Goal: Information Seeking & Learning: Find specific fact

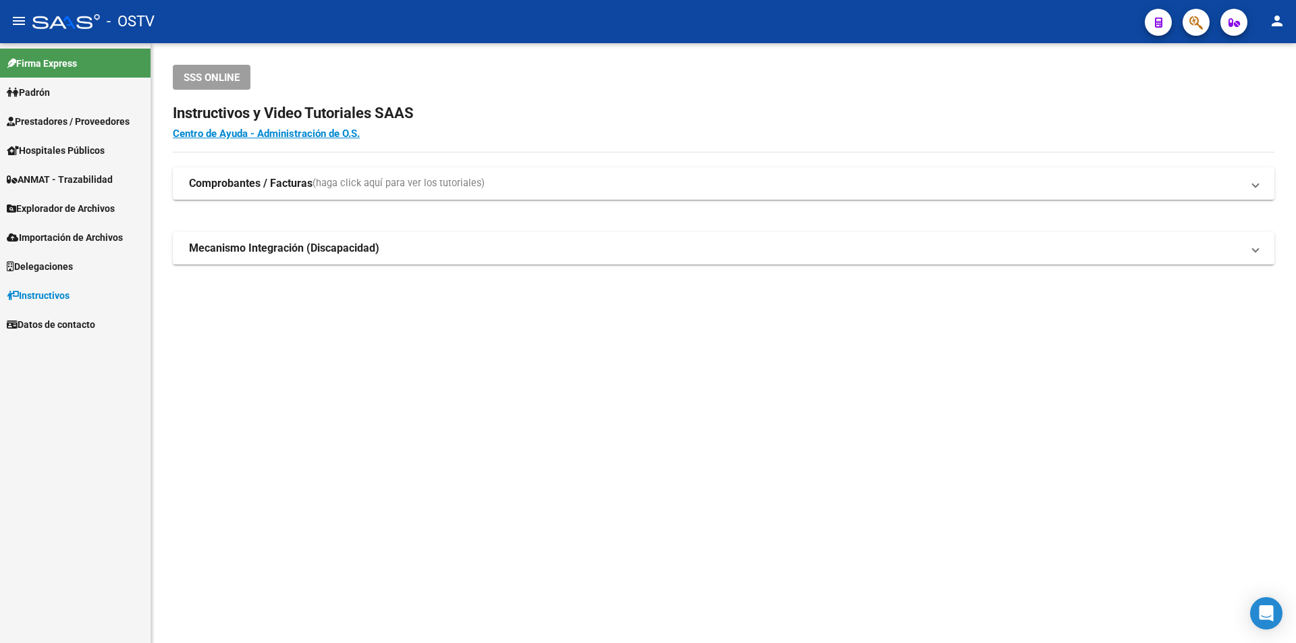
click at [70, 126] on span "Prestadores / Proveedores" at bounding box center [68, 121] width 123 height 15
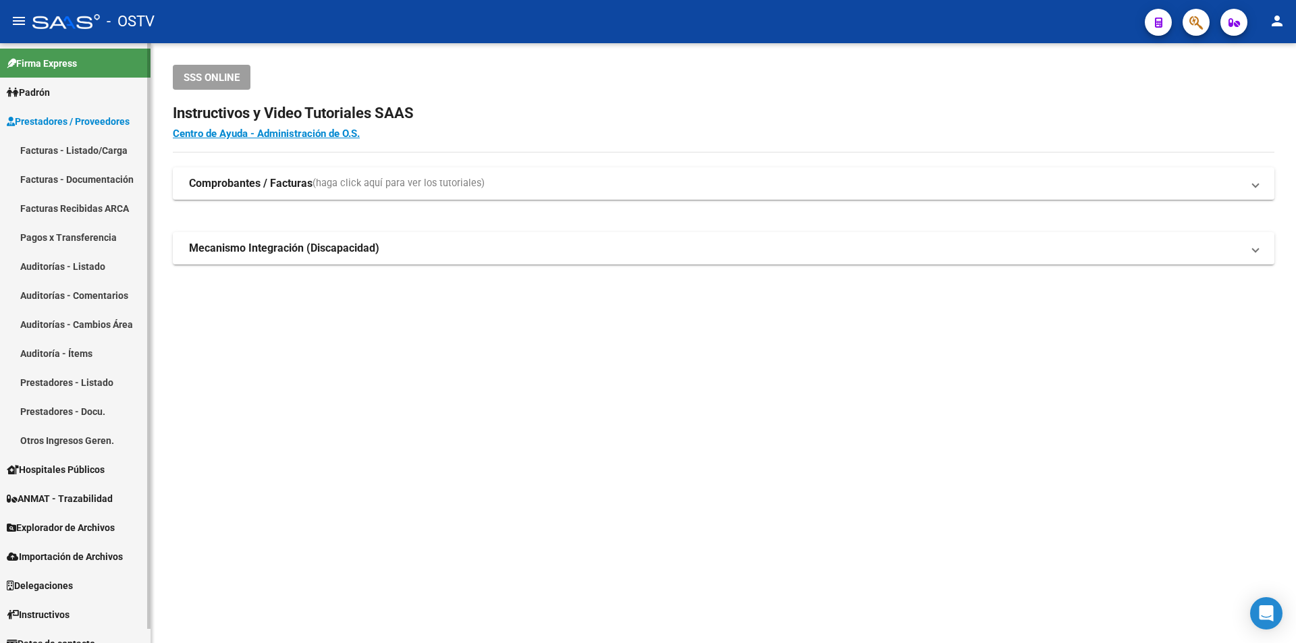
click at [90, 152] on link "Facturas - Listado/Carga" at bounding box center [75, 150] width 151 height 29
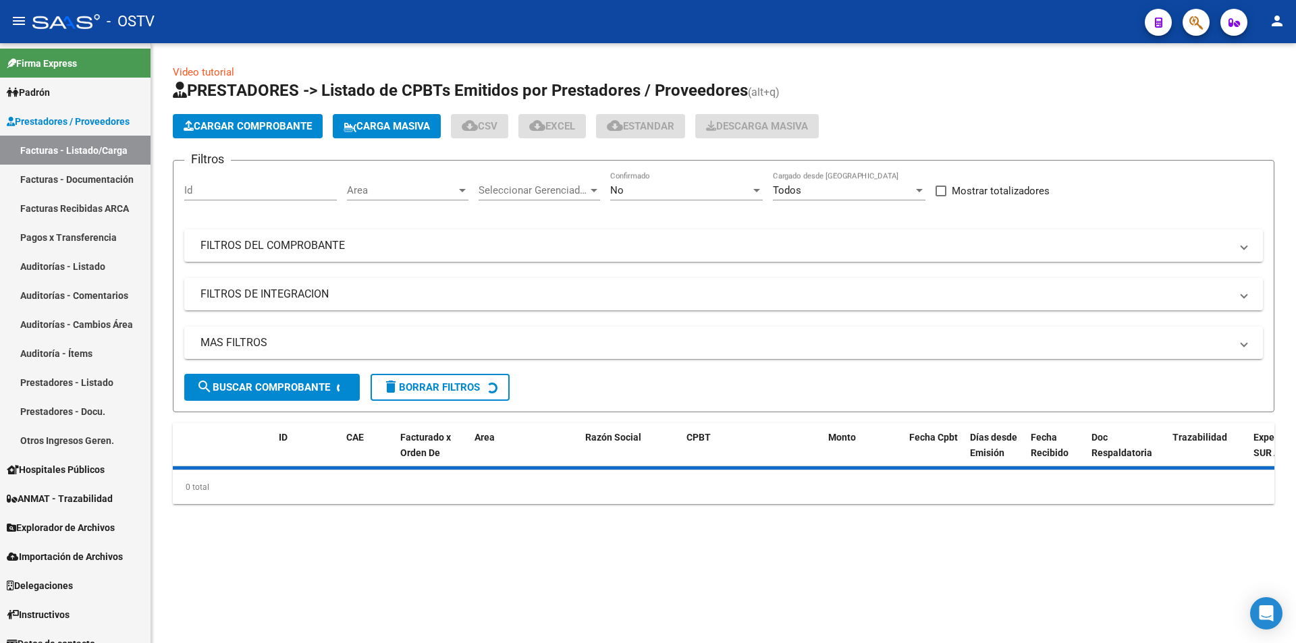
click at [828, 195] on div "Todos" at bounding box center [843, 190] width 140 height 12
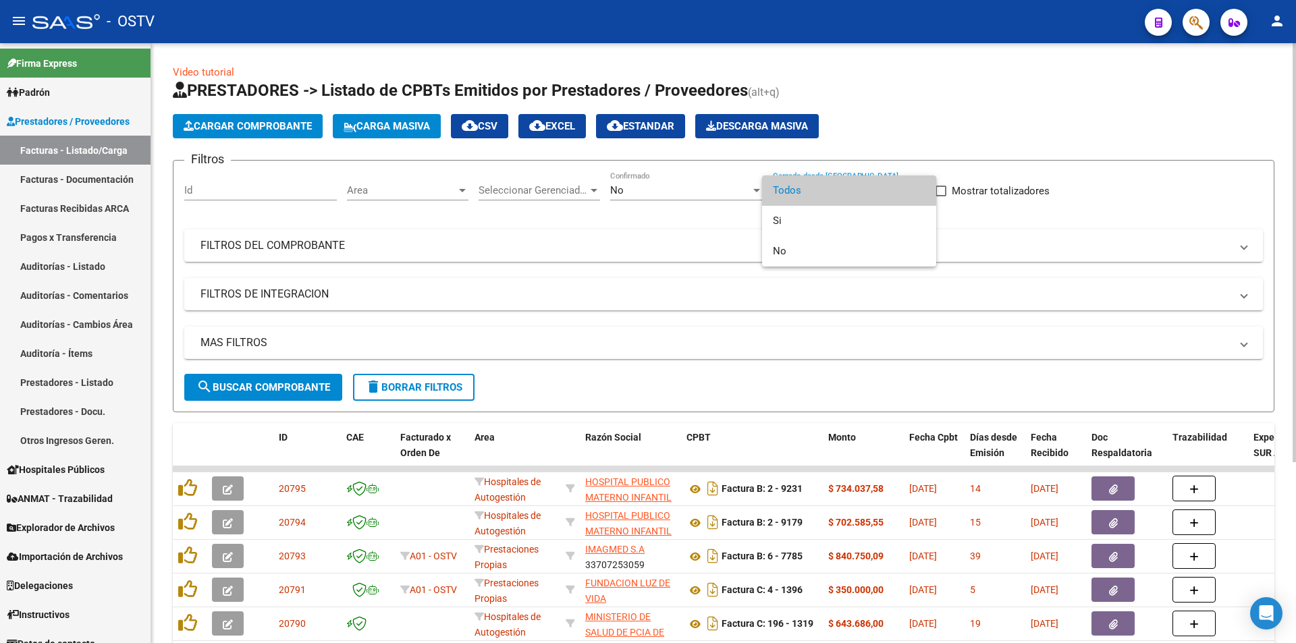
drag, startPoint x: 871, startPoint y: 189, endPoint x: 586, endPoint y: 178, distance: 285.7
click at [871, 189] on span "Todos" at bounding box center [849, 190] width 153 height 30
click at [637, 188] on div "No" at bounding box center [680, 190] width 140 height 12
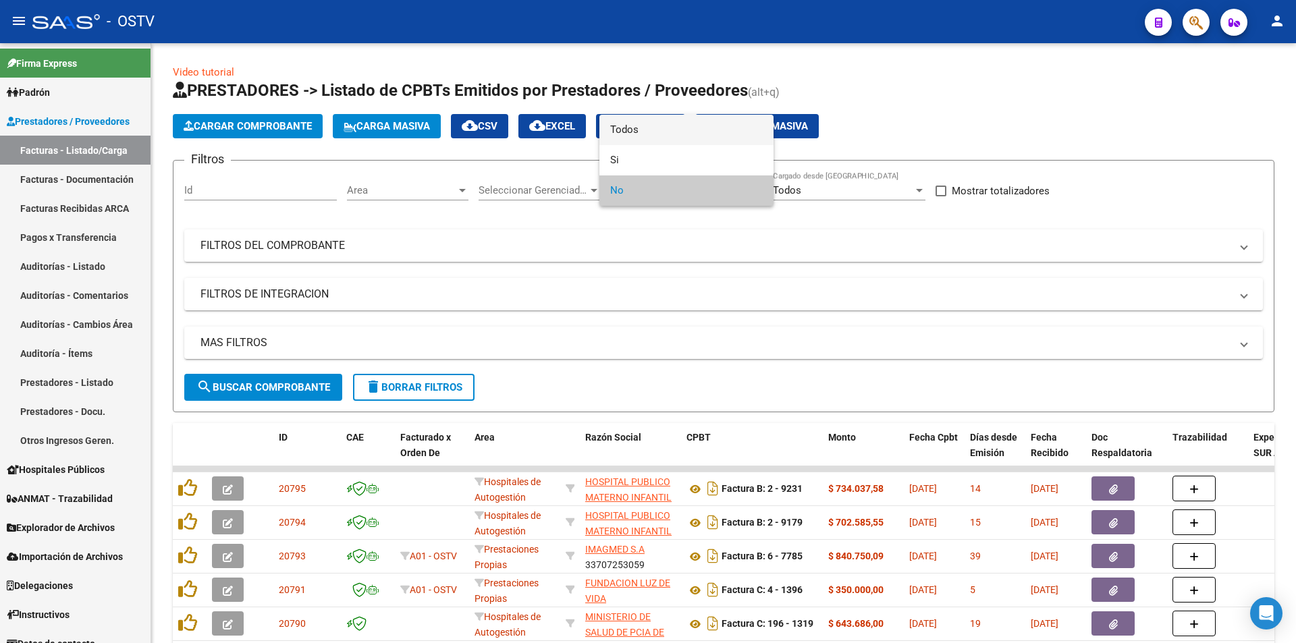
click at [651, 133] on span "Todos" at bounding box center [686, 130] width 153 height 30
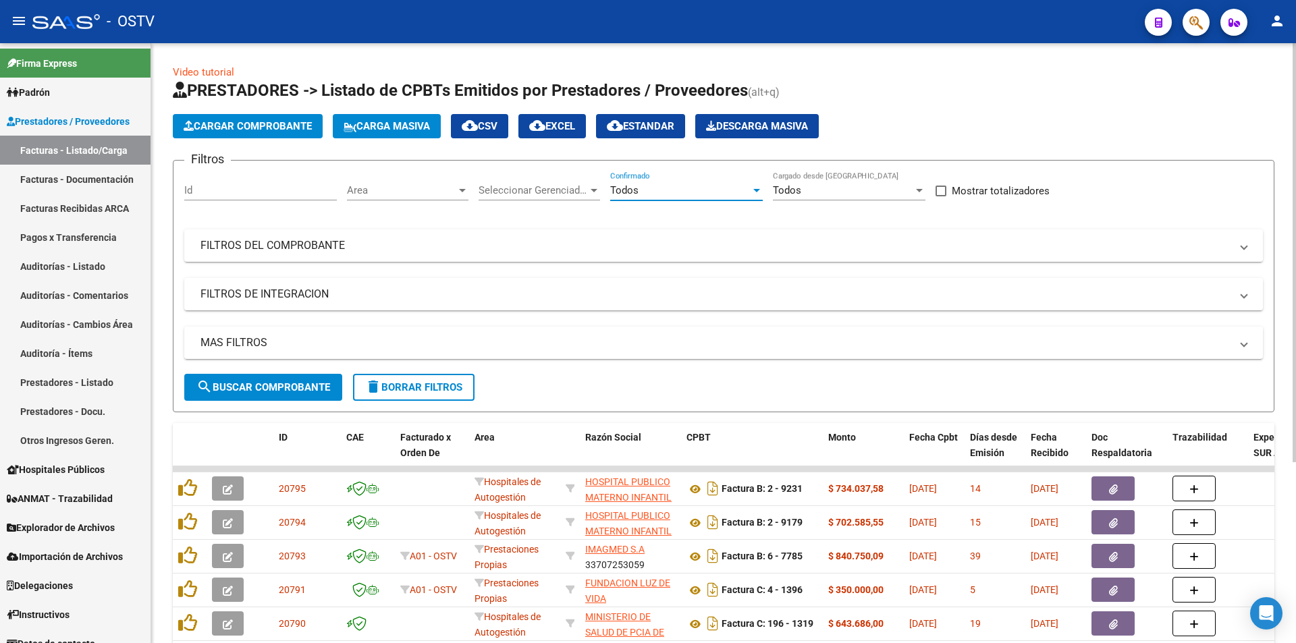
click at [248, 379] on button "search Buscar Comprobante" at bounding box center [263, 387] width 158 height 27
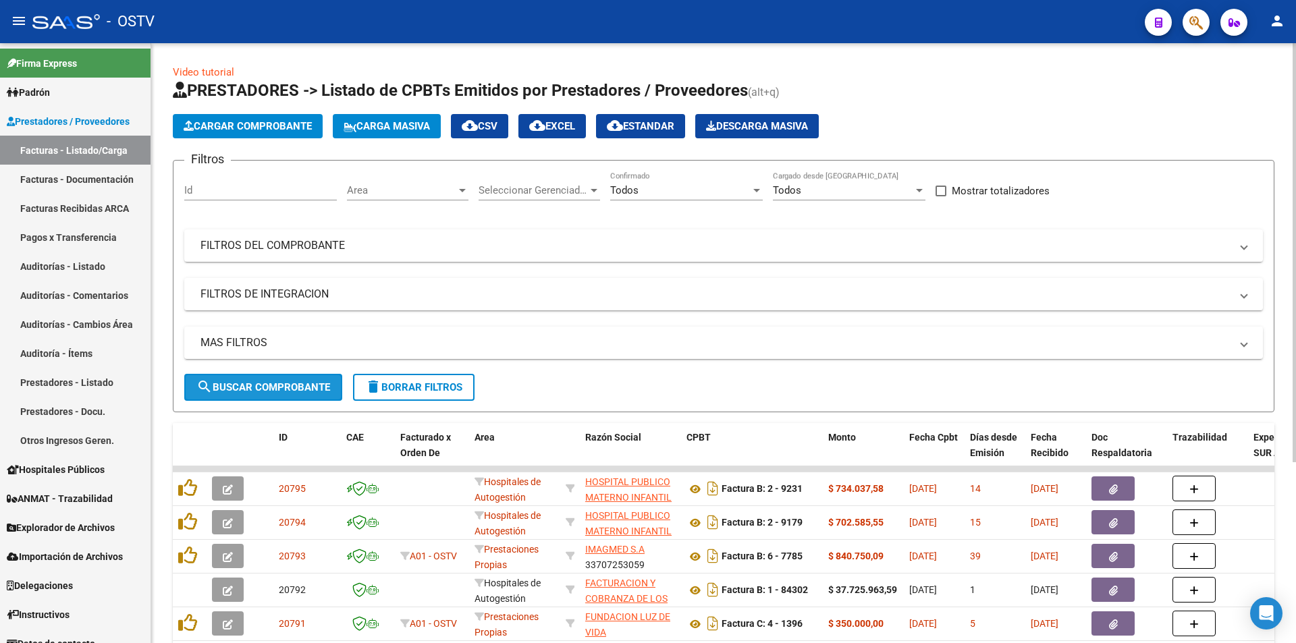
click at [264, 383] on span "search Buscar Comprobante" at bounding box center [263, 387] width 134 height 12
click at [263, 388] on span "search Buscar Comprobante" at bounding box center [263, 387] width 134 height 12
click at [277, 382] on span "search Buscar Comprobante" at bounding box center [263, 387] width 134 height 12
click at [265, 385] on span "search Buscar Comprobante" at bounding box center [263, 387] width 134 height 12
click at [272, 379] on button "search Buscar Comprobante" at bounding box center [263, 387] width 158 height 27
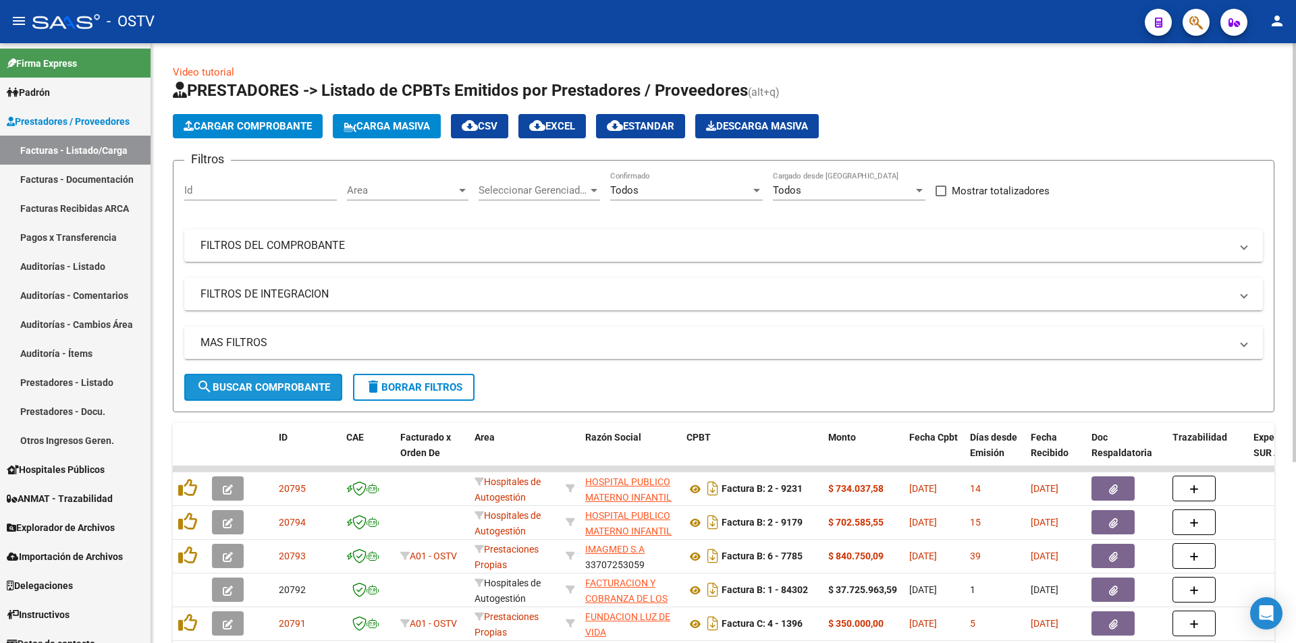
click at [274, 381] on span "search Buscar Comprobante" at bounding box center [263, 387] width 134 height 12
click at [262, 382] on span "search Buscar Comprobante" at bounding box center [263, 387] width 134 height 12
click at [262, 381] on span "search Buscar Comprobante" at bounding box center [263, 387] width 134 height 12
click at [271, 385] on span "search Buscar Comprobante" at bounding box center [263, 387] width 134 height 12
click at [261, 386] on span "search Buscar Comprobante" at bounding box center [263, 387] width 134 height 12
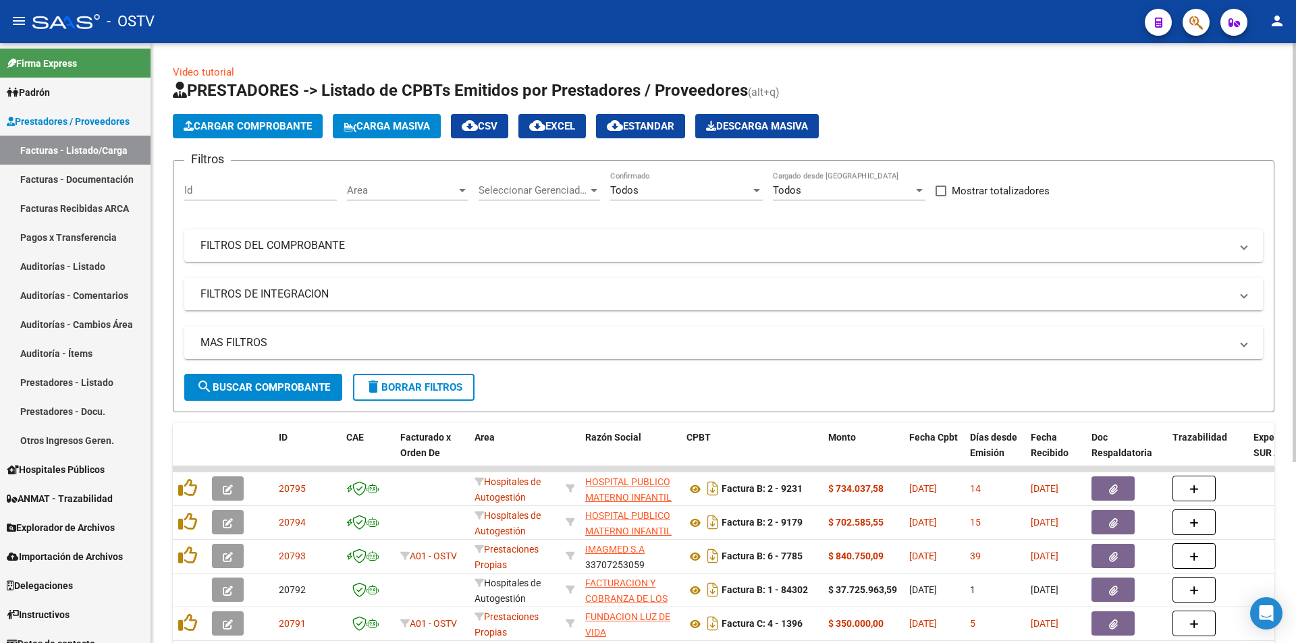
click at [259, 389] on span "search Buscar Comprobante" at bounding box center [263, 387] width 134 height 12
click at [268, 376] on button "search Buscar Comprobante" at bounding box center [263, 387] width 158 height 27
click at [271, 385] on span "search Buscar Comprobante" at bounding box center [263, 387] width 134 height 12
click at [267, 383] on span "search Buscar Comprobante" at bounding box center [263, 387] width 134 height 12
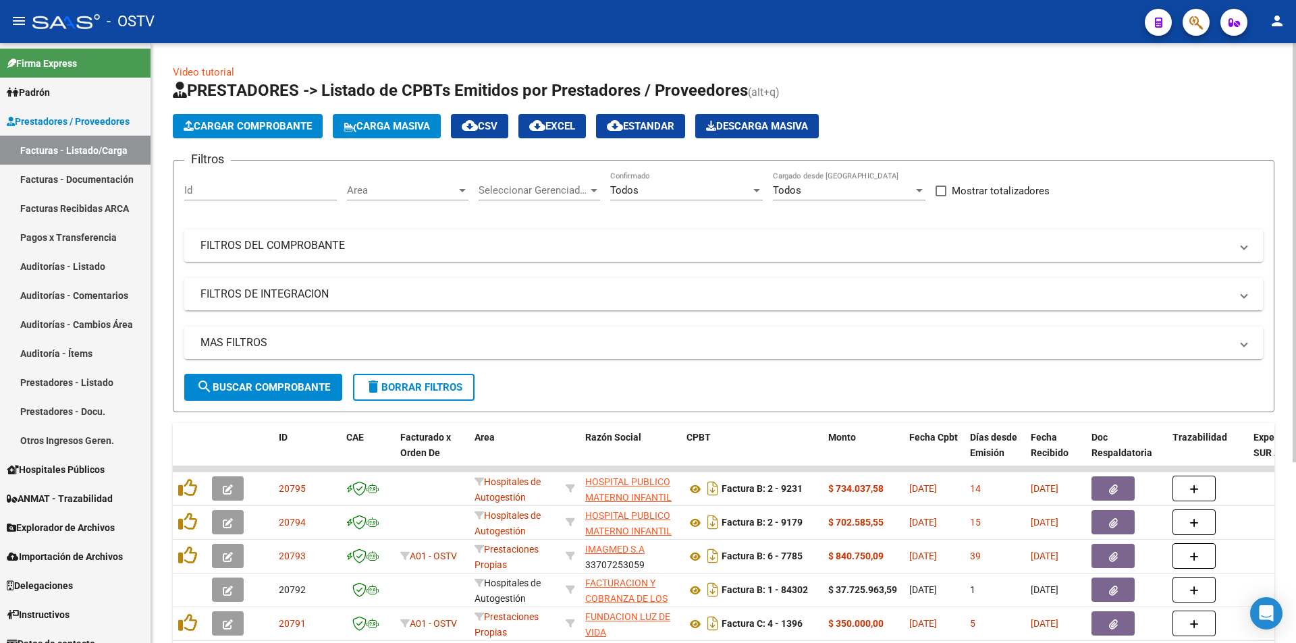
click at [270, 385] on span "search Buscar Comprobante" at bounding box center [263, 387] width 134 height 12
click at [259, 395] on button "search Buscar Comprobante" at bounding box center [263, 387] width 158 height 27
click at [273, 386] on span "search Buscar Comprobante" at bounding box center [263, 387] width 134 height 12
click at [269, 385] on span "search Buscar Comprobante" at bounding box center [263, 387] width 134 height 12
click at [288, 384] on span "search Buscar Comprobante" at bounding box center [263, 387] width 134 height 12
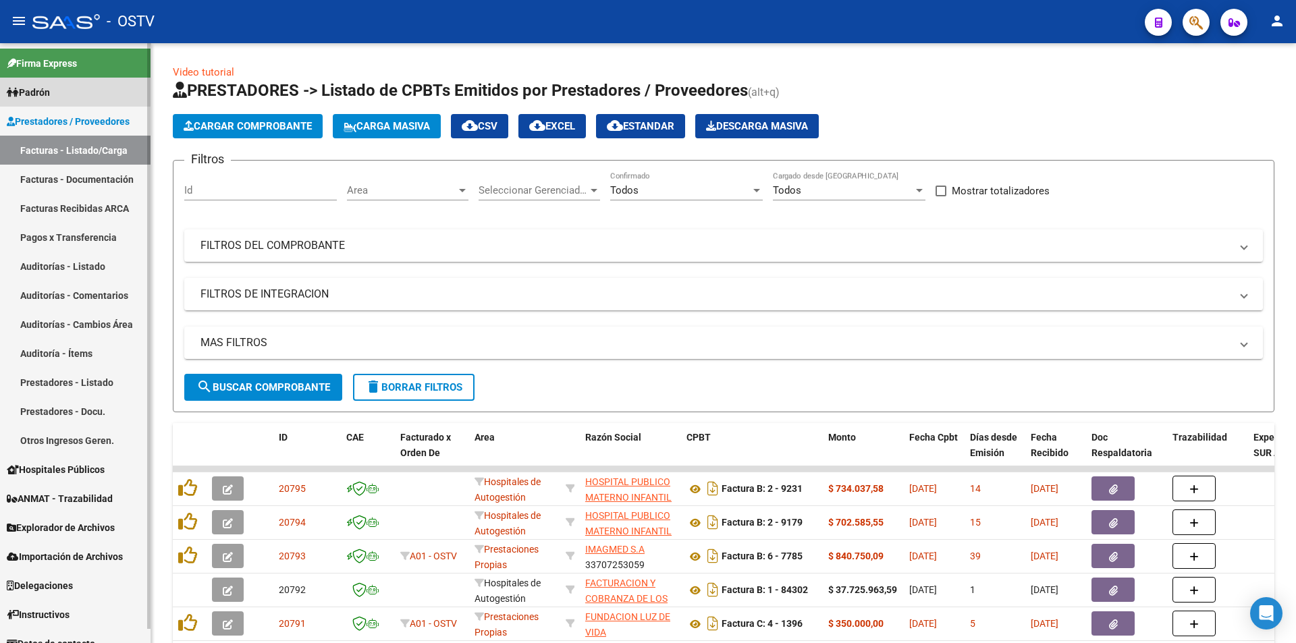
click at [62, 101] on link "Padrón" at bounding box center [75, 92] width 151 height 29
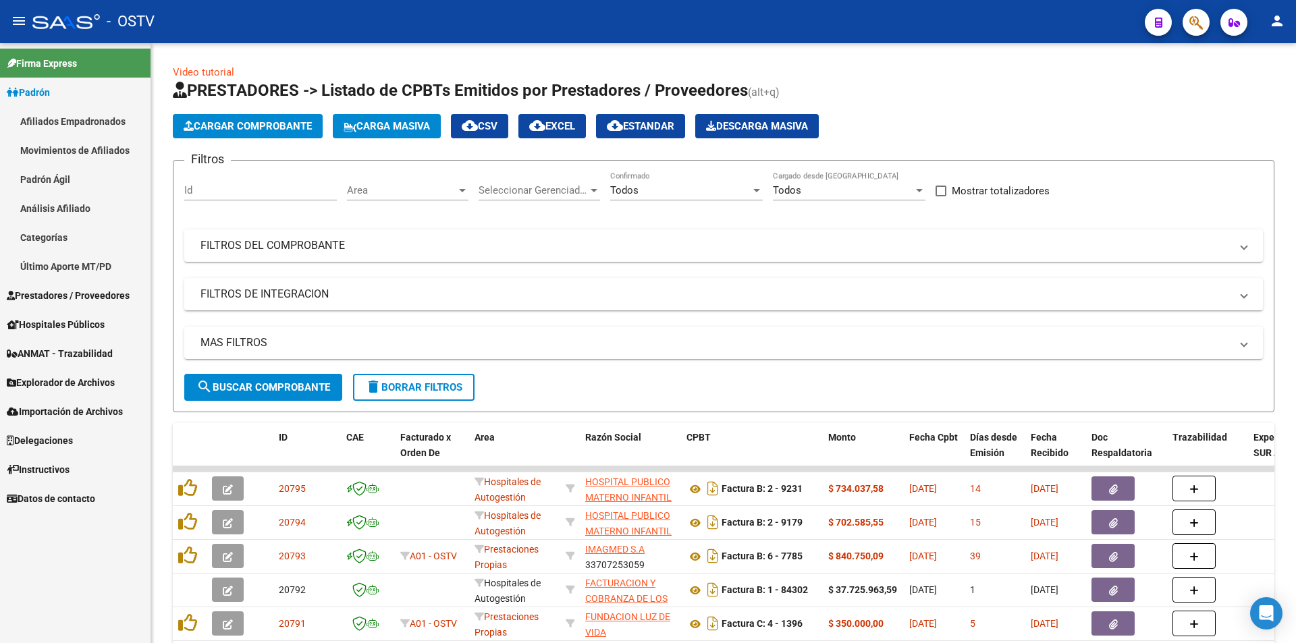
click at [70, 123] on link "Afiliados Empadronados" at bounding box center [75, 121] width 151 height 29
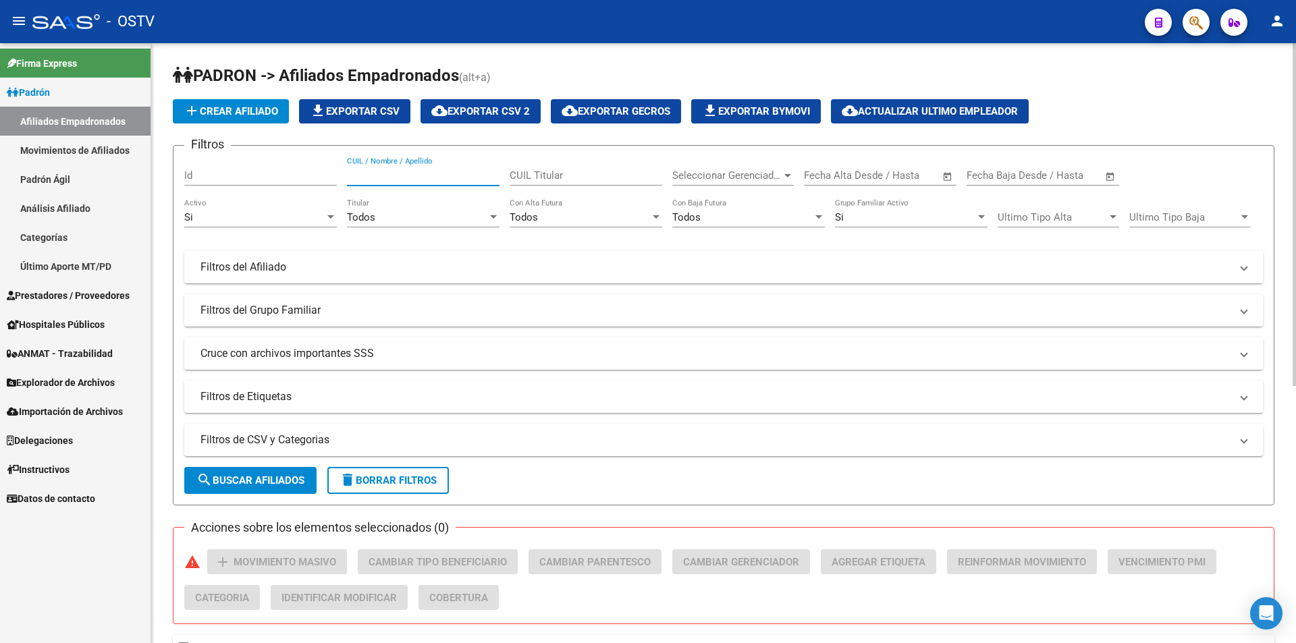
paste input "20076742600/01"
type input "20076742600/01"
click at [67, 180] on link "Padrón Ágil" at bounding box center [75, 179] width 151 height 29
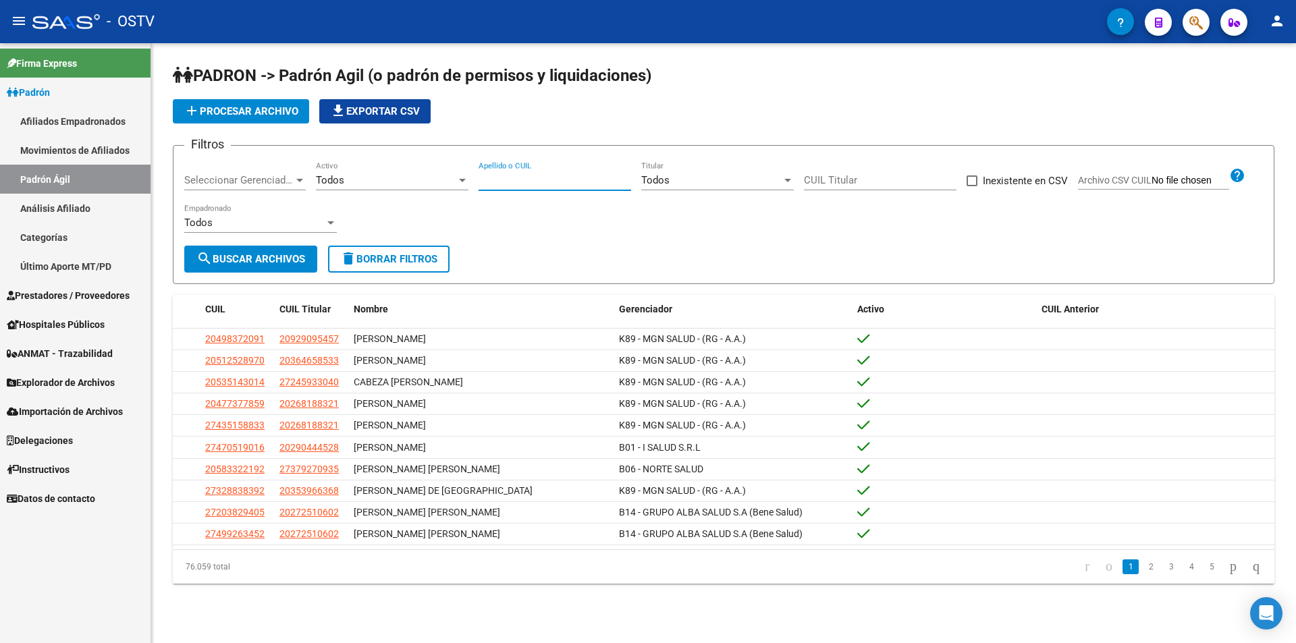
paste input "20076742600/01"
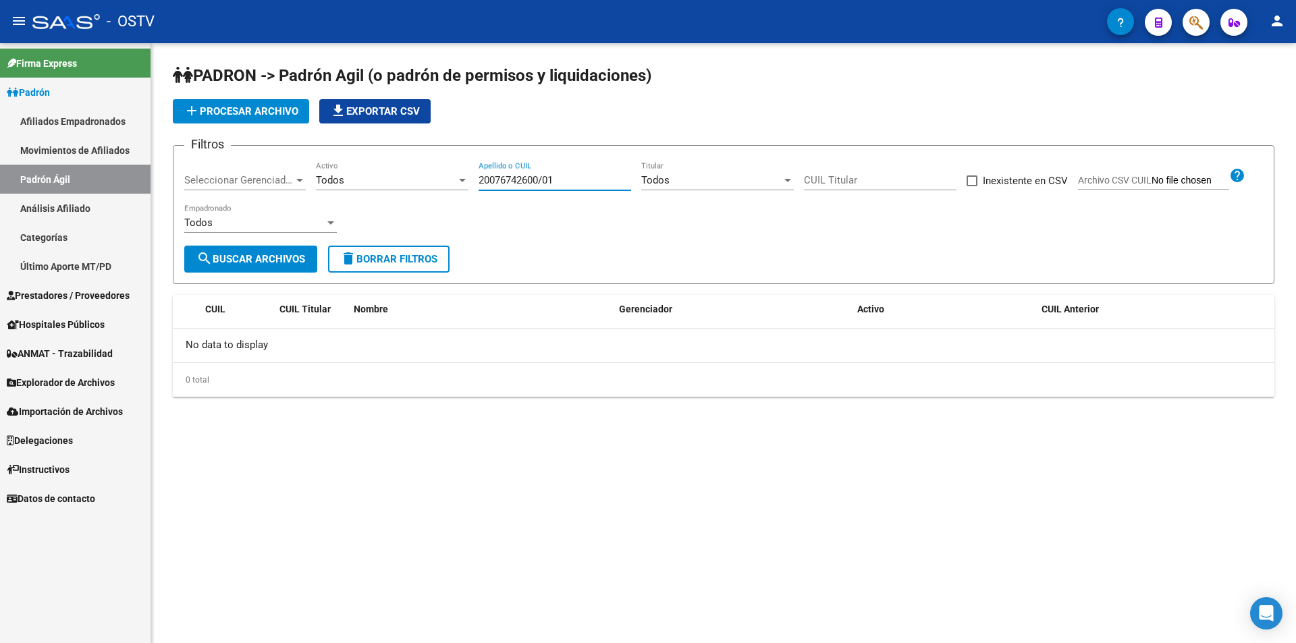
click at [563, 181] on input "20076742600/01" at bounding box center [555, 180] width 153 height 12
drag, startPoint x: 561, startPoint y: 178, endPoint x: 480, endPoint y: 178, distance: 81.0
click at [480, 178] on input "20076742600/00" at bounding box center [555, 180] width 153 height 12
type input "20076742600/00"
click at [60, 117] on link "Afiliados Empadronados" at bounding box center [75, 121] width 151 height 29
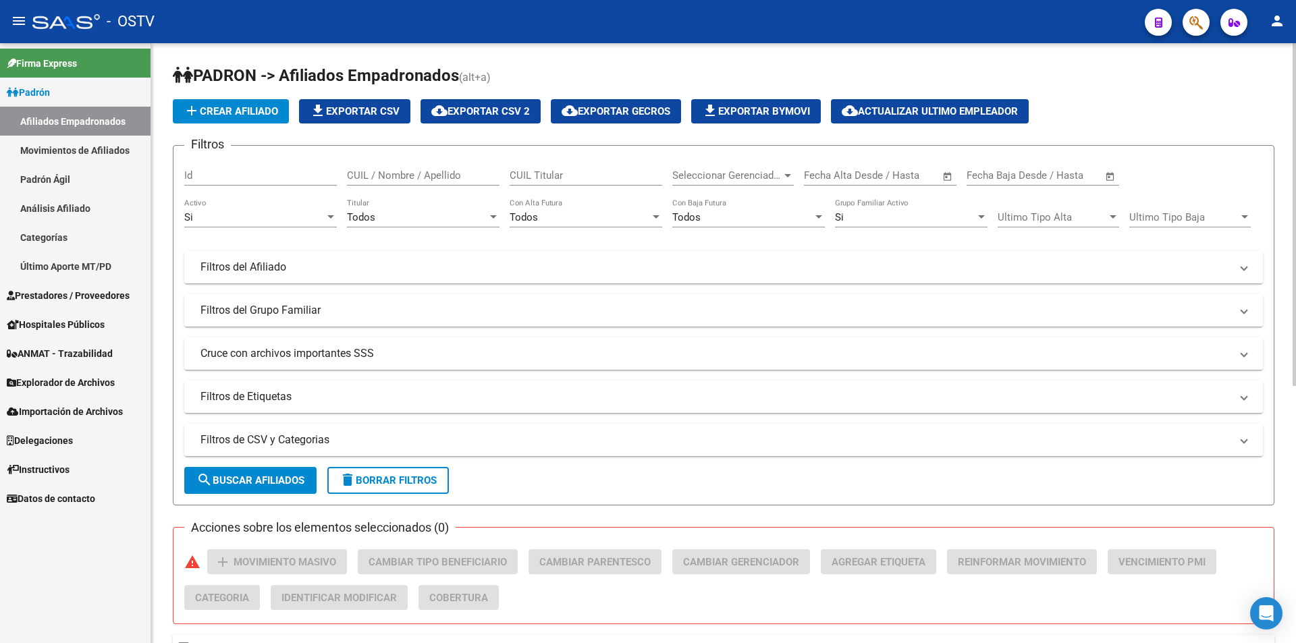
drag, startPoint x: 394, startPoint y: 168, endPoint x: 385, endPoint y: 176, distance: 12.4
click at [385, 176] on input "CUIL / Nombre / Apellido" at bounding box center [423, 175] width 153 height 12
paste input "20076742600/00"
type input "20076742600/00"
click at [294, 489] on button "search Buscar Afiliados" at bounding box center [250, 480] width 132 height 27
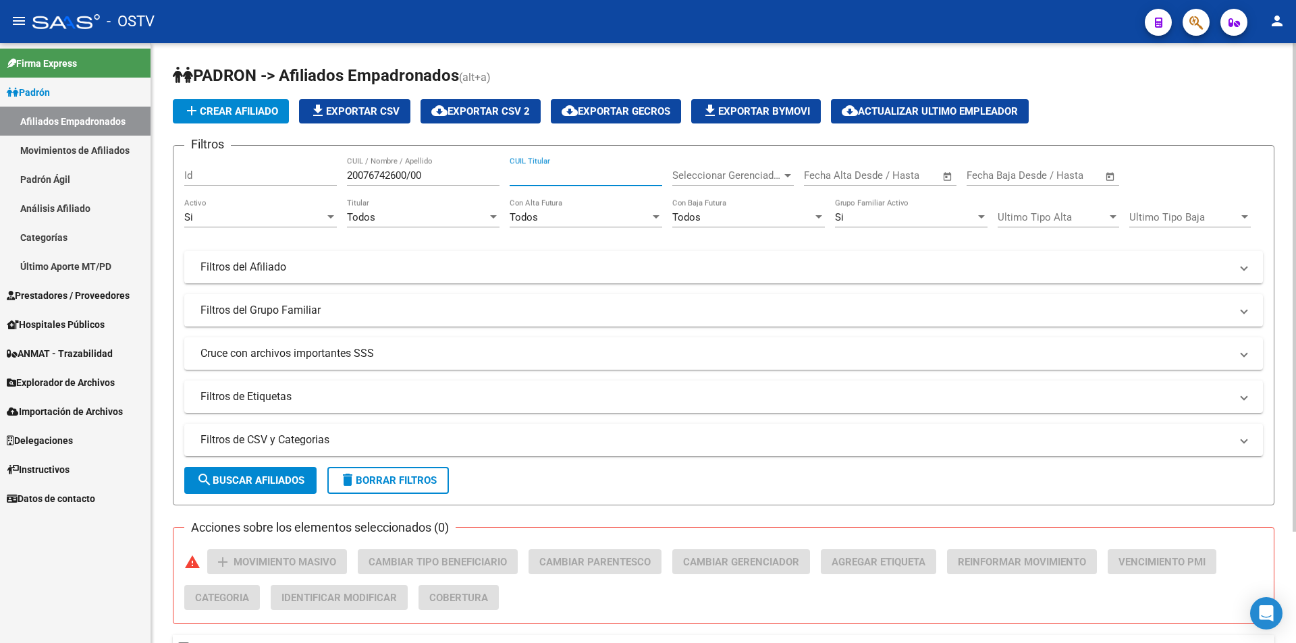
paste input "20076742600/00"
type input "20076742600/00"
click at [256, 484] on span "search Buscar Afiliados" at bounding box center [250, 481] width 108 height 12
click at [75, 209] on link "Análisis Afiliado" at bounding box center [75, 208] width 151 height 29
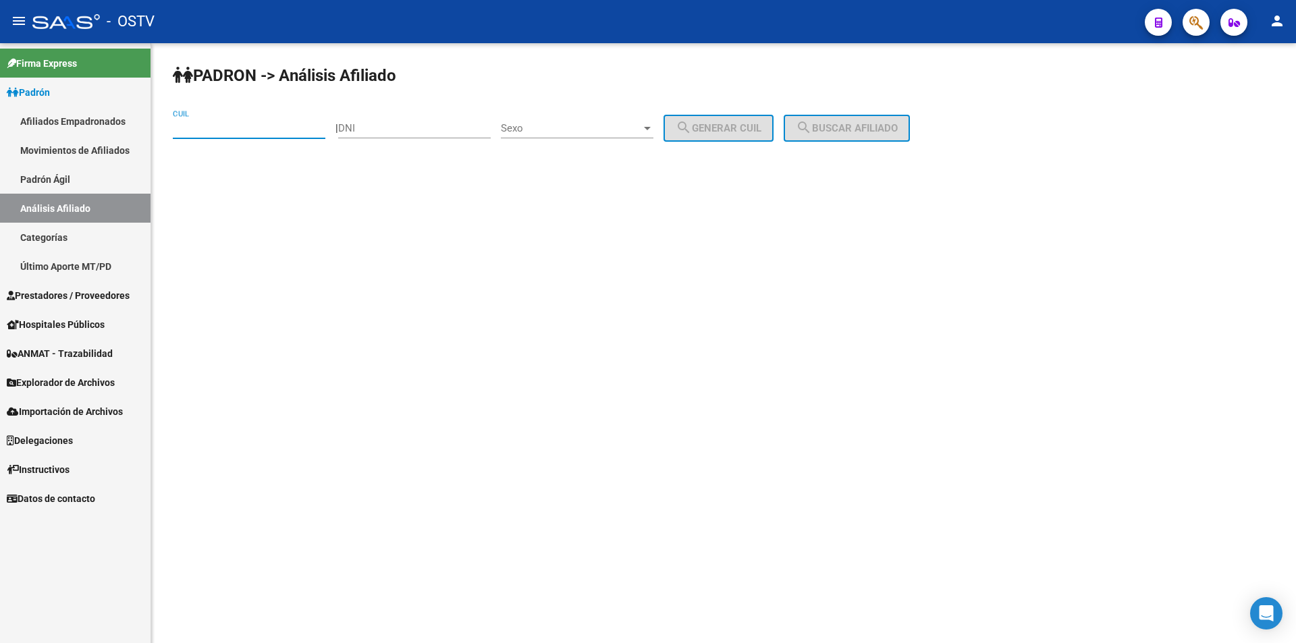
click at [233, 130] on input "CUIL" at bounding box center [249, 128] width 153 height 12
paste input "20-07674260-0"
type input "20-07674260-0"
click at [898, 131] on span "search Buscar afiliado" at bounding box center [847, 128] width 102 height 12
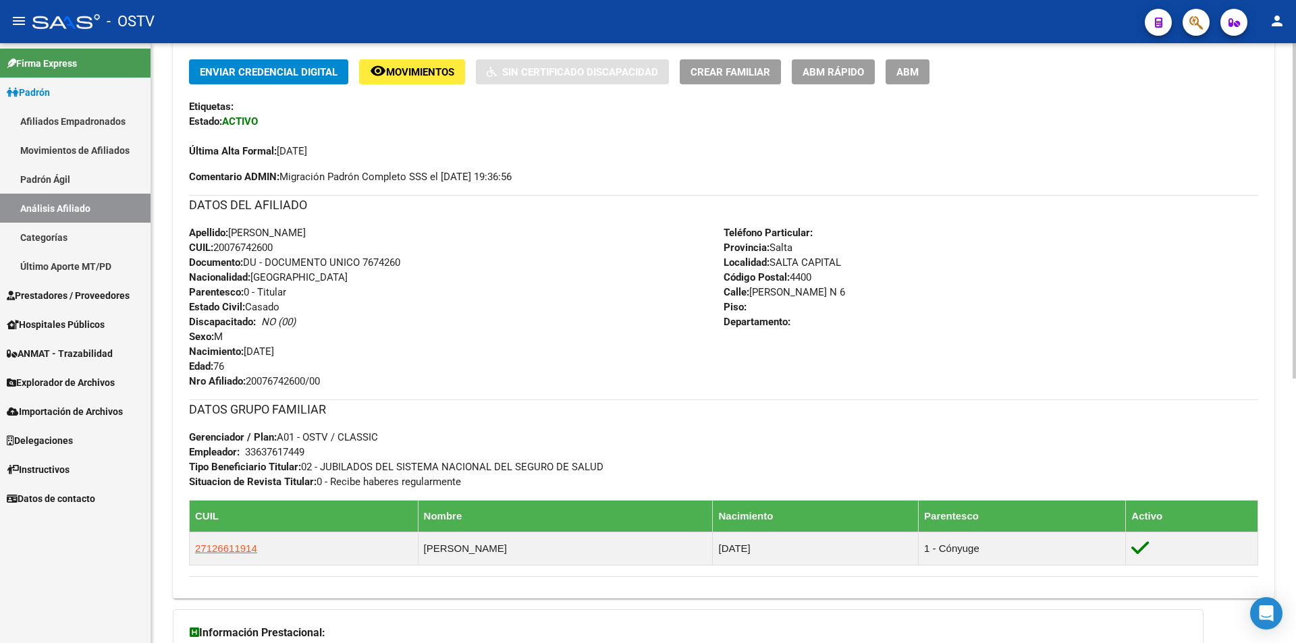
scroll to position [337, 0]
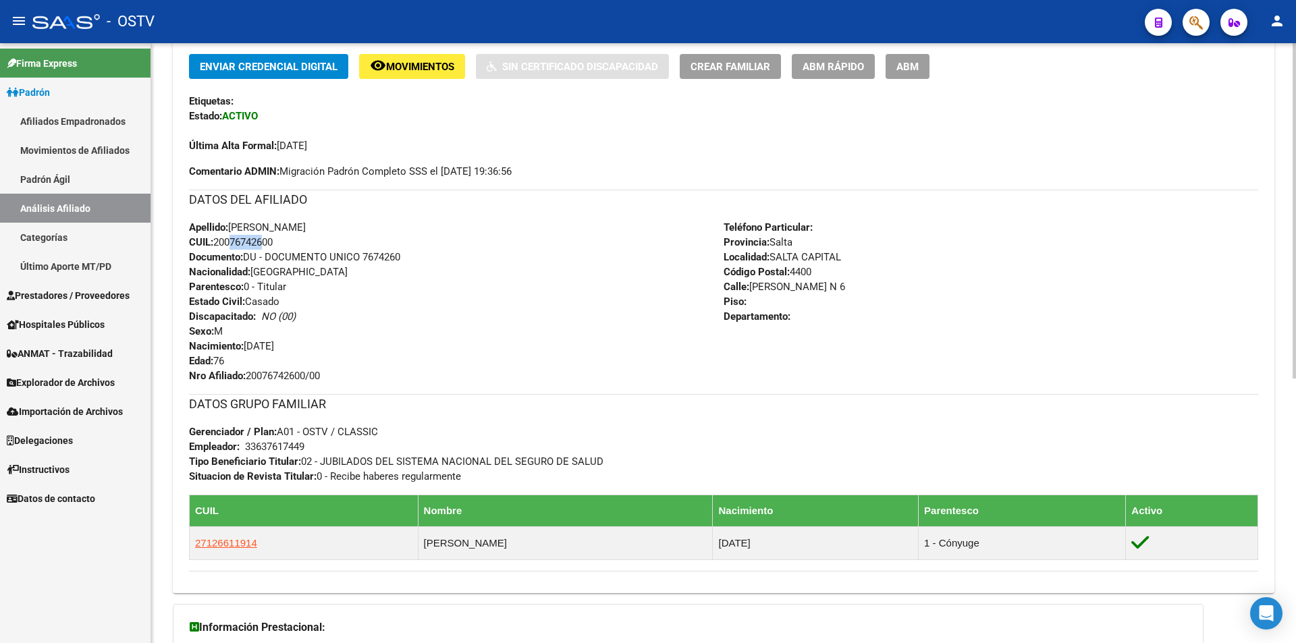
drag, startPoint x: 261, startPoint y: 242, endPoint x: 227, endPoint y: 242, distance: 34.4
click at [227, 242] on span "CUIL: 20076742600" at bounding box center [231, 242] width 84 height 12
click at [230, 243] on span "CUIL: 20076742600" at bounding box center [231, 242] width 84 height 12
drag, startPoint x: 230, startPoint y: 243, endPoint x: 245, endPoint y: 245, distance: 15.0
click at [245, 245] on span "CUIL: 20076742600" at bounding box center [231, 242] width 84 height 12
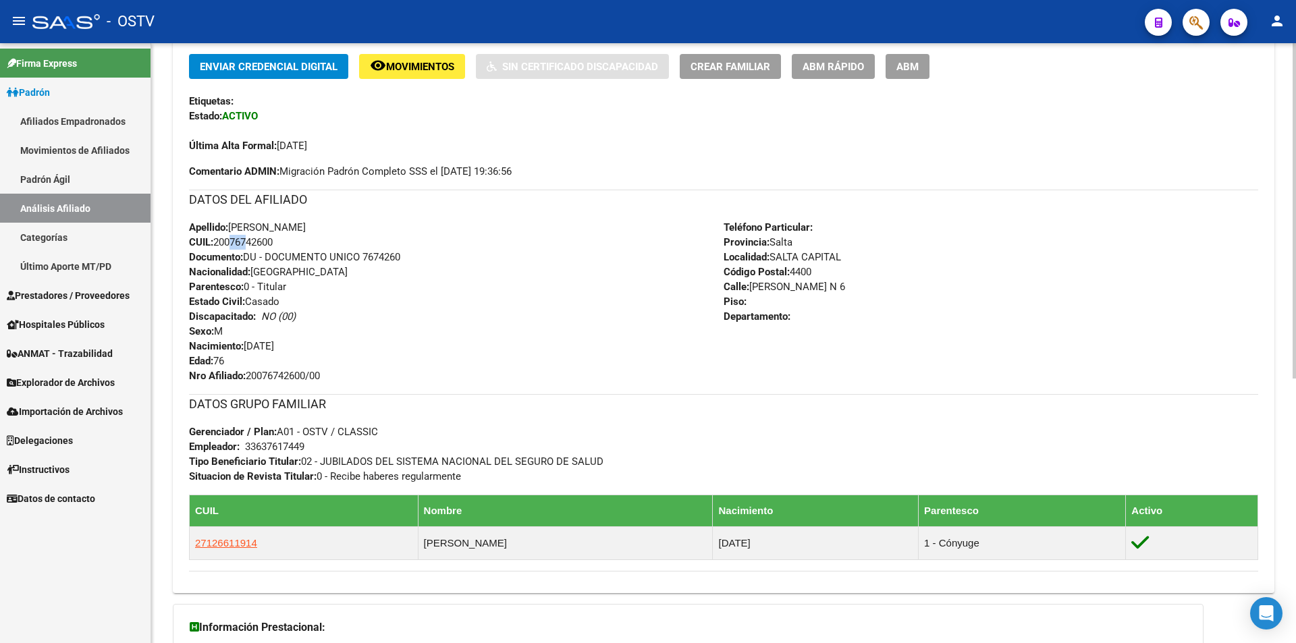
click at [234, 242] on span "CUIL: 20076742600" at bounding box center [231, 242] width 84 height 12
drag, startPoint x: 234, startPoint y: 242, endPoint x: 248, endPoint y: 242, distance: 14.2
click at [248, 242] on span "CUIL: 20076742600" at bounding box center [231, 242] width 84 height 12
click at [262, 242] on span "CUIL: 20076742600" at bounding box center [231, 242] width 84 height 12
click at [263, 241] on span "CUIL: 20076742600" at bounding box center [231, 242] width 84 height 12
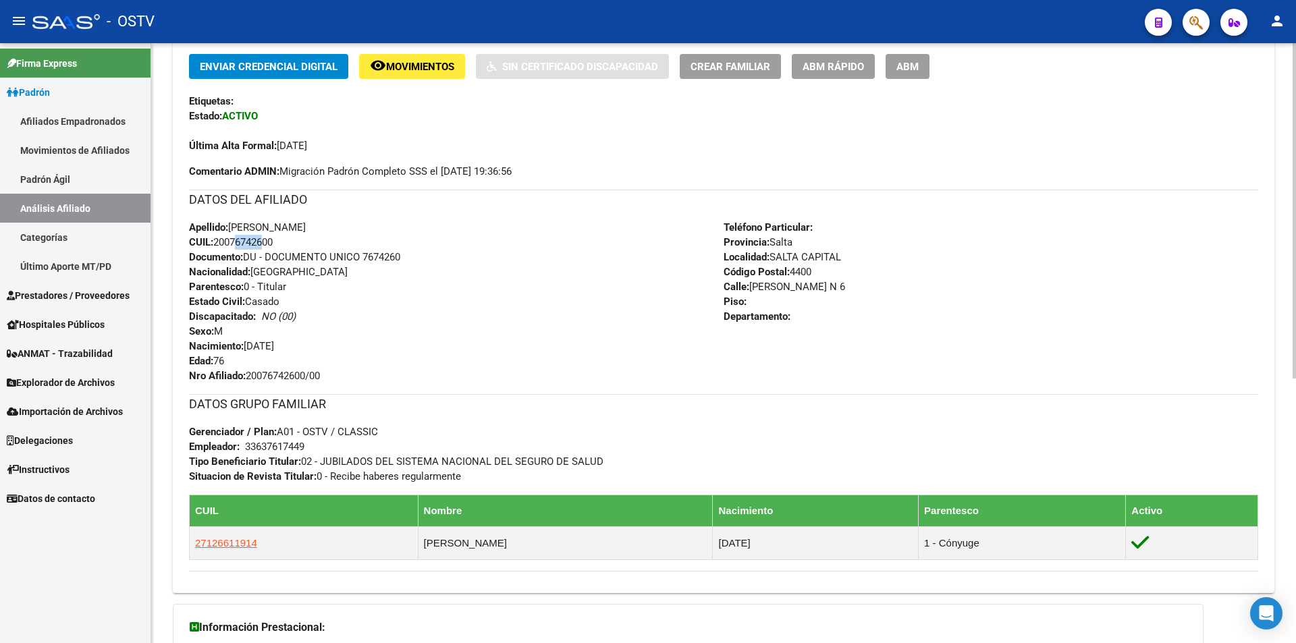
drag, startPoint x: 262, startPoint y: 240, endPoint x: 231, endPoint y: 246, distance: 31.5
click at [231, 246] on span "CUIL: 20076742600" at bounding box center [231, 242] width 84 height 12
copy span "76742"
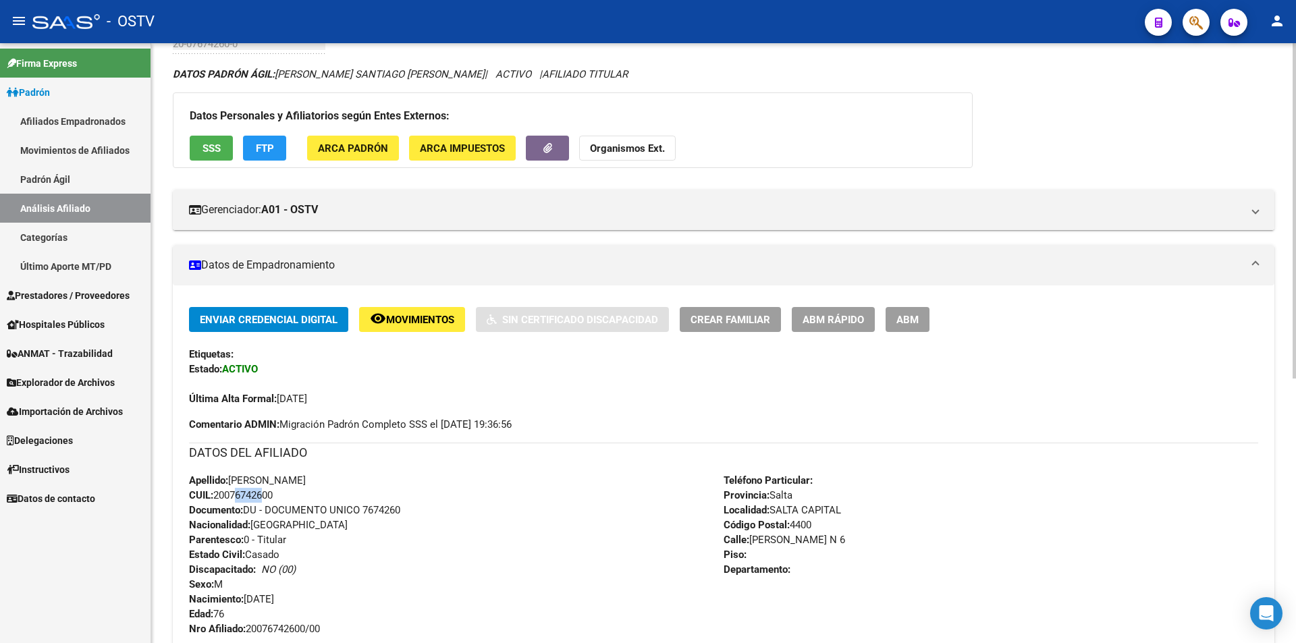
scroll to position [0, 0]
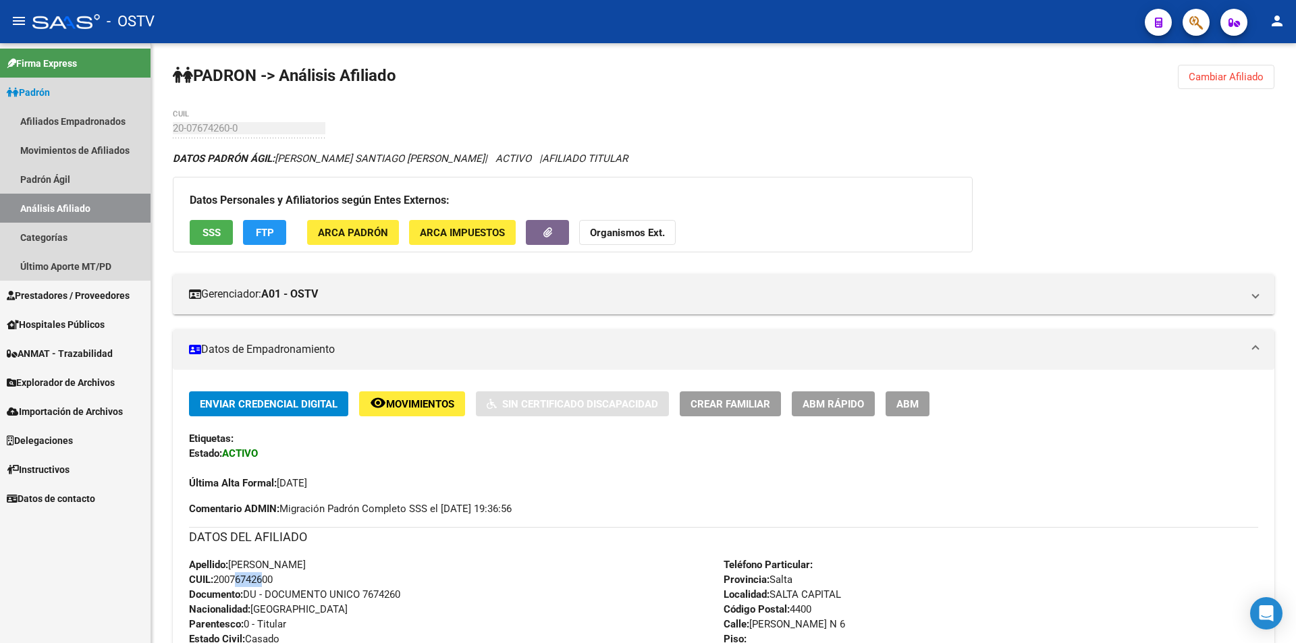
click at [82, 211] on link "Análisis Afiliado" at bounding box center [75, 208] width 151 height 29
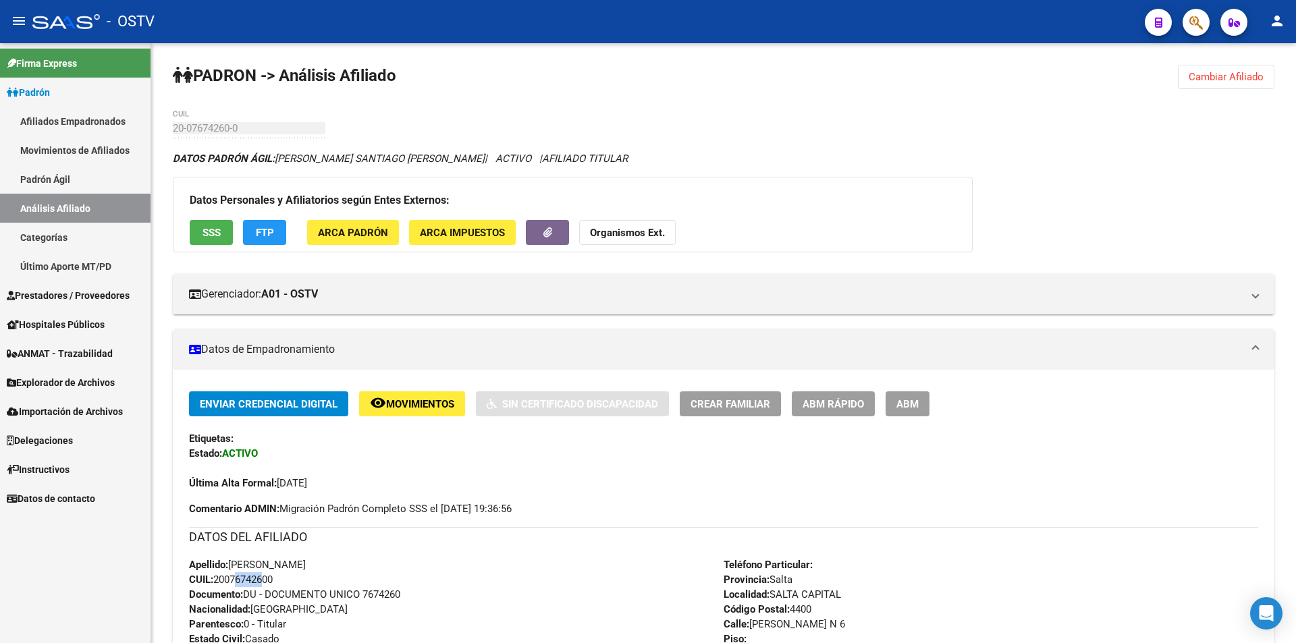
click at [82, 208] on link "Análisis Afiliado" at bounding box center [75, 208] width 151 height 29
click at [82, 184] on link "Padrón Ágil" at bounding box center [75, 179] width 151 height 29
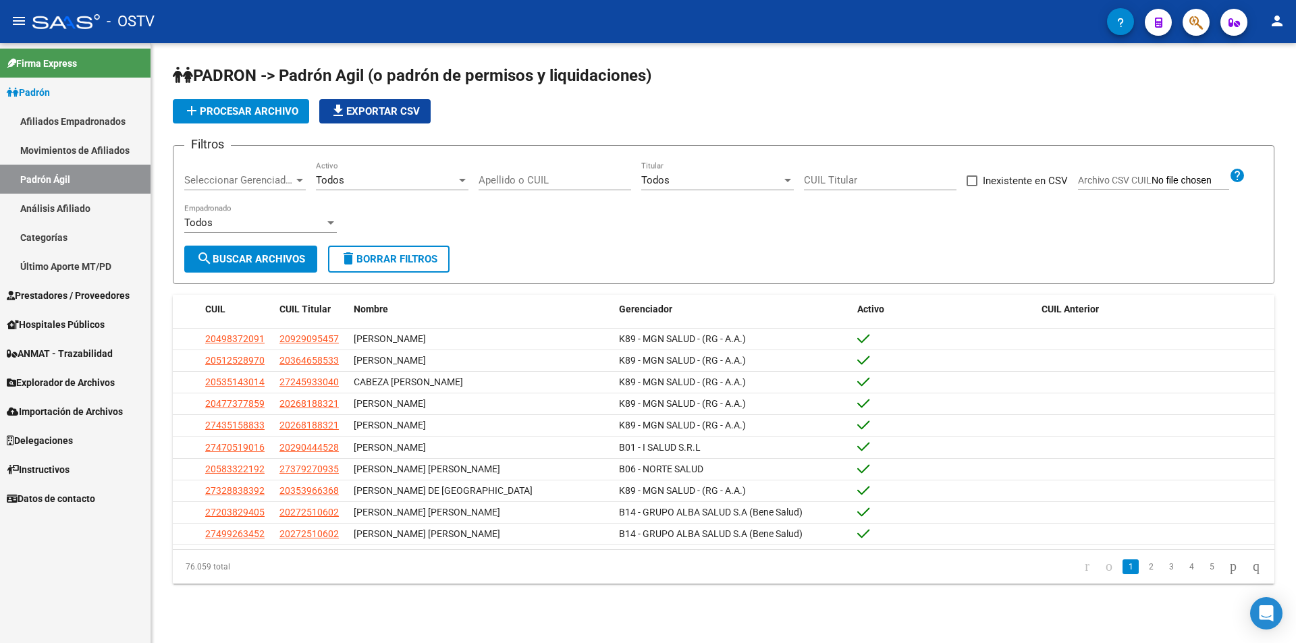
click at [556, 182] on input "Apellido o CUIL" at bounding box center [555, 180] width 153 height 12
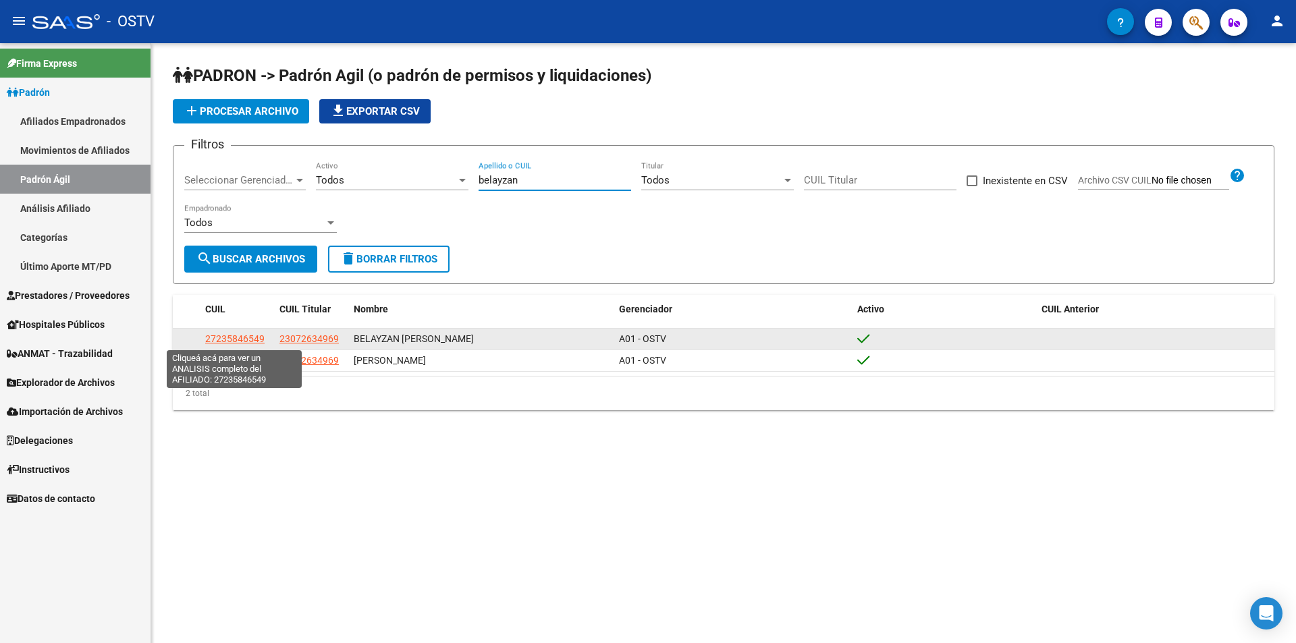
click at [234, 335] on span "27235846549" at bounding box center [234, 338] width 59 height 11
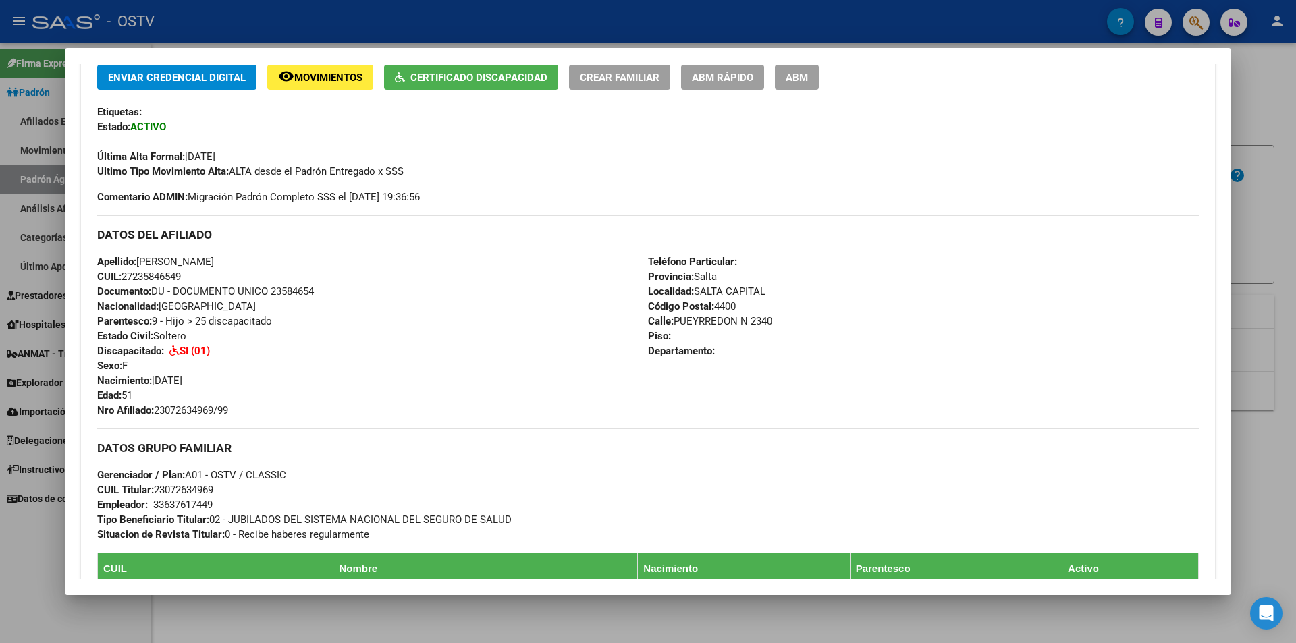
scroll to position [270, 0]
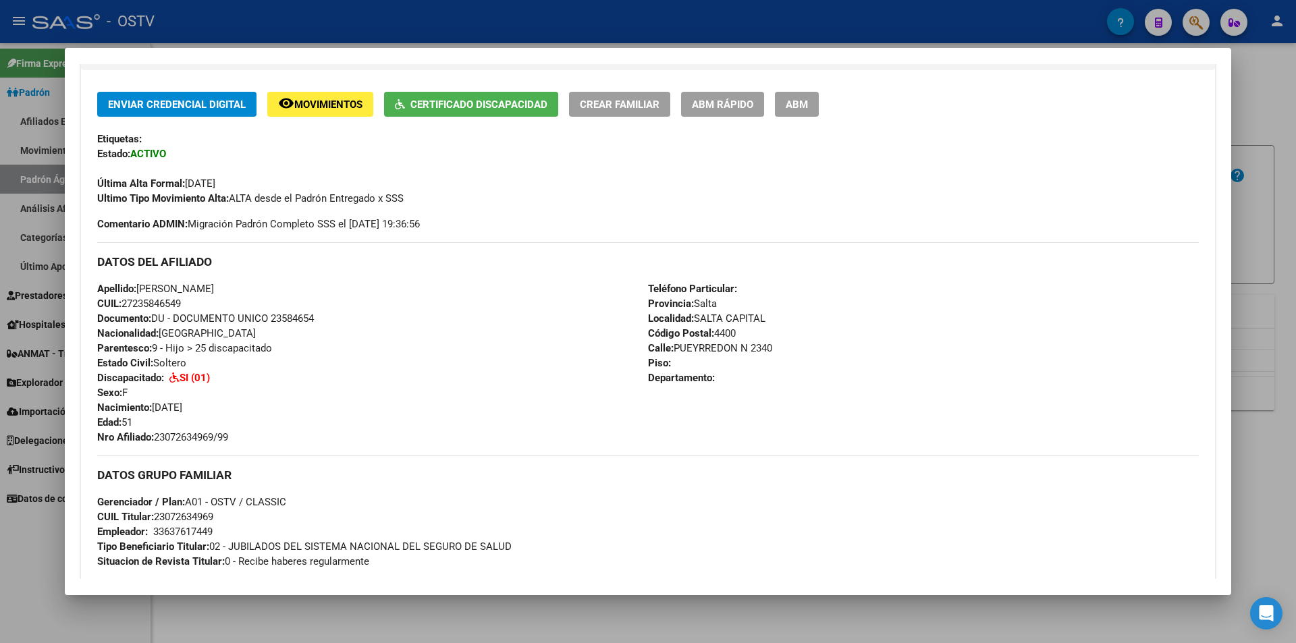
drag, startPoint x: 236, startPoint y: 441, endPoint x: 158, endPoint y: 440, distance: 77.6
click at [158, 440] on div "Apellido: [PERSON_NAME] BELAYZAN CUIL: 27235846549 Documento: DU - DOCUMENTO UN…" at bounding box center [372, 362] width 551 height 163
copy span "23072634969/99"
click at [267, 37] on div at bounding box center [648, 321] width 1296 height 643
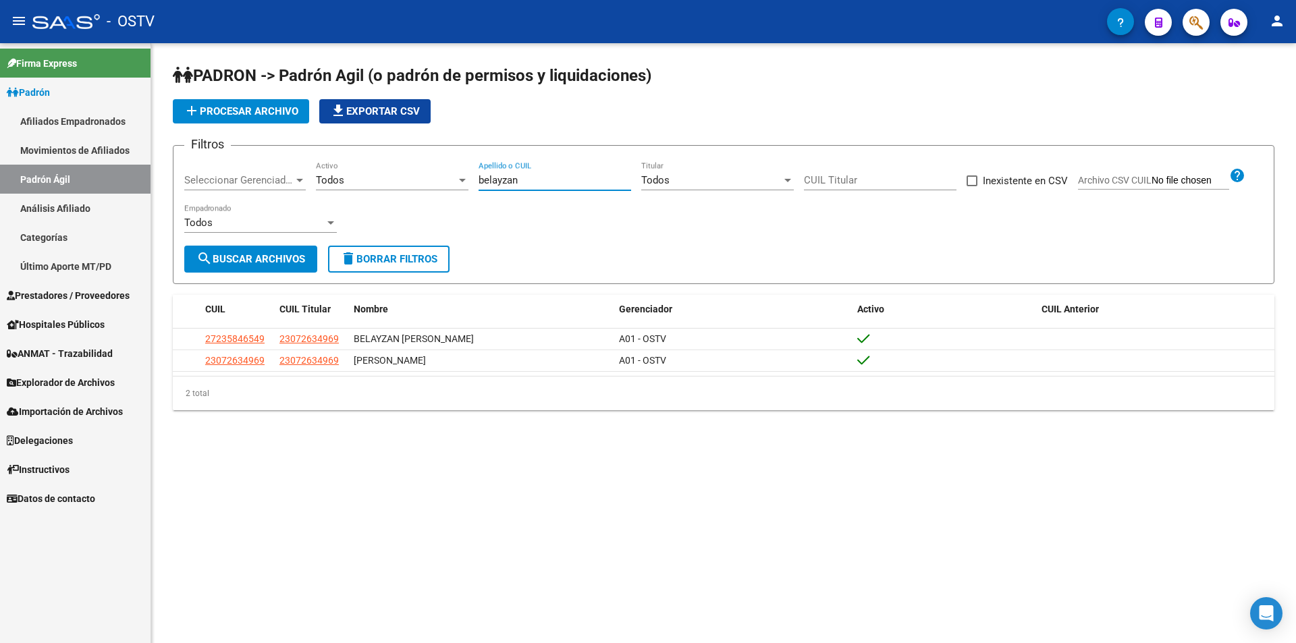
click at [519, 181] on input "belayzan" at bounding box center [555, 180] width 153 height 12
type input "b"
paste input "[PERSON_NAME] [PERSON_NAME]"
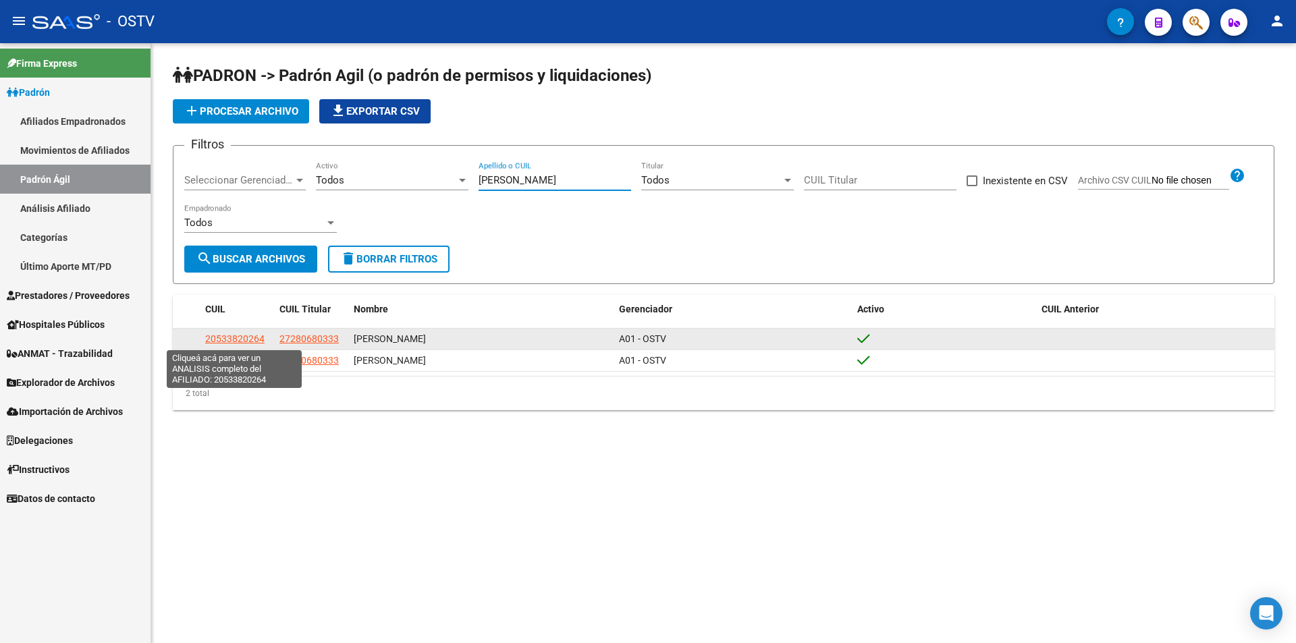
type input "[PERSON_NAME]"
click at [244, 335] on span "20533820264" at bounding box center [234, 338] width 59 height 11
type textarea "20533820264"
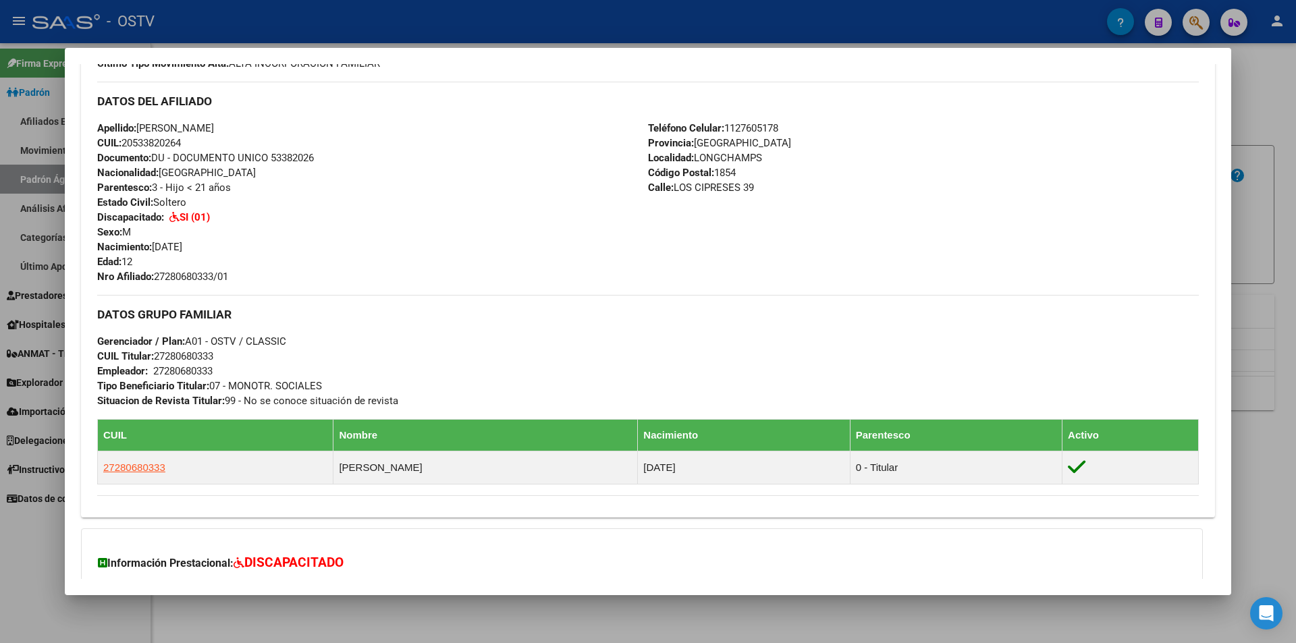
scroll to position [270, 0]
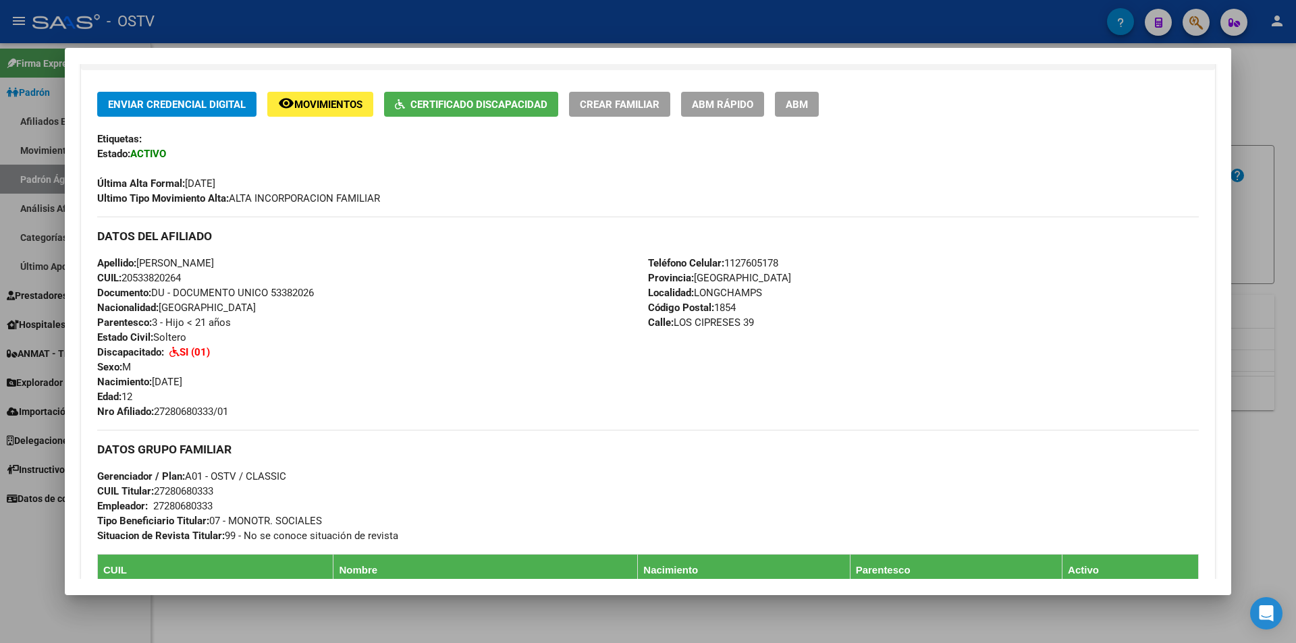
drag, startPoint x: 233, startPoint y: 413, endPoint x: 158, endPoint y: 408, distance: 75.1
click at [158, 408] on span "Nro Afiliado: 27280680333/01" at bounding box center [162, 412] width 131 height 12
copy span "27280680333/01"
click at [557, 27] on div at bounding box center [648, 321] width 1296 height 643
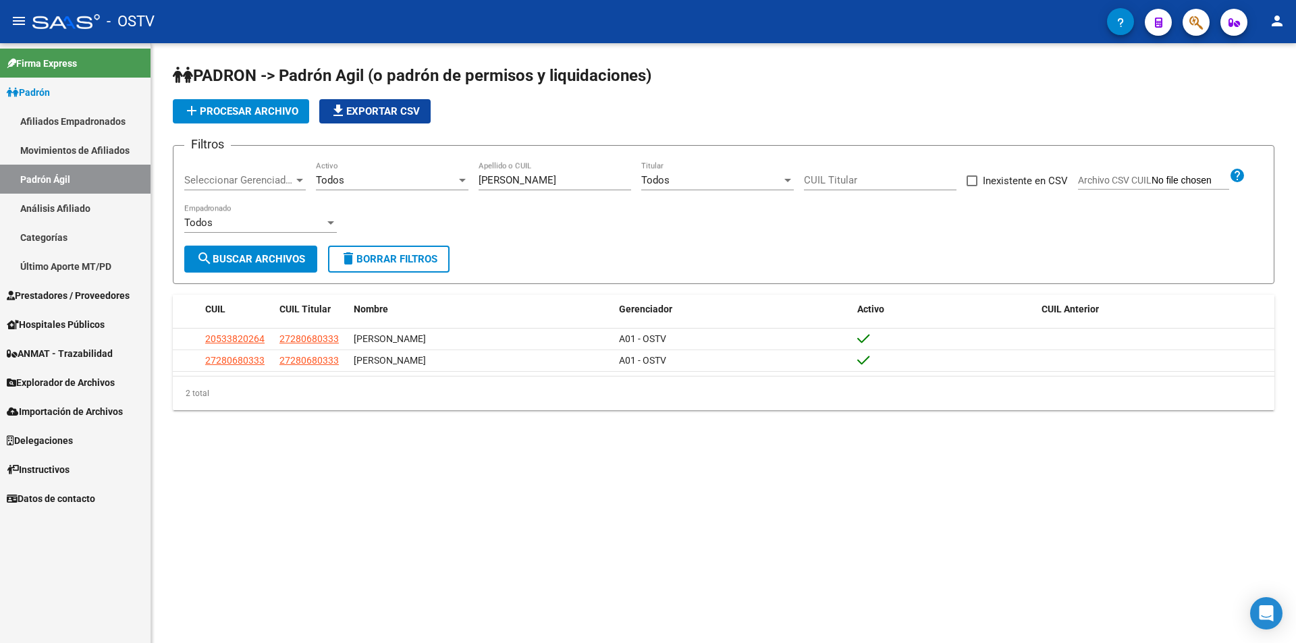
click at [568, 185] on input "[PERSON_NAME]" at bounding box center [555, 180] width 153 height 12
type input "S"
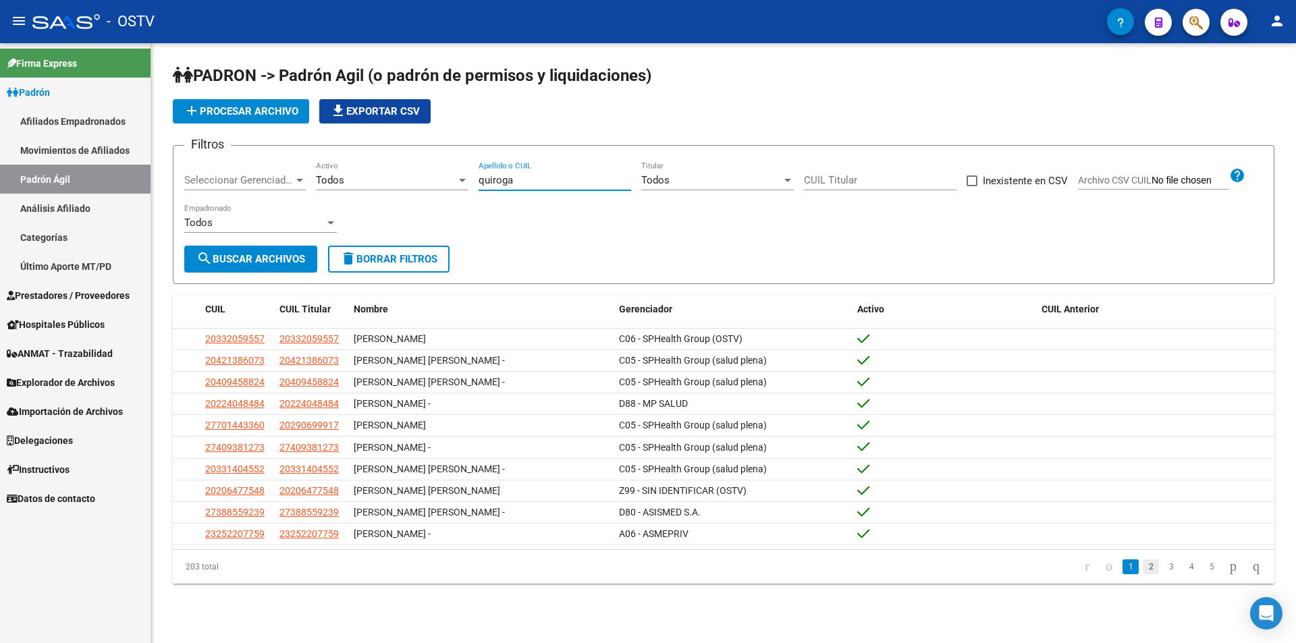
type input "quiroga"
click at [1143, 574] on link "2" at bounding box center [1151, 567] width 16 height 15
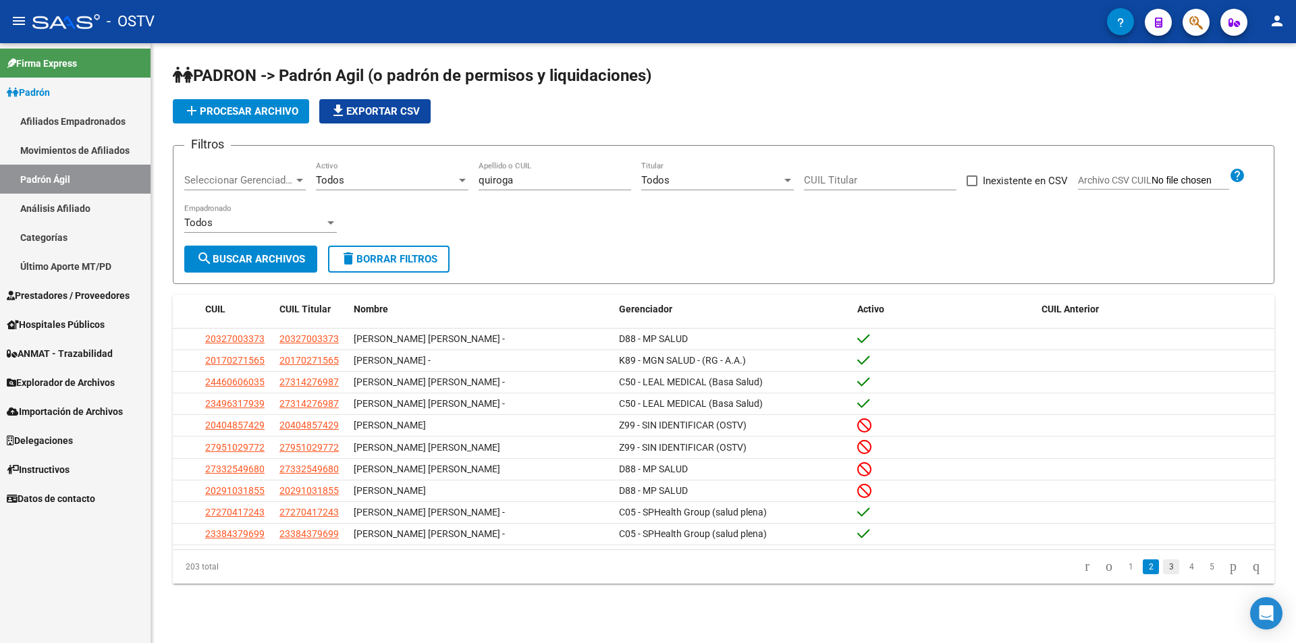
click at [1163, 574] on link "3" at bounding box center [1171, 567] width 16 height 15
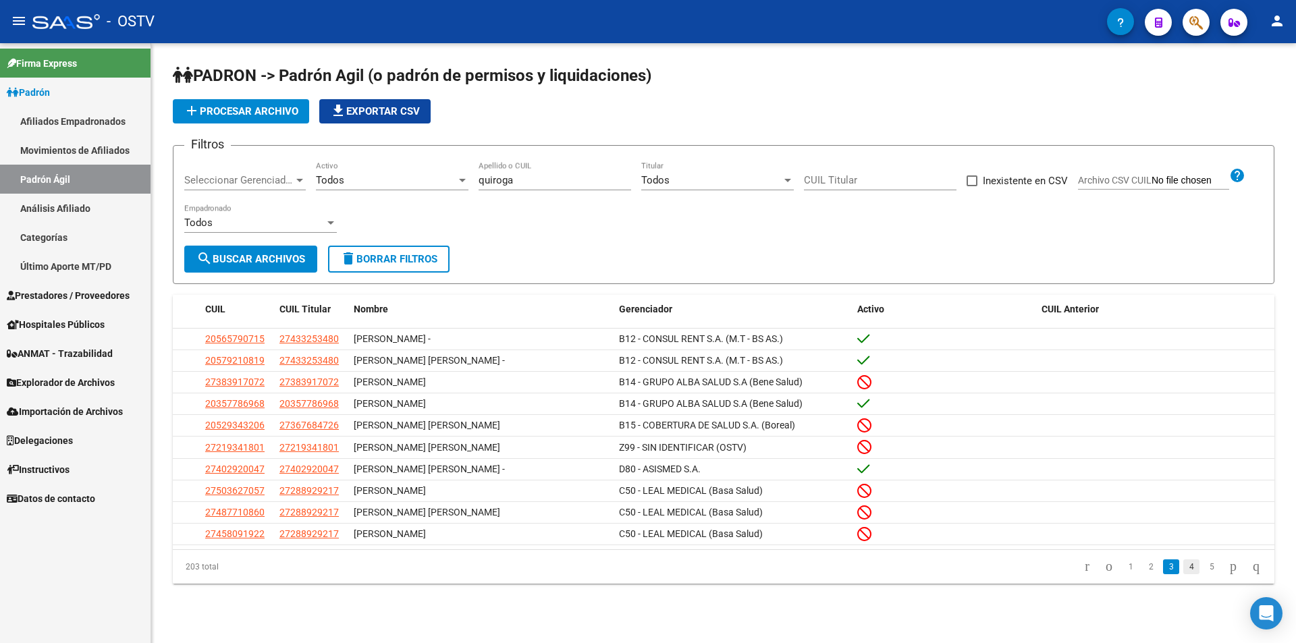
click at [1183, 573] on link "4" at bounding box center [1191, 567] width 16 height 15
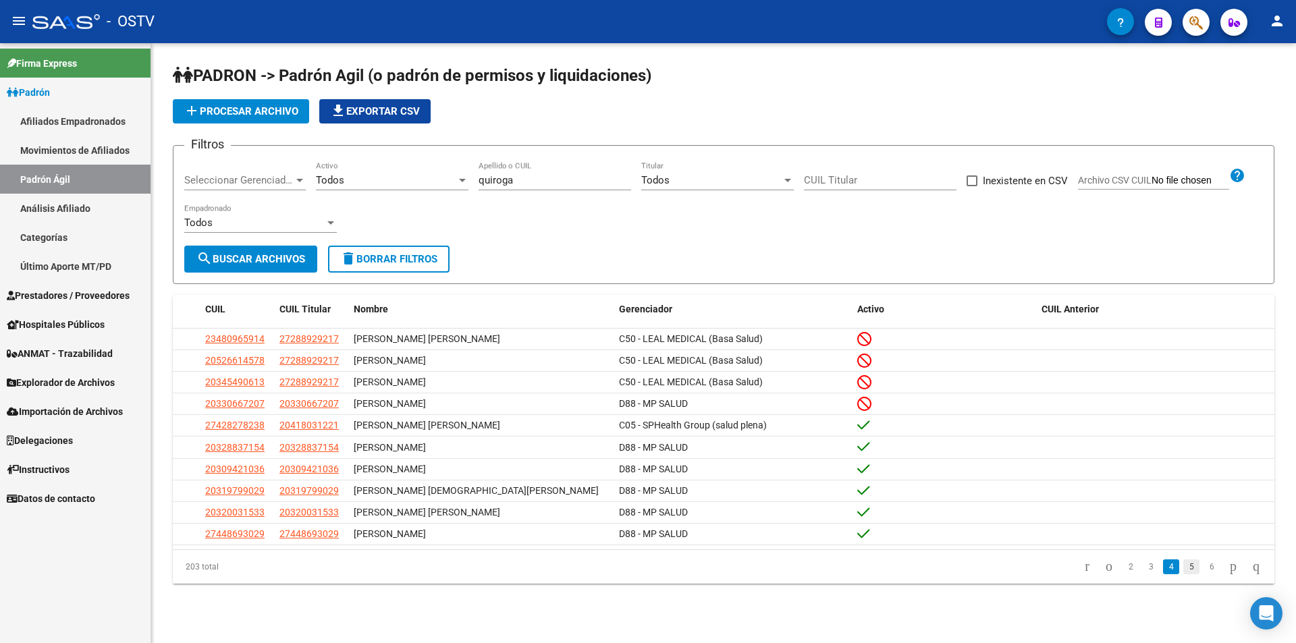
click at [1183, 574] on link "5" at bounding box center [1191, 567] width 16 height 15
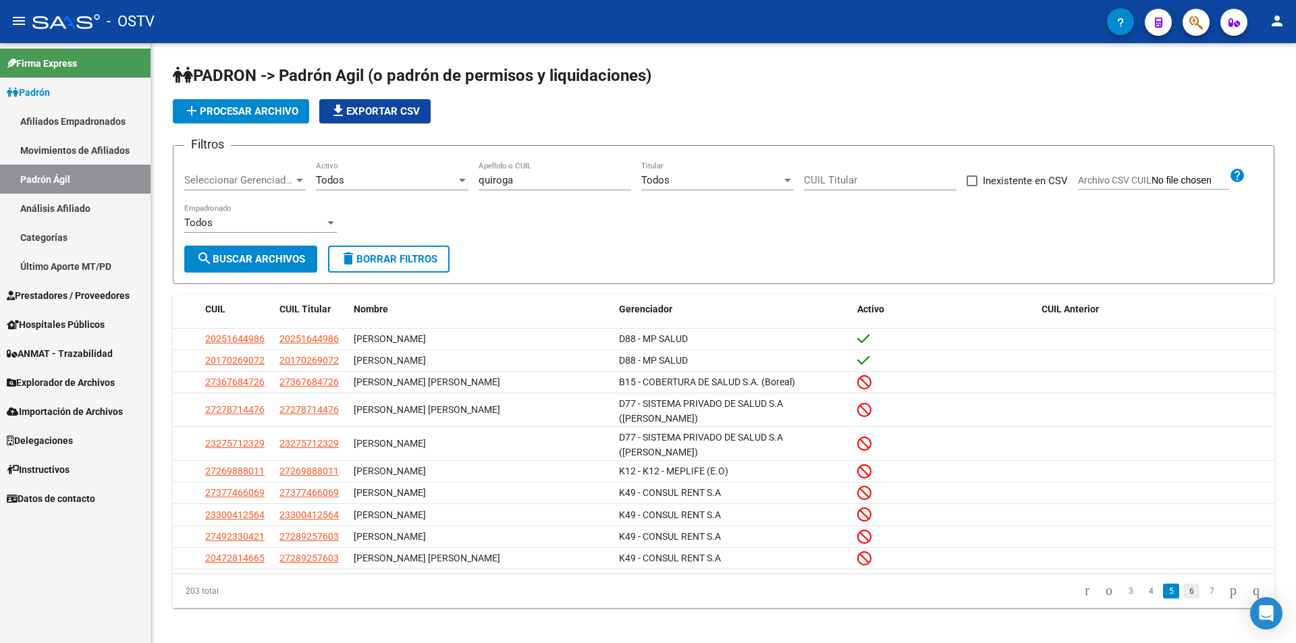
click at [1183, 584] on link "6" at bounding box center [1191, 591] width 16 height 15
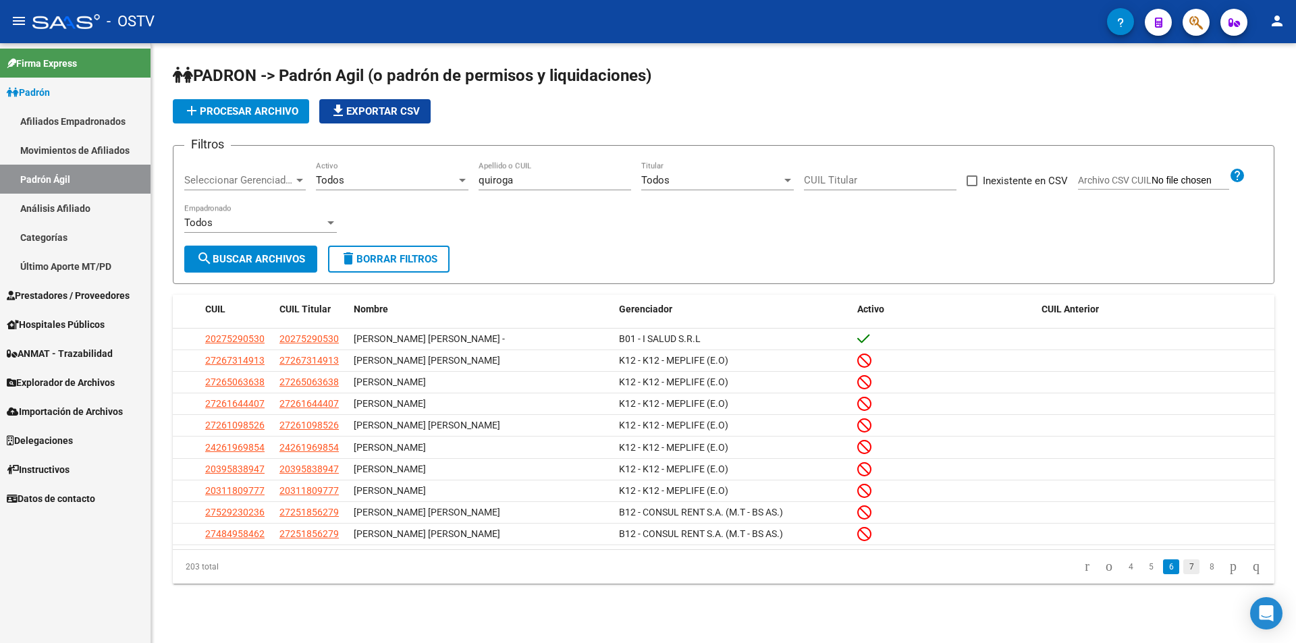
click at [1183, 574] on link "7" at bounding box center [1191, 567] width 16 height 15
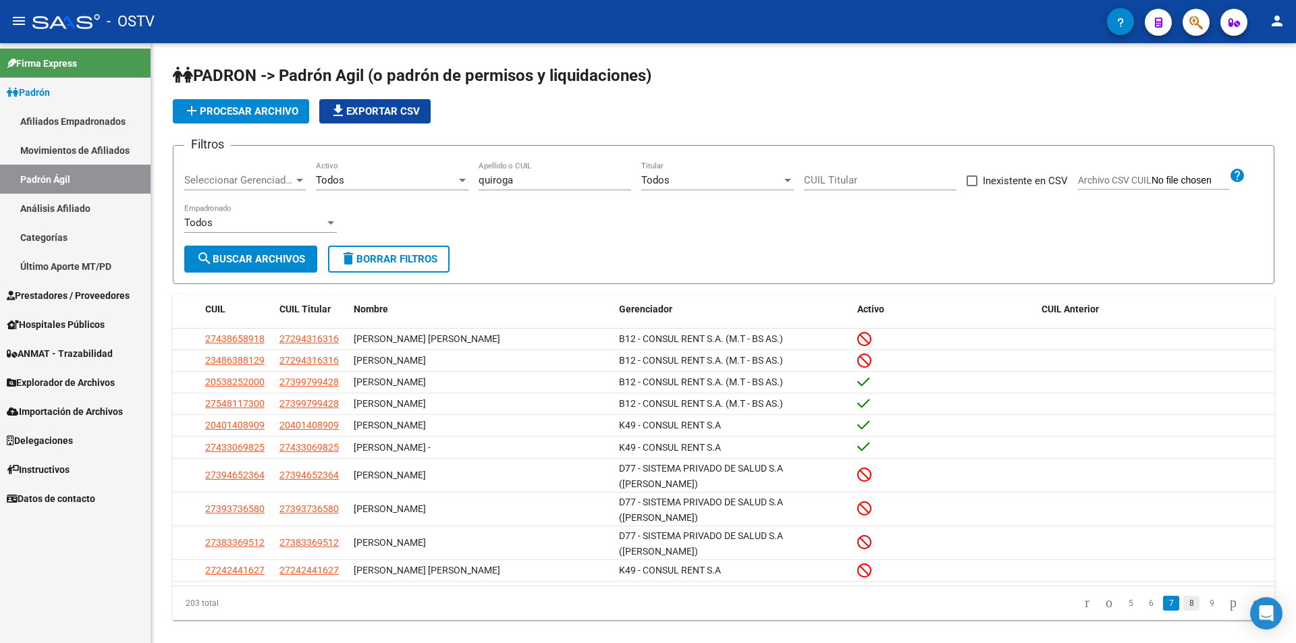
click at [1183, 596] on link "8" at bounding box center [1191, 603] width 16 height 15
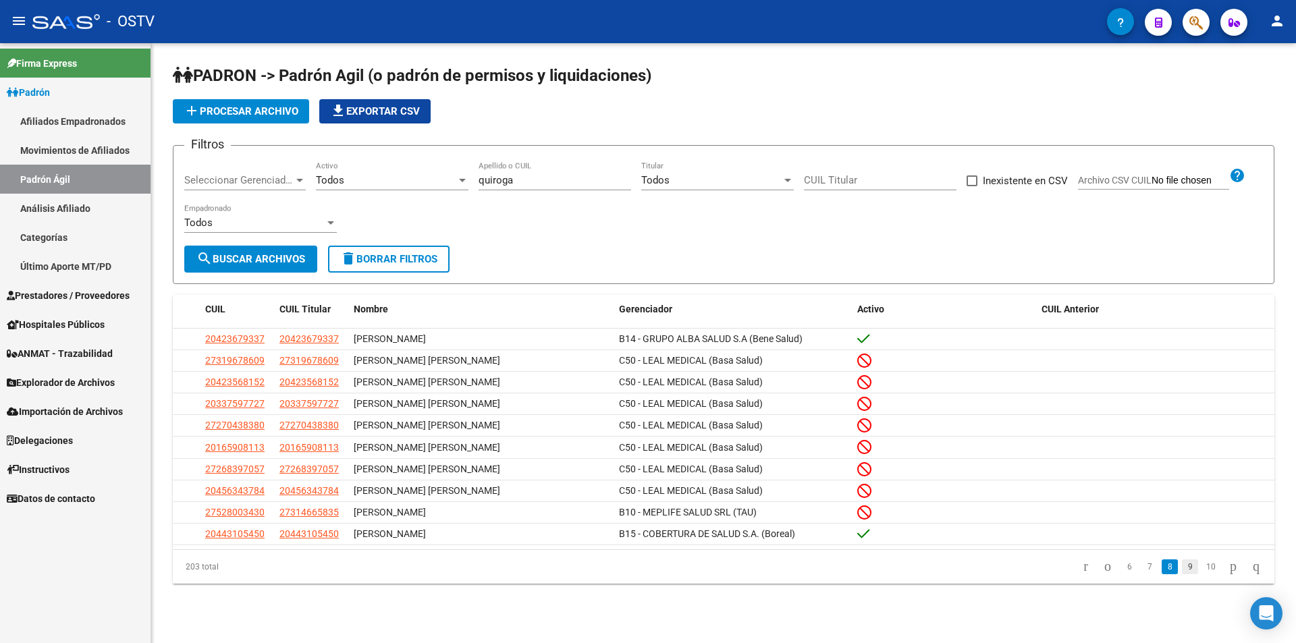
click at [1182, 574] on link "9" at bounding box center [1190, 567] width 16 height 15
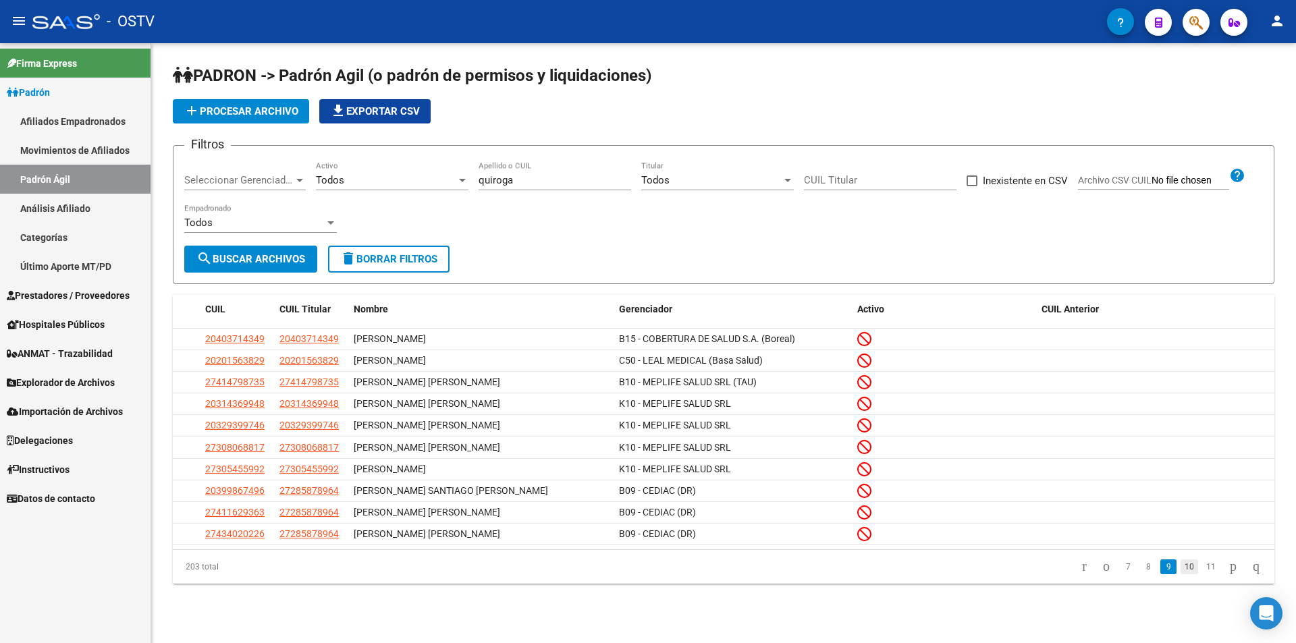
click at [1181, 574] on link "10" at bounding box center [1190, 567] width 18 height 15
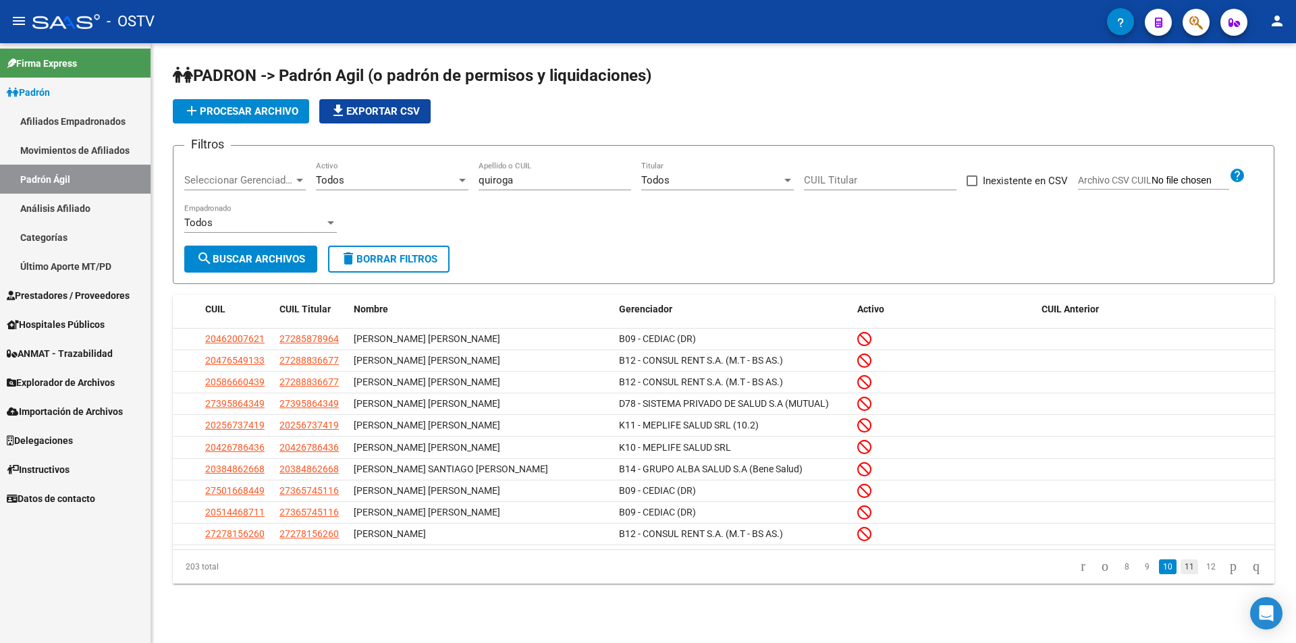
click at [1181, 574] on link "11" at bounding box center [1190, 567] width 18 height 15
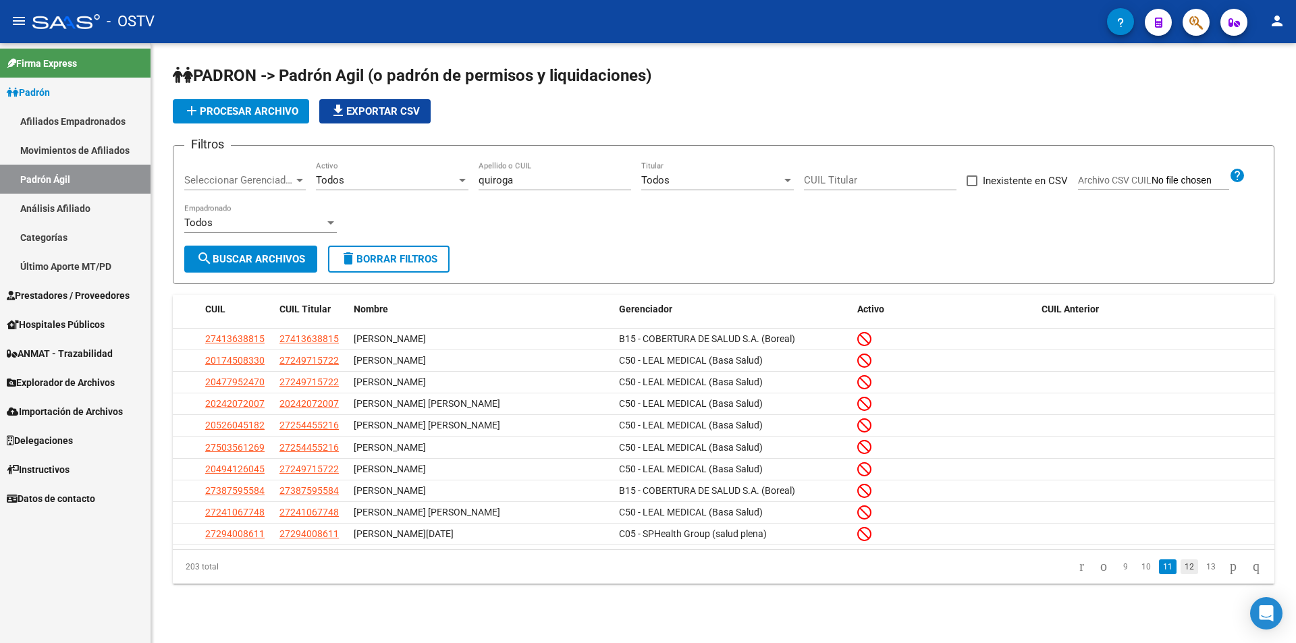
click at [1181, 570] on link "12" at bounding box center [1190, 567] width 18 height 15
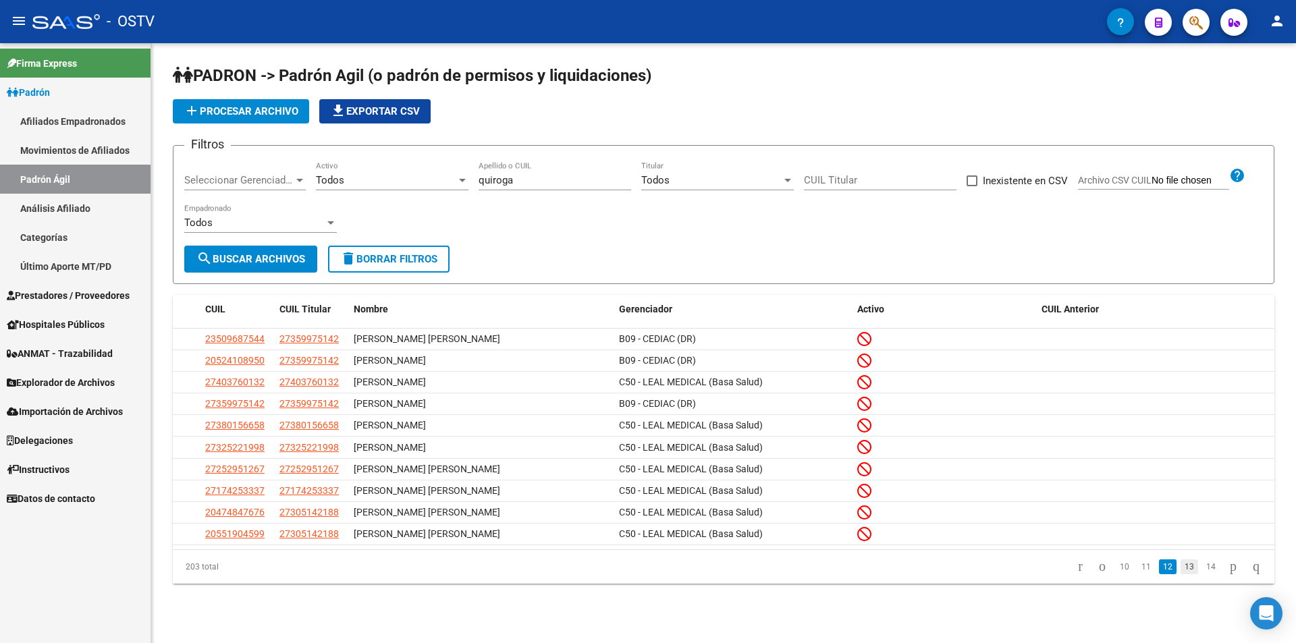
click at [1181, 572] on link "13" at bounding box center [1190, 567] width 18 height 15
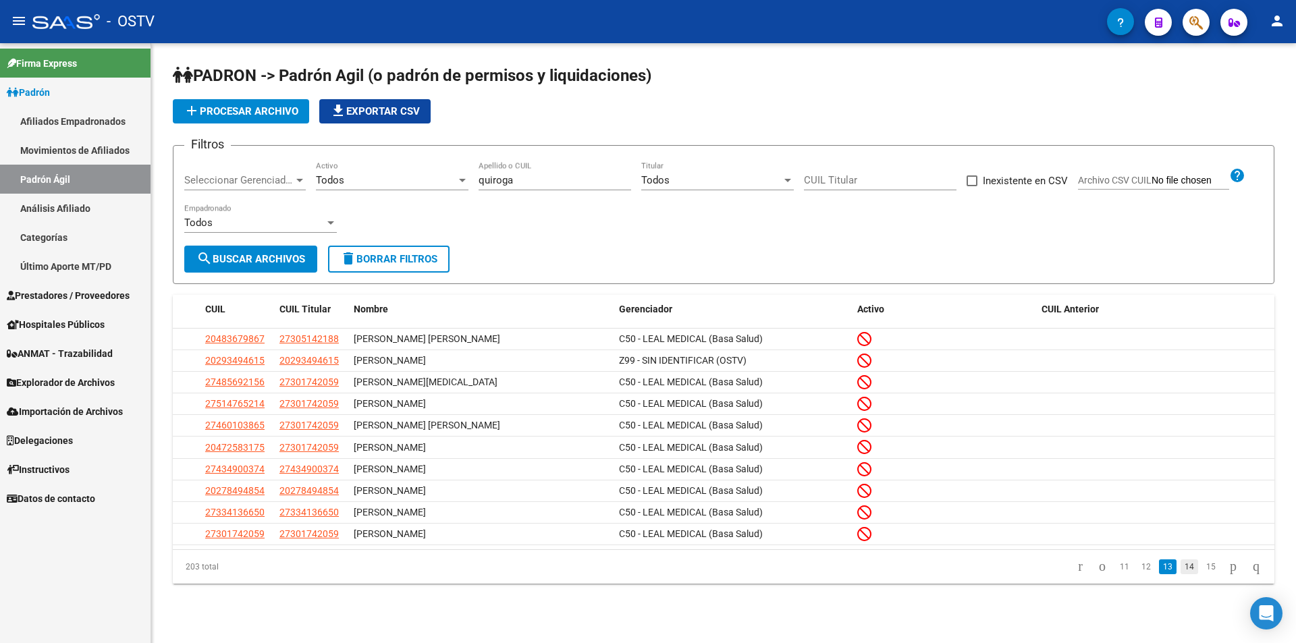
click at [1181, 573] on link "14" at bounding box center [1190, 567] width 18 height 15
click at [1181, 574] on link "15" at bounding box center [1190, 567] width 18 height 15
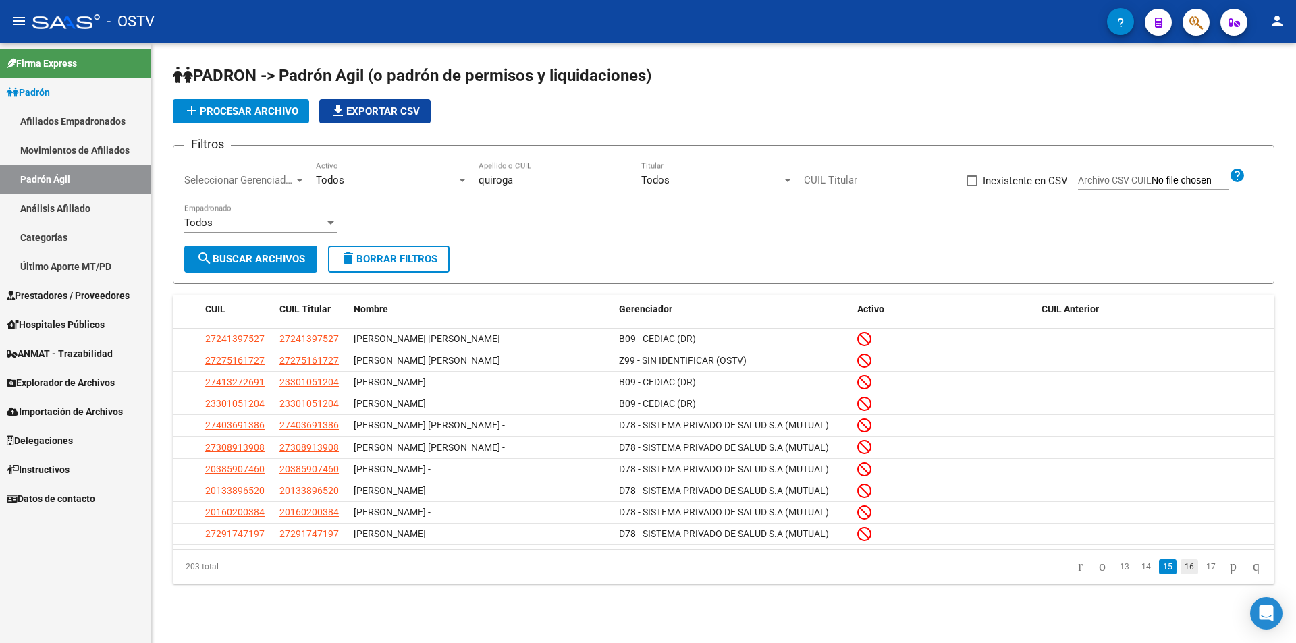
click at [1181, 572] on link "16" at bounding box center [1190, 567] width 18 height 15
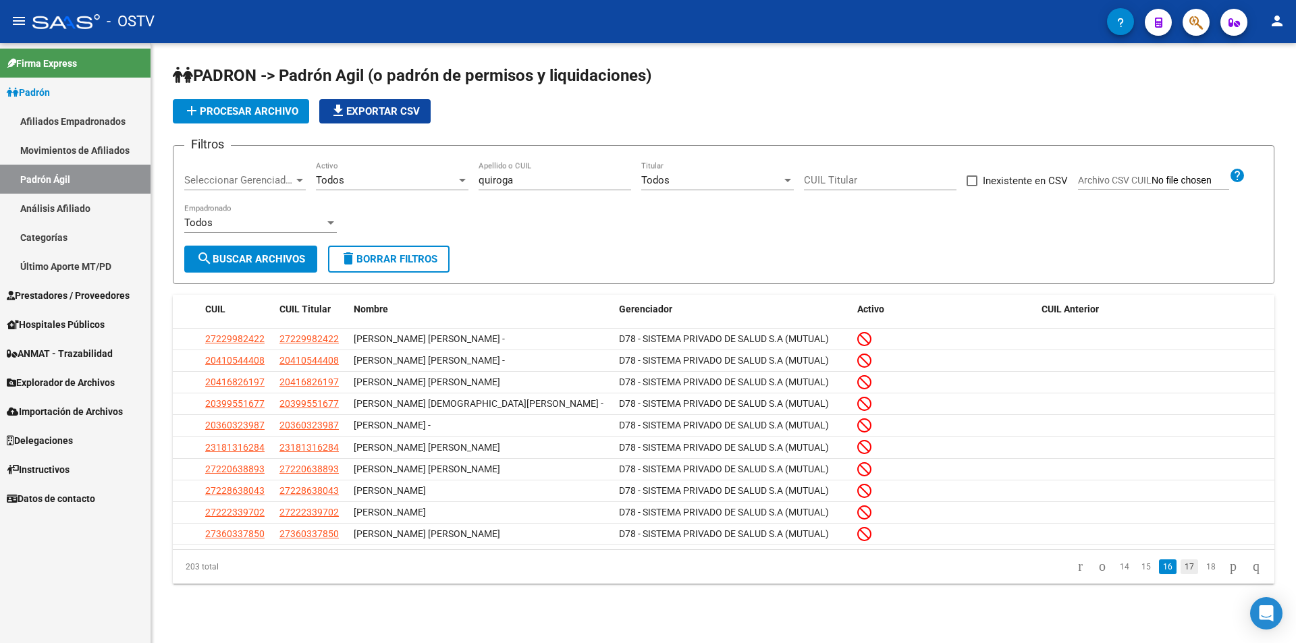
click at [1181, 574] on link "17" at bounding box center [1190, 567] width 18 height 15
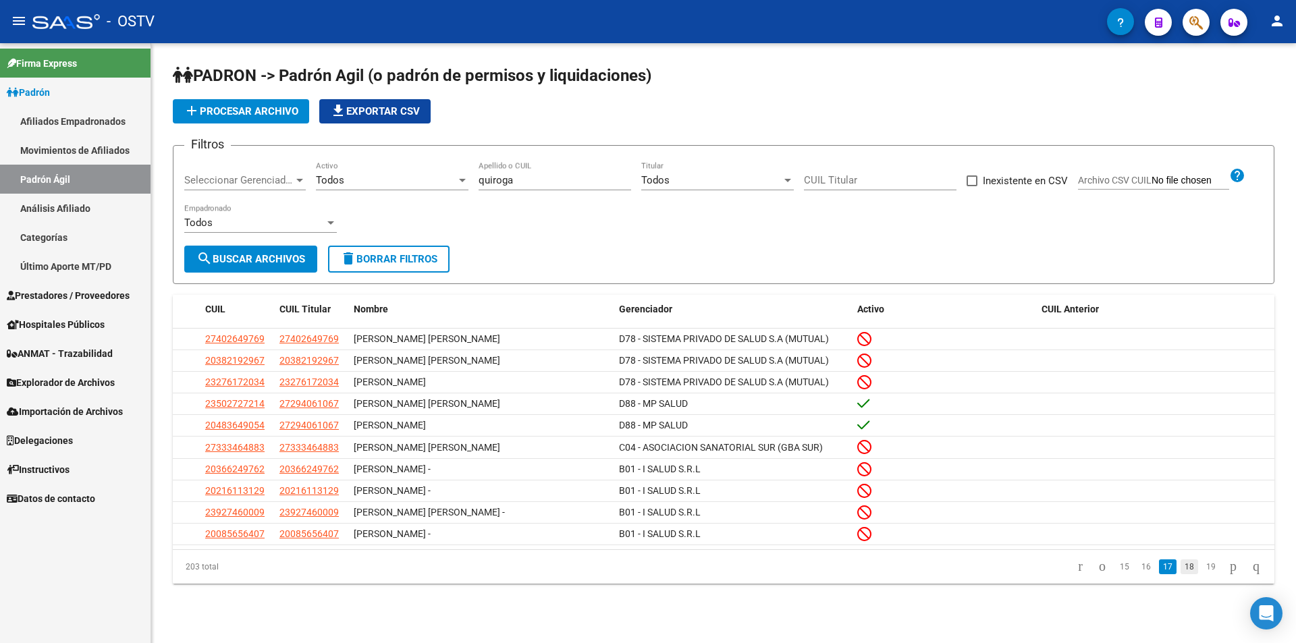
click at [1181, 574] on link "18" at bounding box center [1190, 567] width 18 height 15
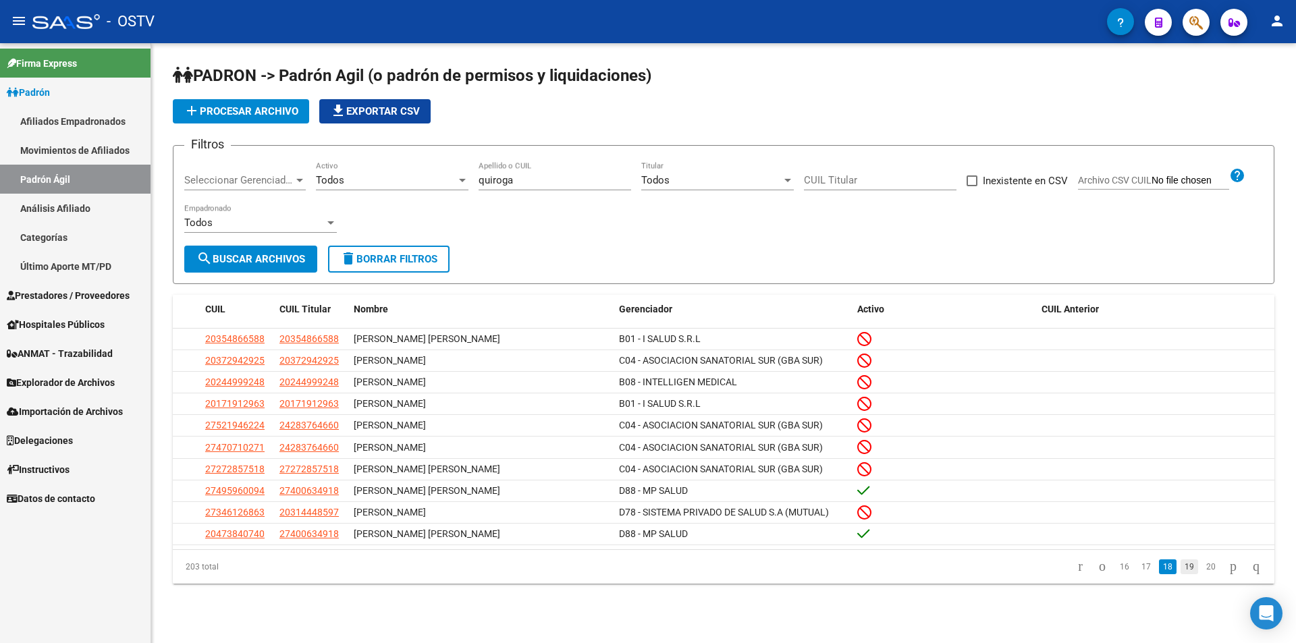
click at [1181, 574] on link "19" at bounding box center [1190, 567] width 18 height 15
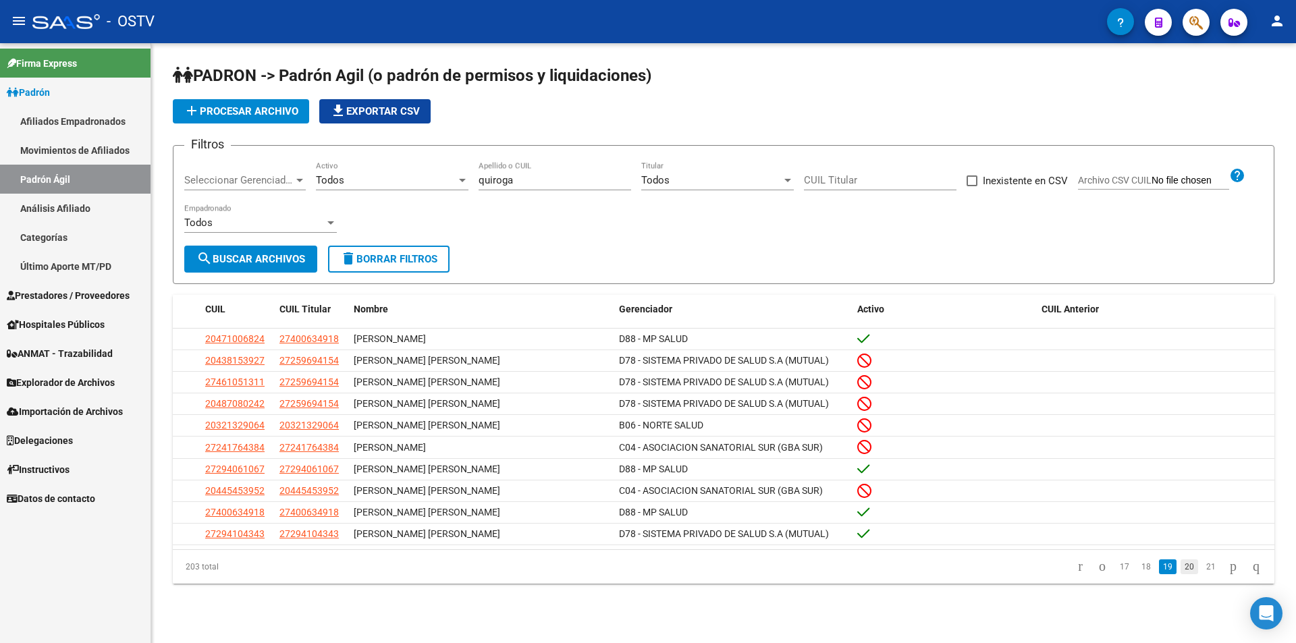
click at [1181, 571] on link "20" at bounding box center [1190, 567] width 18 height 15
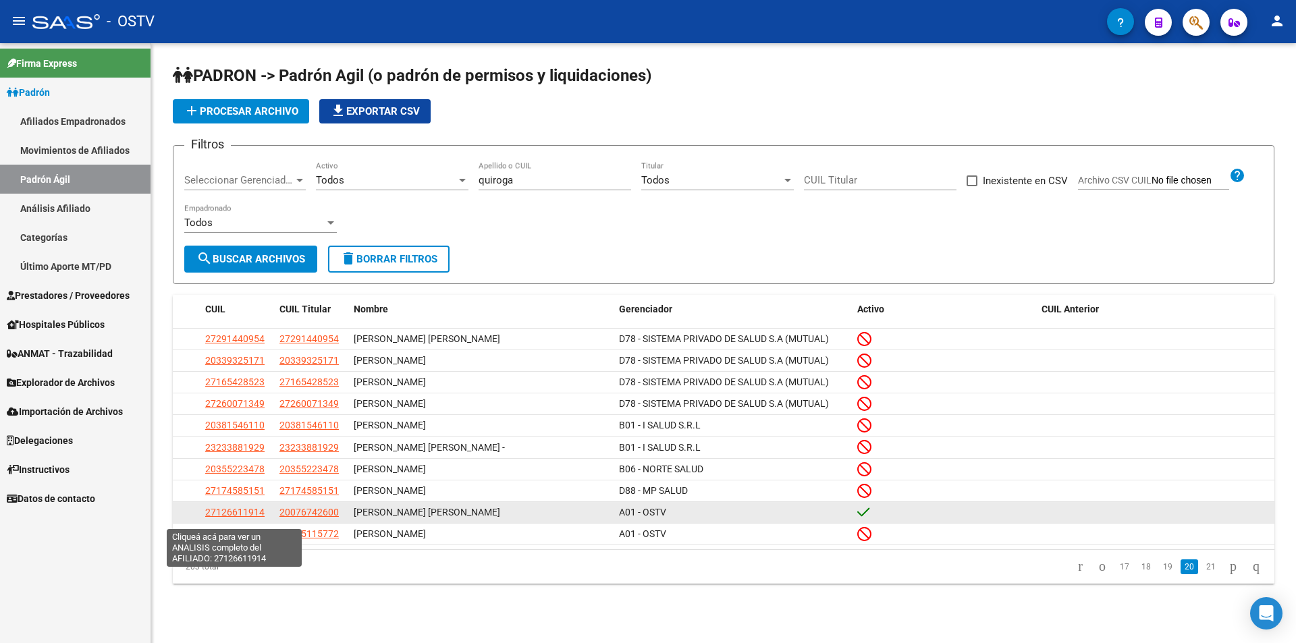
click at [235, 518] on span "27126611914" at bounding box center [234, 512] width 59 height 11
type textarea "27126611914"
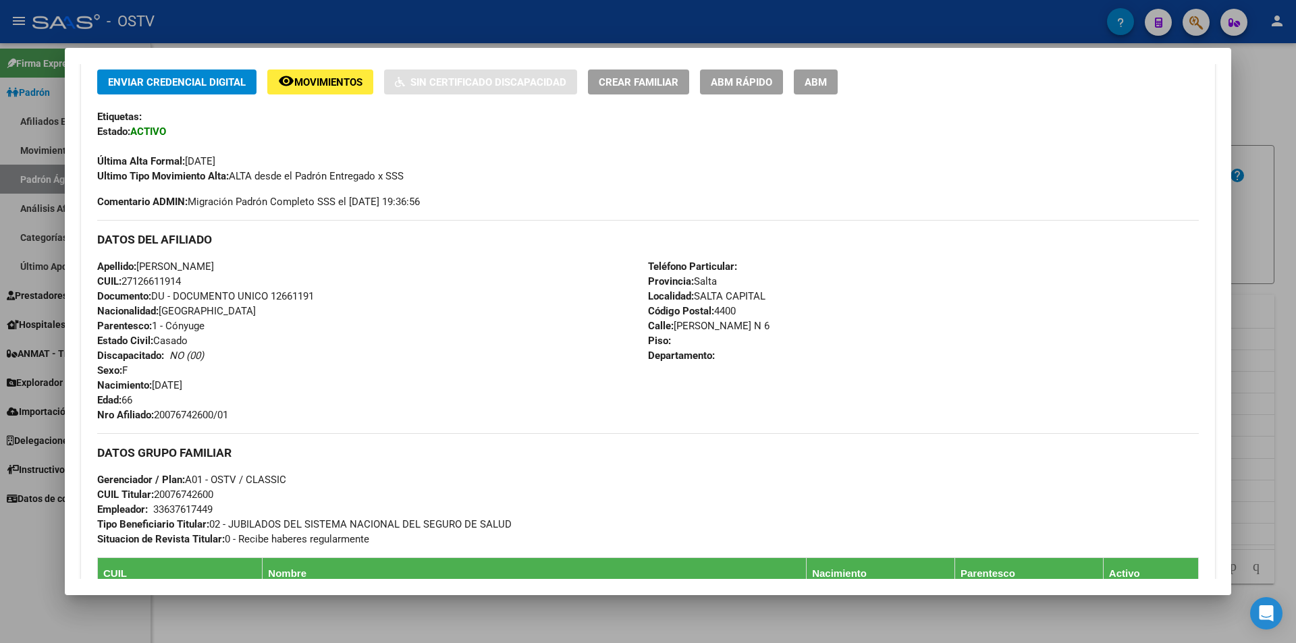
scroll to position [337, 0]
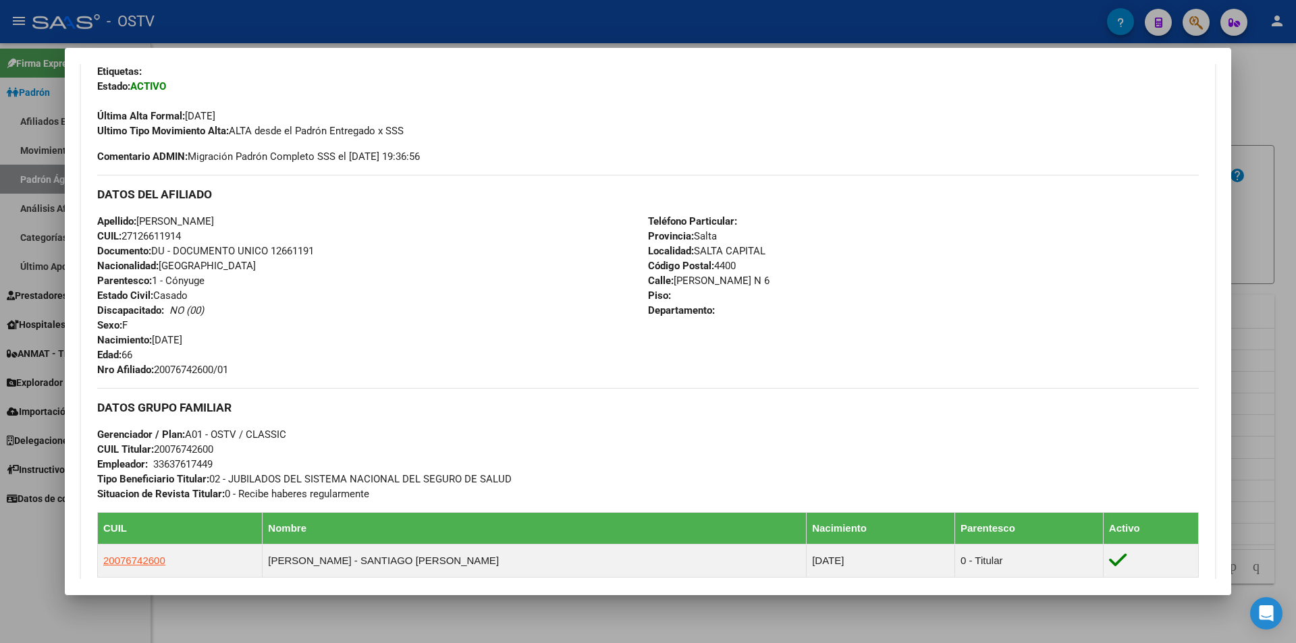
drag, startPoint x: 233, startPoint y: 369, endPoint x: 155, endPoint y: 374, distance: 77.8
click at [155, 374] on span "Nro Afiliado: 20076742600/01" at bounding box center [162, 370] width 131 height 12
copy span "20076742600/01"
click at [589, 28] on div at bounding box center [648, 321] width 1296 height 643
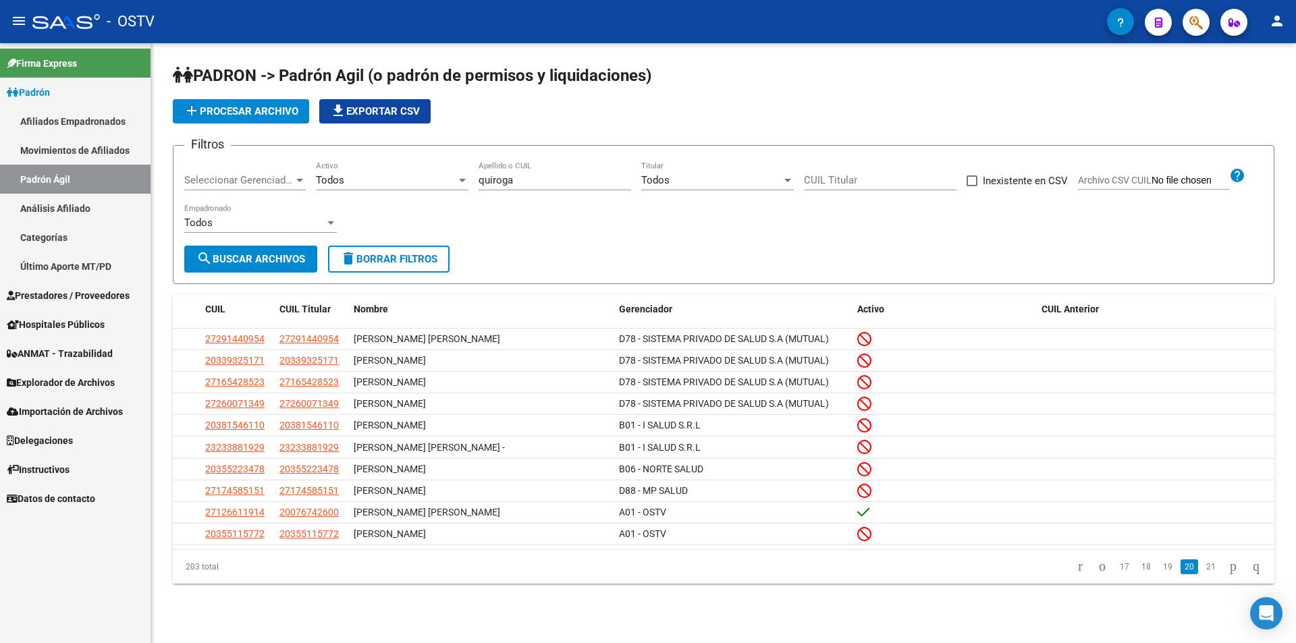
click at [537, 180] on input "quiroga" at bounding box center [555, 180] width 153 height 12
type input "q"
paste input "[PERSON_NAME] [PERSON_NAME]"
type input "[PERSON_NAME]"
click at [265, 265] on span "search Buscar Archivos" at bounding box center [250, 259] width 109 height 12
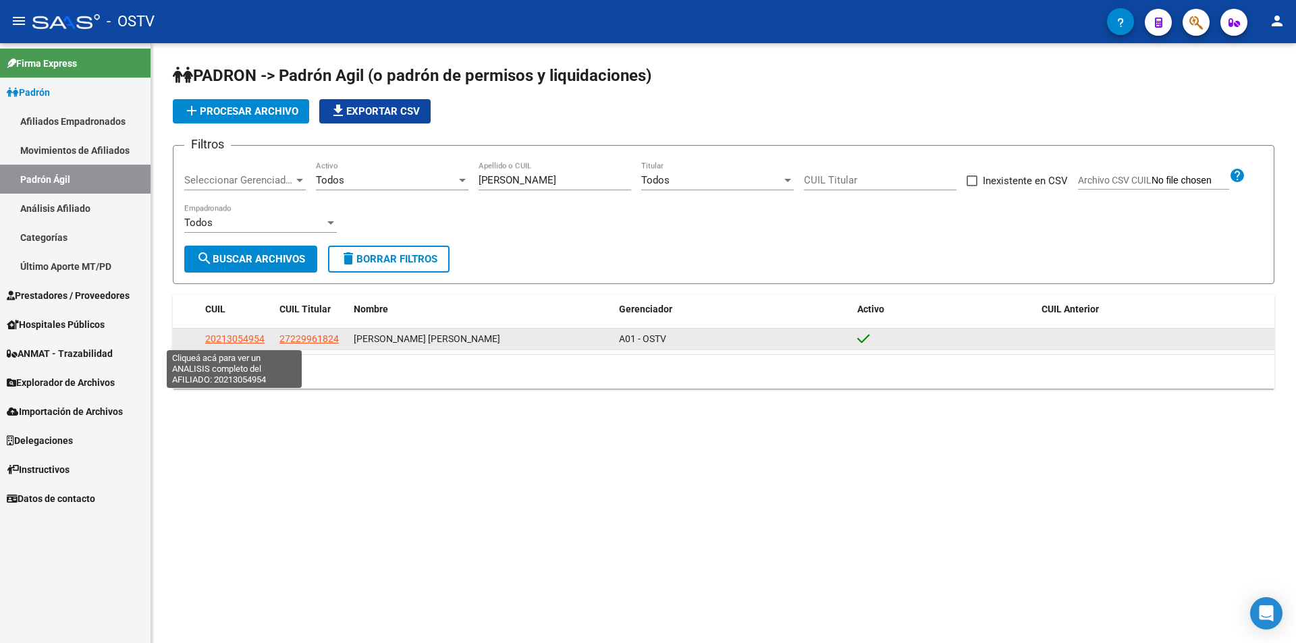
click at [242, 338] on span "20213054954" at bounding box center [234, 338] width 59 height 11
type textarea "20213054954"
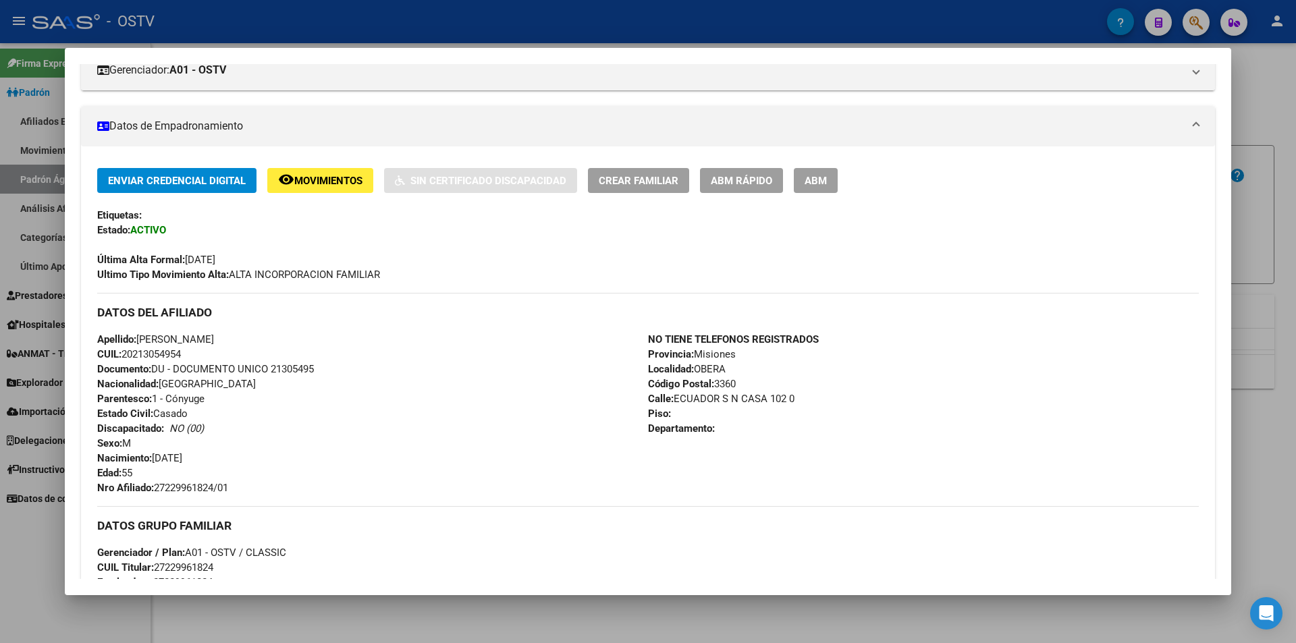
scroll to position [202, 0]
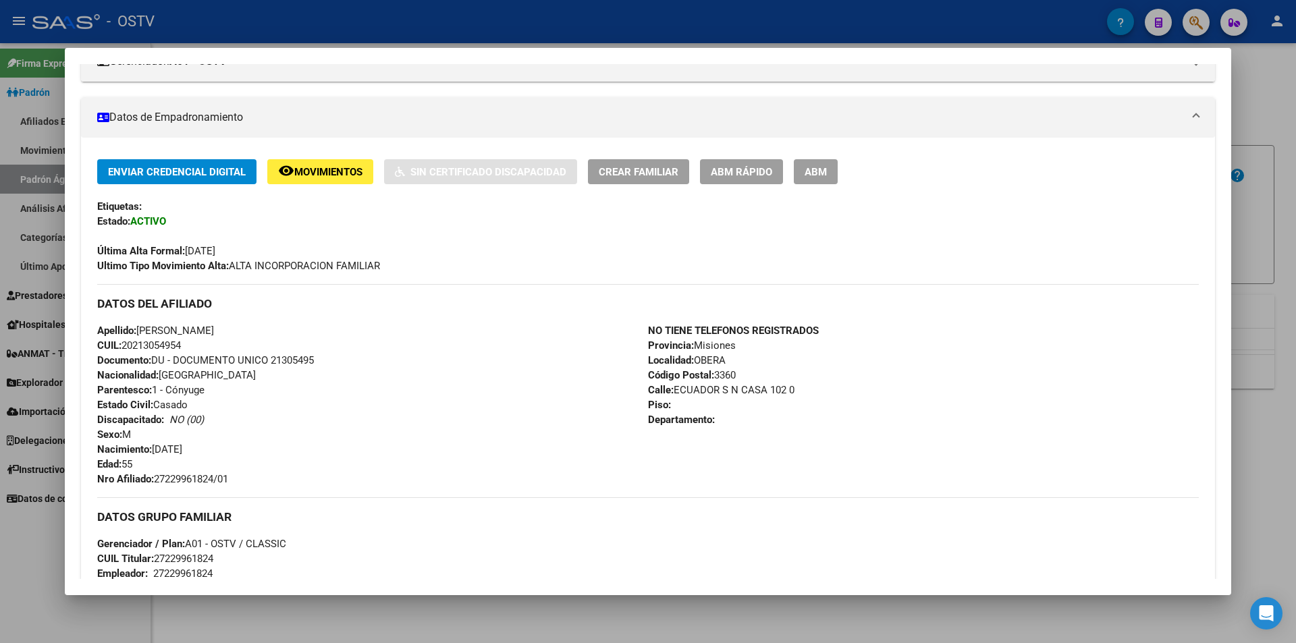
click at [236, 483] on div "Apellido: [PERSON_NAME] CUIL: 20213054954 Documento: DU - DOCUMENTO UNICO 21305…" at bounding box center [372, 404] width 551 height 163
drag, startPoint x: 233, startPoint y: 479, endPoint x: 157, endPoint y: 481, distance: 75.6
click at [157, 481] on span "Nro Afiliado: 27229961824/01" at bounding box center [162, 479] width 131 height 12
copy span "27229961824/01"
click at [306, 31] on div at bounding box center [648, 321] width 1296 height 643
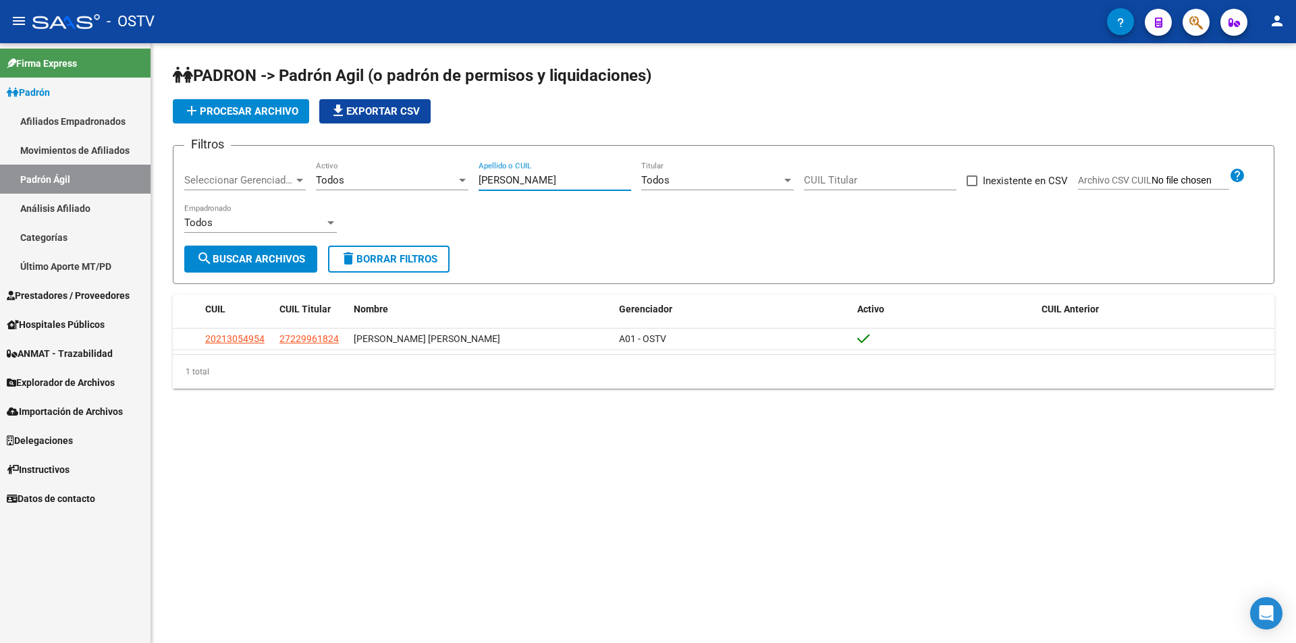
click at [563, 183] on input "[PERSON_NAME]" at bounding box center [555, 180] width 153 height 12
type input "P"
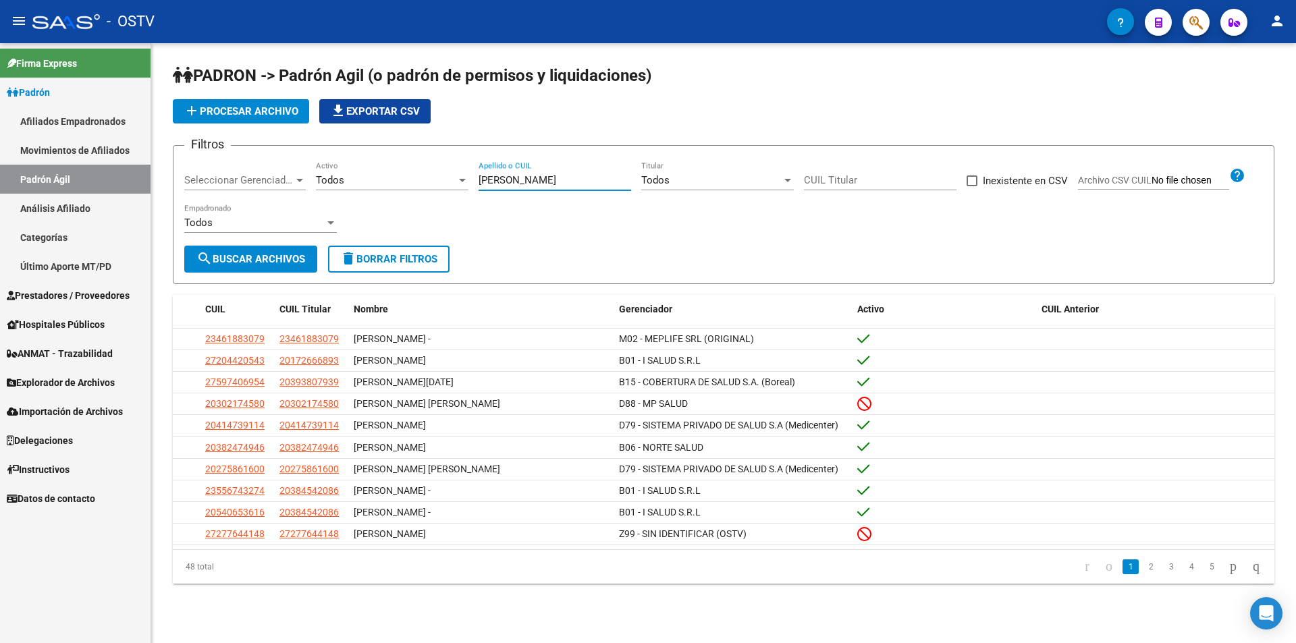
type input "[PERSON_NAME]"
click at [1143, 574] on link "2" at bounding box center [1151, 567] width 16 height 15
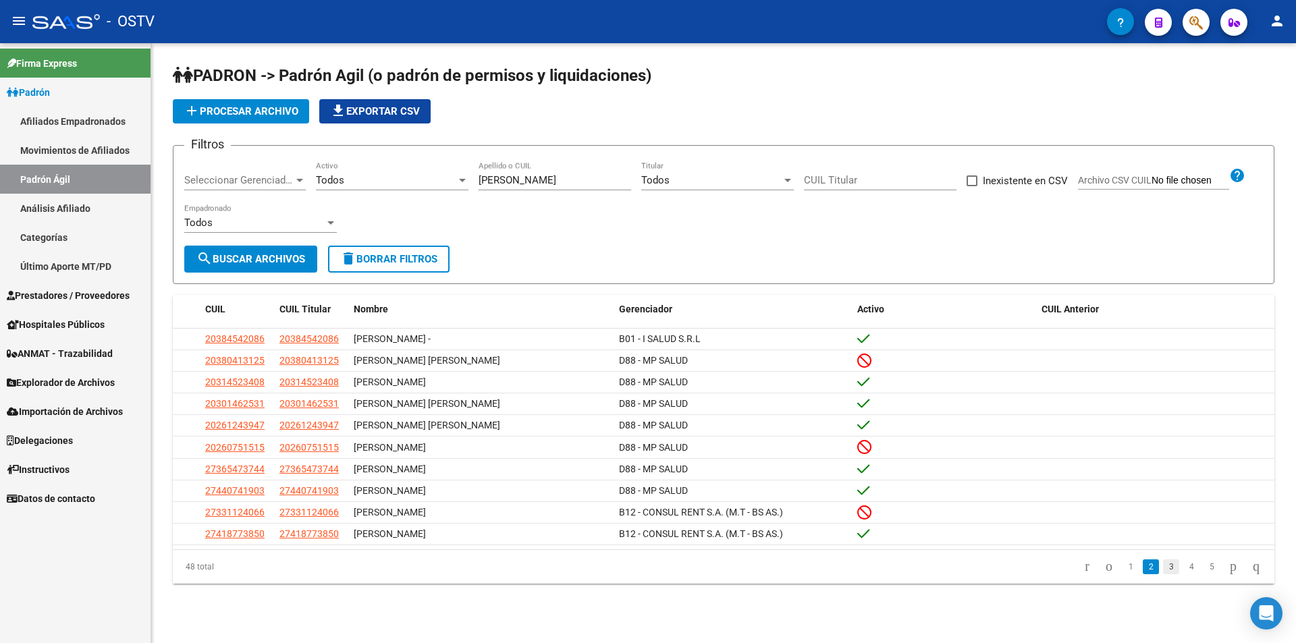
click at [1163, 572] on link "3" at bounding box center [1171, 567] width 16 height 15
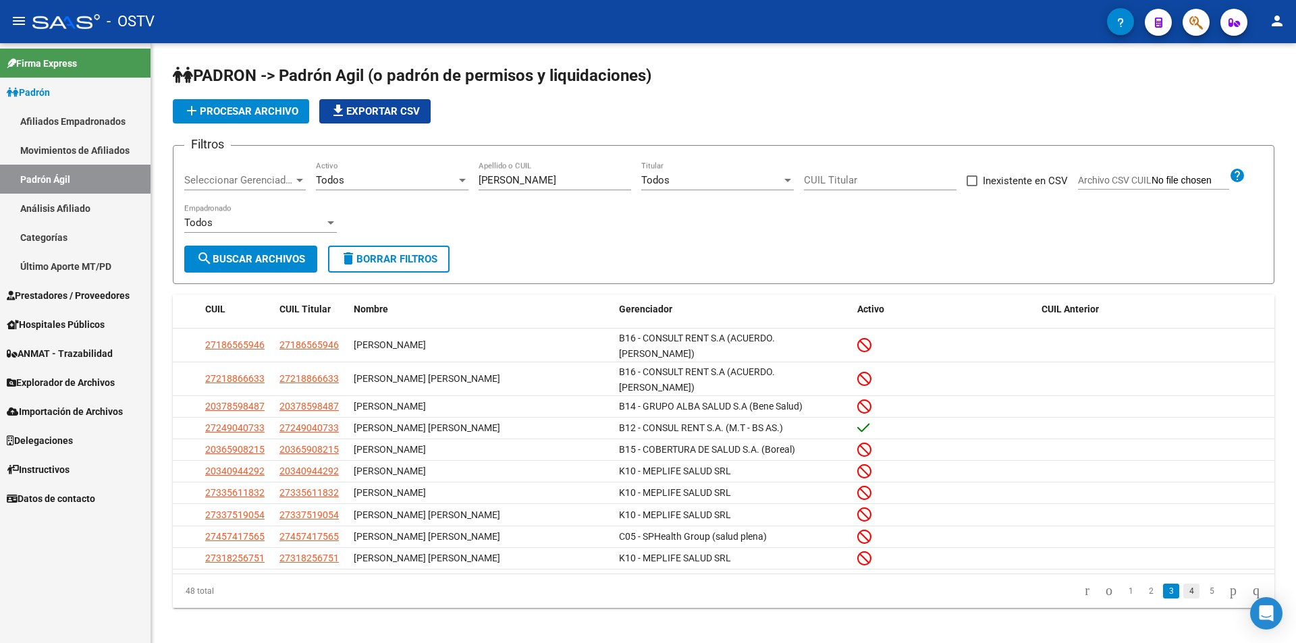
click at [1183, 584] on link "4" at bounding box center [1191, 591] width 16 height 15
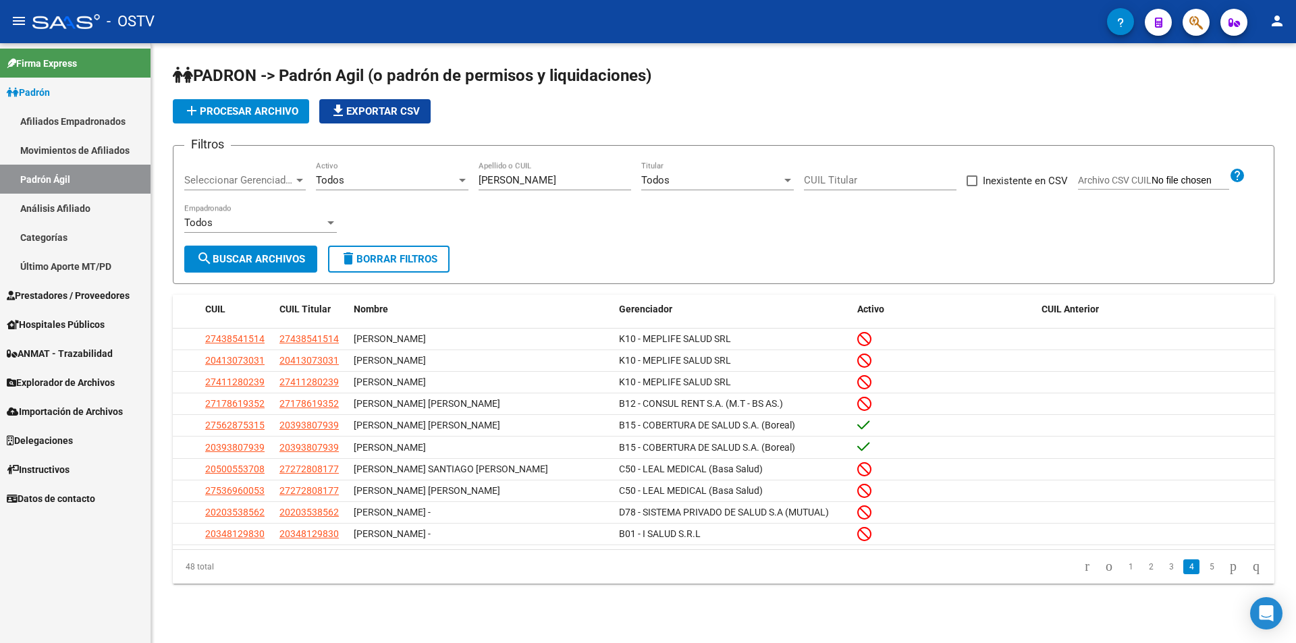
click at [1201, 578] on li "5" at bounding box center [1211, 567] width 20 height 23
click at [1203, 573] on link "5" at bounding box center [1211, 567] width 16 height 15
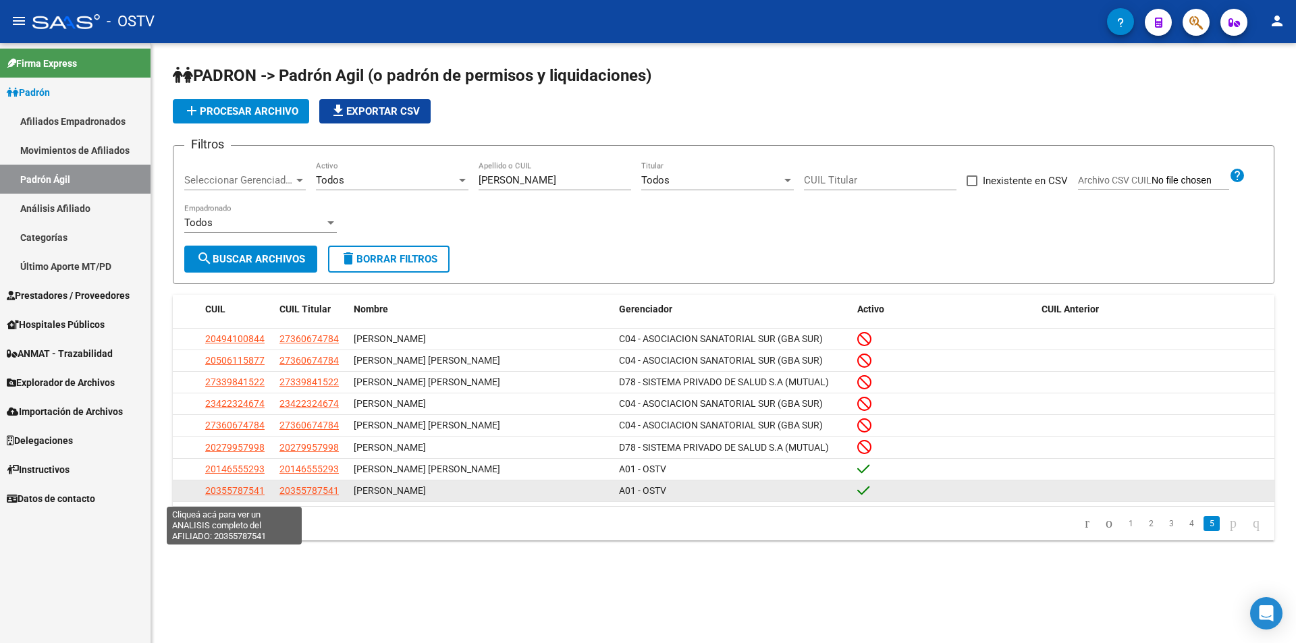
click at [245, 496] on span "20355787541" at bounding box center [234, 490] width 59 height 11
type textarea "20355787541"
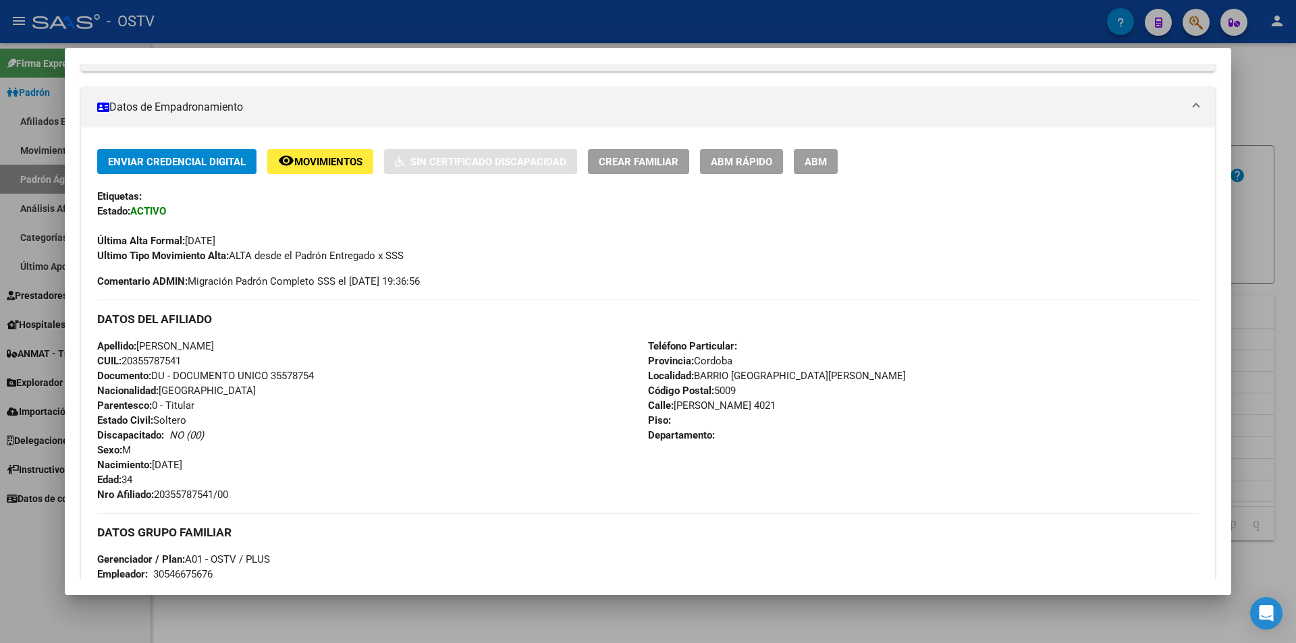
scroll to position [337, 0]
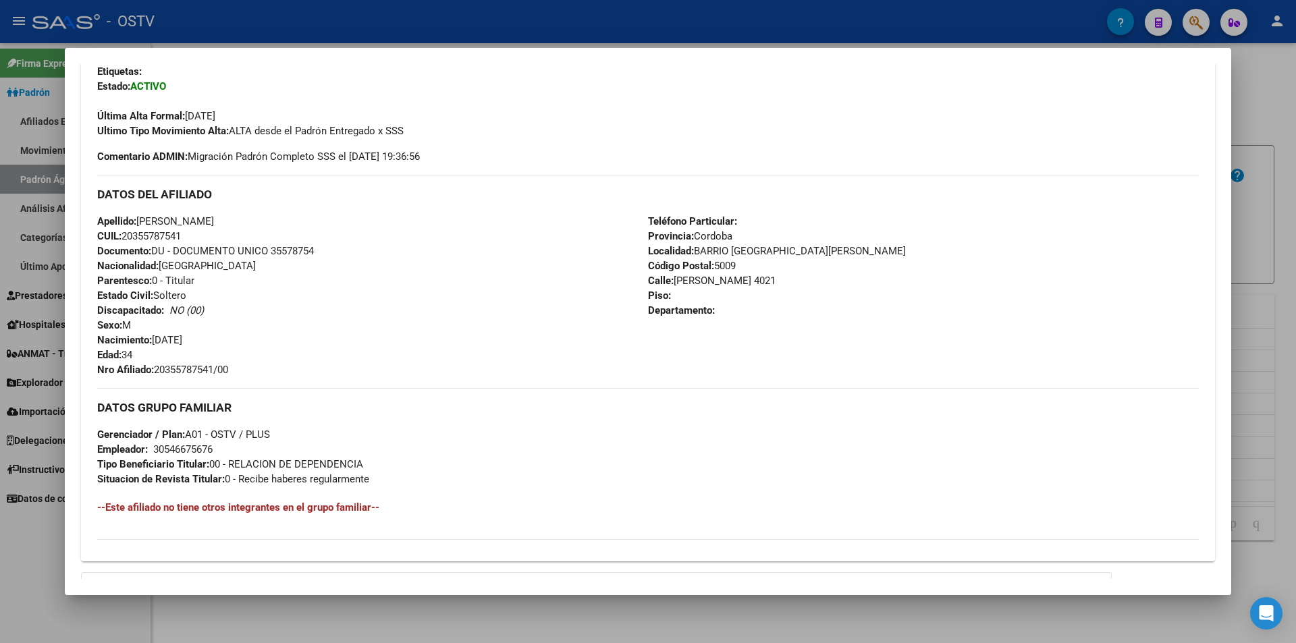
drag, startPoint x: 234, startPoint y: 371, endPoint x: 157, endPoint y: 367, distance: 76.4
click at [157, 367] on span "Nro Afiliado: 20355787541/00" at bounding box center [162, 370] width 131 height 12
copy span "20355787541/00"
click at [397, 26] on div at bounding box center [648, 321] width 1296 height 643
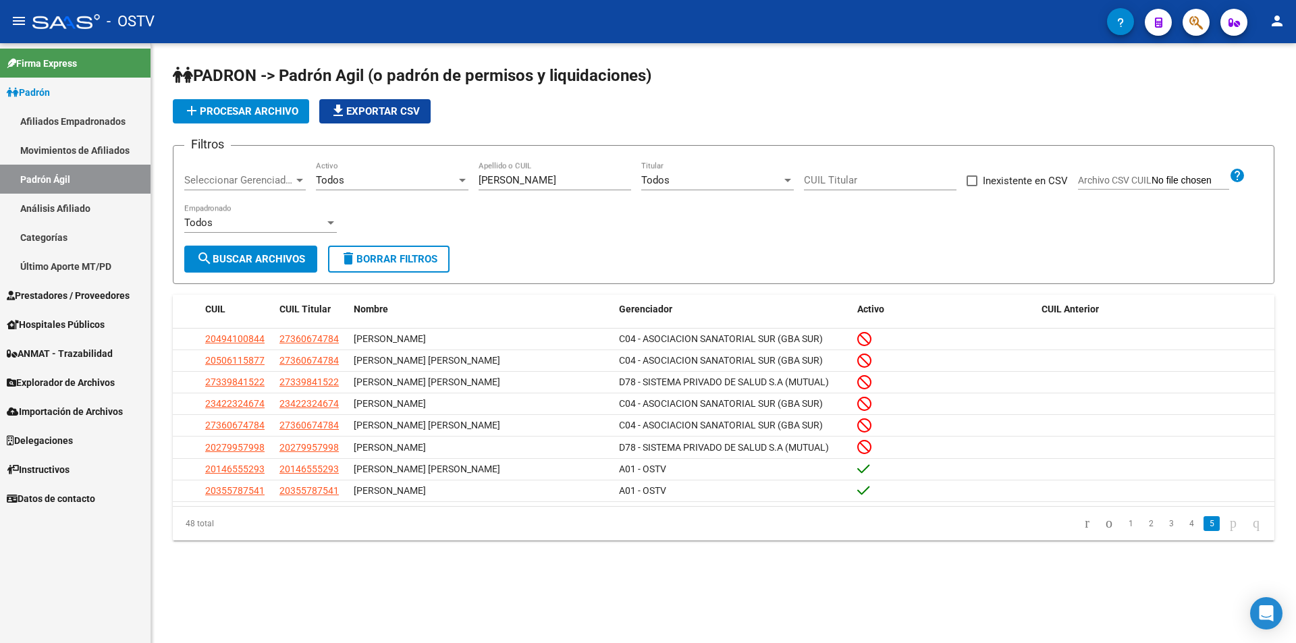
click at [549, 188] on div "[PERSON_NAME] Apellido o CUIL" at bounding box center [555, 175] width 153 height 29
type input "b"
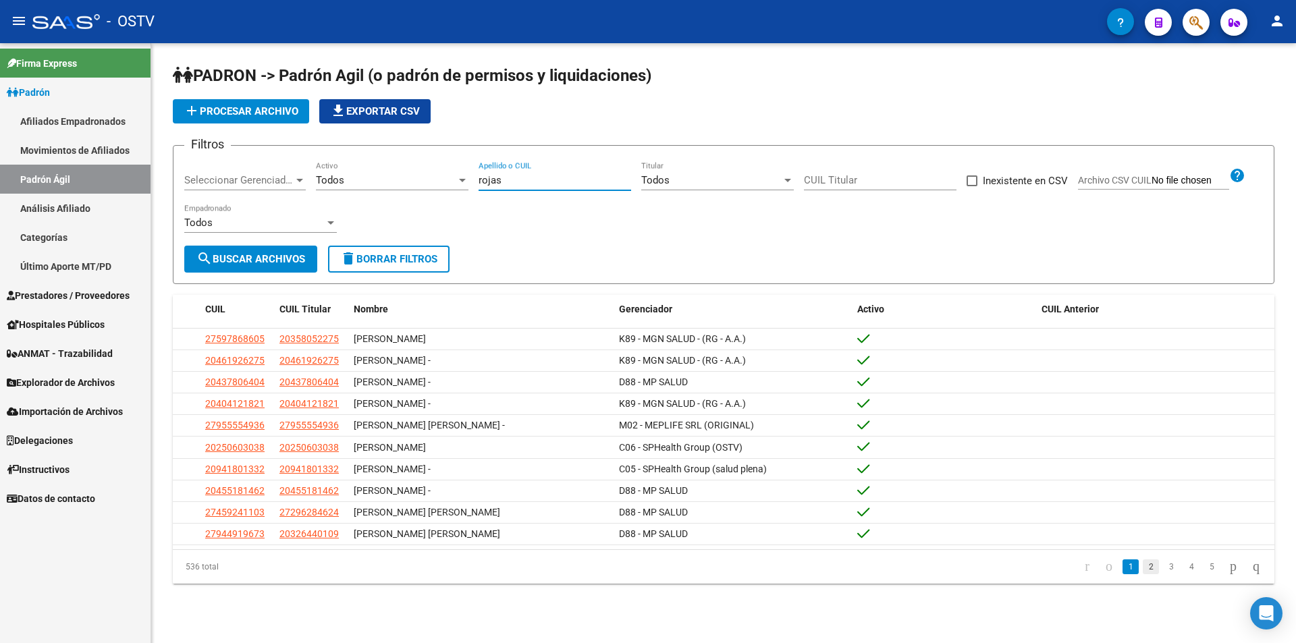
type input "rojas"
click at [1143, 574] on link "2" at bounding box center [1151, 567] width 16 height 15
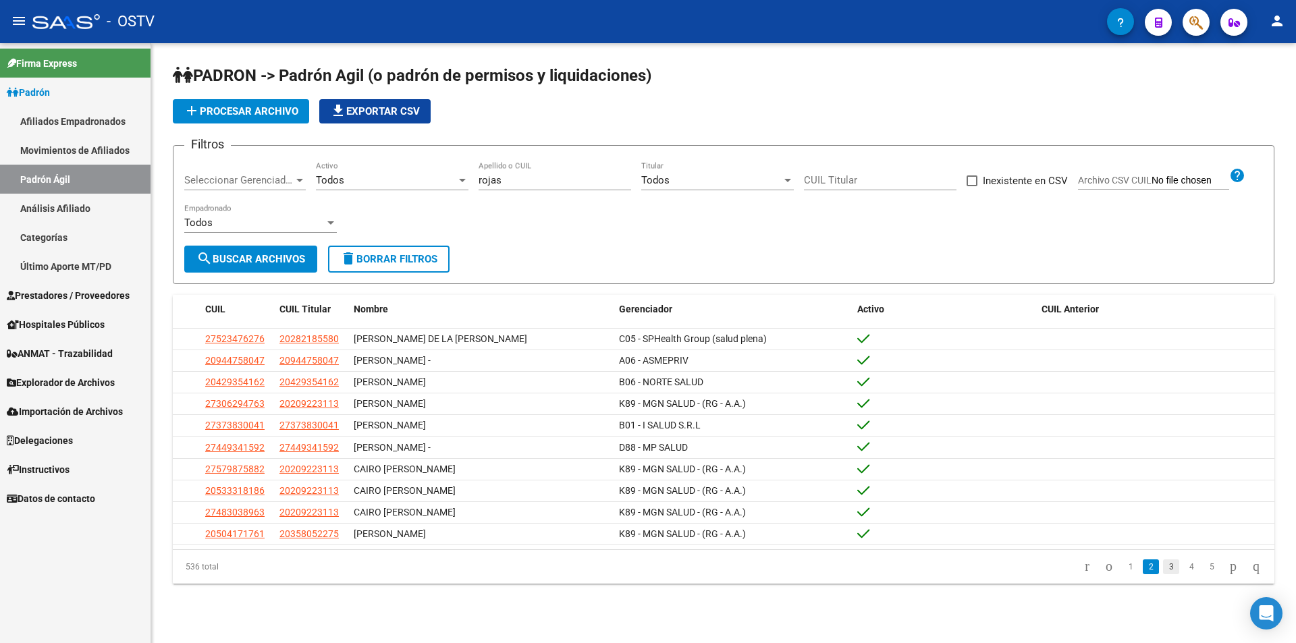
click at [1163, 574] on link "3" at bounding box center [1171, 567] width 16 height 15
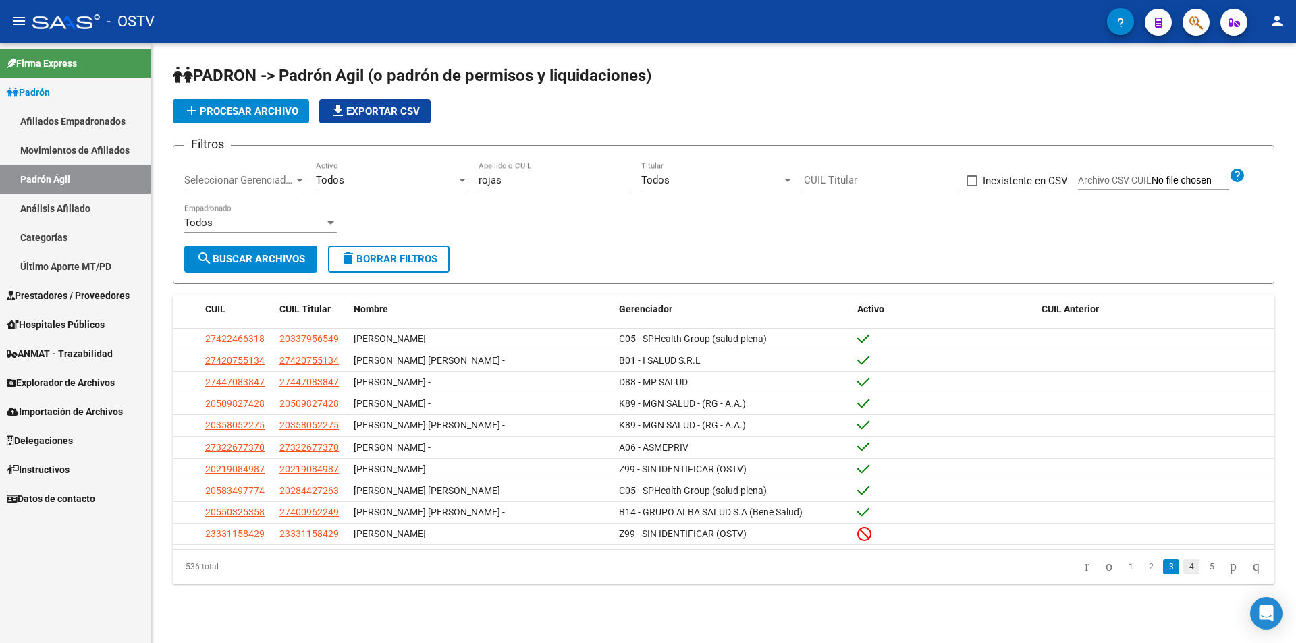
click at [1183, 568] on link "4" at bounding box center [1191, 567] width 16 height 15
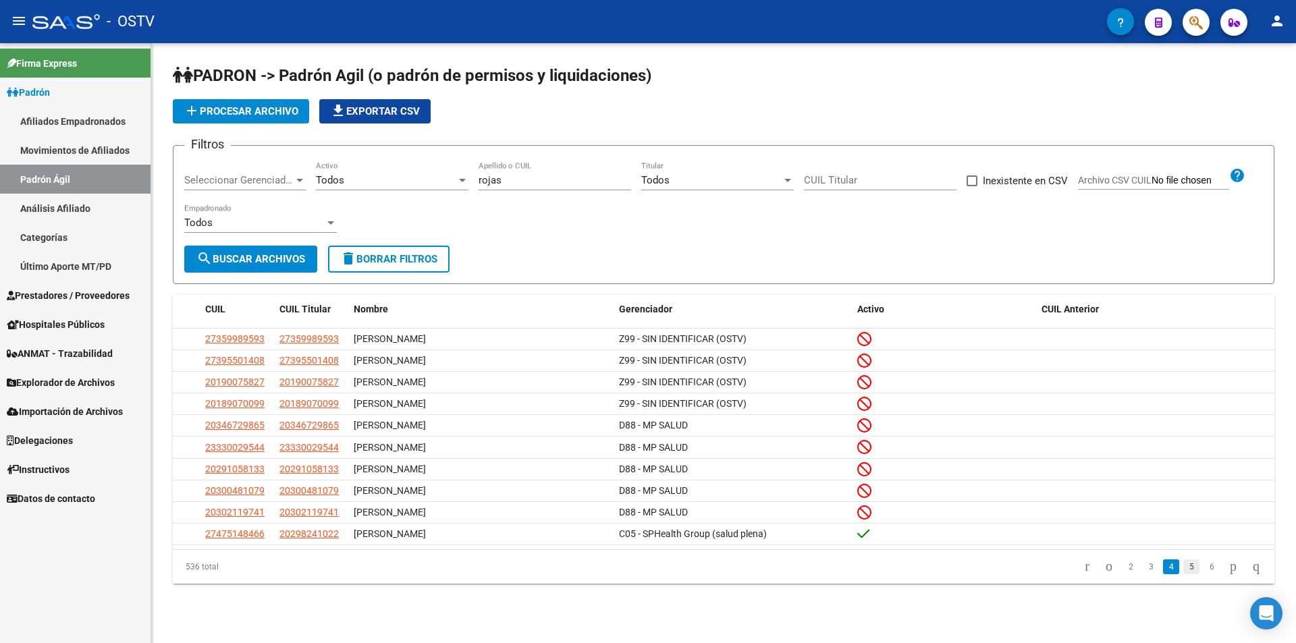
click at [1183, 574] on link "5" at bounding box center [1191, 567] width 16 height 15
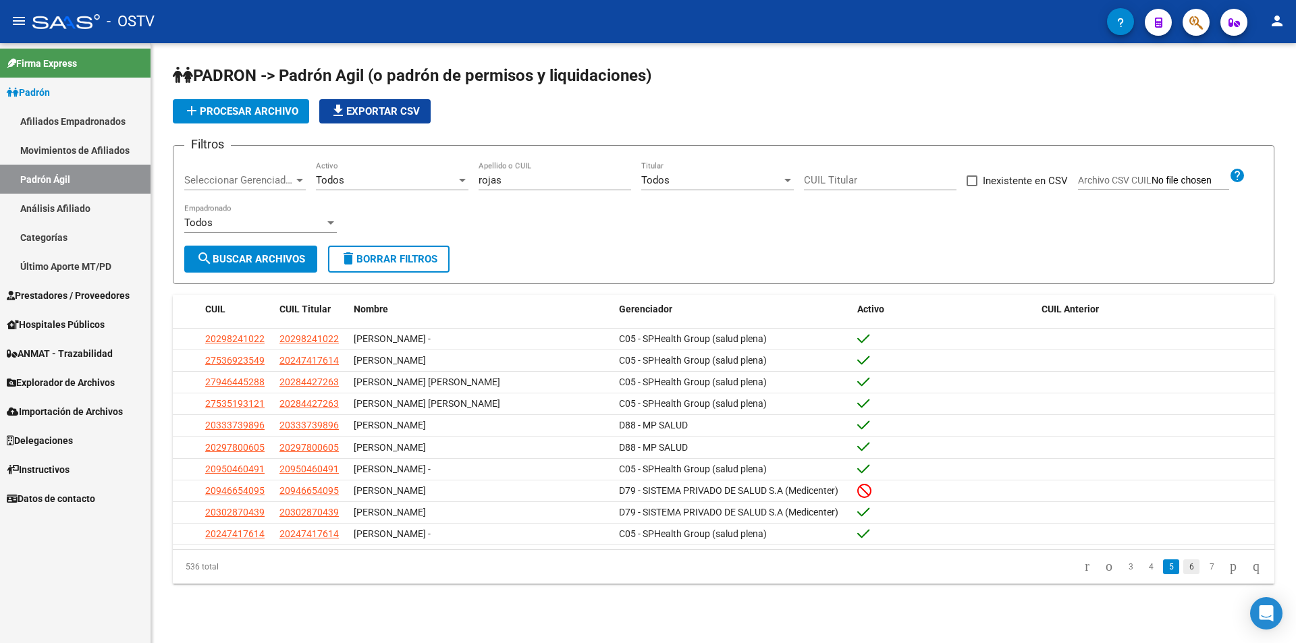
click at [1183, 574] on link "6" at bounding box center [1191, 567] width 16 height 15
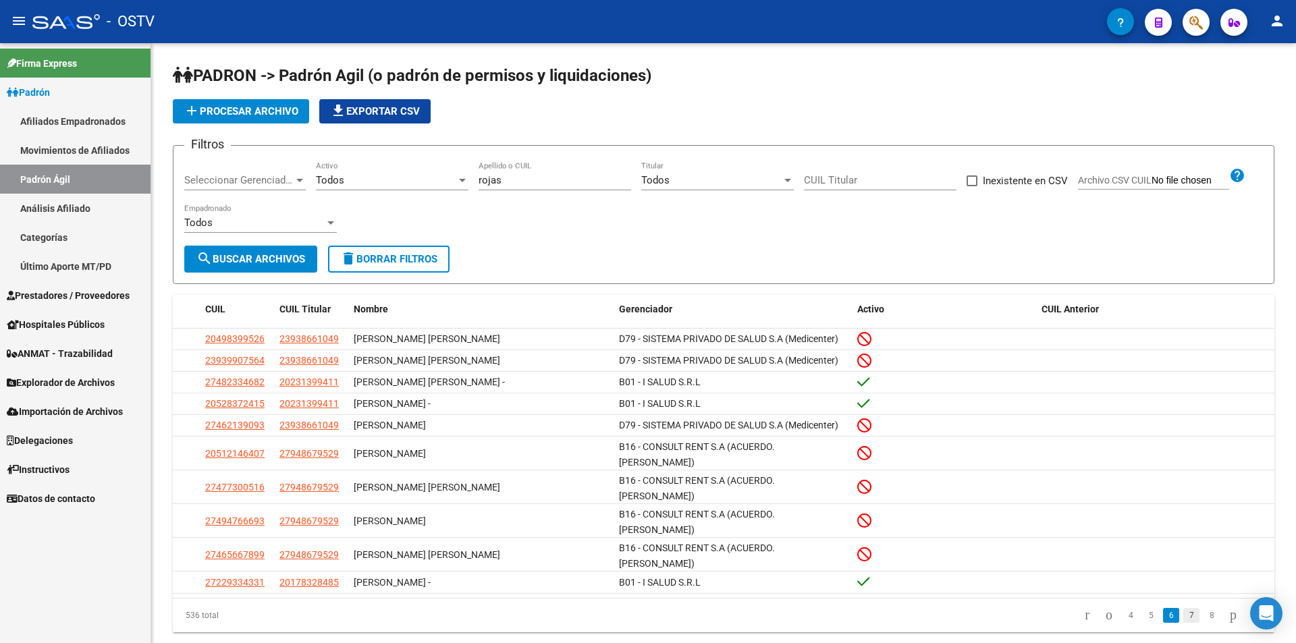
click at [1183, 608] on link "7" at bounding box center [1191, 615] width 16 height 15
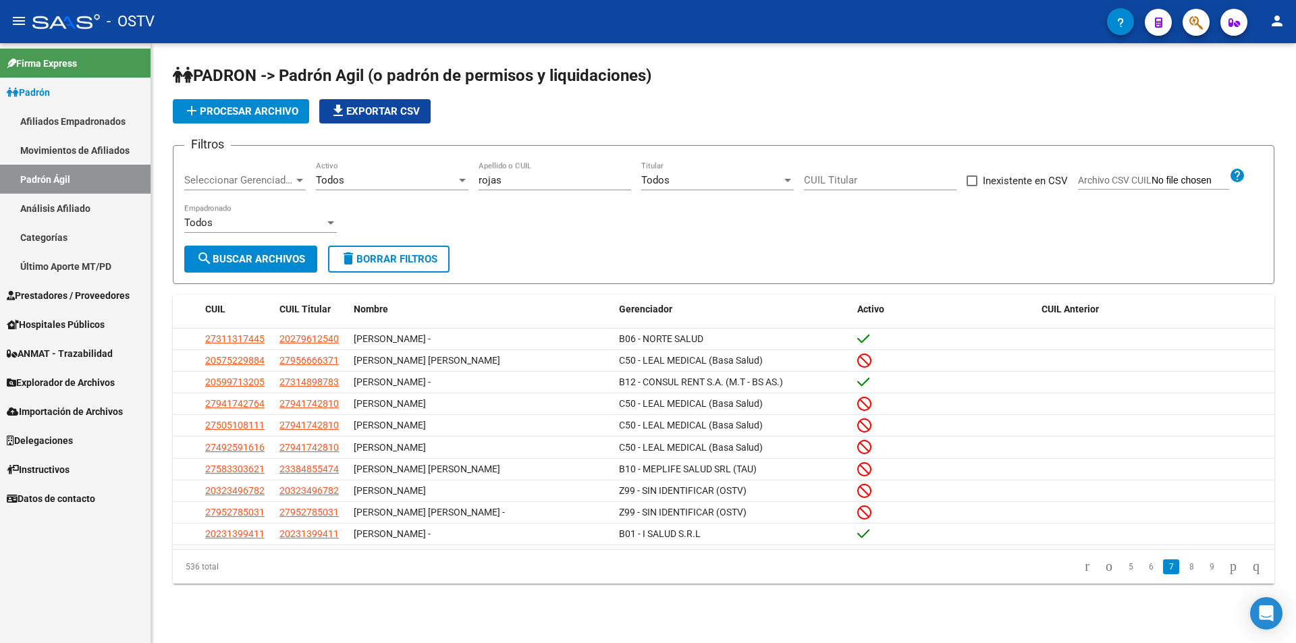
click at [1181, 576] on li "8" at bounding box center [1191, 567] width 20 height 23
click at [1183, 574] on link "8" at bounding box center [1191, 567] width 16 height 15
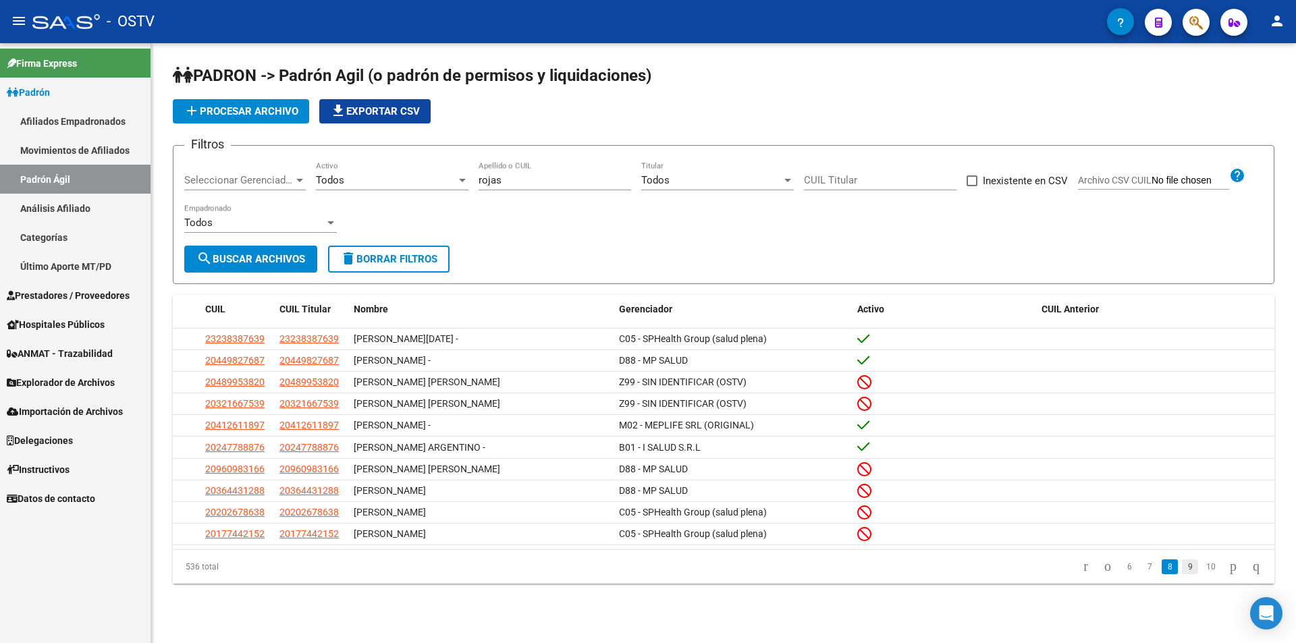
click at [1182, 574] on link "9" at bounding box center [1190, 567] width 16 height 15
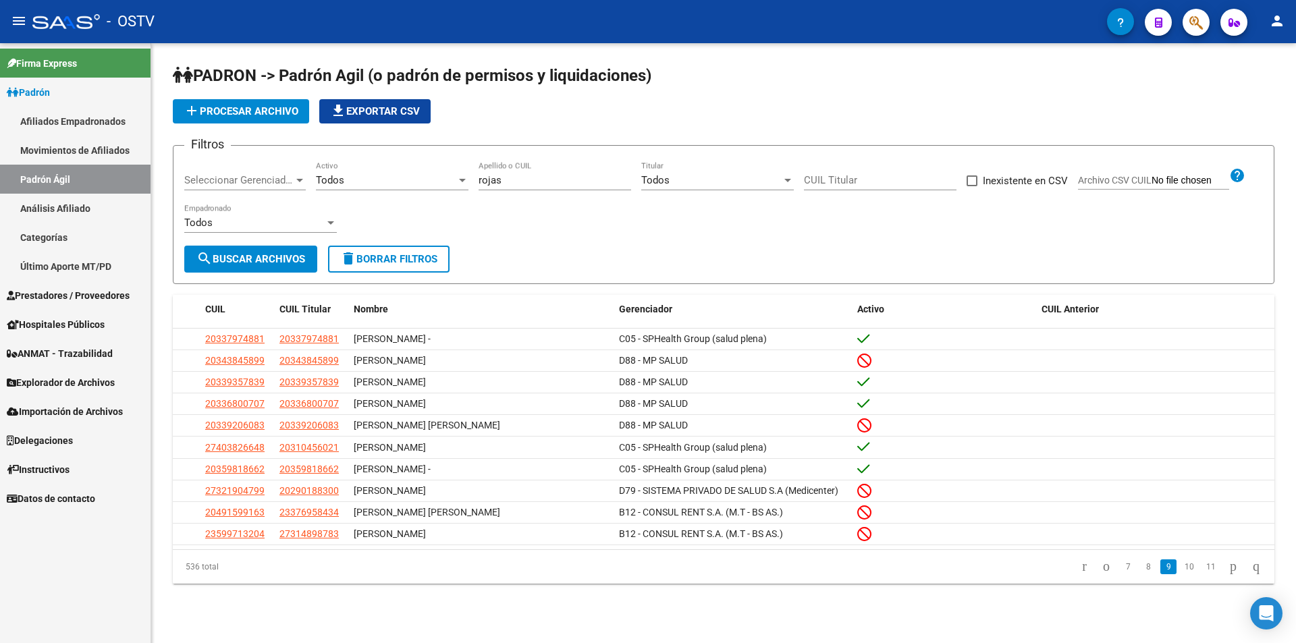
click at [1185, 578] on li "10" at bounding box center [1190, 567] width 22 height 23
click at [1181, 574] on link "10" at bounding box center [1190, 567] width 18 height 15
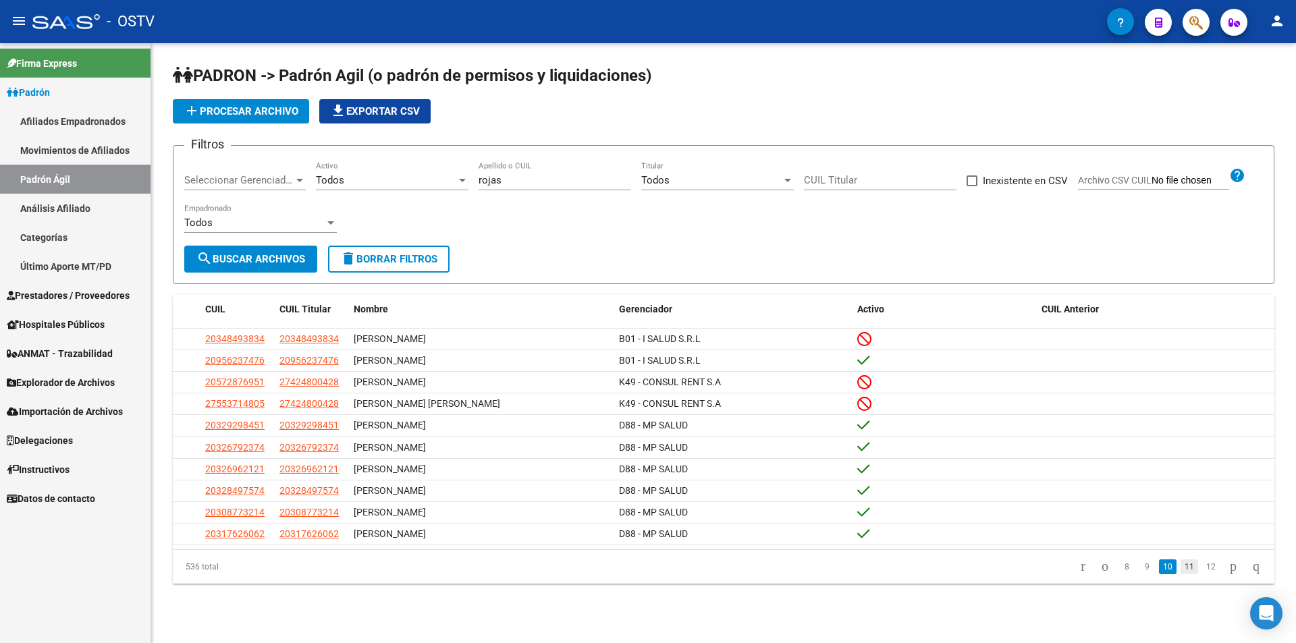
click at [1181, 574] on link "11" at bounding box center [1190, 567] width 18 height 15
click at [1179, 578] on li "12" at bounding box center [1190, 567] width 22 height 23
click at [1181, 574] on link "12" at bounding box center [1190, 567] width 18 height 15
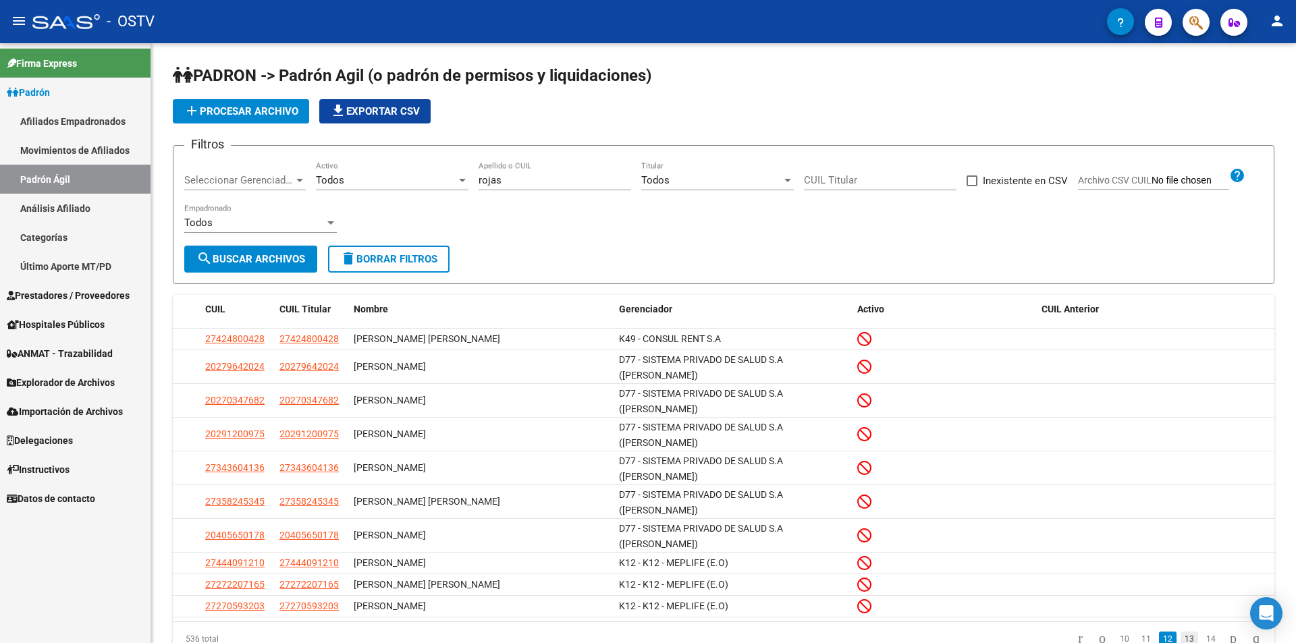
click at [1181, 632] on link "13" at bounding box center [1190, 639] width 18 height 15
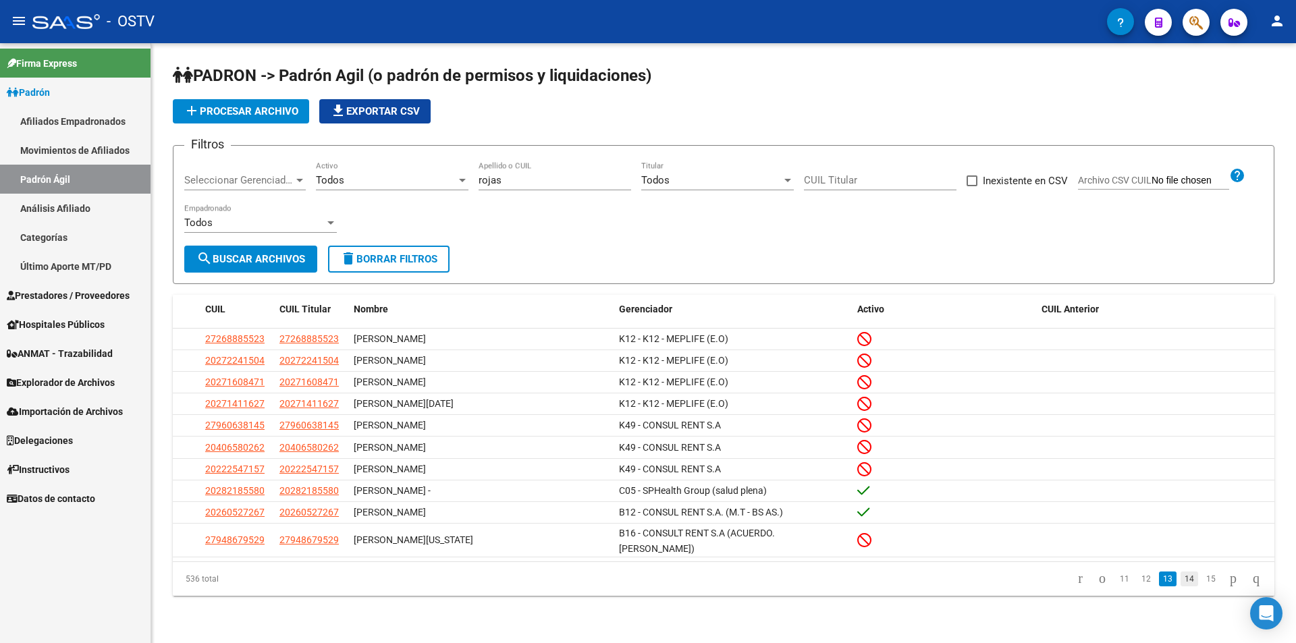
click at [1181, 574] on link "14" at bounding box center [1190, 579] width 18 height 15
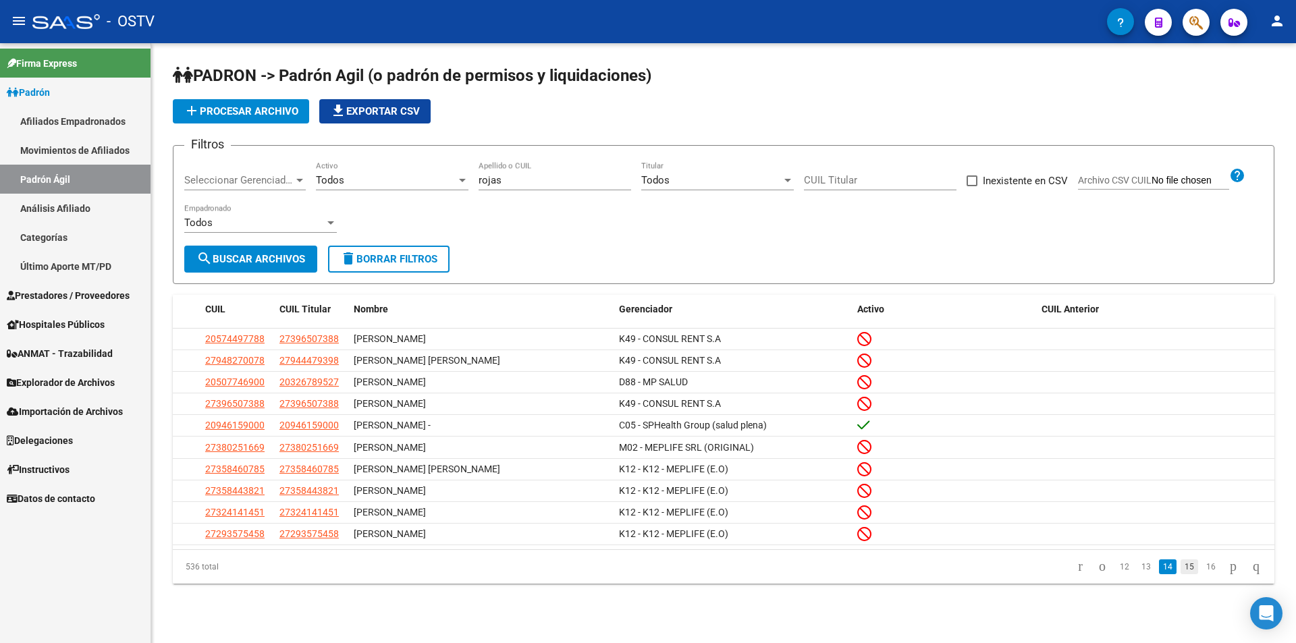
click at [1181, 572] on link "15" at bounding box center [1190, 567] width 18 height 15
click at [1181, 572] on link "16" at bounding box center [1190, 567] width 18 height 15
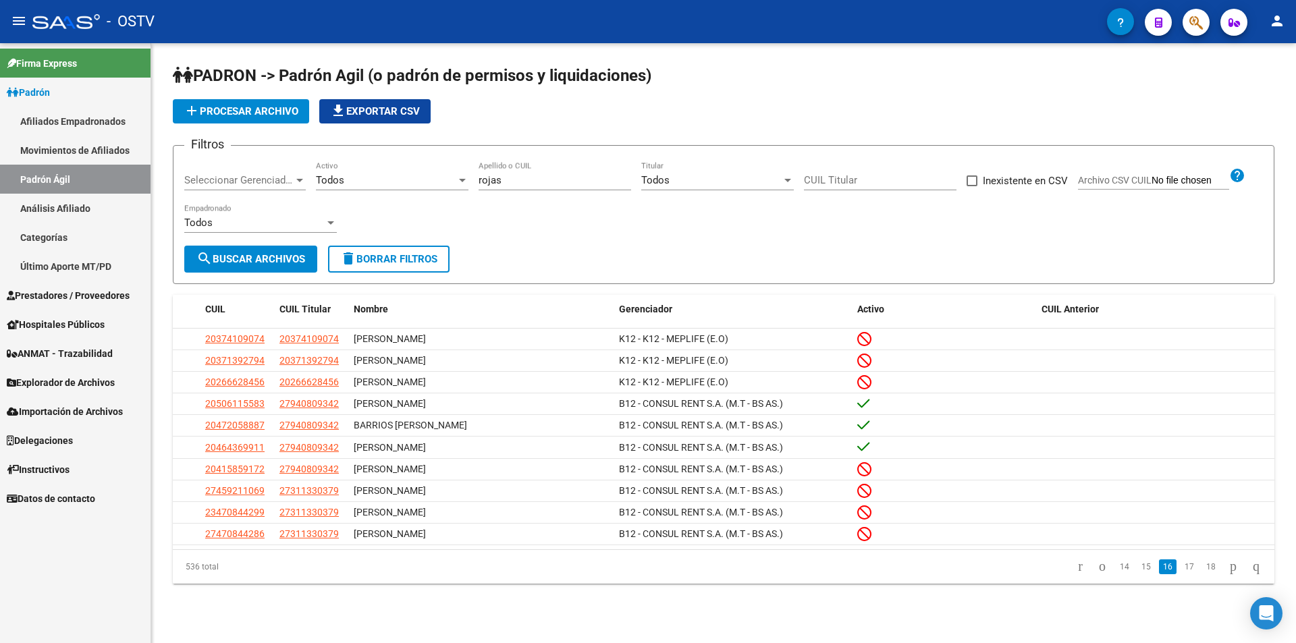
click at [1181, 574] on link "17" at bounding box center [1190, 567] width 18 height 15
click at [1181, 572] on link "18" at bounding box center [1190, 567] width 18 height 15
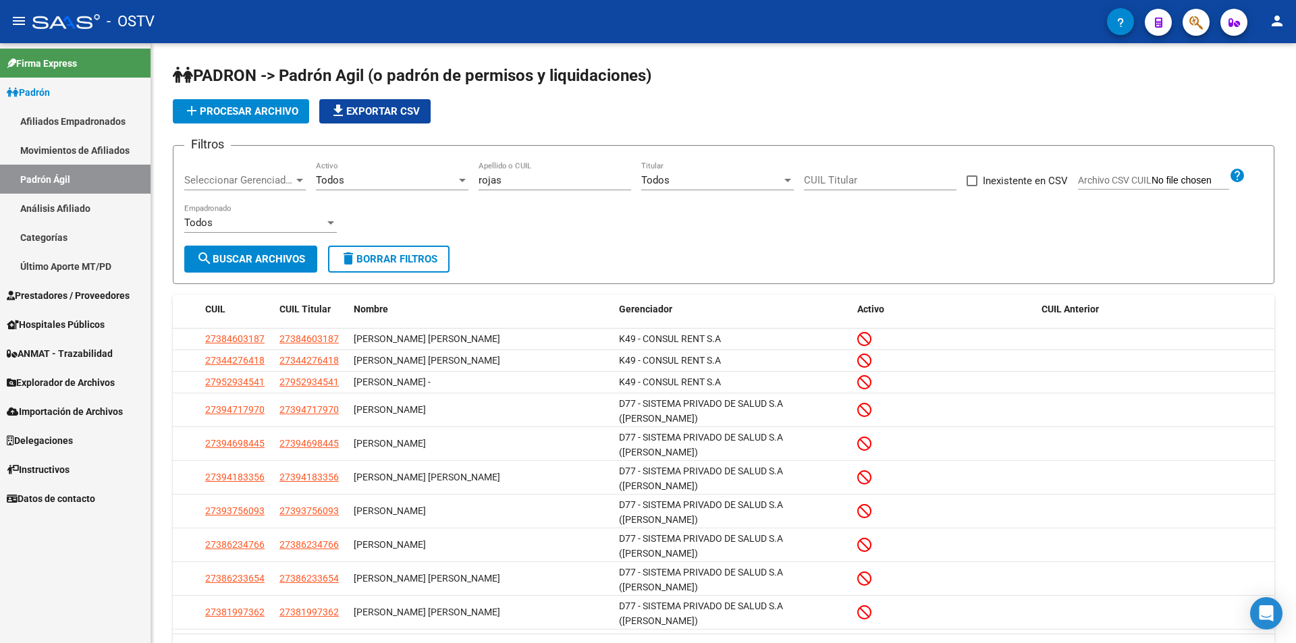
click at [1181, 643] on link "19" at bounding box center [1190, 651] width 18 height 15
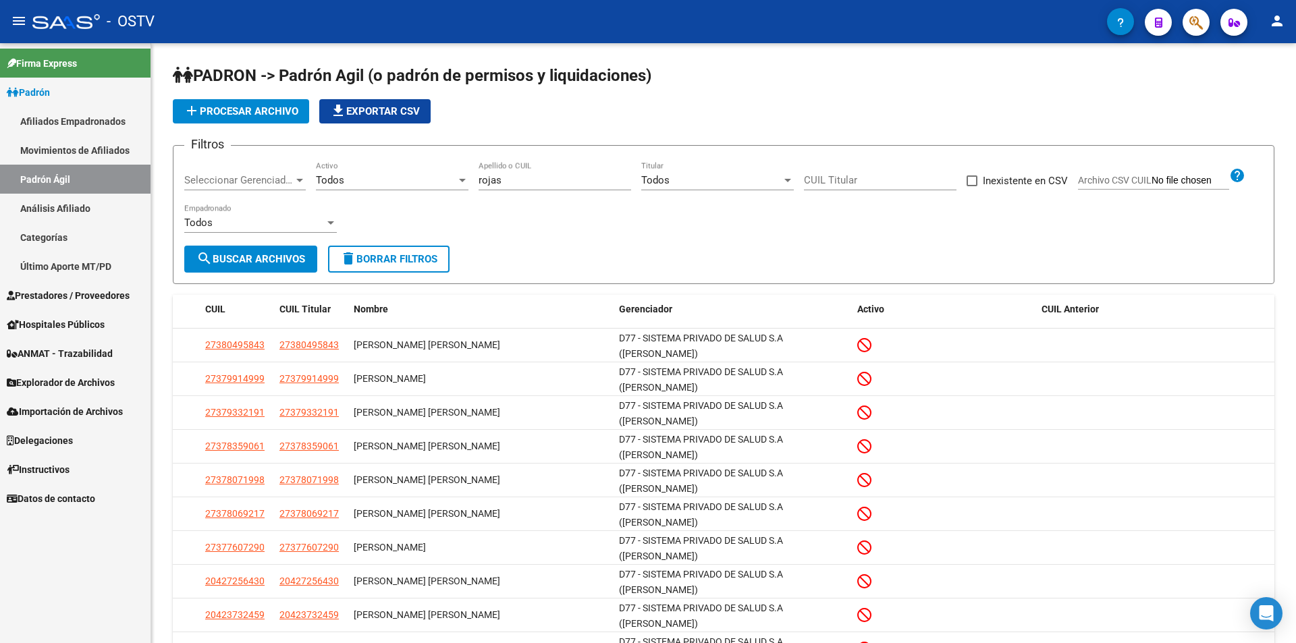
drag, startPoint x: 1176, startPoint y: 572, endPoint x: 1100, endPoint y: 573, distance: 76.3
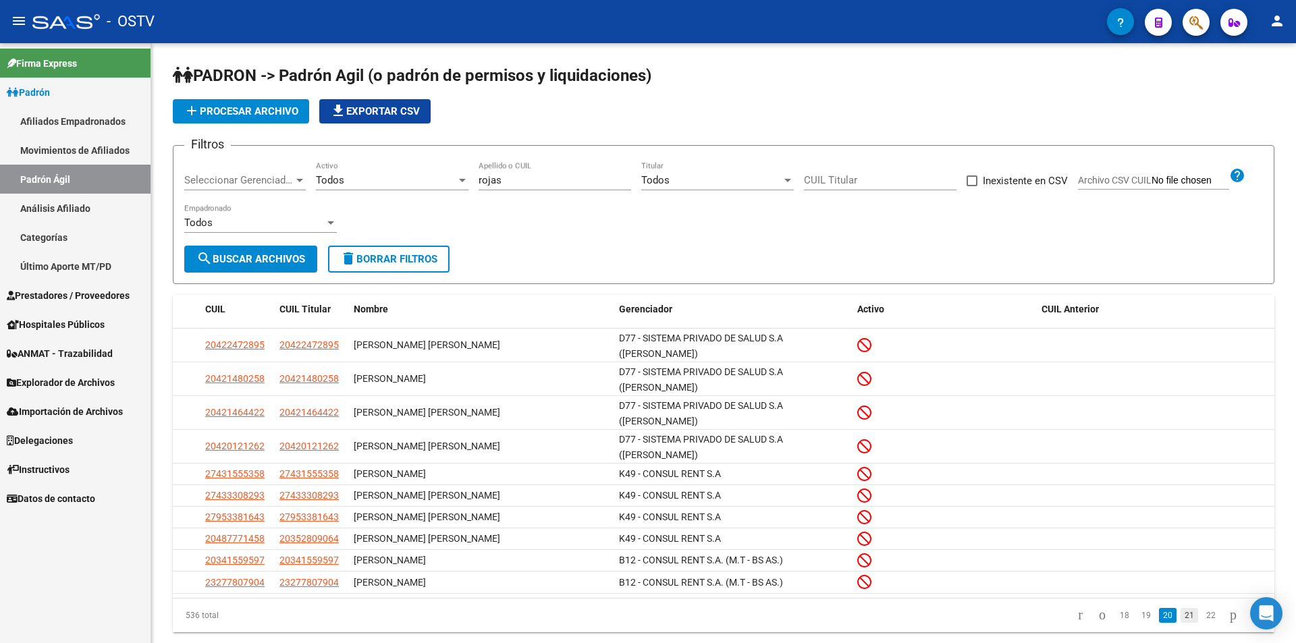
click at [1181, 608] on link "21" at bounding box center [1190, 615] width 18 height 15
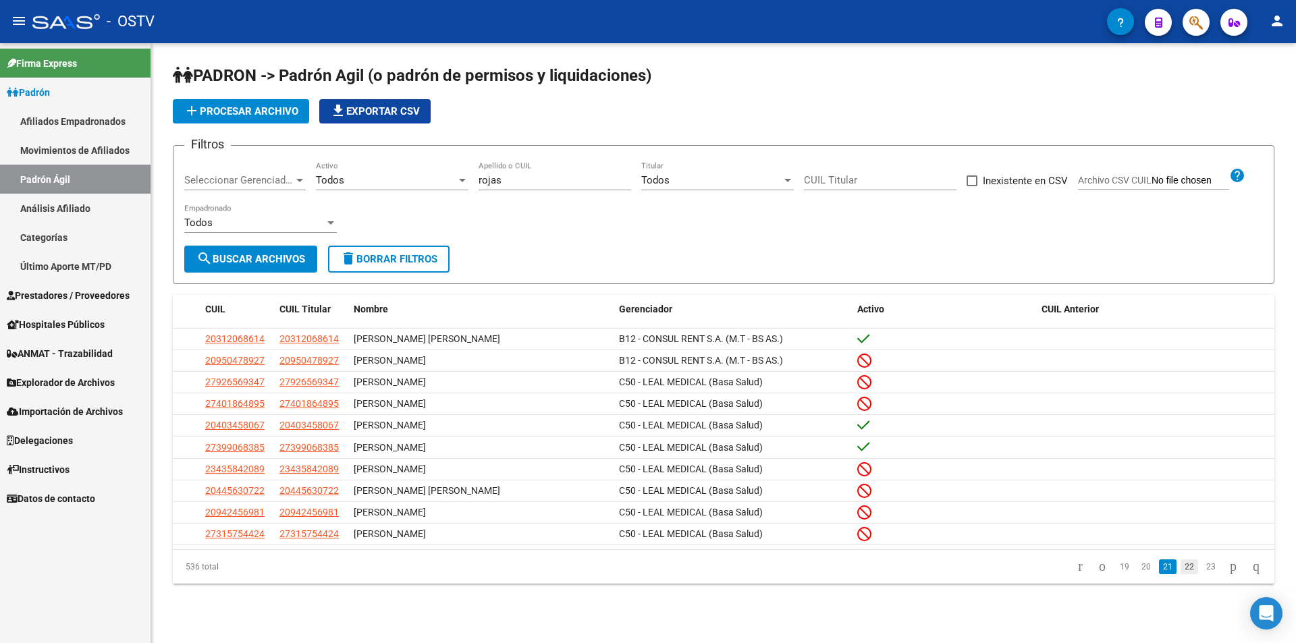
click at [1181, 573] on link "22" at bounding box center [1190, 567] width 18 height 15
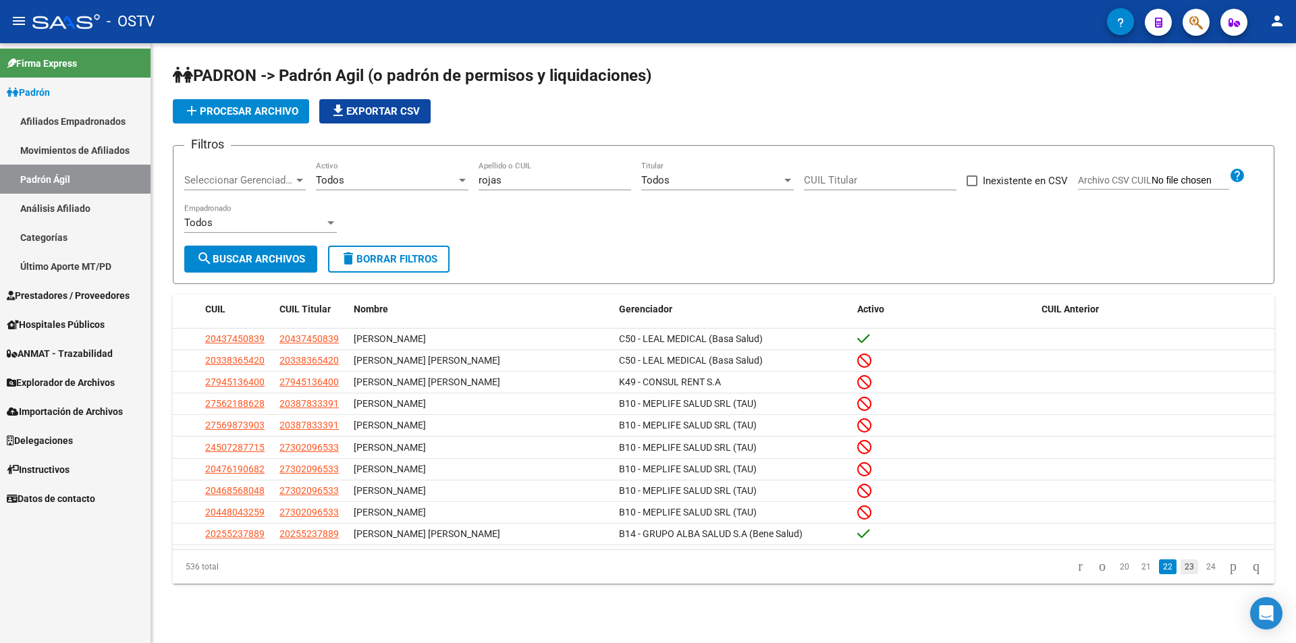
click at [1181, 574] on link "23" at bounding box center [1190, 567] width 18 height 15
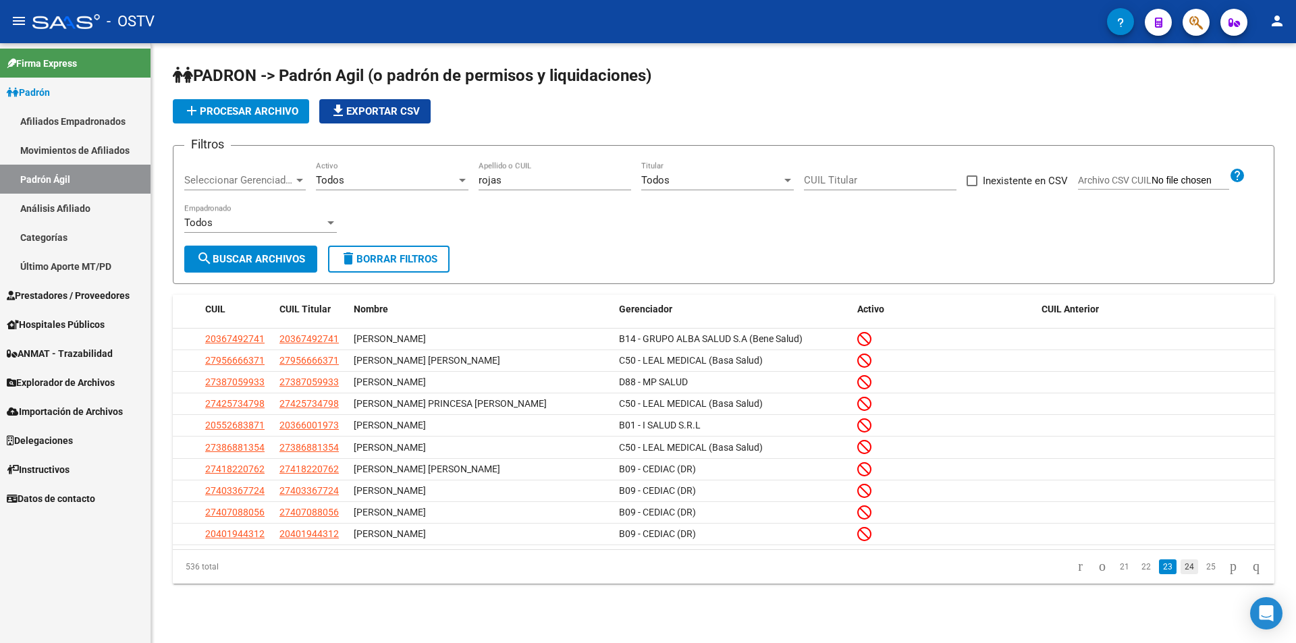
click at [1181, 572] on link "24" at bounding box center [1190, 567] width 18 height 15
click at [1184, 570] on link "25" at bounding box center [1190, 567] width 18 height 15
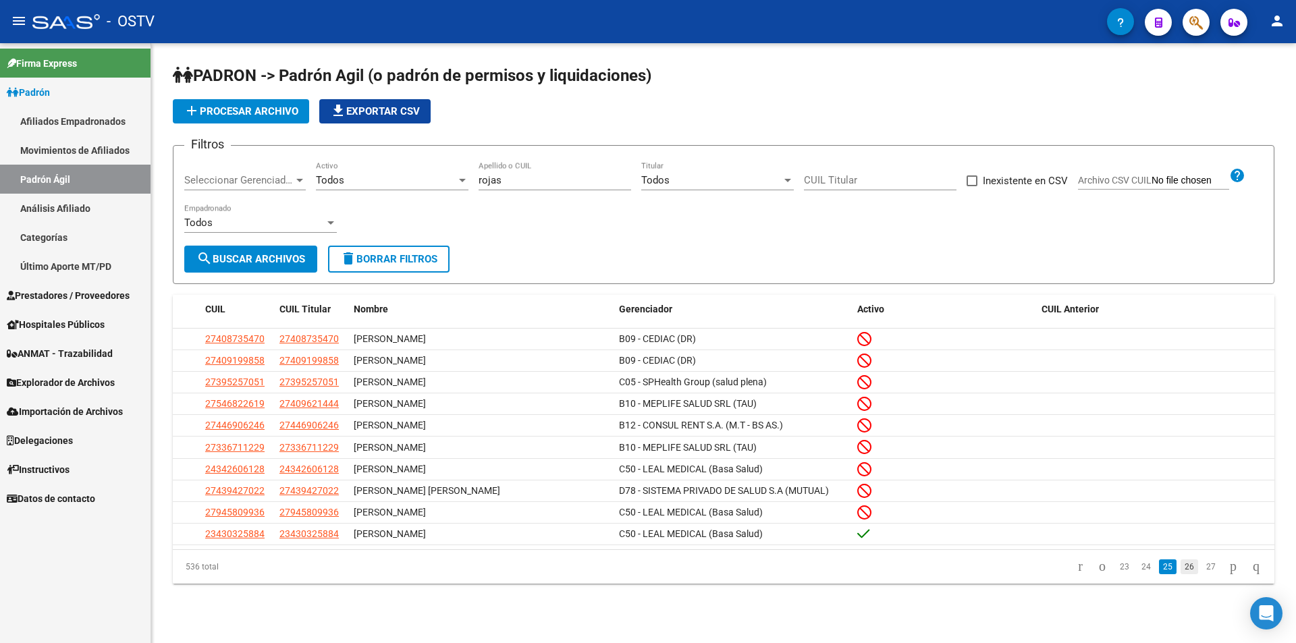
click at [1181, 571] on link "26" at bounding box center [1190, 567] width 18 height 15
click at [1181, 574] on link "27" at bounding box center [1190, 567] width 18 height 15
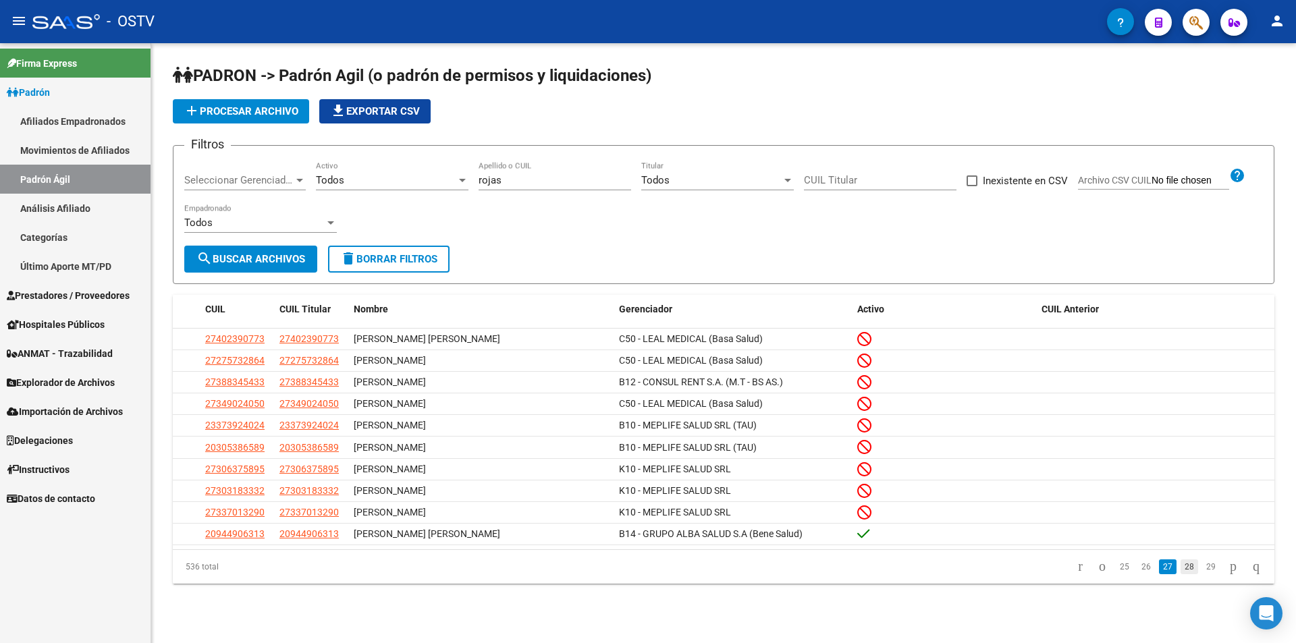
click at [1181, 574] on link "28" at bounding box center [1190, 567] width 18 height 15
click at [1181, 573] on link "29" at bounding box center [1190, 567] width 18 height 15
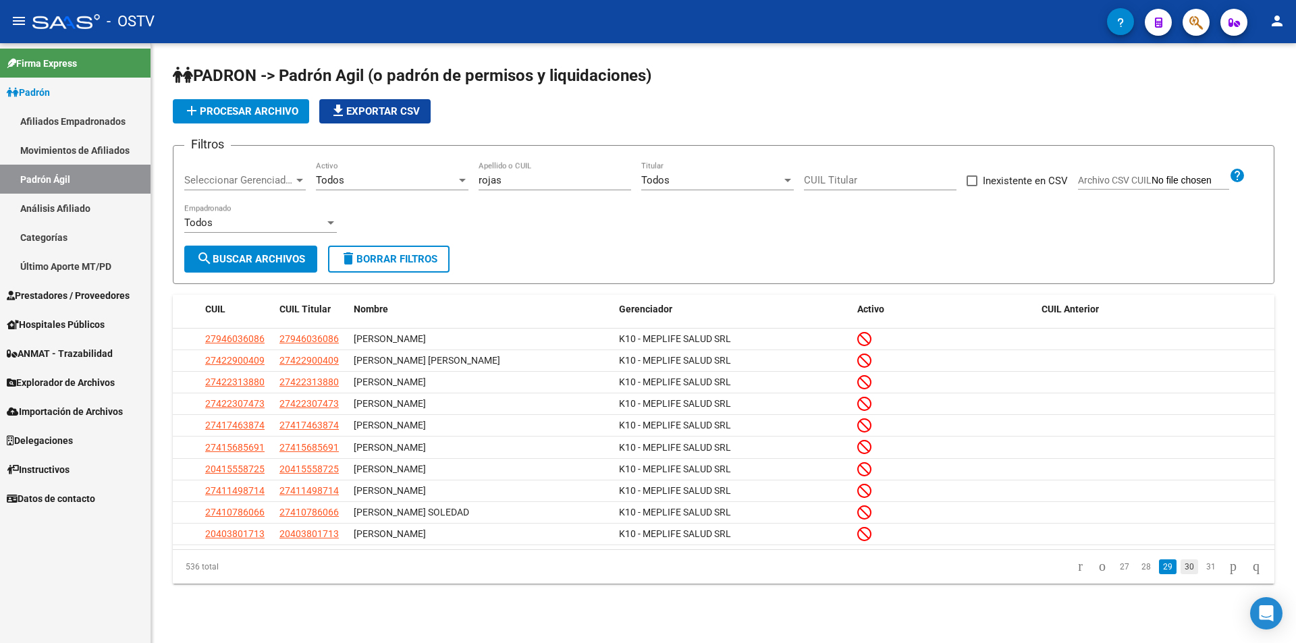
click at [1181, 573] on link "30" at bounding box center [1190, 567] width 18 height 15
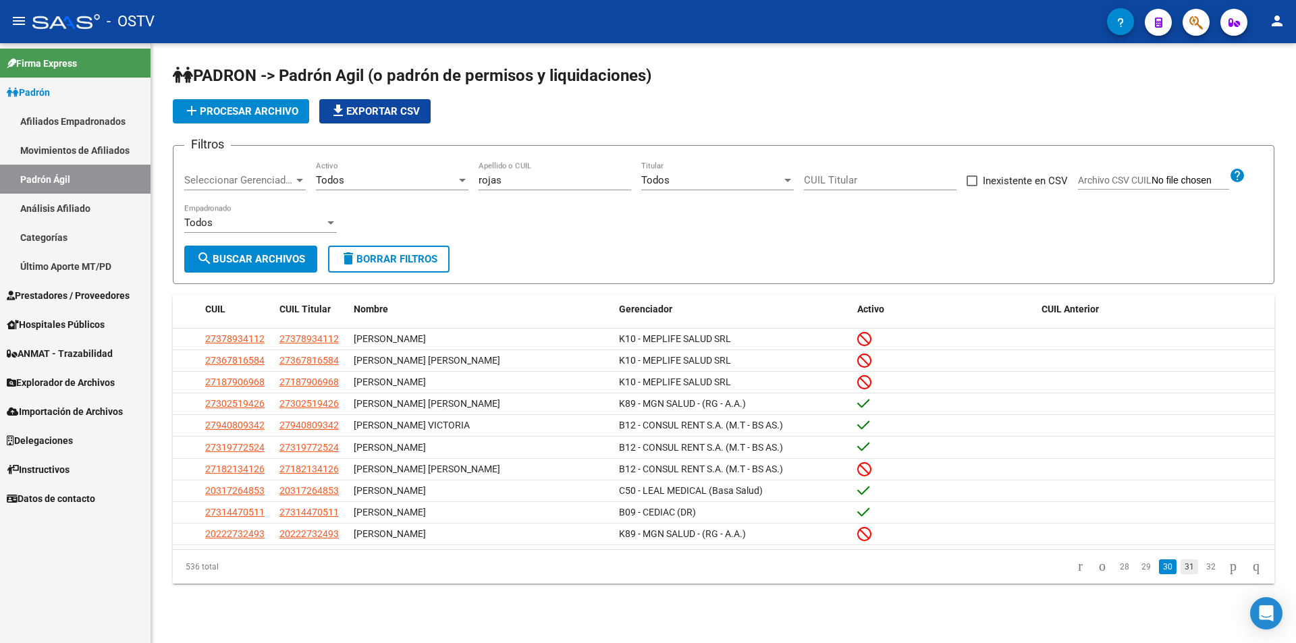
click at [1181, 574] on link "31" at bounding box center [1190, 567] width 18 height 15
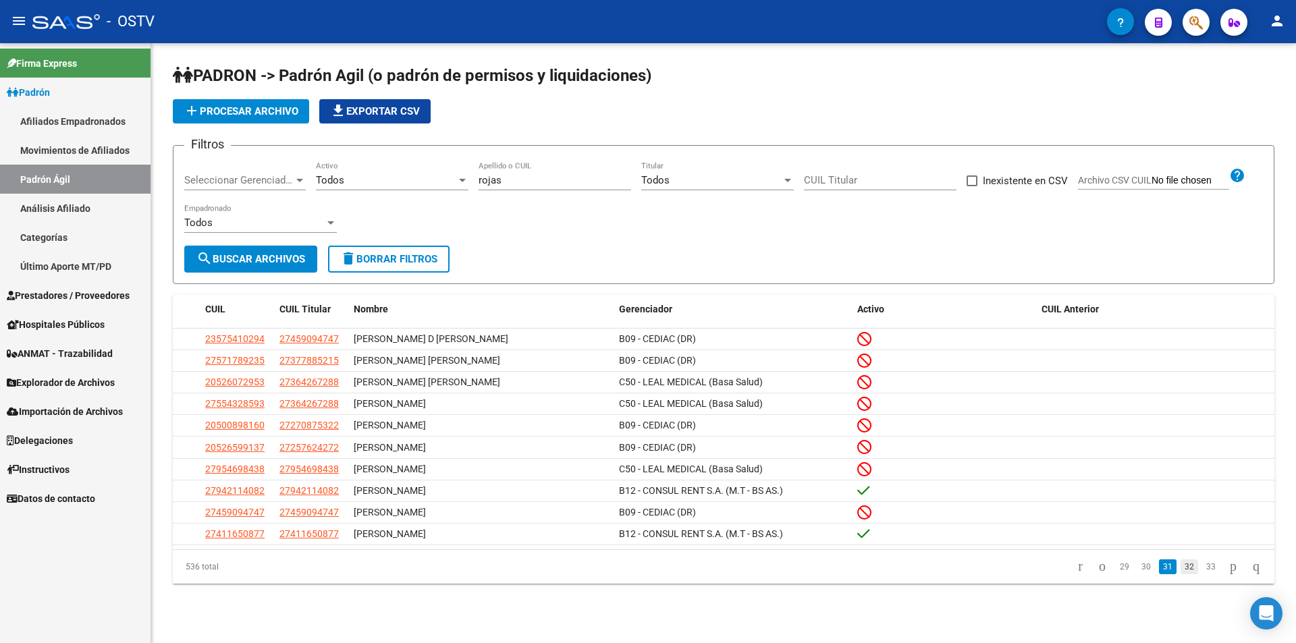
click at [1181, 574] on link "32" at bounding box center [1190, 567] width 18 height 15
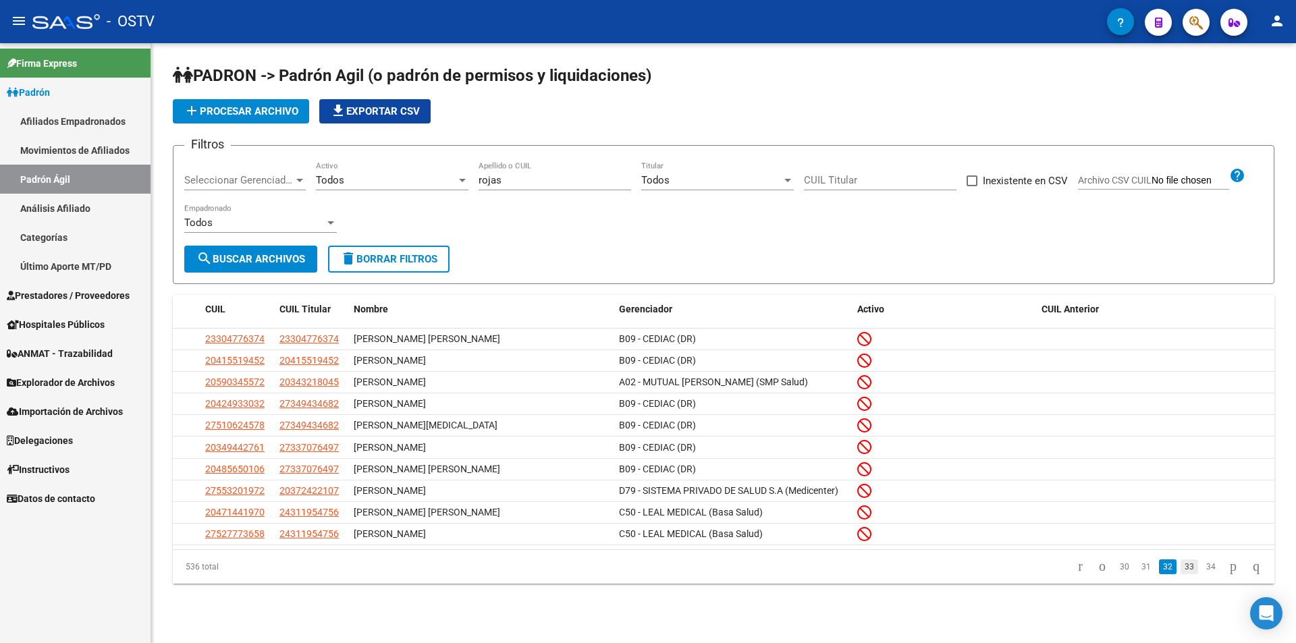
click at [1181, 574] on link "33" at bounding box center [1190, 567] width 18 height 15
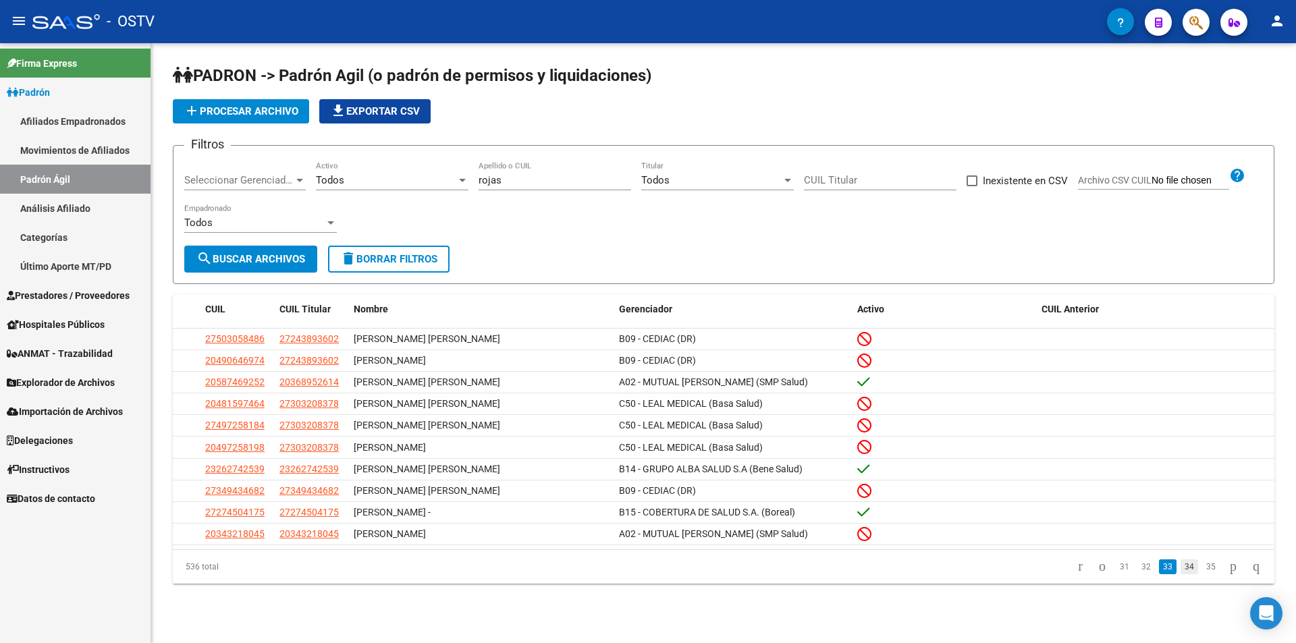
click at [1182, 574] on link "34" at bounding box center [1190, 567] width 18 height 15
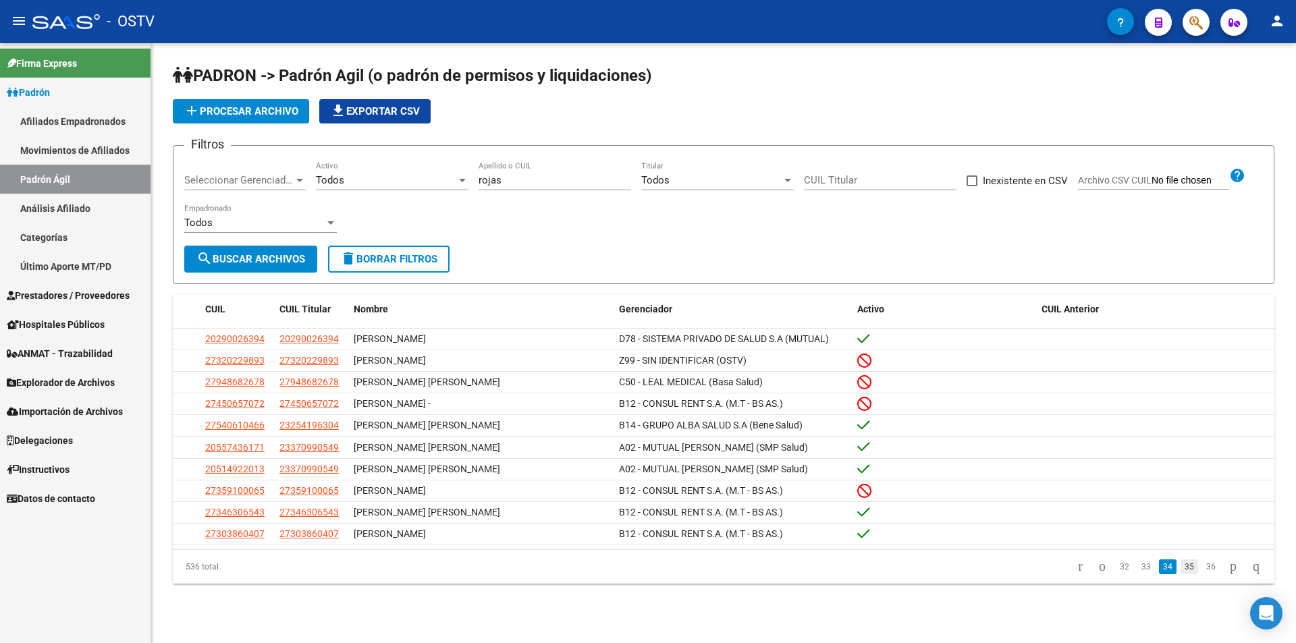
click at [1181, 574] on link "35" at bounding box center [1190, 567] width 18 height 15
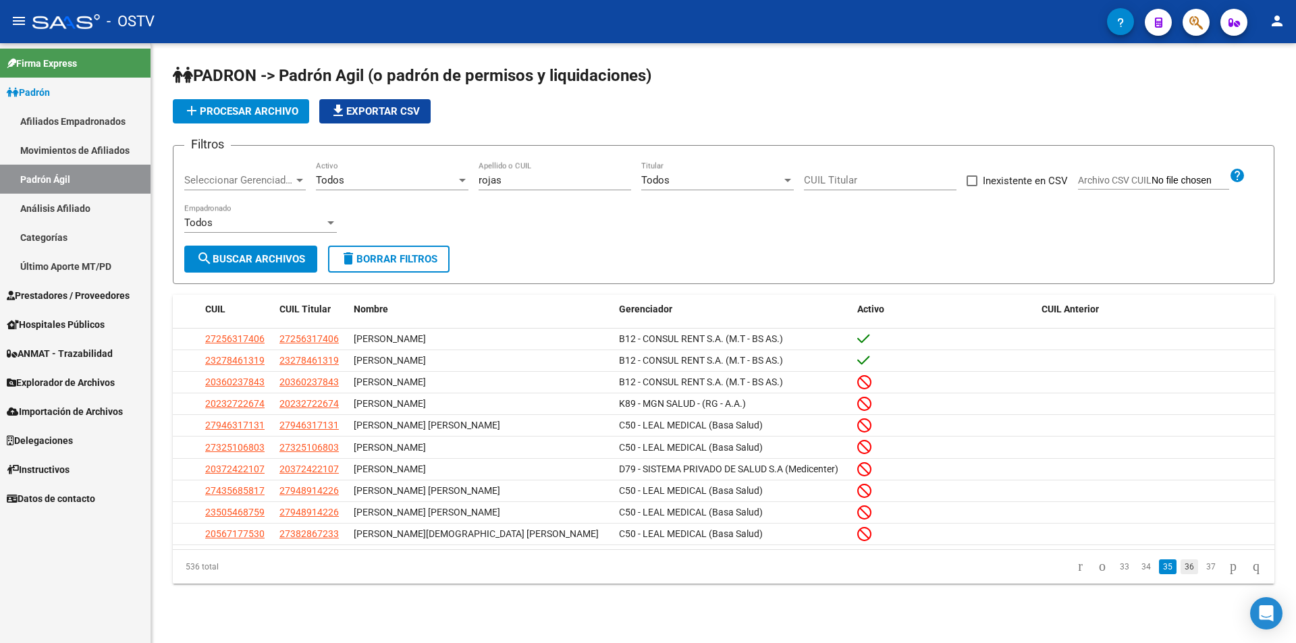
click at [1181, 572] on link "36" at bounding box center [1190, 567] width 18 height 15
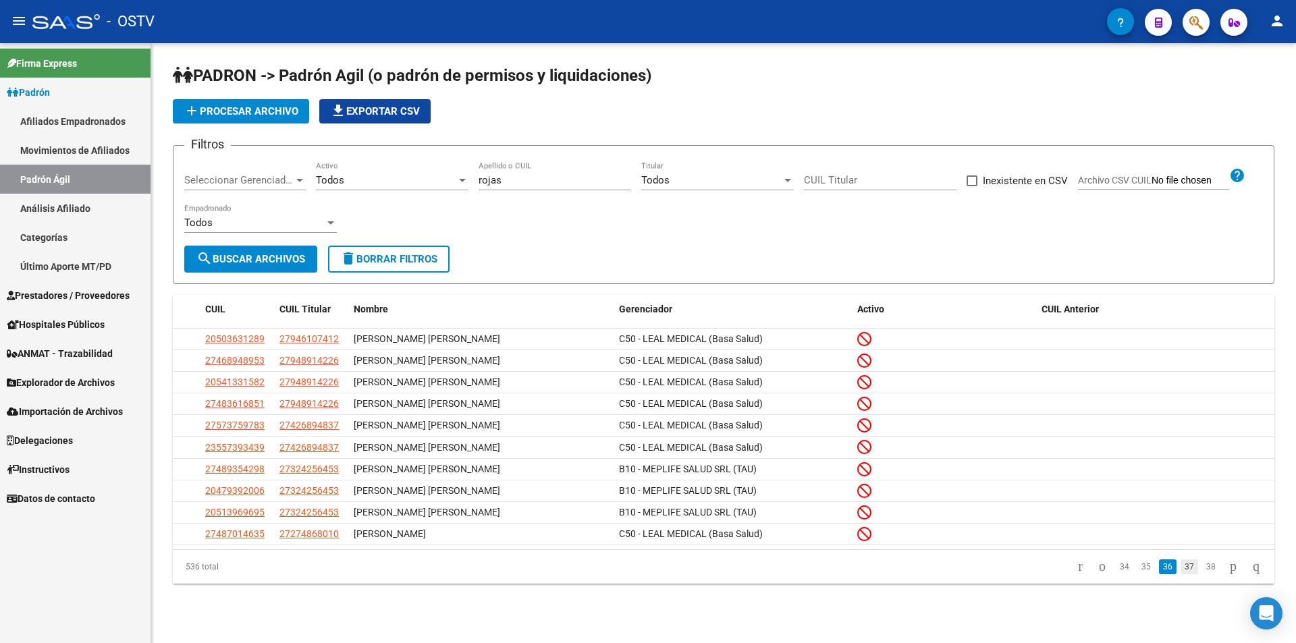
click at [1181, 574] on link "37" at bounding box center [1190, 567] width 18 height 15
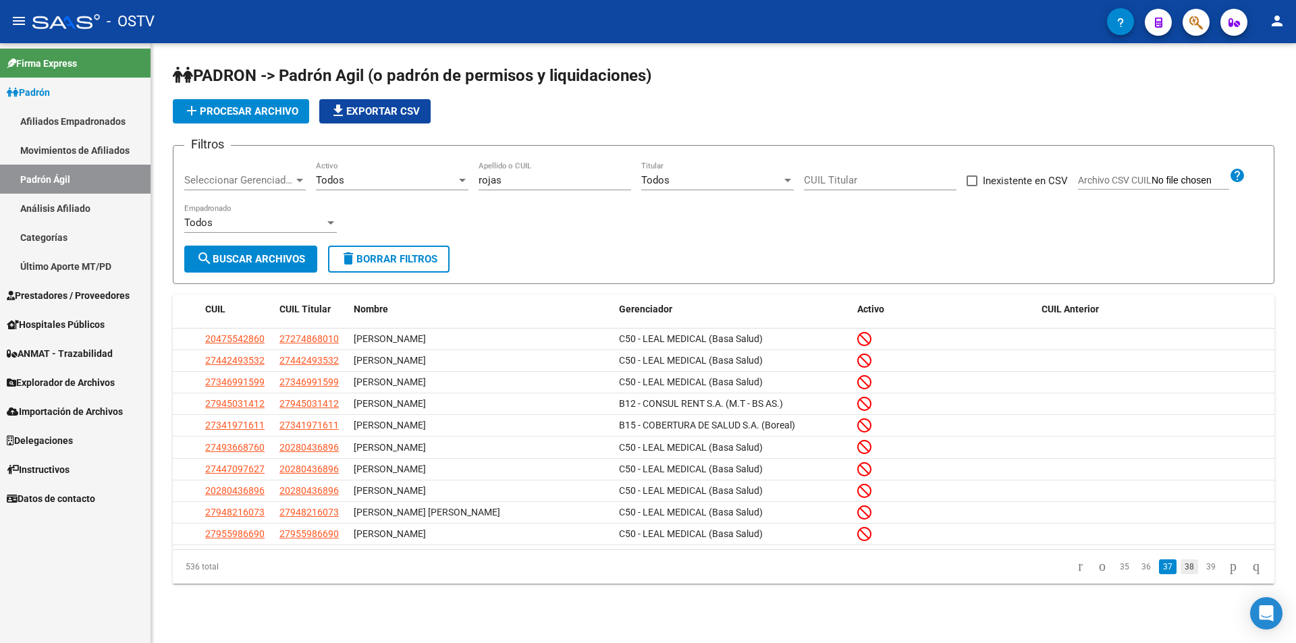
click at [1181, 570] on link "38" at bounding box center [1190, 567] width 18 height 15
click at [1181, 574] on link "39" at bounding box center [1190, 567] width 18 height 15
click at [1181, 572] on link "40" at bounding box center [1190, 567] width 18 height 15
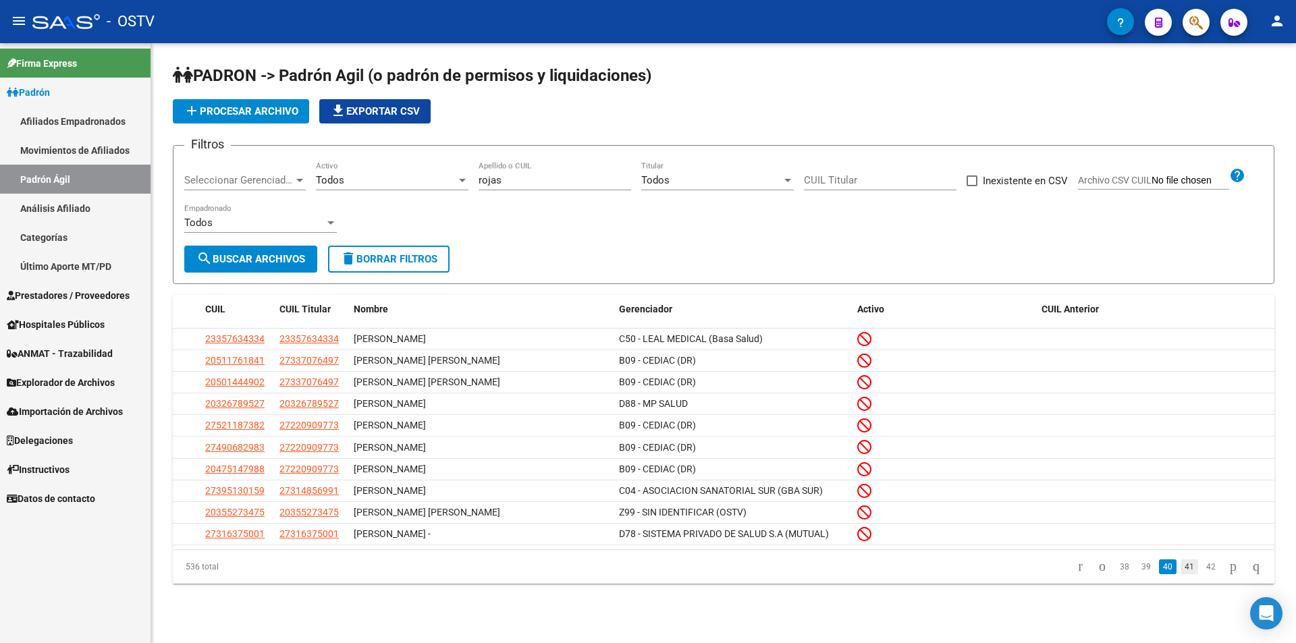
click at [1181, 574] on link "41" at bounding box center [1190, 567] width 18 height 15
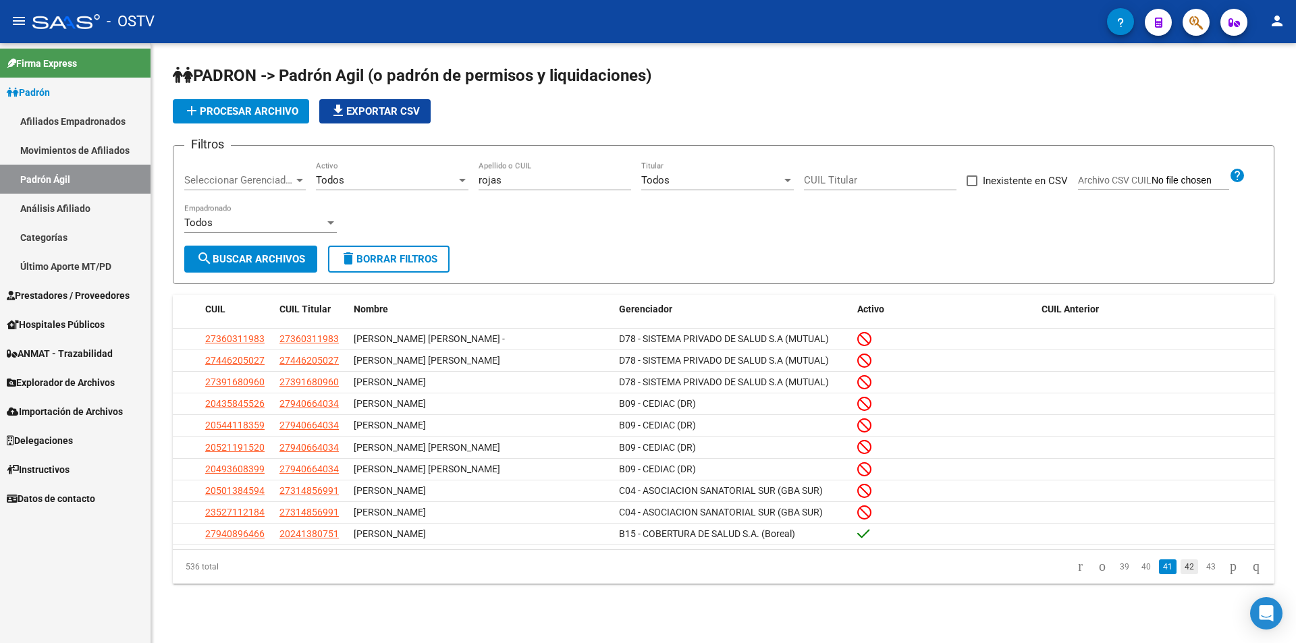
click at [1181, 574] on link "42" at bounding box center [1190, 567] width 18 height 15
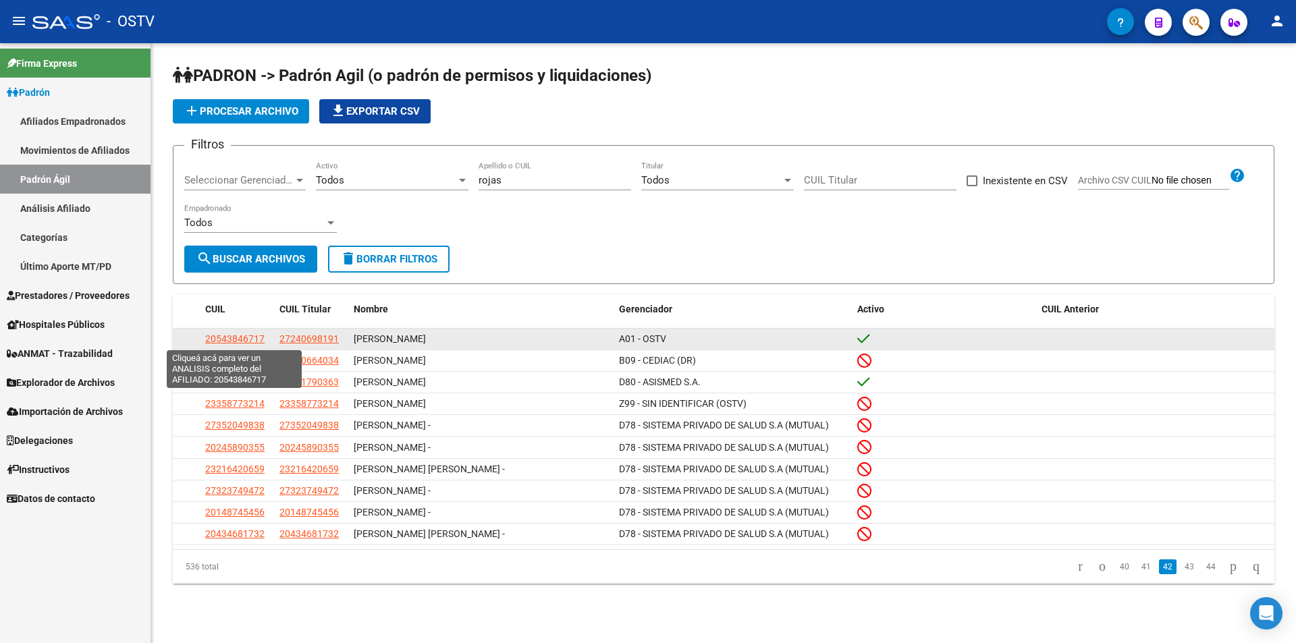
click at [237, 338] on span "20543846717" at bounding box center [234, 338] width 59 height 11
type textarea "20543846717"
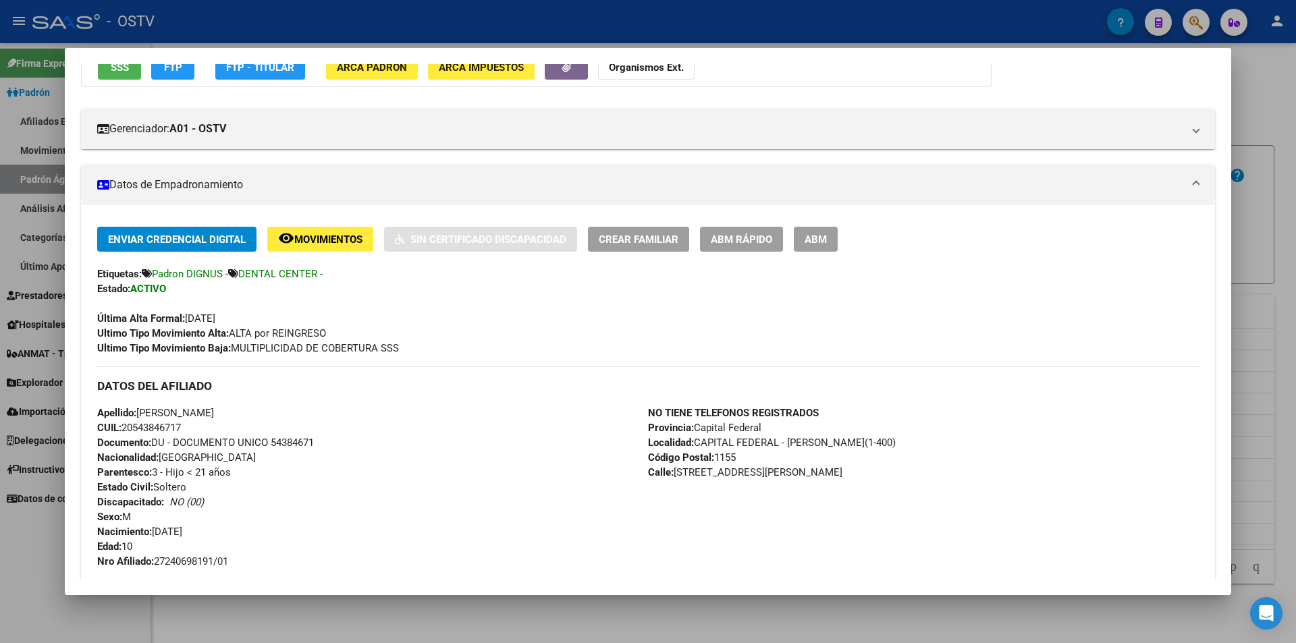
scroll to position [202, 0]
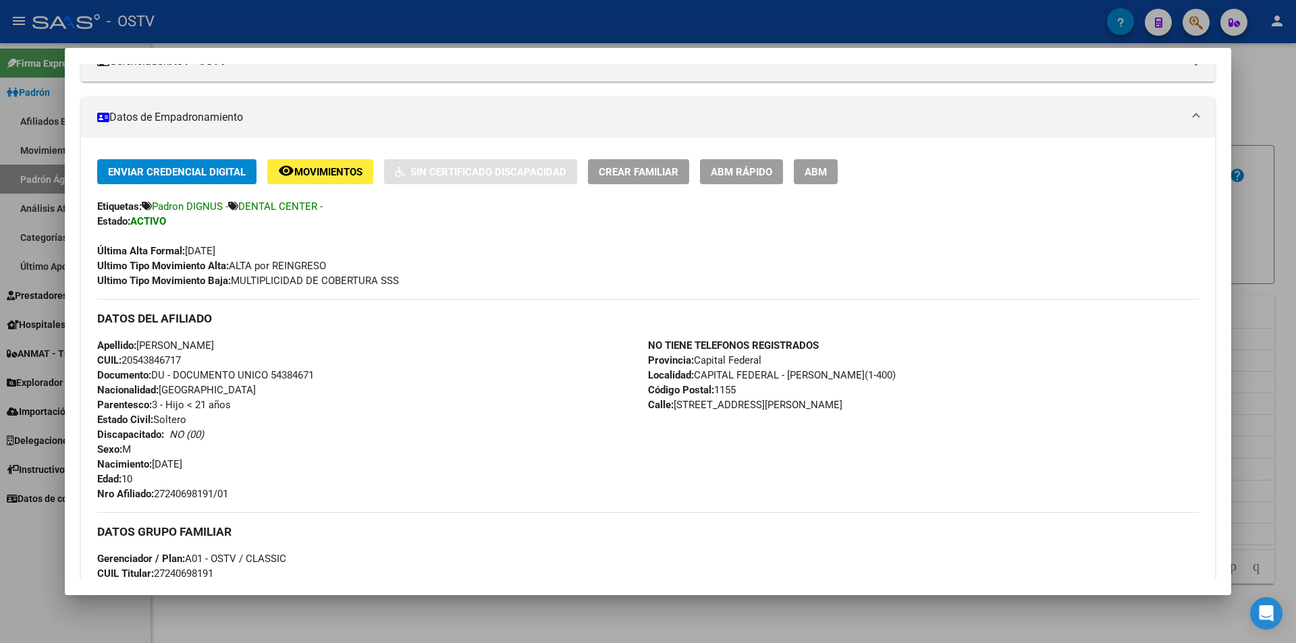
click at [239, 495] on div "Apellido: [PERSON_NAME]: 20543846717 Documento: DU - DOCUMENTO UNICO 54384671 N…" at bounding box center [372, 419] width 551 height 163
drag, startPoint x: 158, startPoint y: 491, endPoint x: 250, endPoint y: 502, distance: 93.1
click at [250, 502] on div "Enviar Credencial Digital remove_red_eye Movimientos Sin Certificado Discapacid…" at bounding box center [648, 430] width 1102 height 543
click at [246, 492] on div "Apellido: [PERSON_NAME]: 20543846717 Documento: DU - DOCUMENTO UNICO 54384671 N…" at bounding box center [372, 419] width 551 height 163
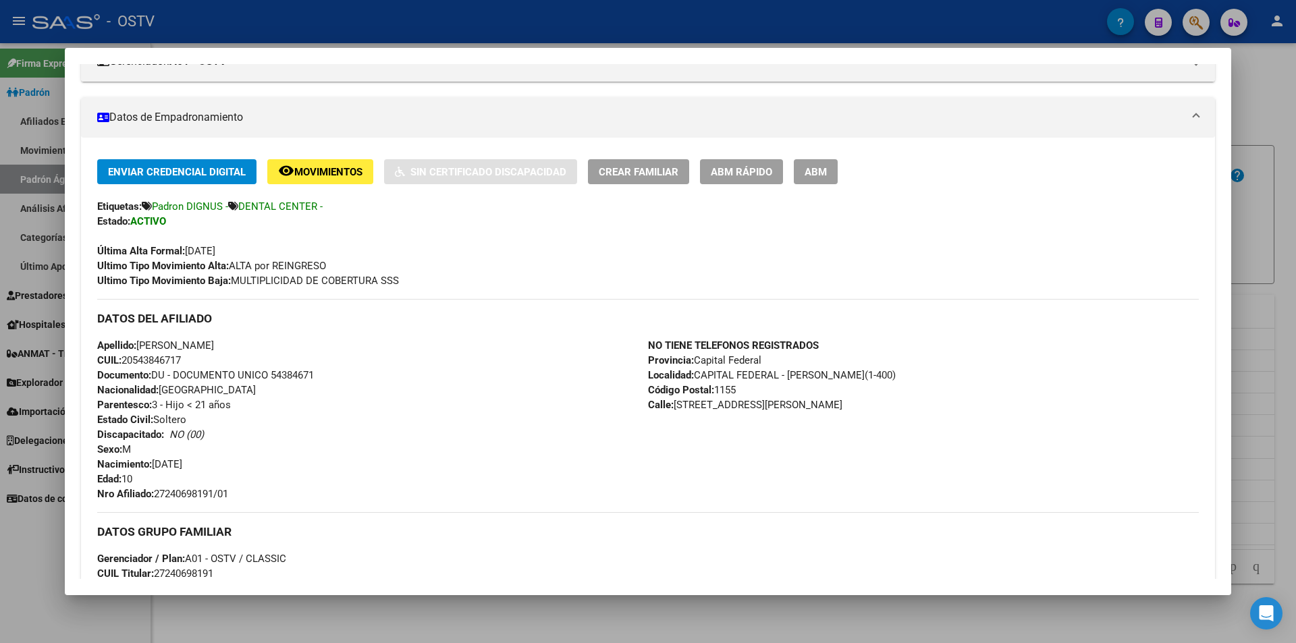
click at [155, 491] on span "Nro Afiliado: 27240698191/01" at bounding box center [162, 494] width 131 height 12
drag, startPoint x: 155, startPoint y: 491, endPoint x: 225, endPoint y: 496, distance: 70.4
click at [225, 496] on span "Nro Afiliado: 27240698191/01" at bounding box center [162, 494] width 131 height 12
copy span "27240698191/01"
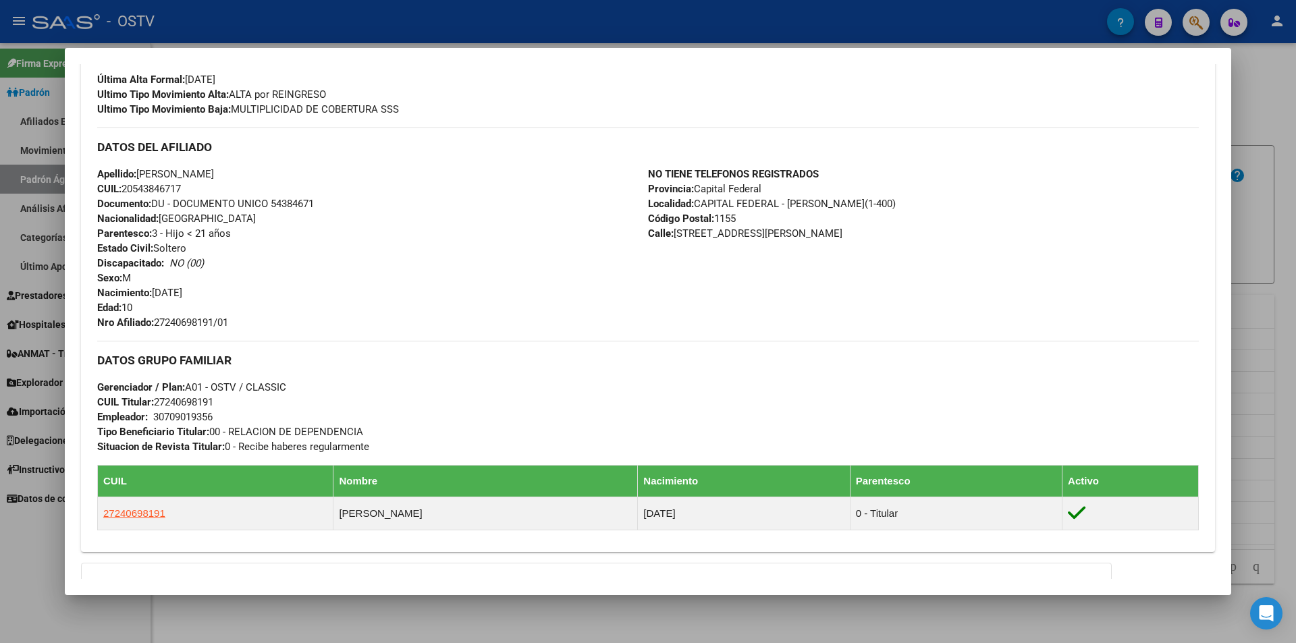
scroll to position [405, 0]
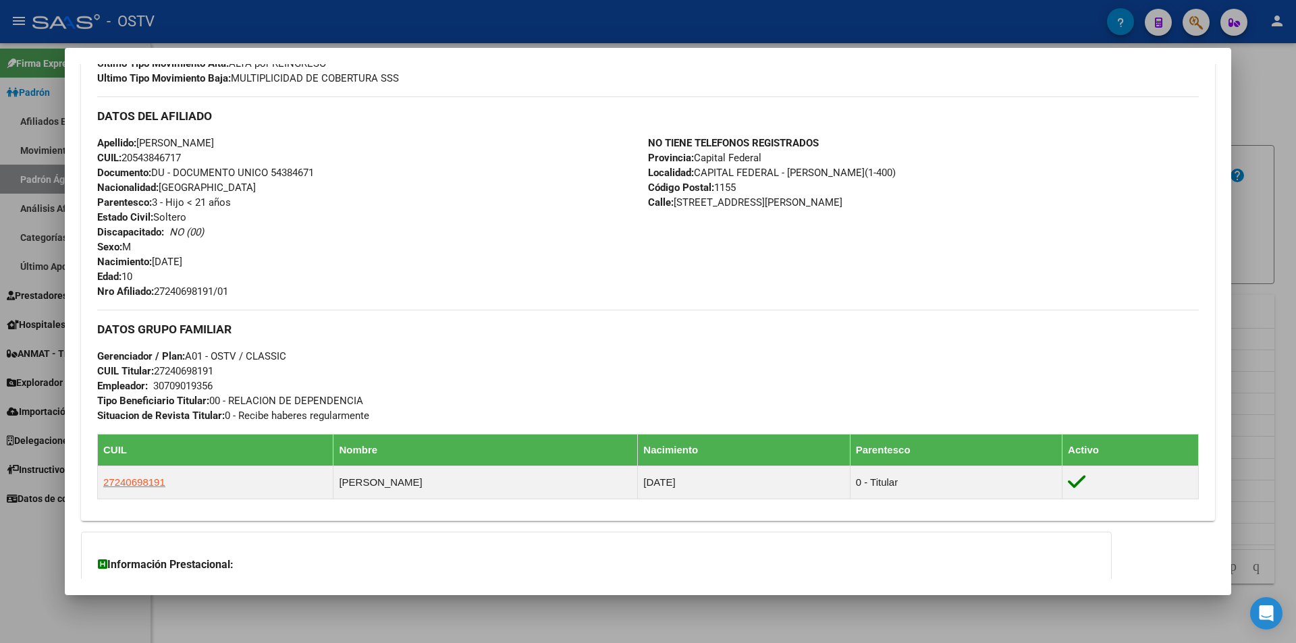
copy span "27240698191/01"
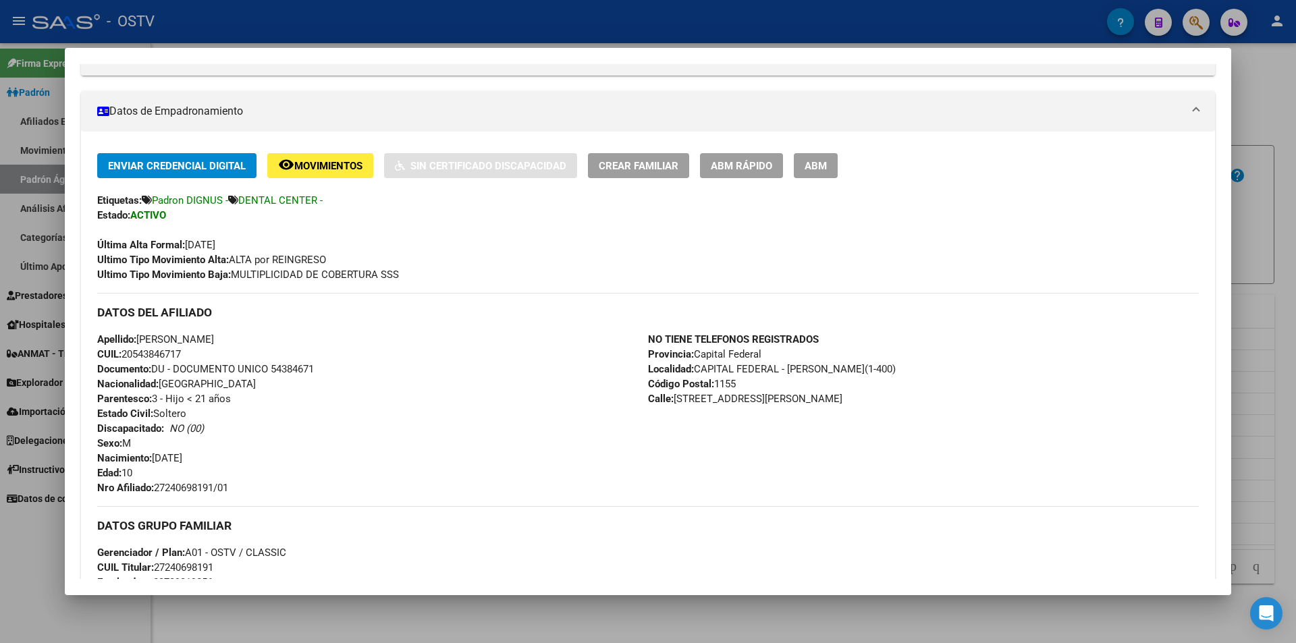
scroll to position [207, 0]
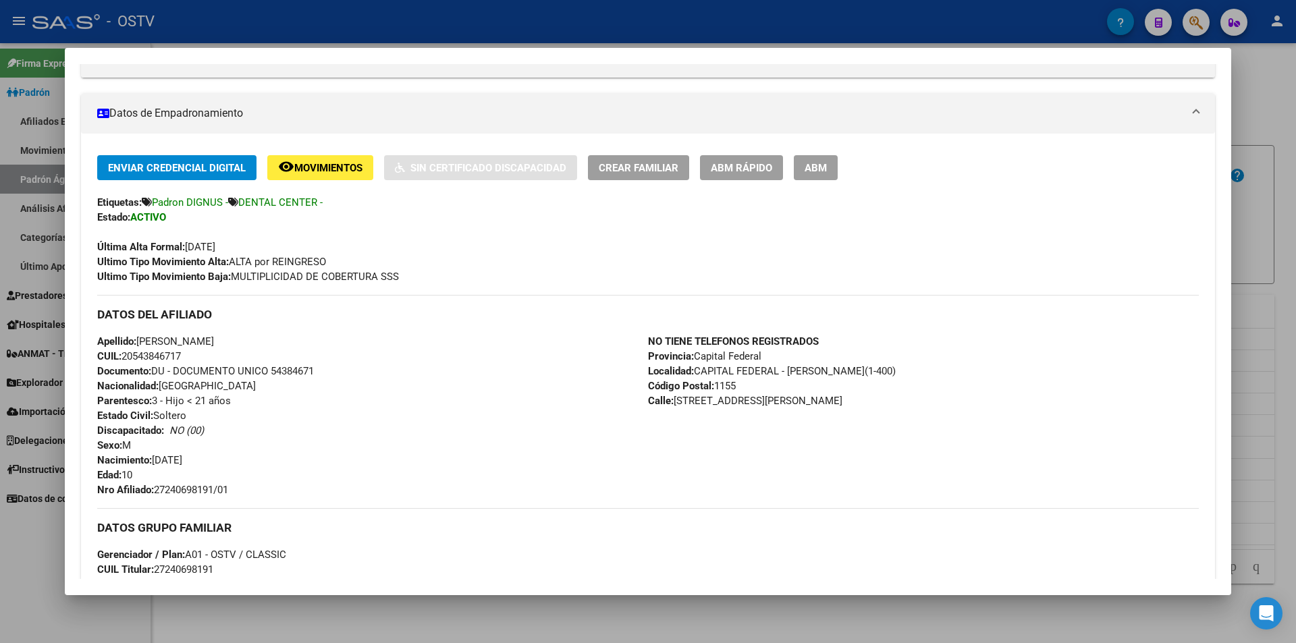
drag, startPoint x: 136, startPoint y: 355, endPoint x: 183, endPoint y: 360, distance: 46.9
click at [181, 360] on span "CUIL: 20543846717" at bounding box center [139, 356] width 84 height 12
copy span "54384671"
drag, startPoint x: 212, startPoint y: 487, endPoint x: 169, endPoint y: 487, distance: 42.5
click at [169, 487] on span "Nro Afiliado: 27240698191/01" at bounding box center [162, 490] width 131 height 12
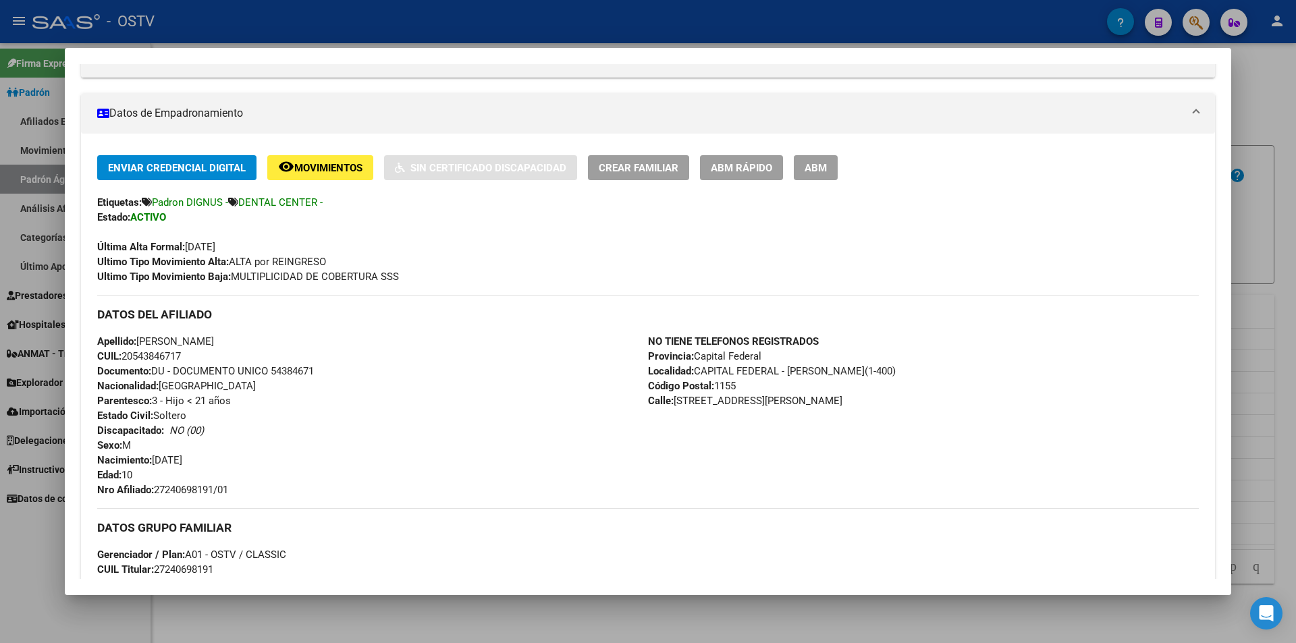
copy span "24069819"
click at [246, 492] on div "Apellido: [PERSON_NAME]: 20543846717 Documento: DU - DOCUMENTO UNICO 54384671 N…" at bounding box center [372, 415] width 551 height 163
drag, startPoint x: 234, startPoint y: 491, endPoint x: 155, endPoint y: 485, distance: 79.2
click at [155, 485] on span "Nro Afiliado: 27240698191/01" at bounding box center [162, 490] width 131 height 12
click at [276, 16] on div at bounding box center [648, 321] width 1296 height 643
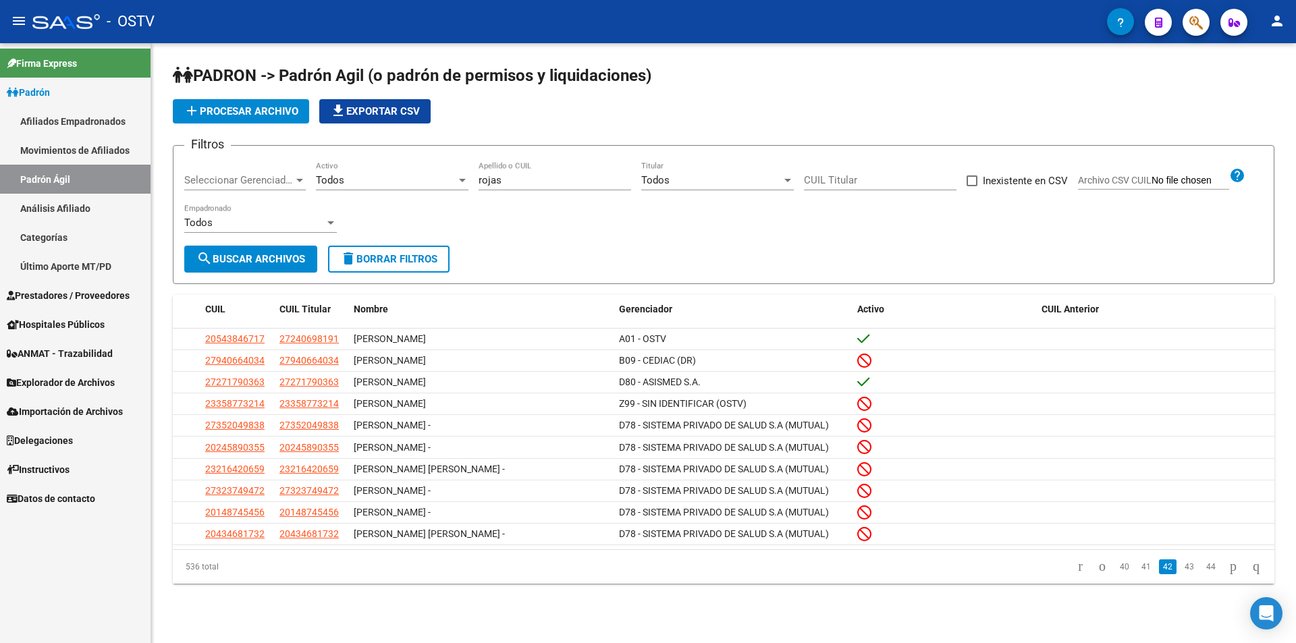
click at [560, 184] on input "rojas" at bounding box center [555, 180] width 153 height 12
type input "r"
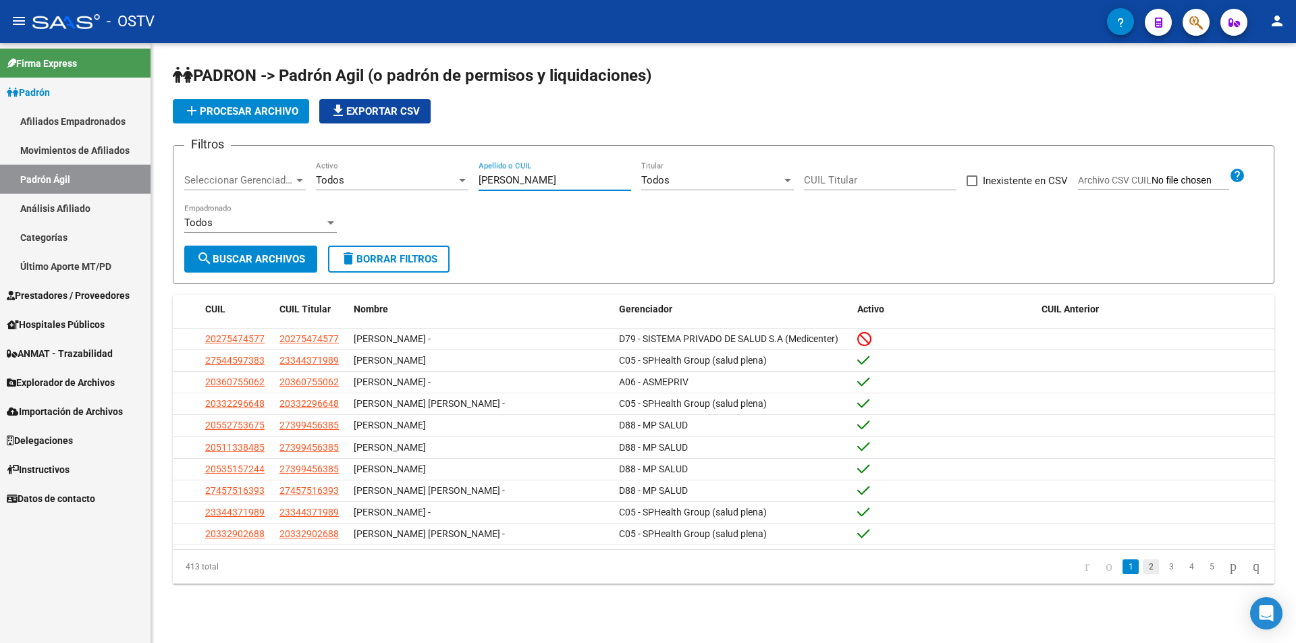
type input "[PERSON_NAME]"
click at [1143, 574] on link "2" at bounding box center [1151, 567] width 16 height 15
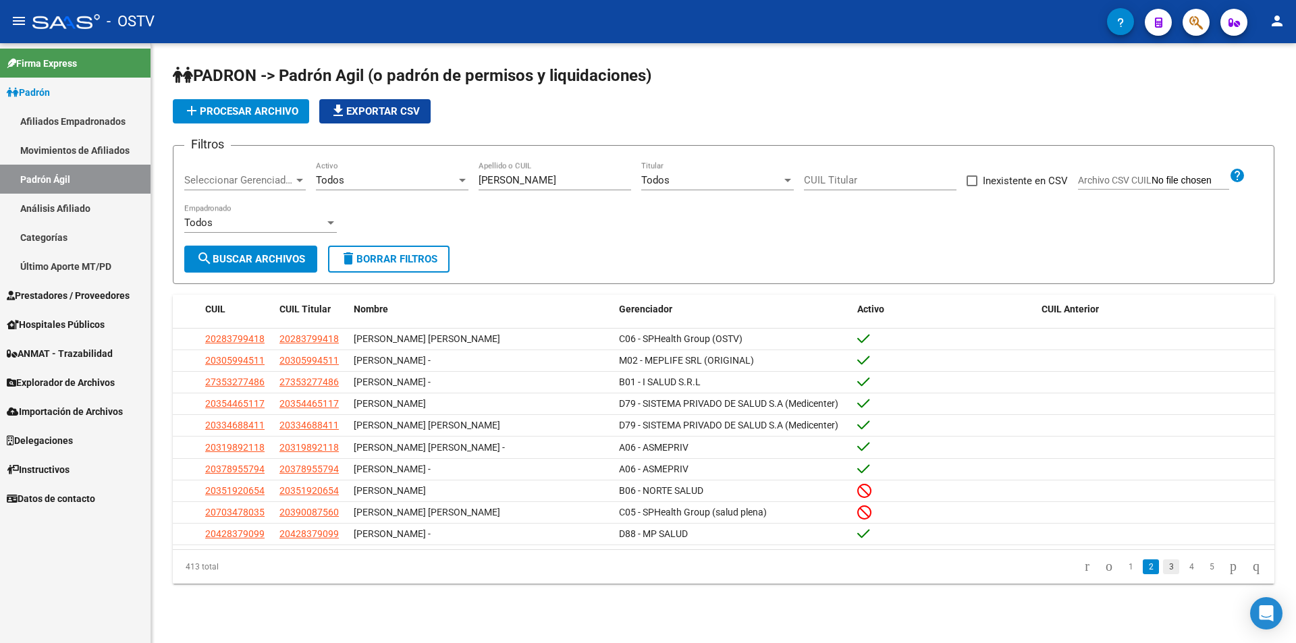
click at [1163, 574] on link "3" at bounding box center [1171, 567] width 16 height 15
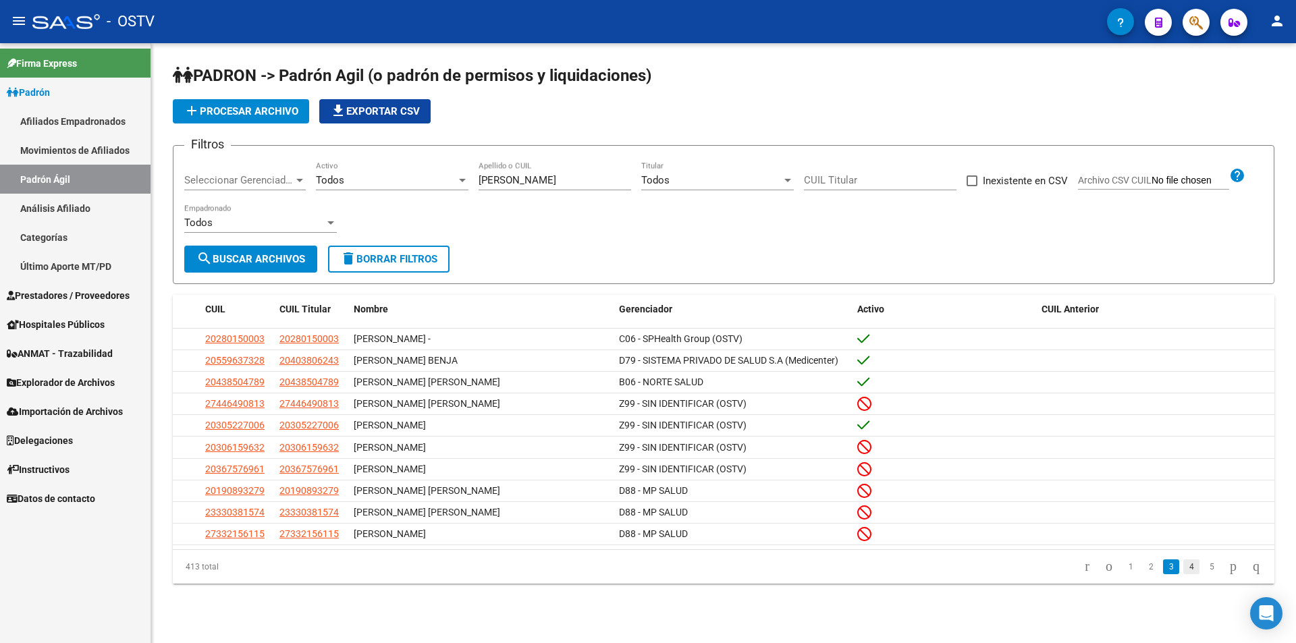
click at [1183, 573] on link "4" at bounding box center [1191, 567] width 16 height 15
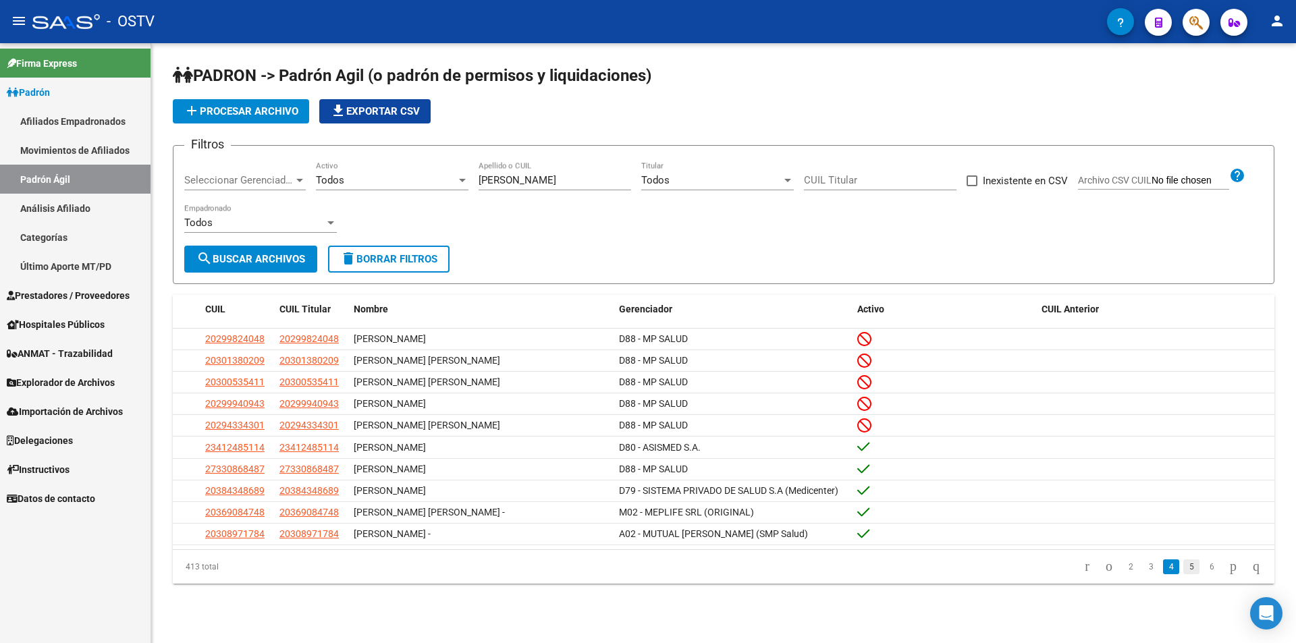
click at [1183, 573] on link "5" at bounding box center [1191, 567] width 16 height 15
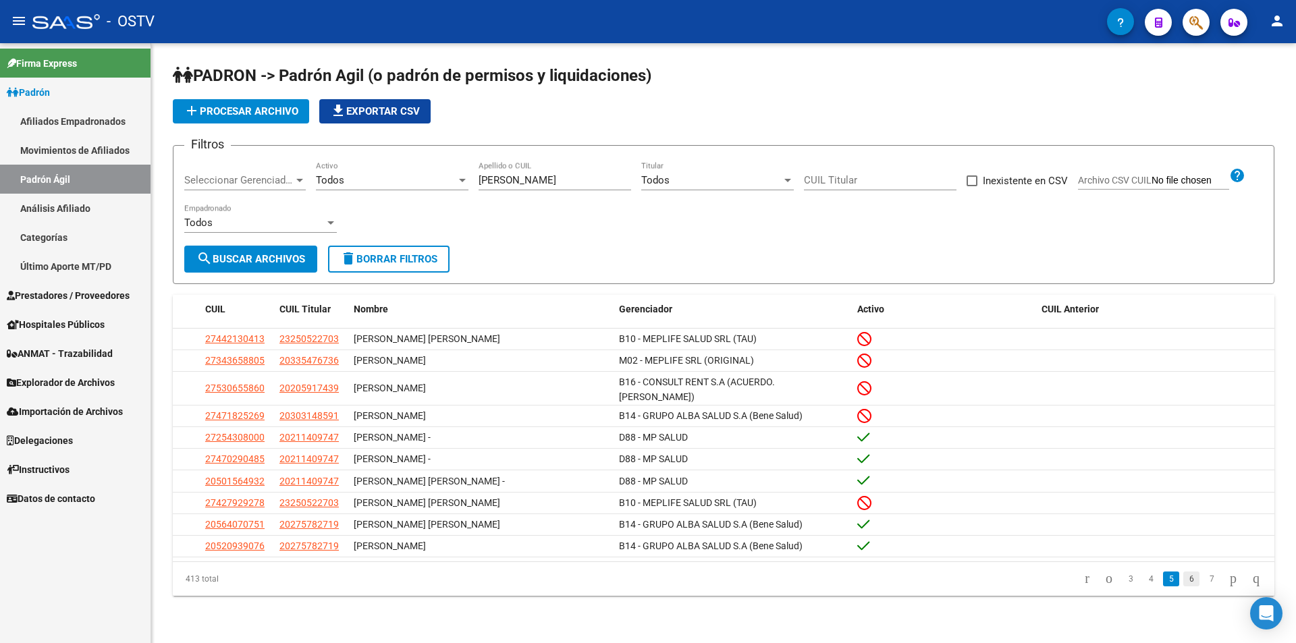
click at [1183, 577] on link "6" at bounding box center [1191, 579] width 16 height 15
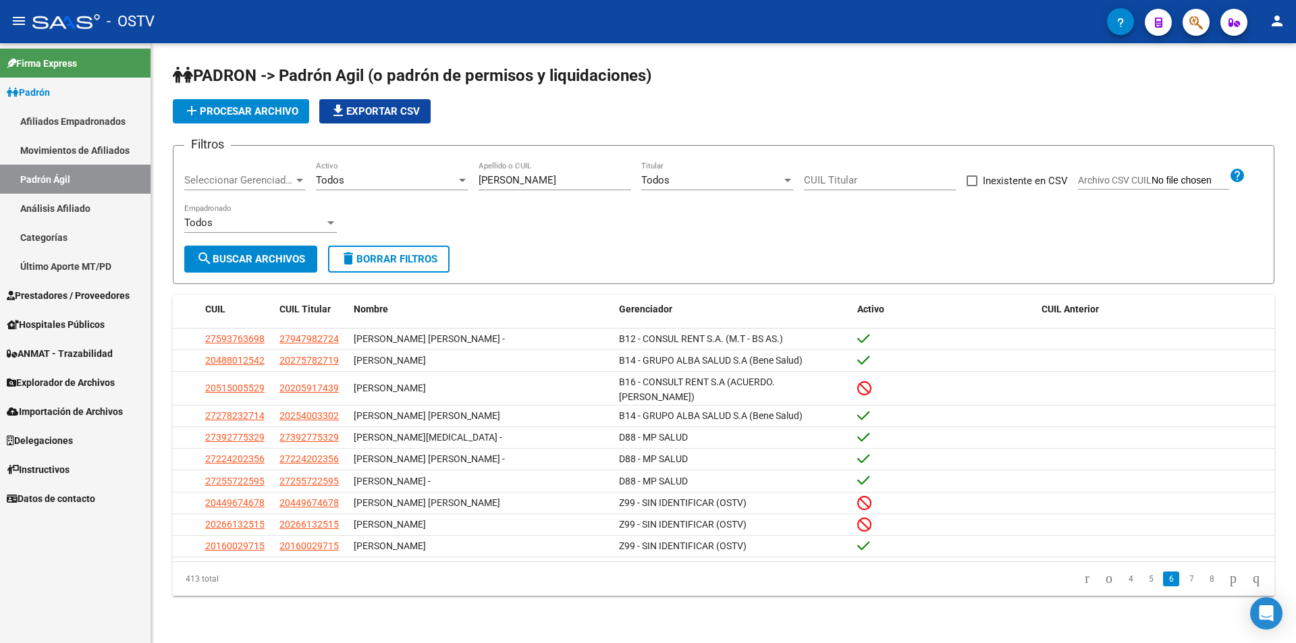
click at [1186, 580] on li "7" at bounding box center [1191, 579] width 20 height 23
click at [1183, 578] on link "7" at bounding box center [1191, 579] width 16 height 15
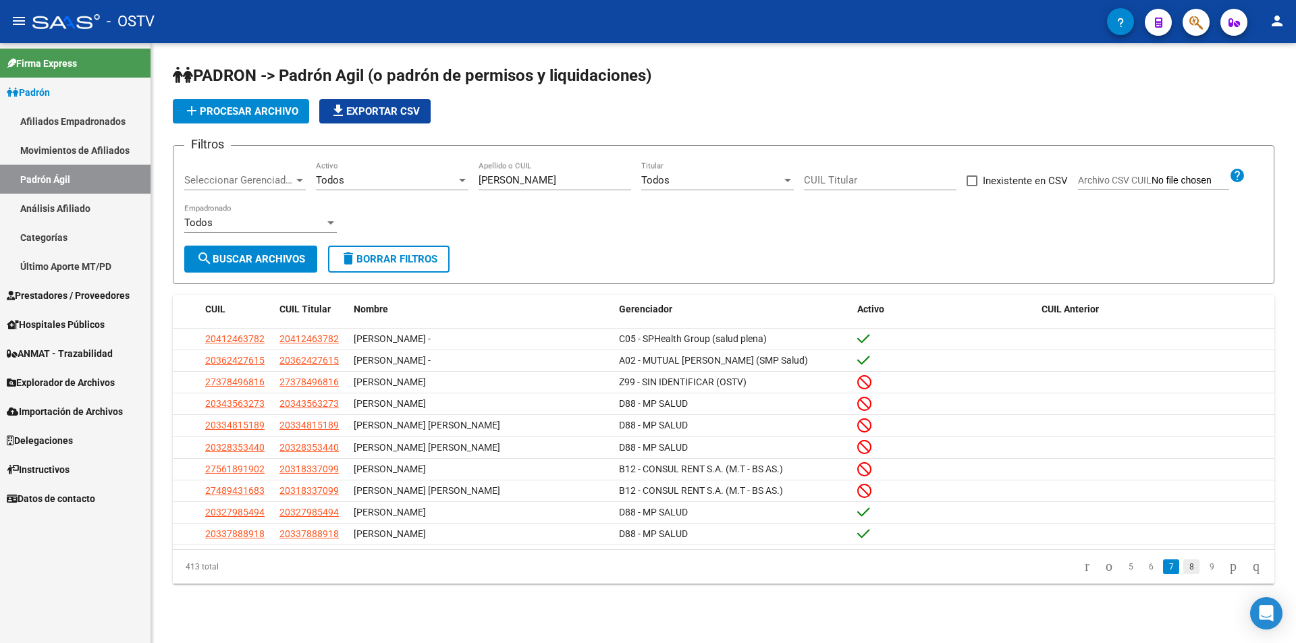
click at [1183, 572] on link "8" at bounding box center [1191, 567] width 16 height 15
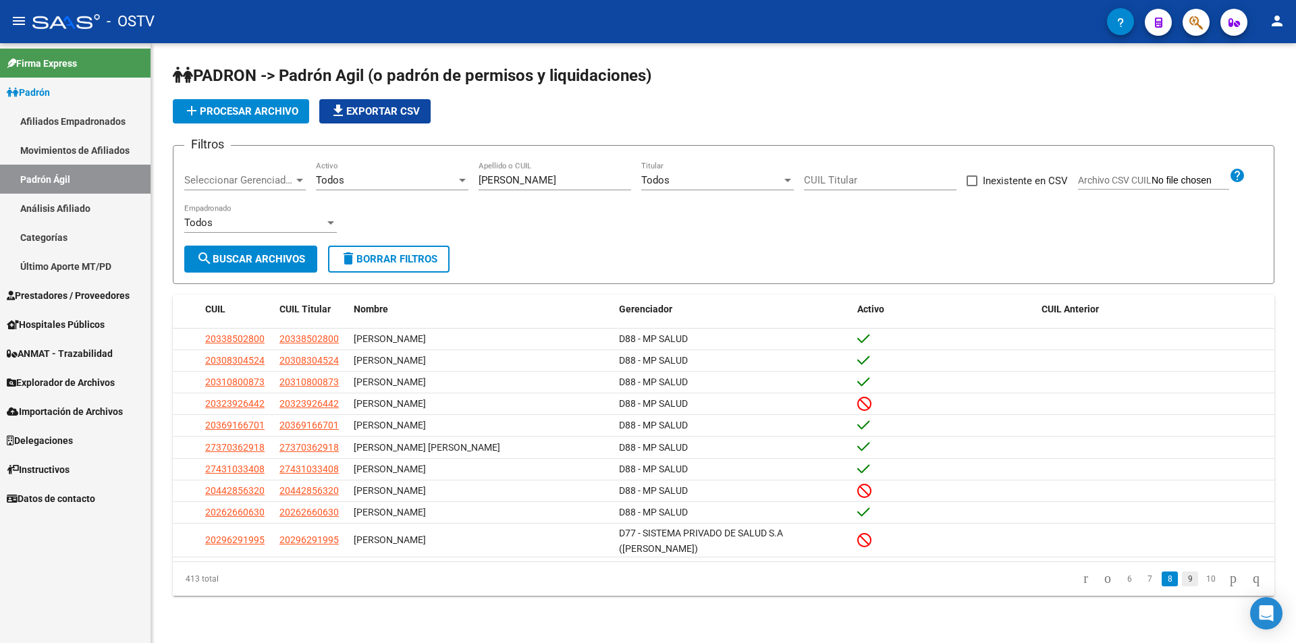
click at [1183, 575] on link "9" at bounding box center [1190, 579] width 16 height 15
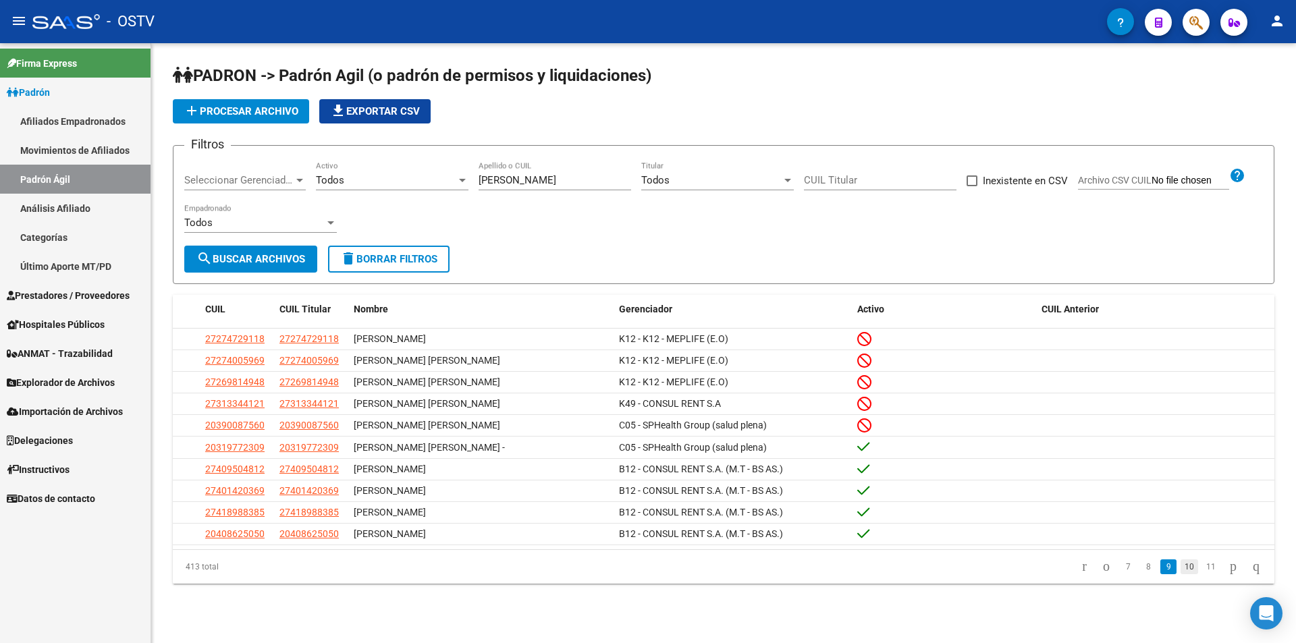
click at [1181, 572] on link "10" at bounding box center [1190, 567] width 18 height 15
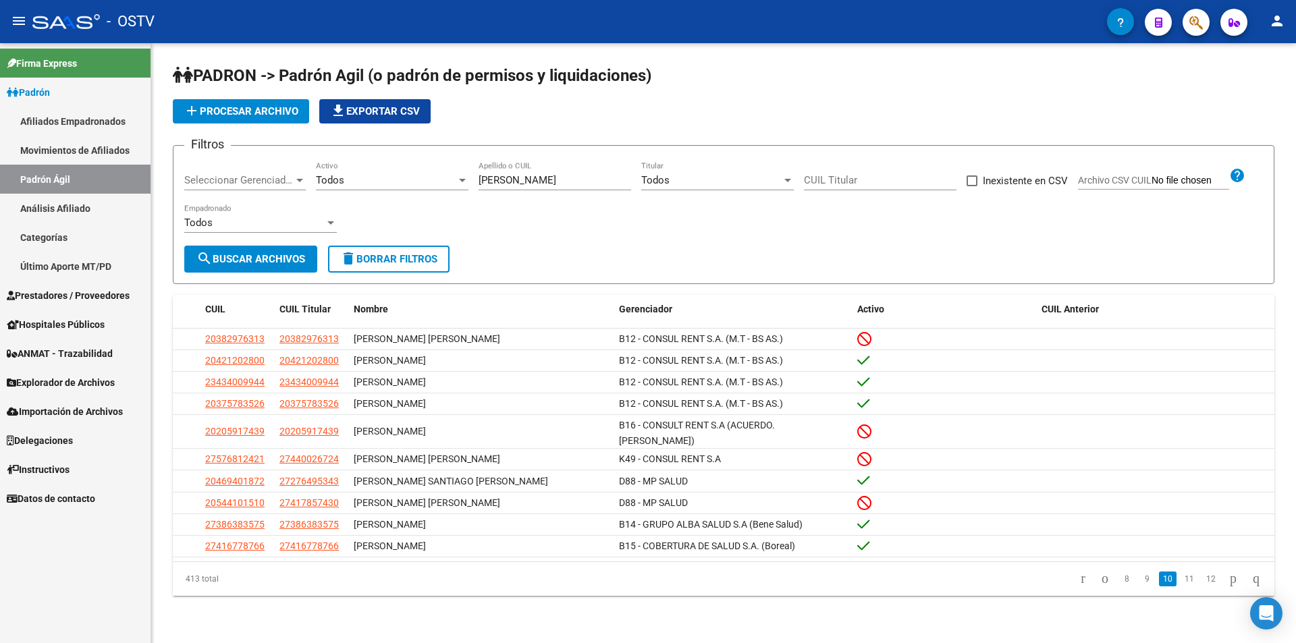
click at [1179, 585] on li "11" at bounding box center [1190, 579] width 22 height 23
click at [1181, 579] on link "11" at bounding box center [1190, 579] width 18 height 15
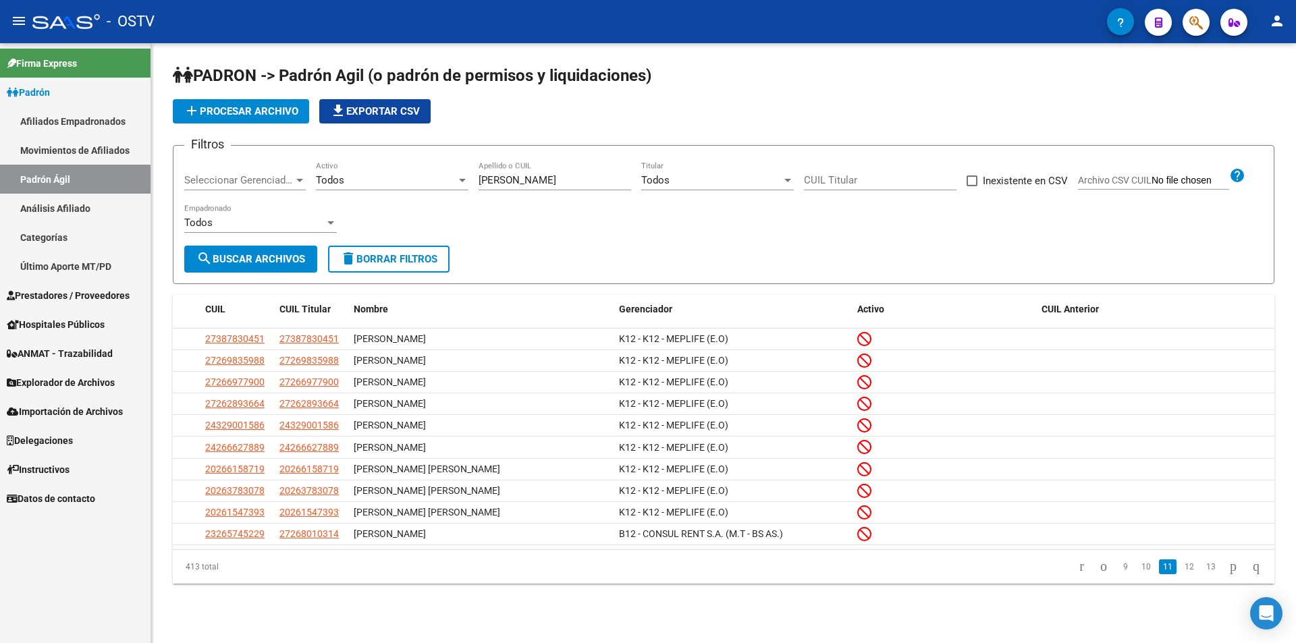
click at [1181, 574] on link "12" at bounding box center [1190, 567] width 18 height 15
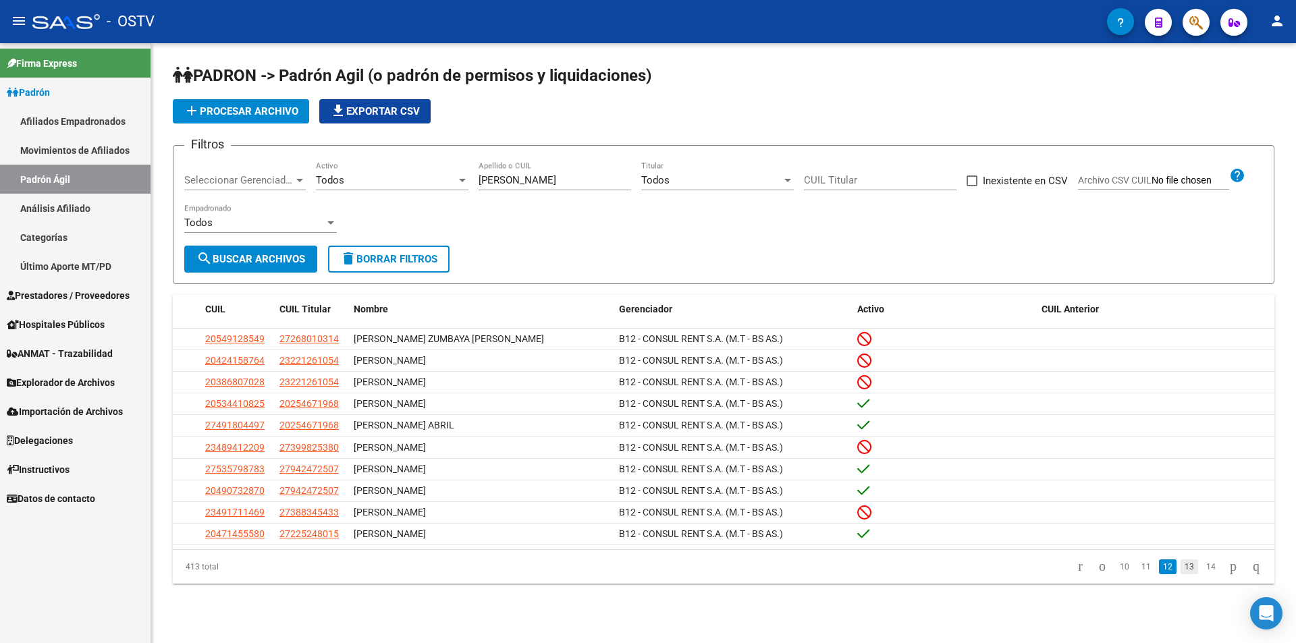
click at [1181, 573] on link "13" at bounding box center [1190, 567] width 18 height 15
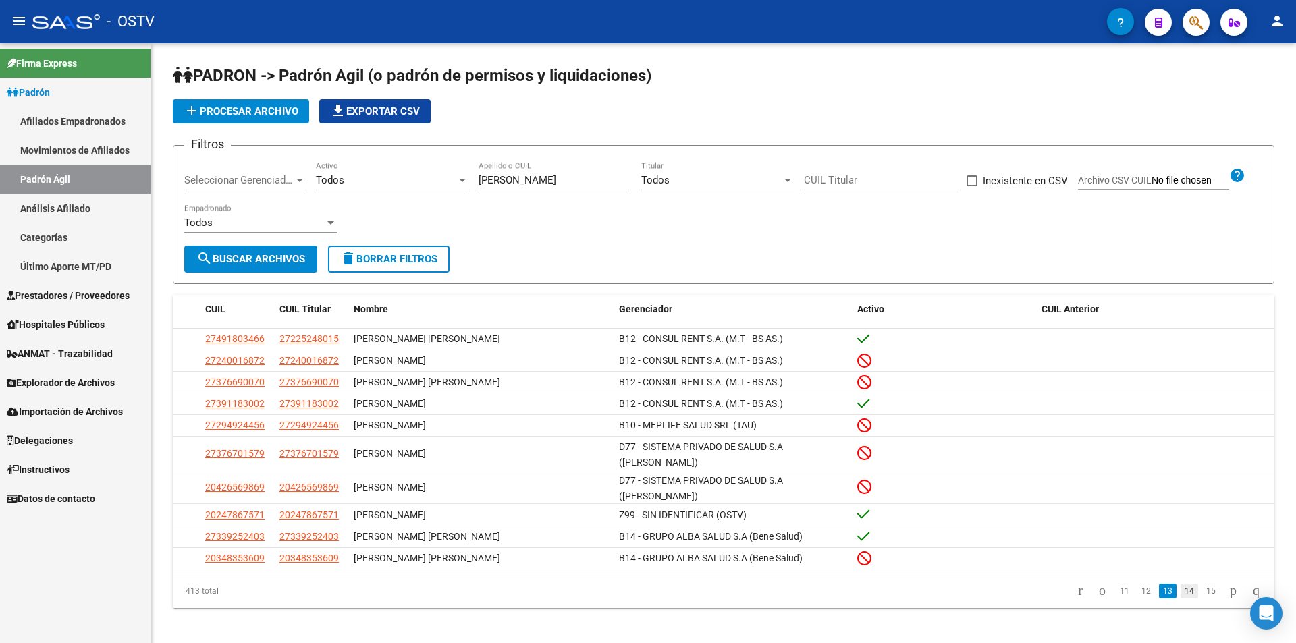
click at [1181, 584] on link "14" at bounding box center [1190, 591] width 18 height 15
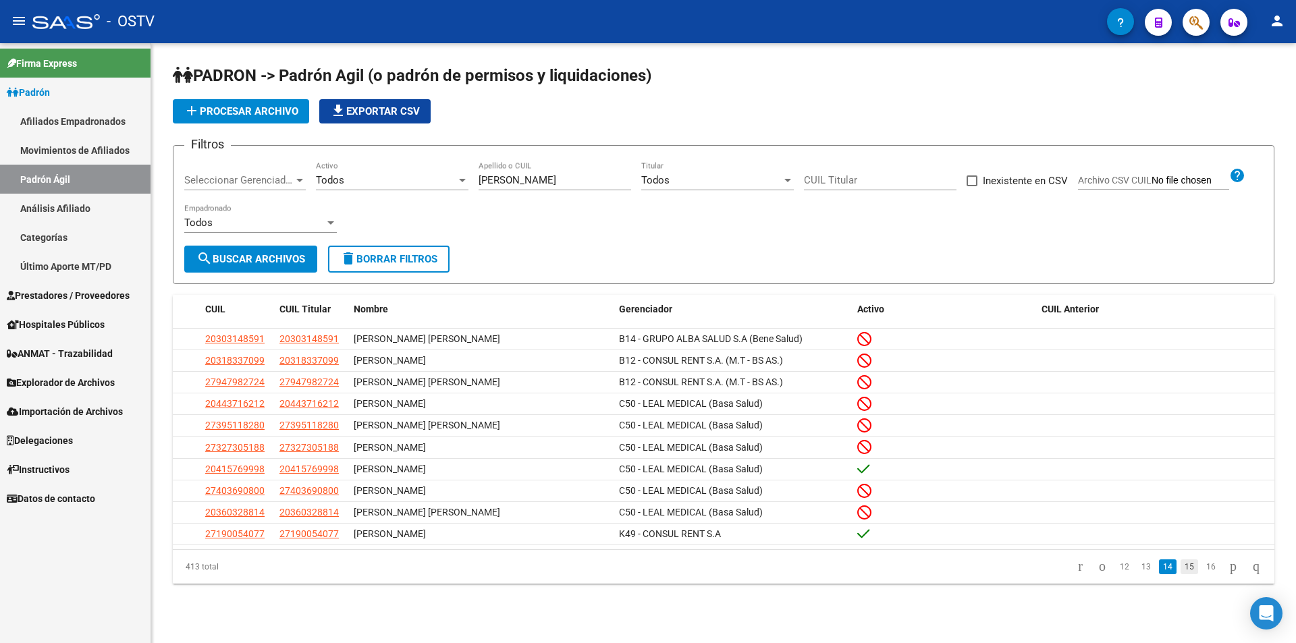
click at [1181, 574] on link "15" at bounding box center [1190, 567] width 18 height 15
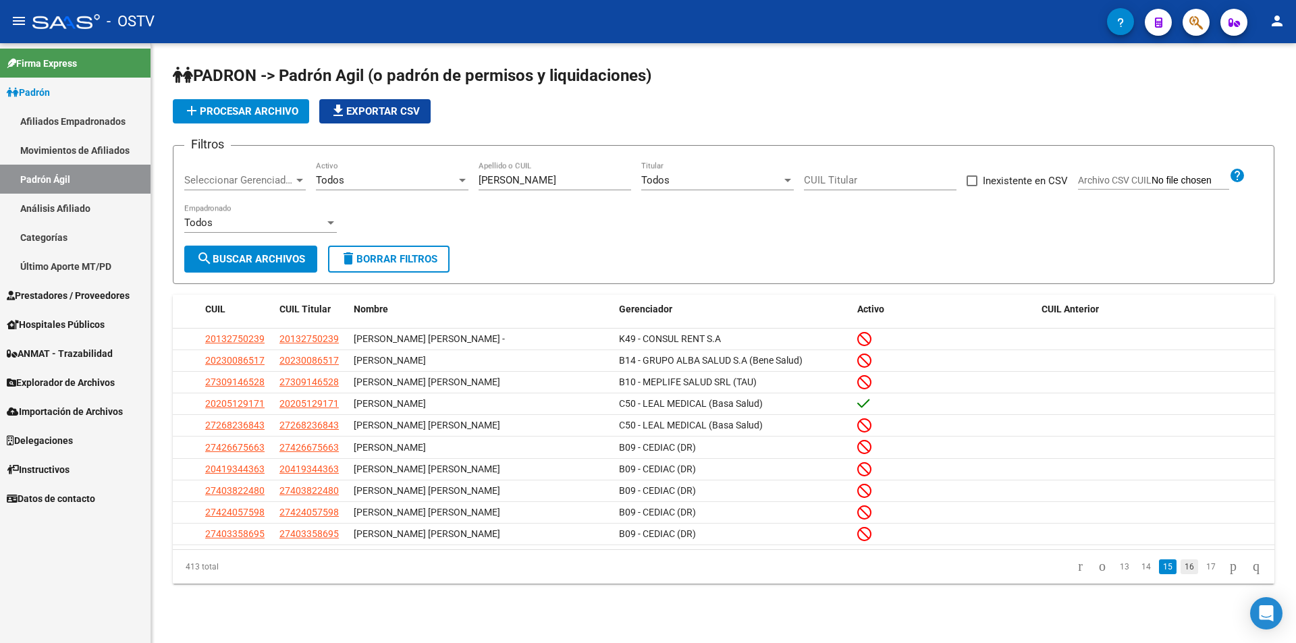
click at [1181, 572] on link "16" at bounding box center [1190, 567] width 18 height 15
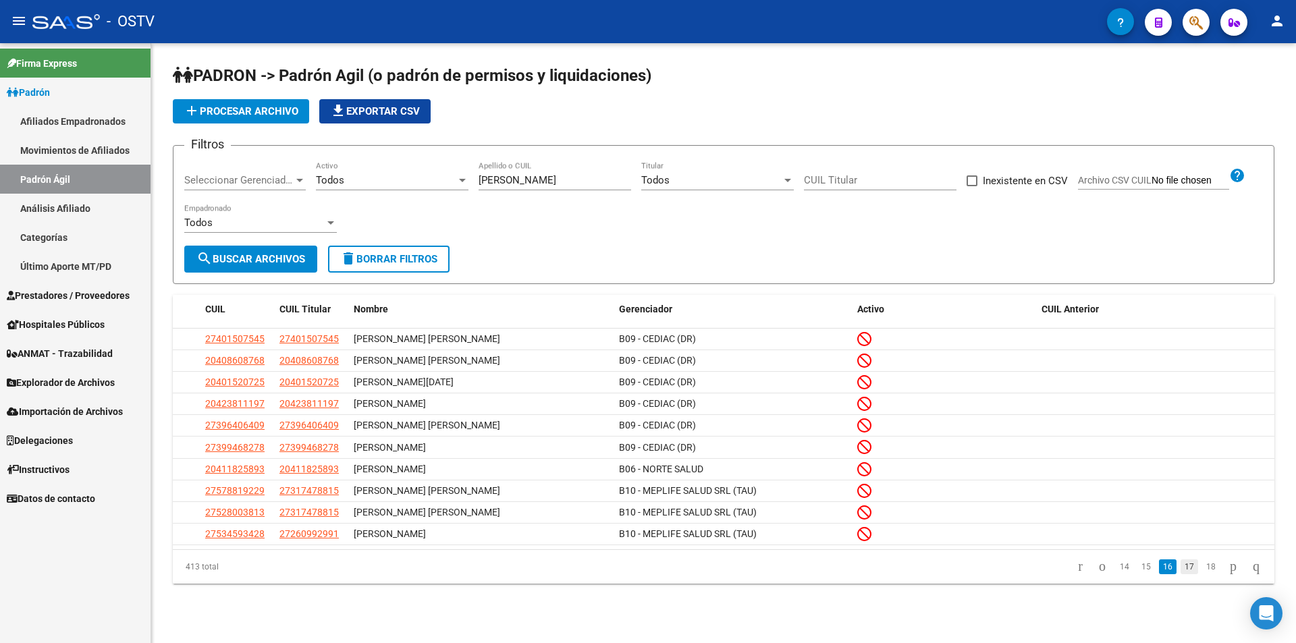
click at [1181, 574] on link "17" at bounding box center [1190, 567] width 18 height 15
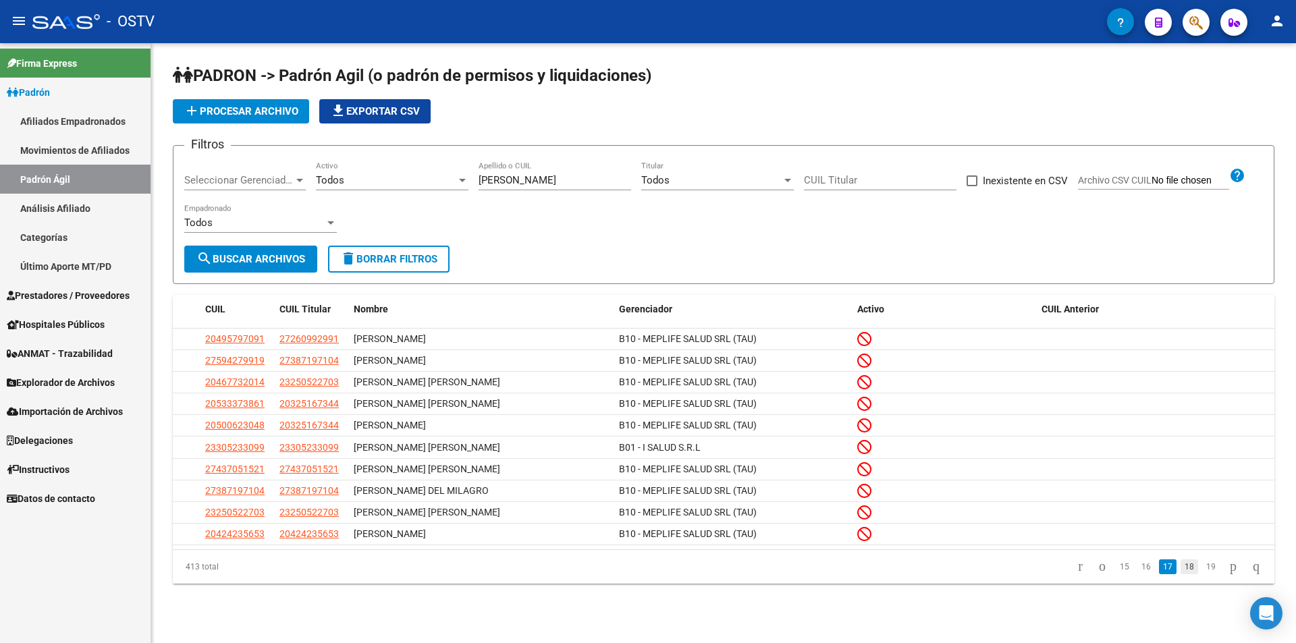
click at [1181, 574] on link "18" at bounding box center [1190, 567] width 18 height 15
click at [1181, 573] on link "19" at bounding box center [1190, 567] width 18 height 15
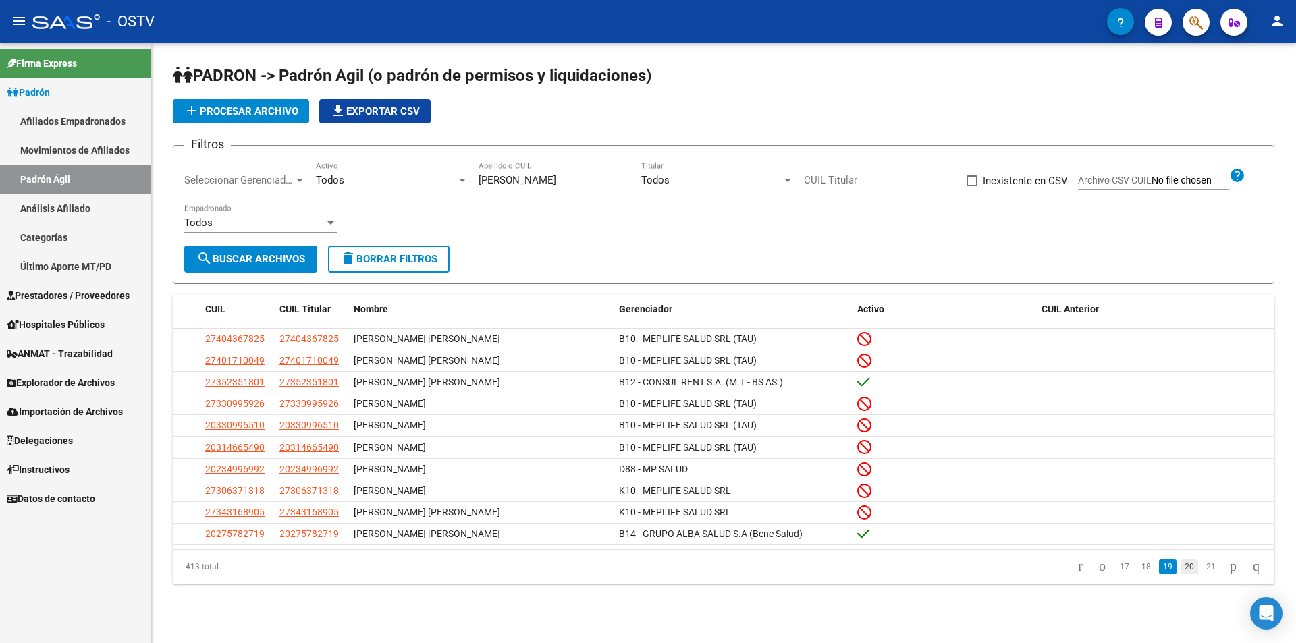
click at [1181, 572] on link "20" at bounding box center [1190, 567] width 18 height 15
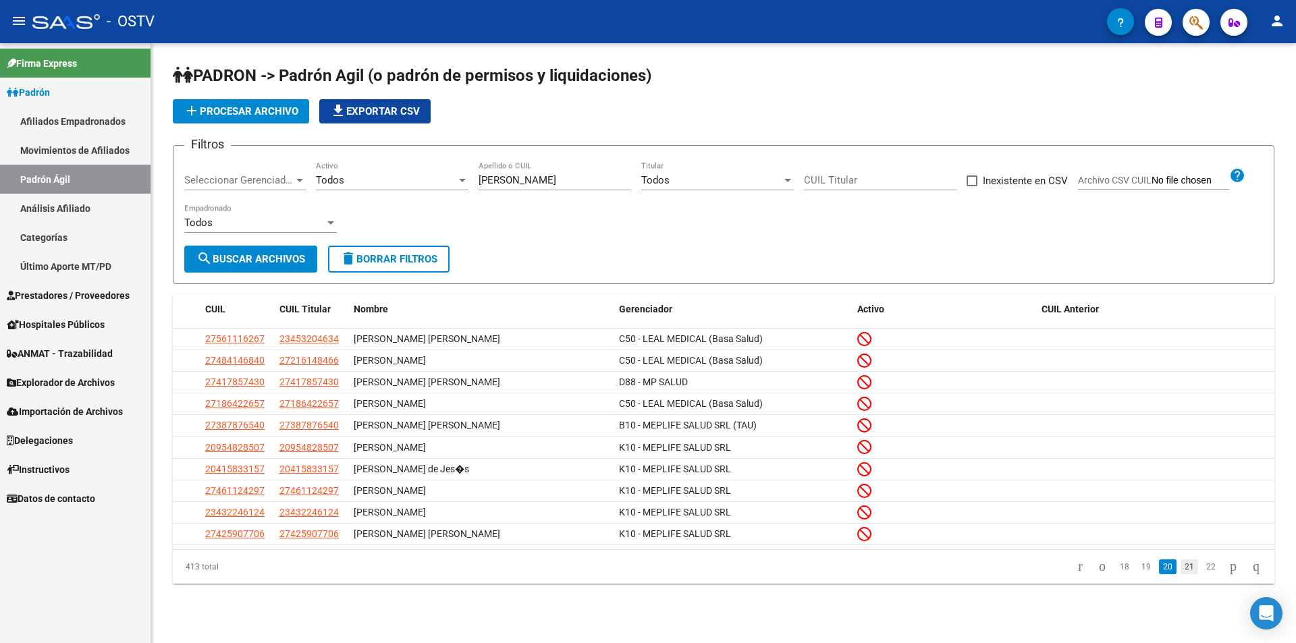
click at [1181, 574] on link "21" at bounding box center [1190, 567] width 18 height 15
click at [1181, 573] on link "22" at bounding box center [1190, 567] width 18 height 15
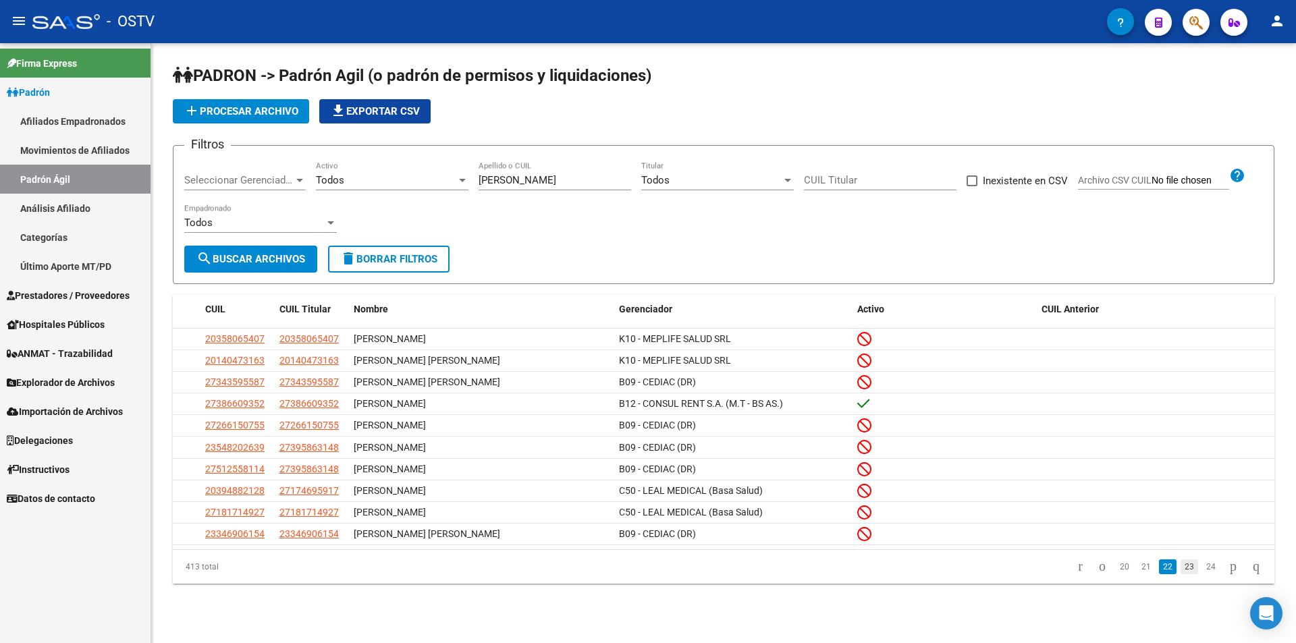
click at [1181, 574] on link "23" at bounding box center [1190, 567] width 18 height 15
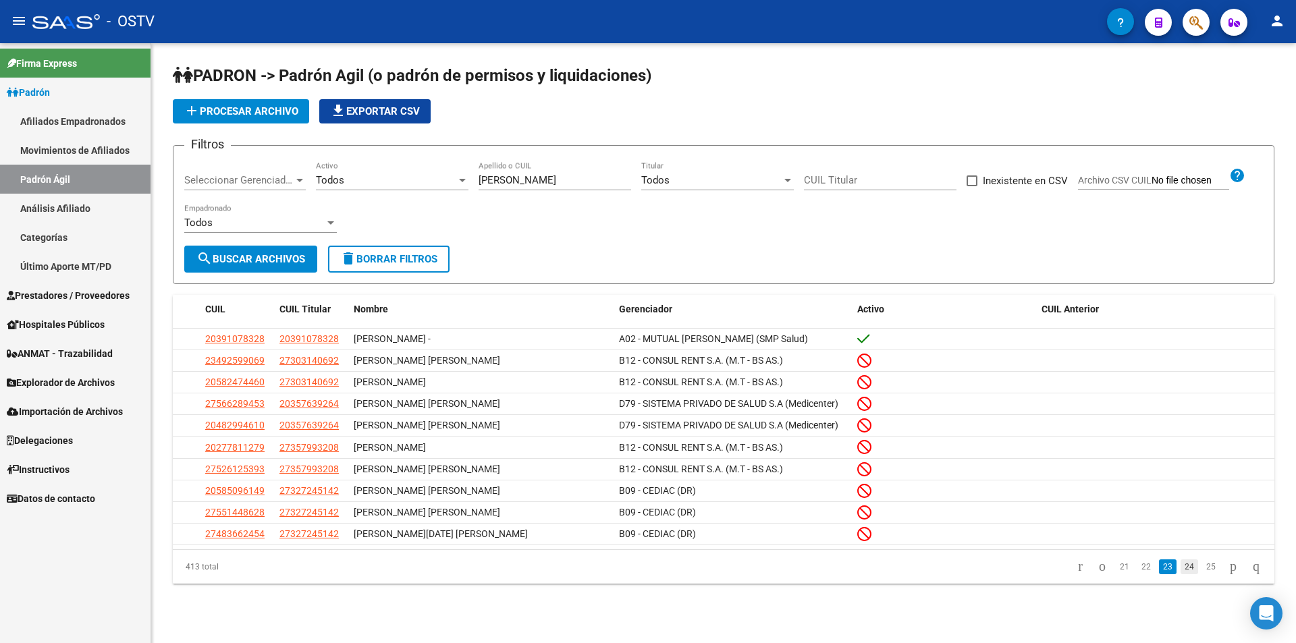
click at [1181, 574] on link "24" at bounding box center [1190, 567] width 18 height 15
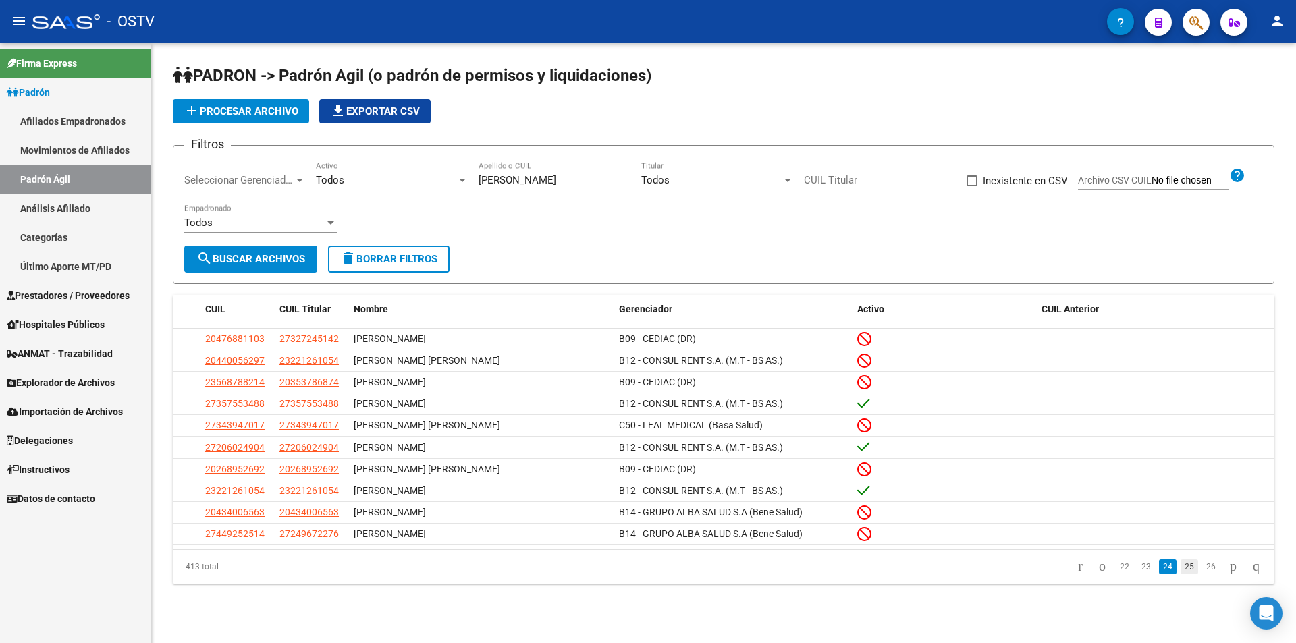
click at [1181, 574] on link "25" at bounding box center [1190, 567] width 18 height 15
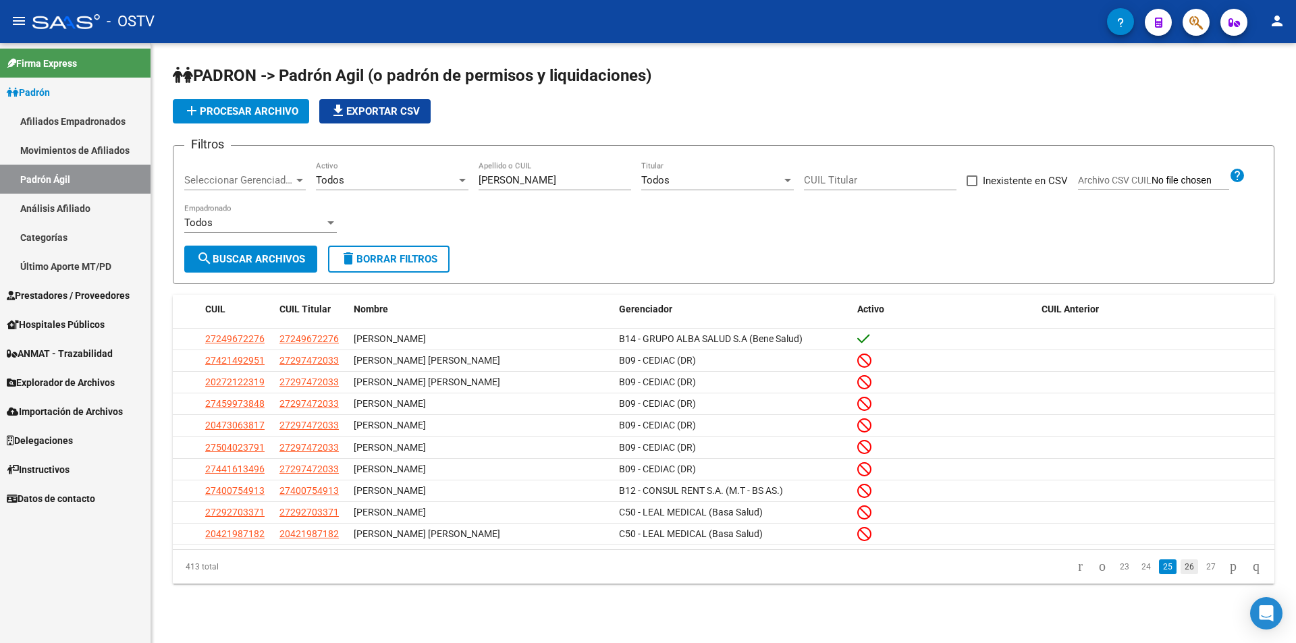
click at [1181, 574] on link "26" at bounding box center [1190, 567] width 18 height 15
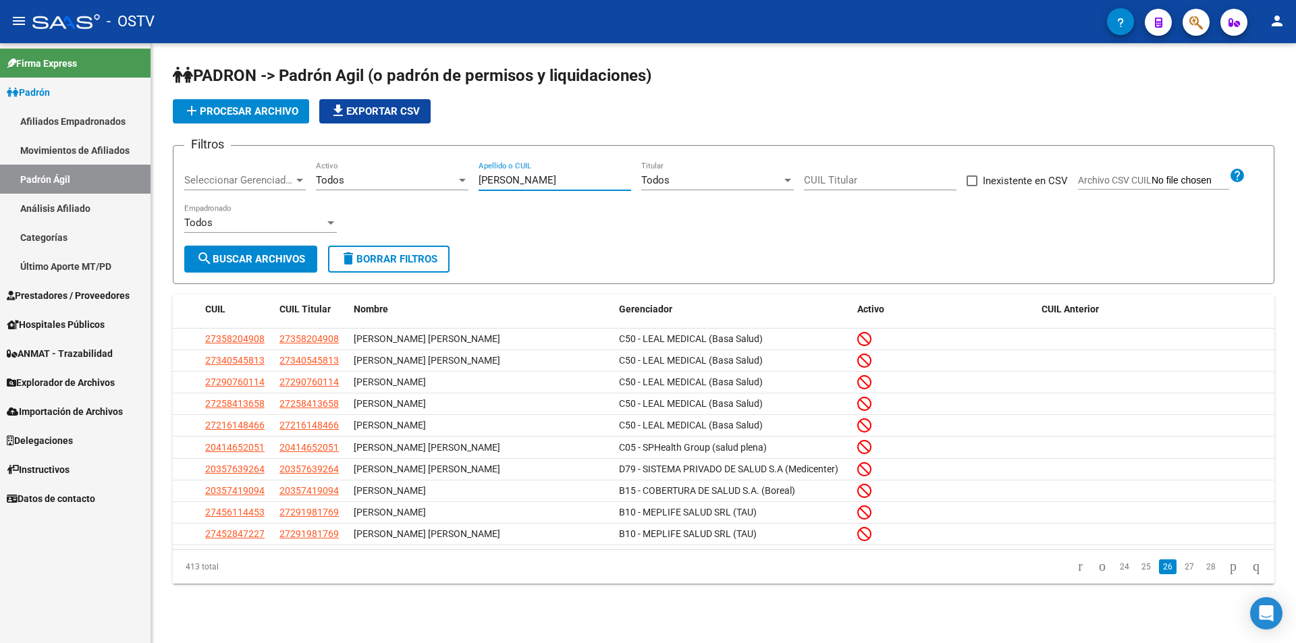
drag, startPoint x: 550, startPoint y: 184, endPoint x: 460, endPoint y: 190, distance: 90.7
click at [460, 190] on div "Filtros Seleccionar Gerenciador Seleccionar Gerenciador Todos Activo [PERSON_NA…" at bounding box center [723, 201] width 1079 height 89
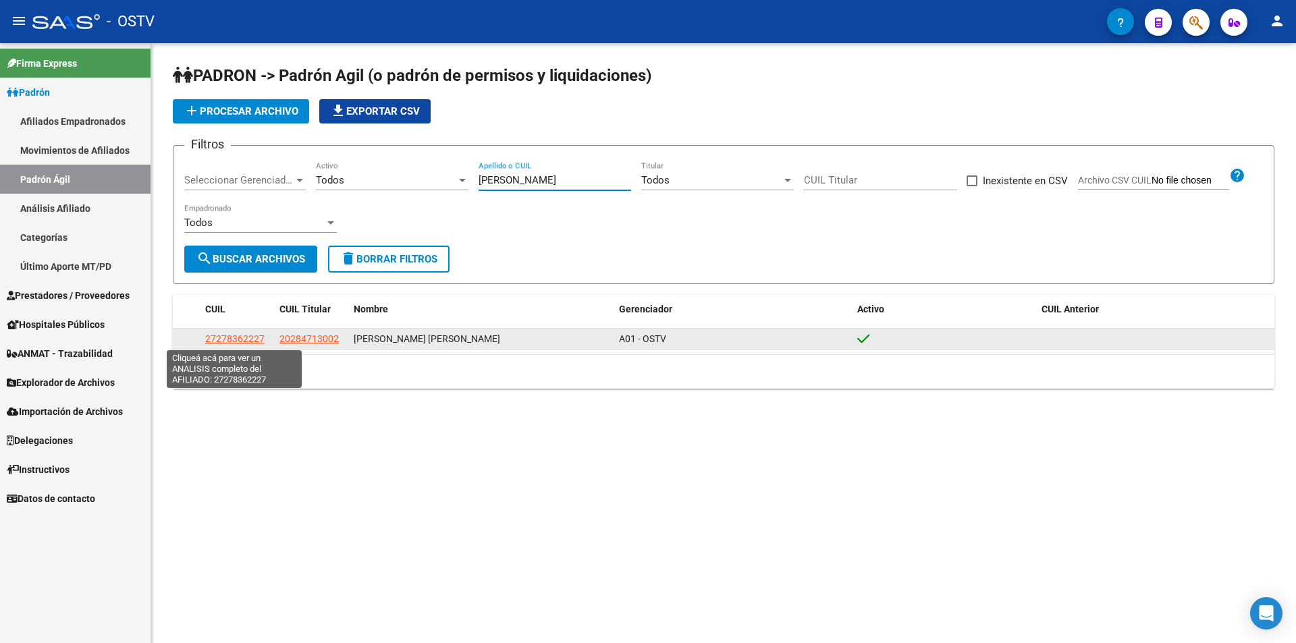
type input "[PERSON_NAME]"
click at [226, 338] on span "27278362227" at bounding box center [234, 338] width 59 height 11
type textarea "27278362227"
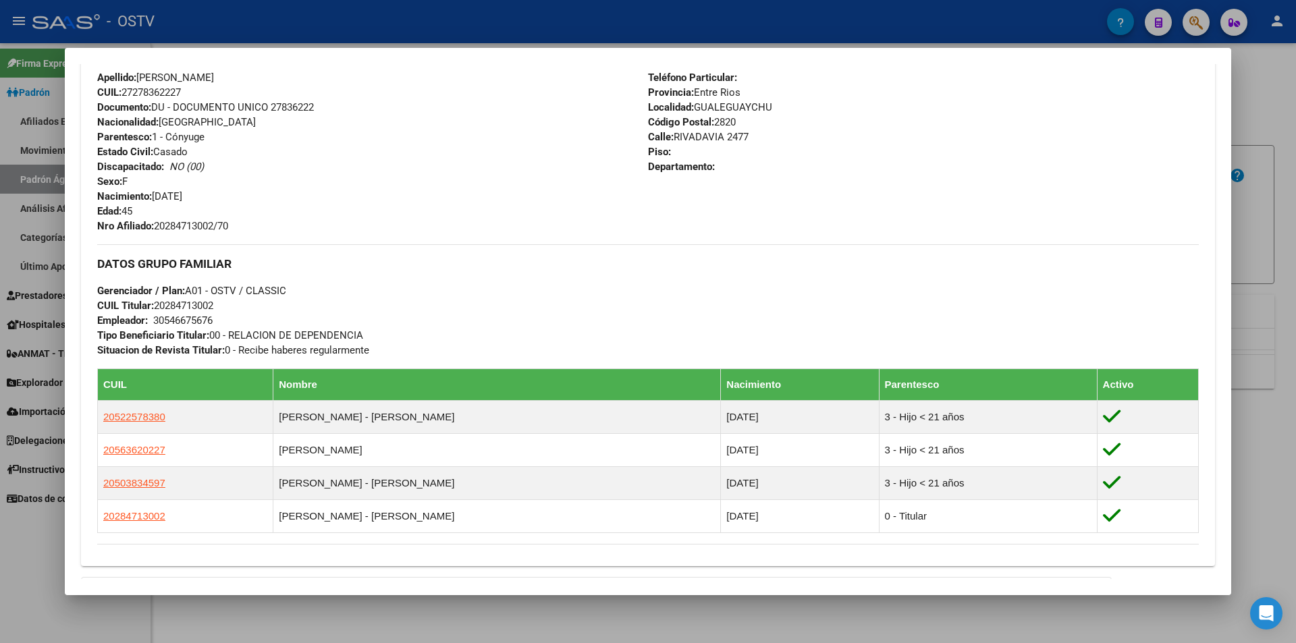
scroll to position [472, 0]
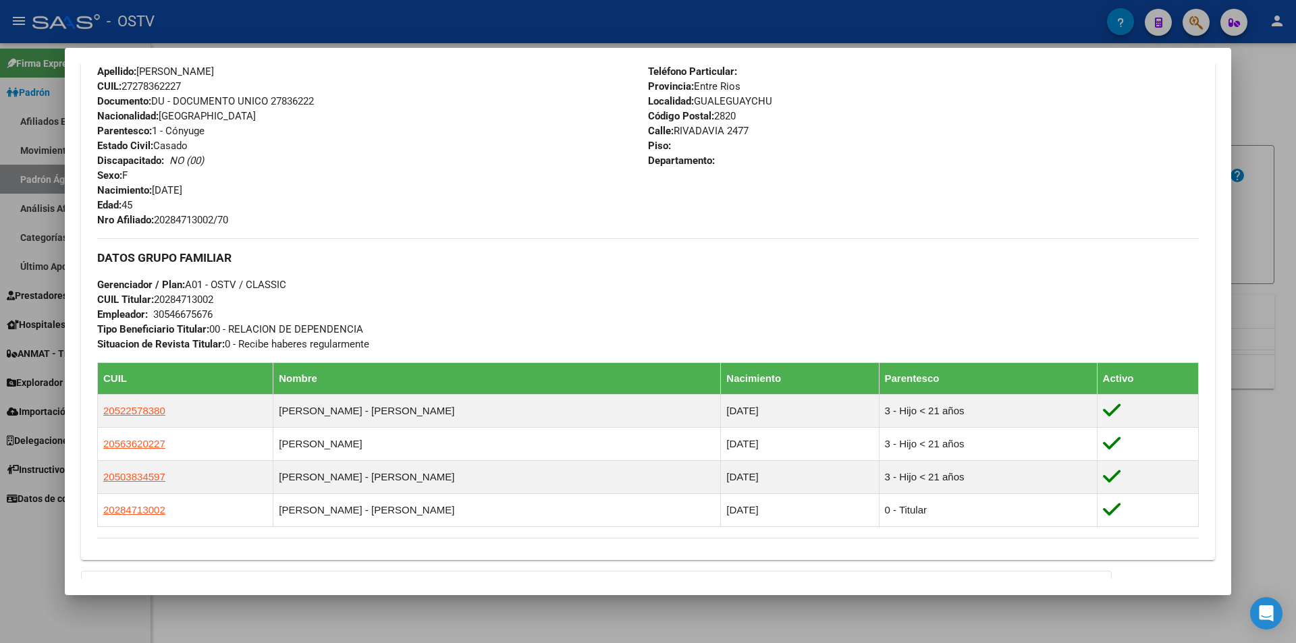
drag, startPoint x: 234, startPoint y: 220, endPoint x: 157, endPoint y: 225, distance: 77.1
click at [157, 225] on span "Nro Afiliado: 20284713002/70" at bounding box center [162, 220] width 131 height 12
click at [407, 24] on div at bounding box center [648, 321] width 1296 height 643
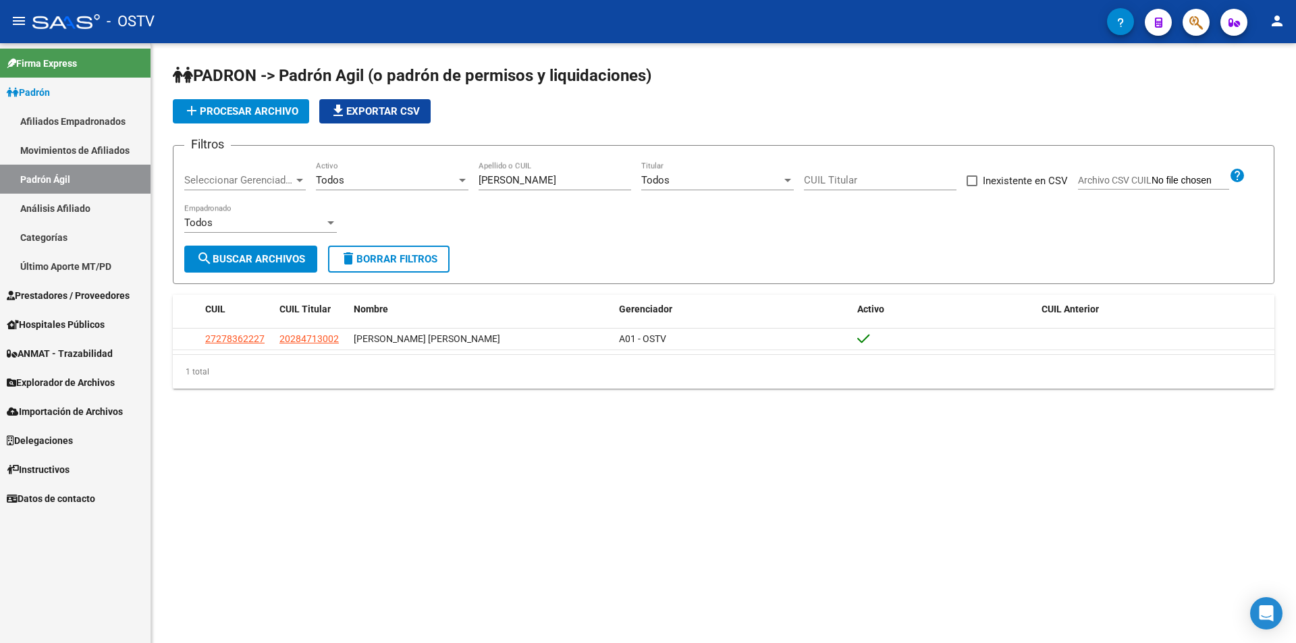
click at [561, 188] on div "[PERSON_NAME] Apellido o CUIL" at bounding box center [555, 175] width 153 height 29
type input "b"
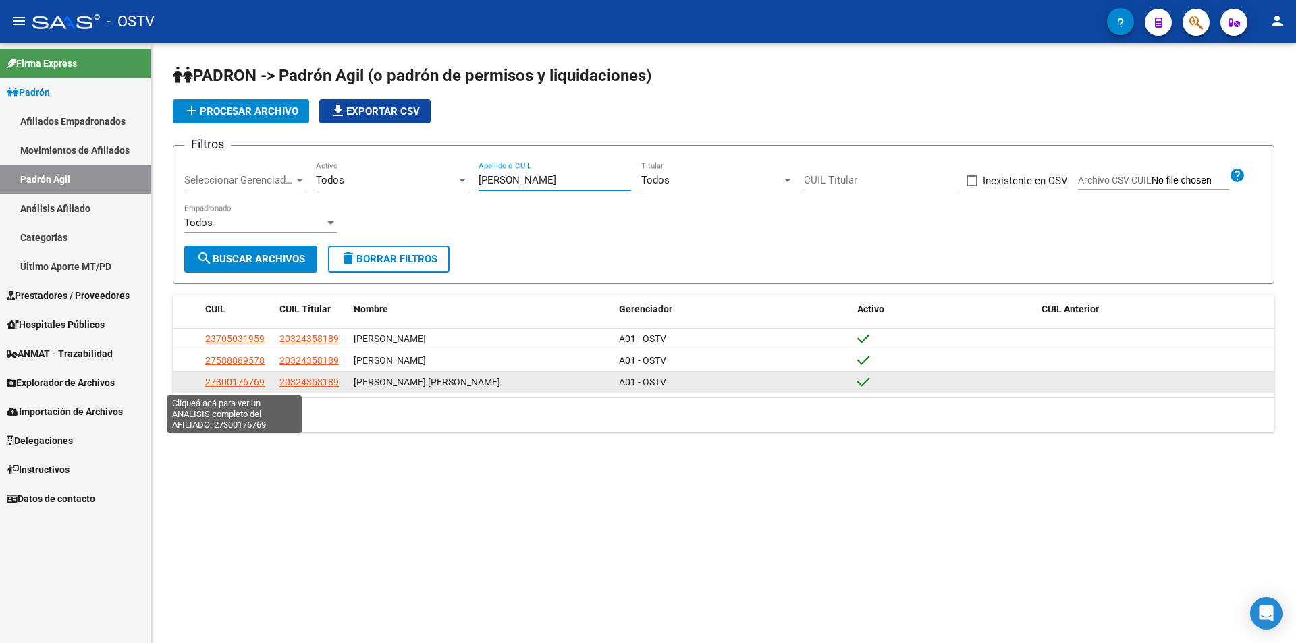
type input "[PERSON_NAME]"
click at [225, 383] on span "27300176769" at bounding box center [234, 382] width 59 height 11
type textarea "27300176769"
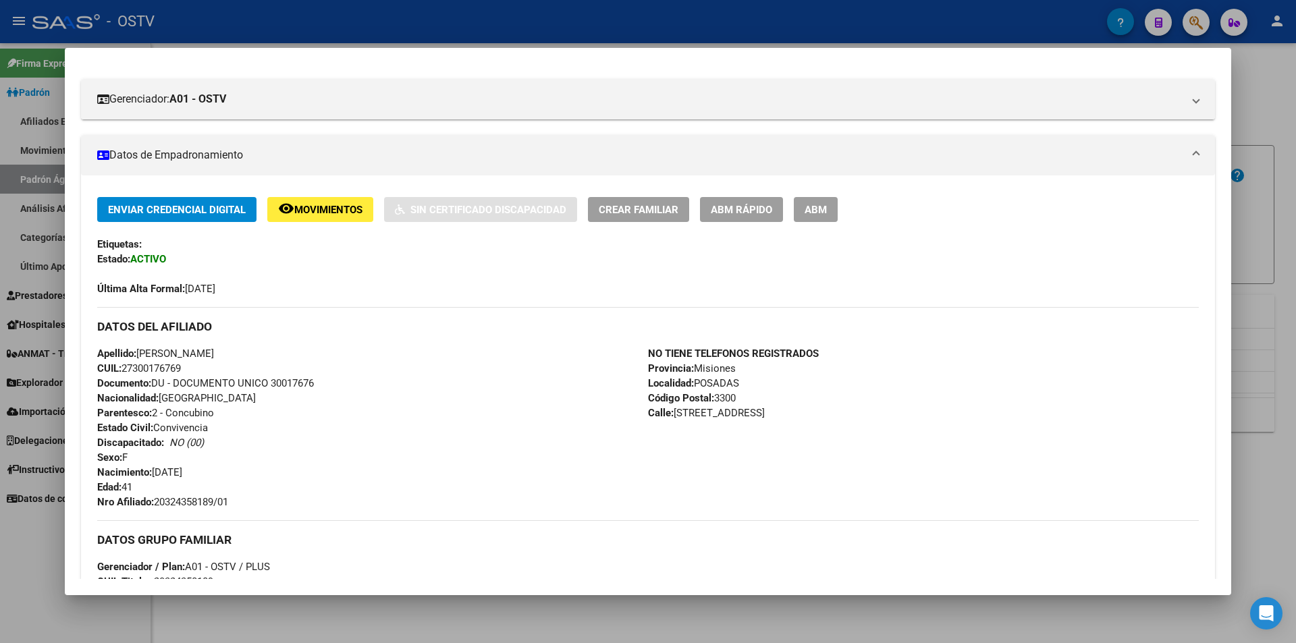
scroll to position [202, 0]
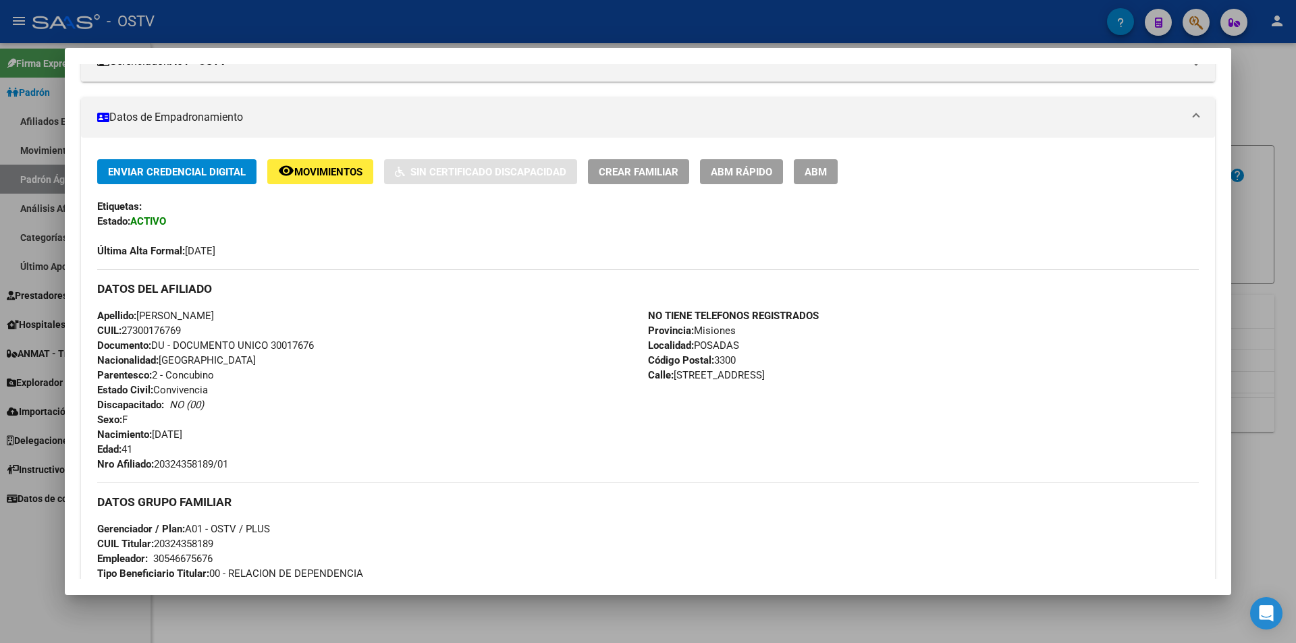
drag, startPoint x: 232, startPoint y: 465, endPoint x: 158, endPoint y: 466, distance: 74.3
click at [158, 466] on span "Nro Afiliado: 20324358189/01" at bounding box center [162, 464] width 131 height 12
click at [381, 24] on div at bounding box center [648, 321] width 1296 height 643
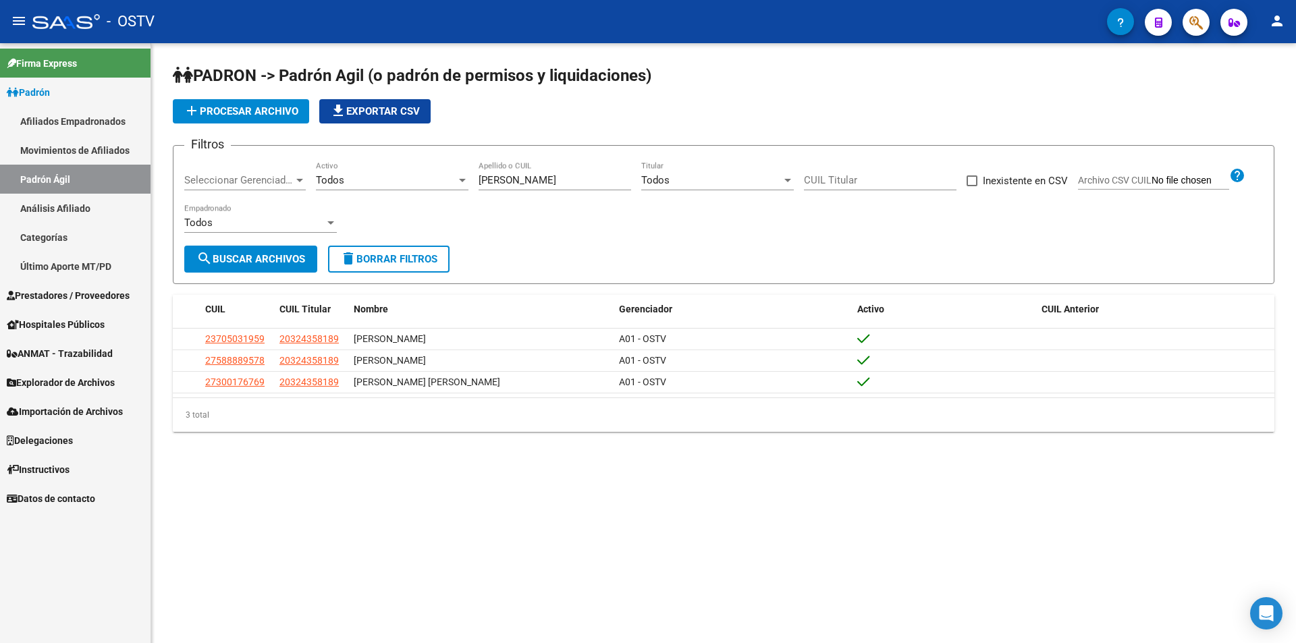
click at [513, 177] on input "[PERSON_NAME]" at bounding box center [555, 180] width 153 height 12
type input "g"
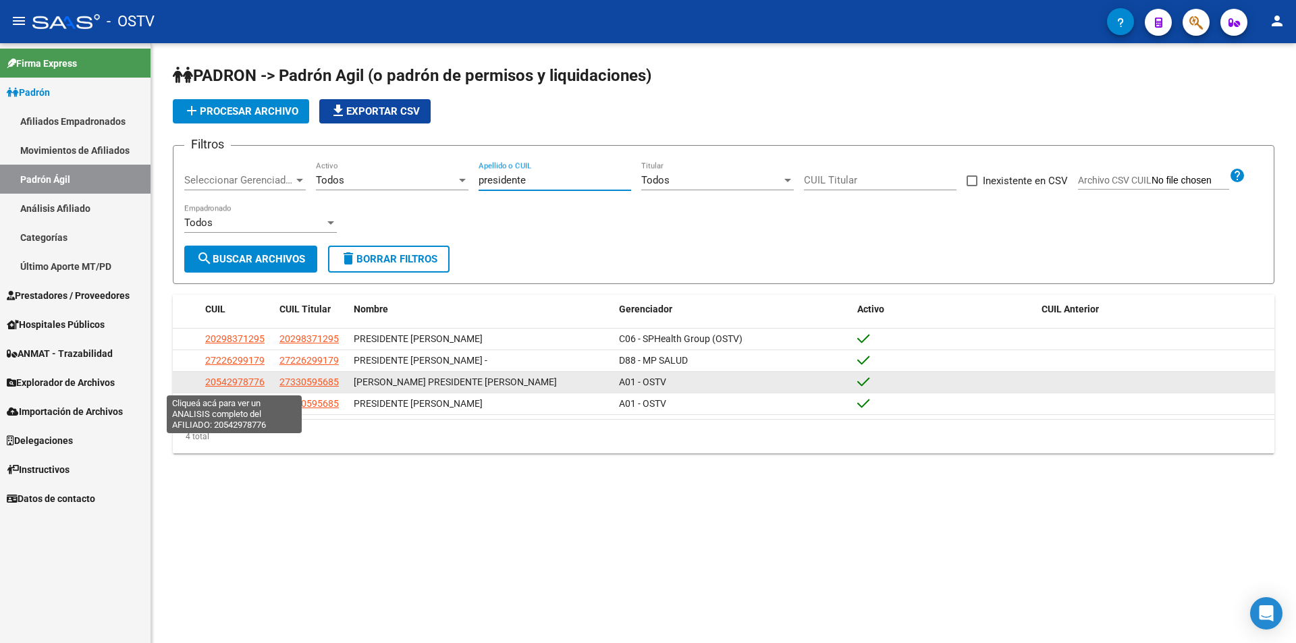
type input "presidente"
click at [250, 384] on span "20542978776" at bounding box center [234, 382] width 59 height 11
type textarea "20542978776"
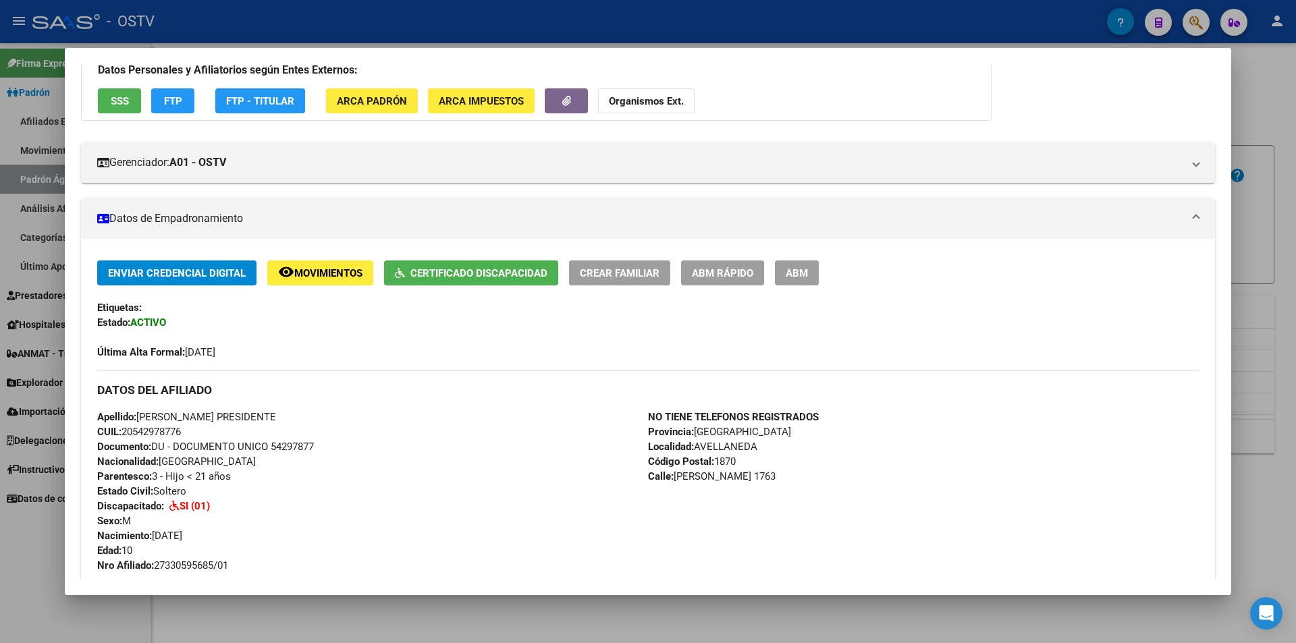
scroll to position [270, 0]
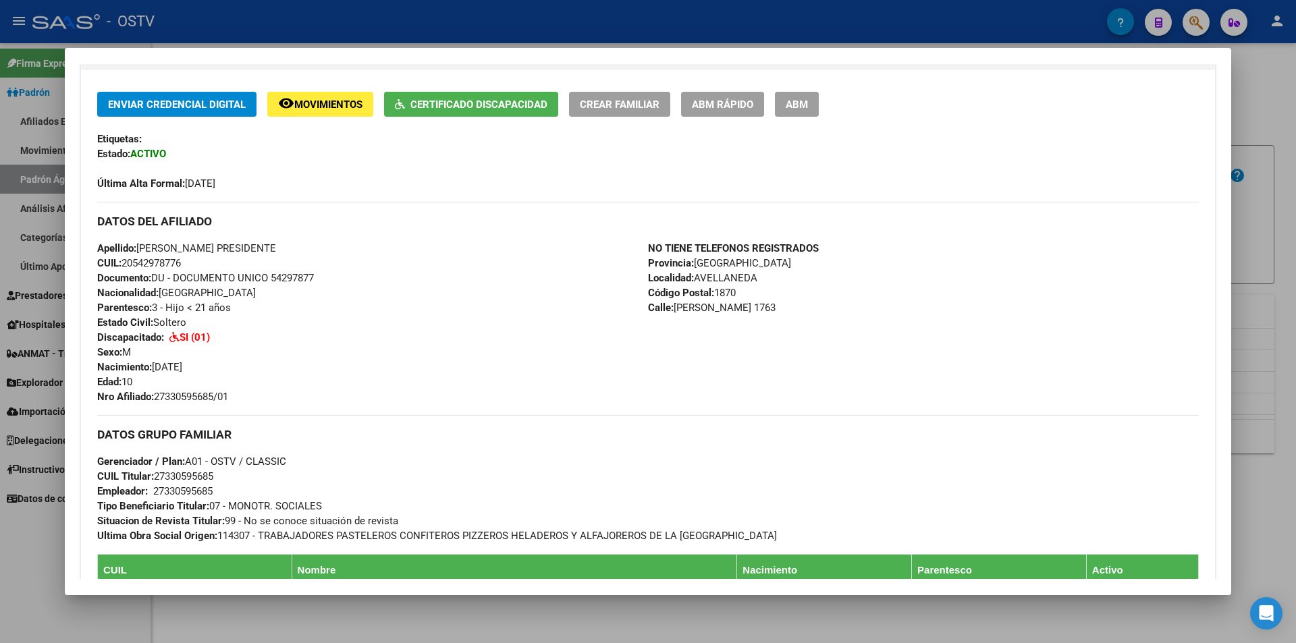
drag, startPoint x: 232, startPoint y: 396, endPoint x: 155, endPoint y: 394, distance: 77.0
click at [155, 394] on span "Nro Afiliado: 27330595685/01" at bounding box center [162, 397] width 131 height 12
click at [347, 31] on div at bounding box center [648, 321] width 1296 height 643
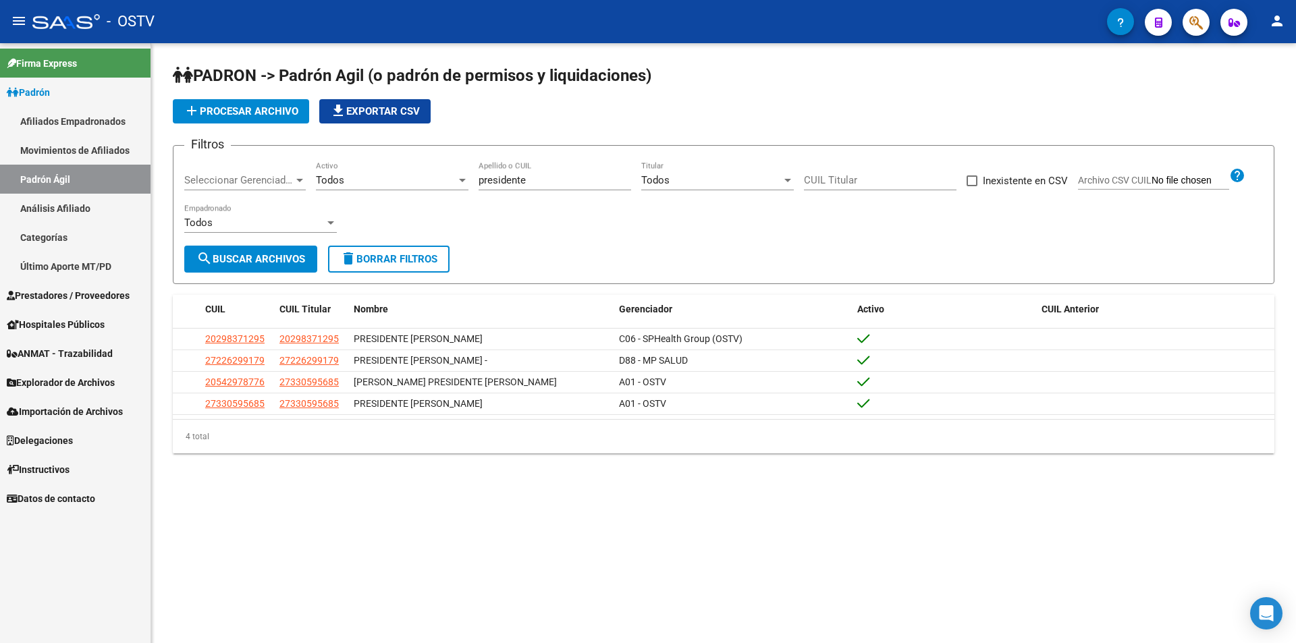
click at [530, 185] on input "presidente" at bounding box center [555, 180] width 153 height 12
type input "p"
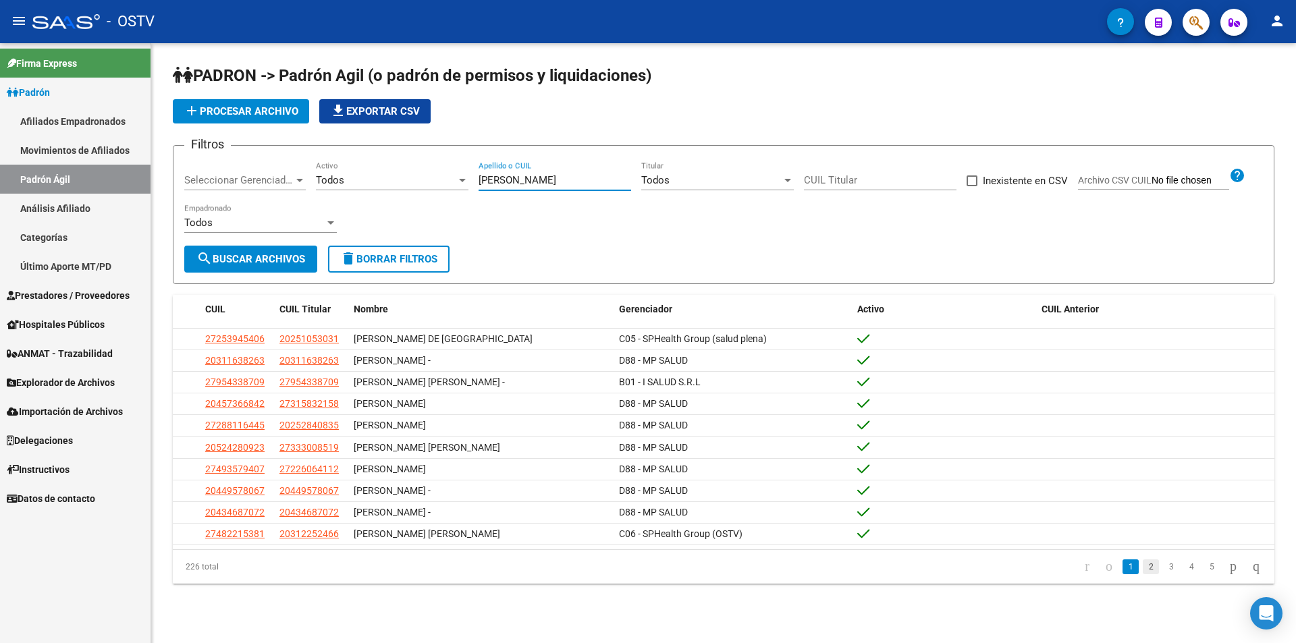
click at [1143, 574] on link "2" at bounding box center [1151, 567] width 16 height 15
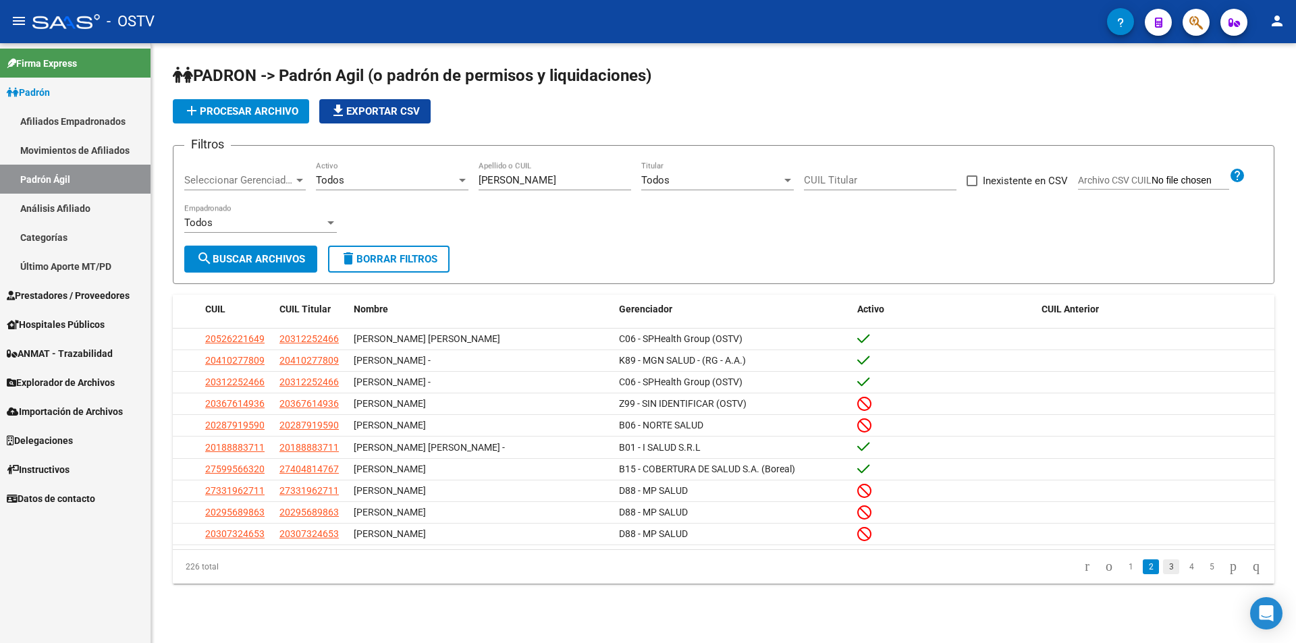
click at [1163, 574] on link "3" at bounding box center [1171, 567] width 16 height 15
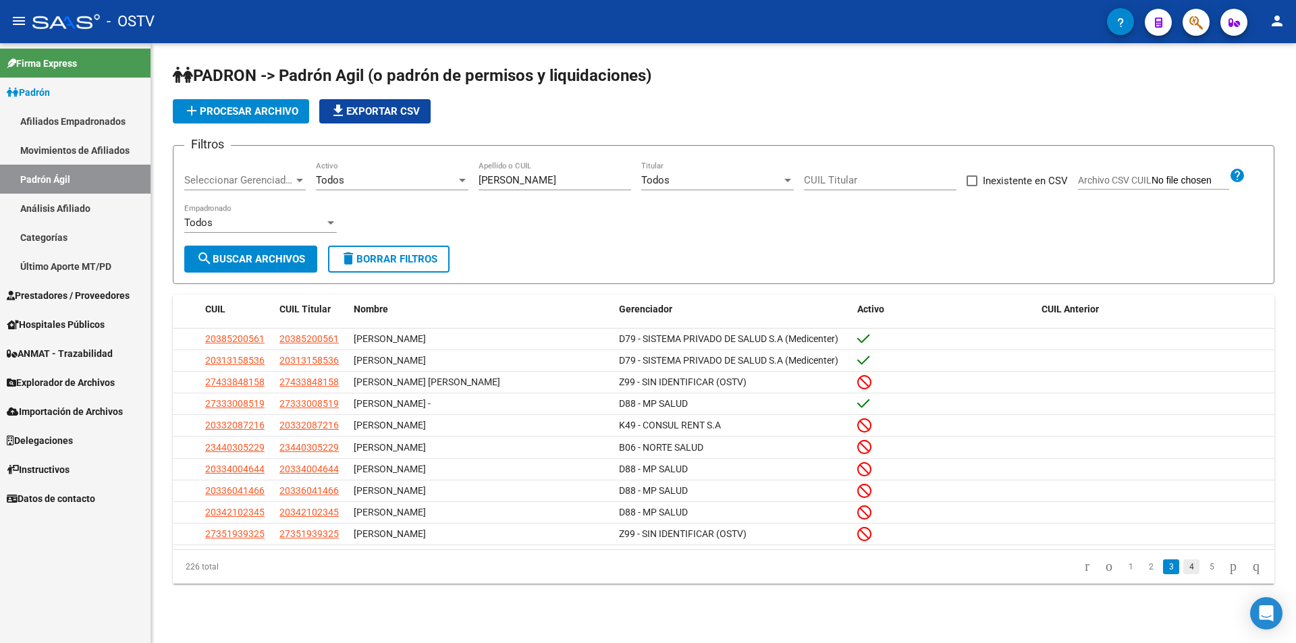
click at [1183, 574] on link "4" at bounding box center [1191, 567] width 16 height 15
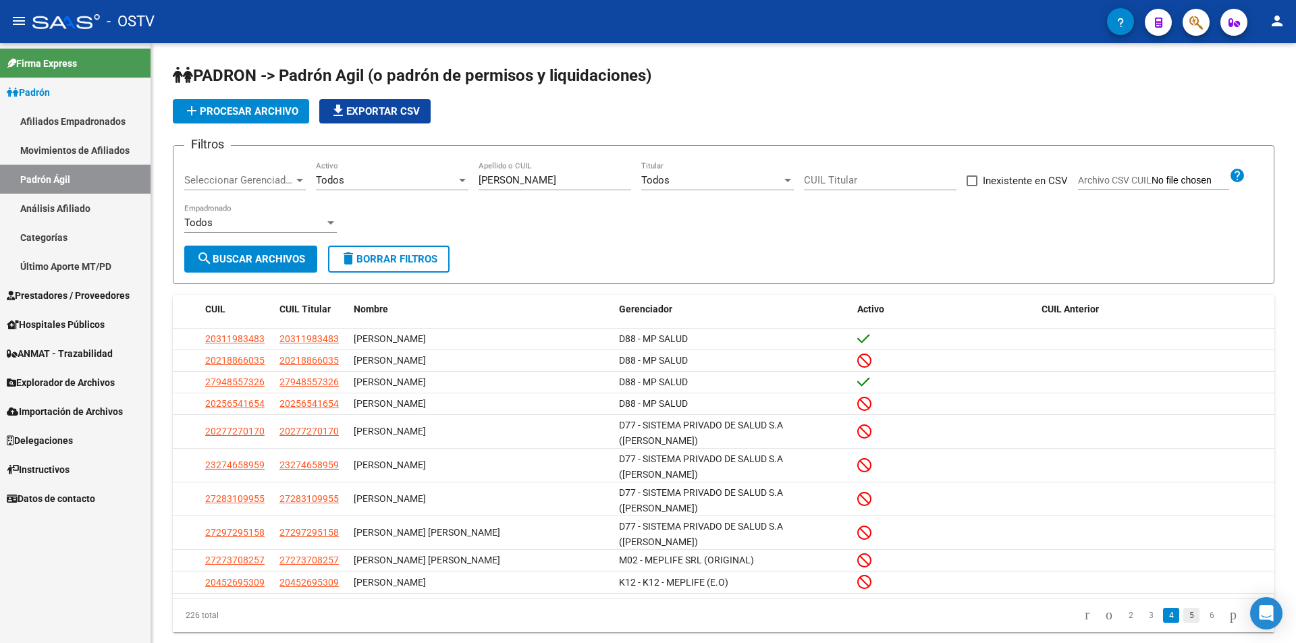
click at [1183, 608] on link "5" at bounding box center [1191, 615] width 16 height 15
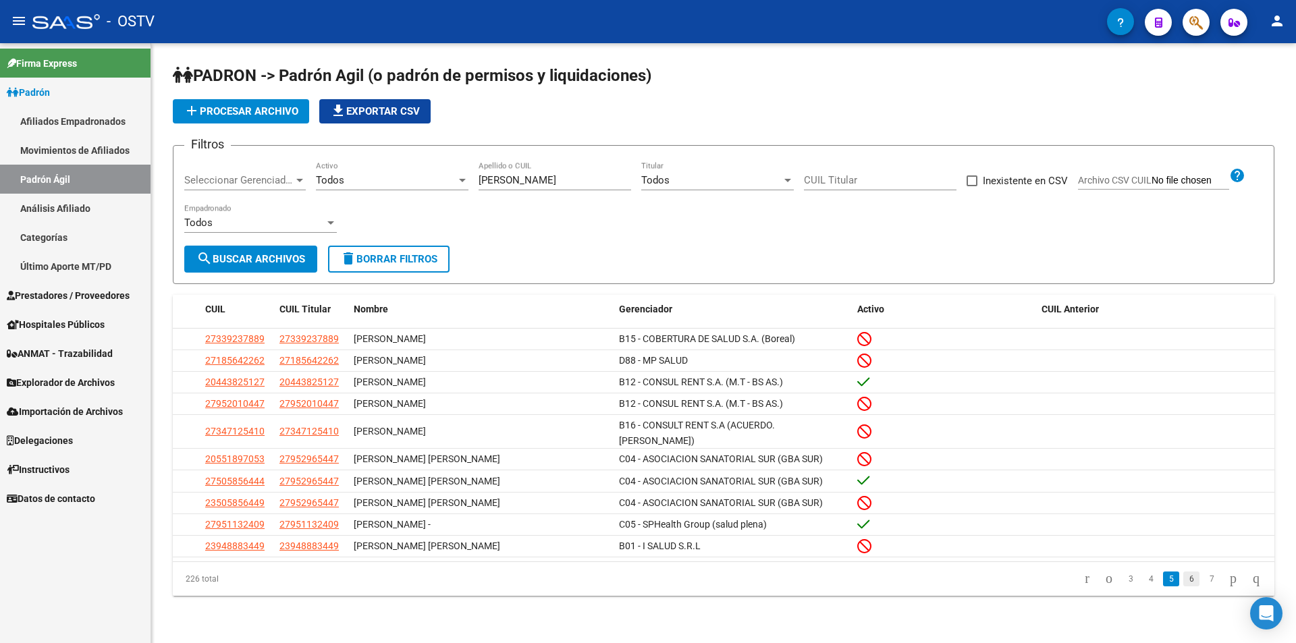
click at [1183, 577] on link "6" at bounding box center [1191, 579] width 16 height 15
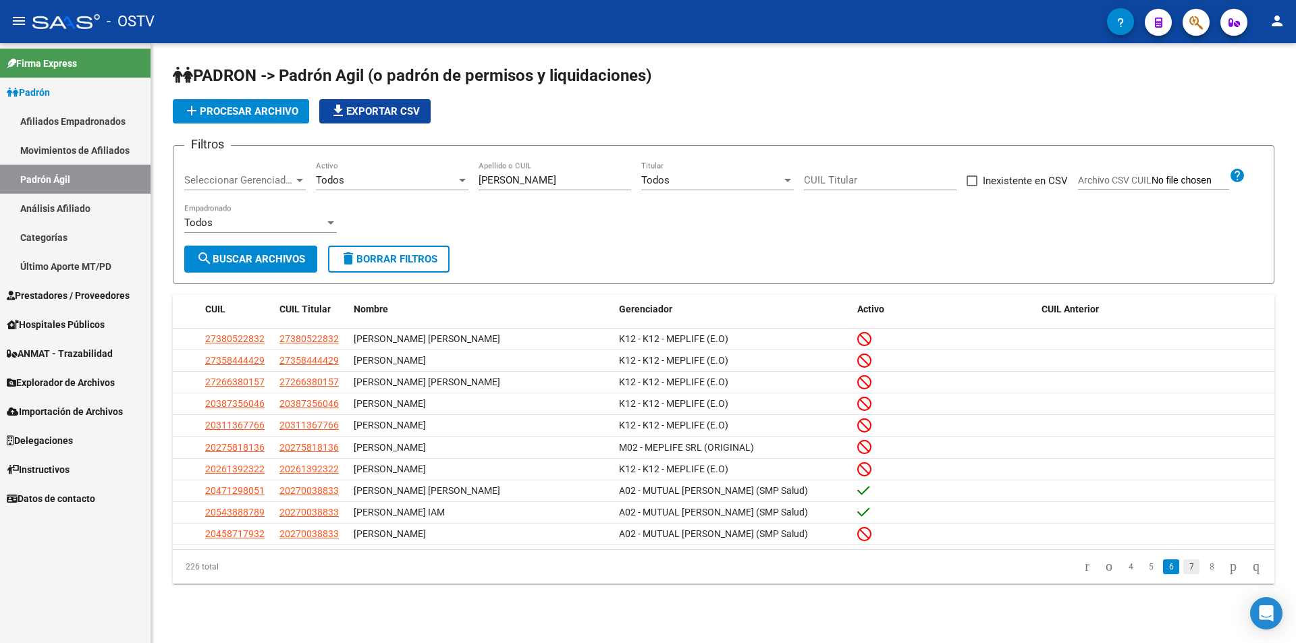
click at [1183, 574] on link "7" at bounding box center [1191, 567] width 16 height 15
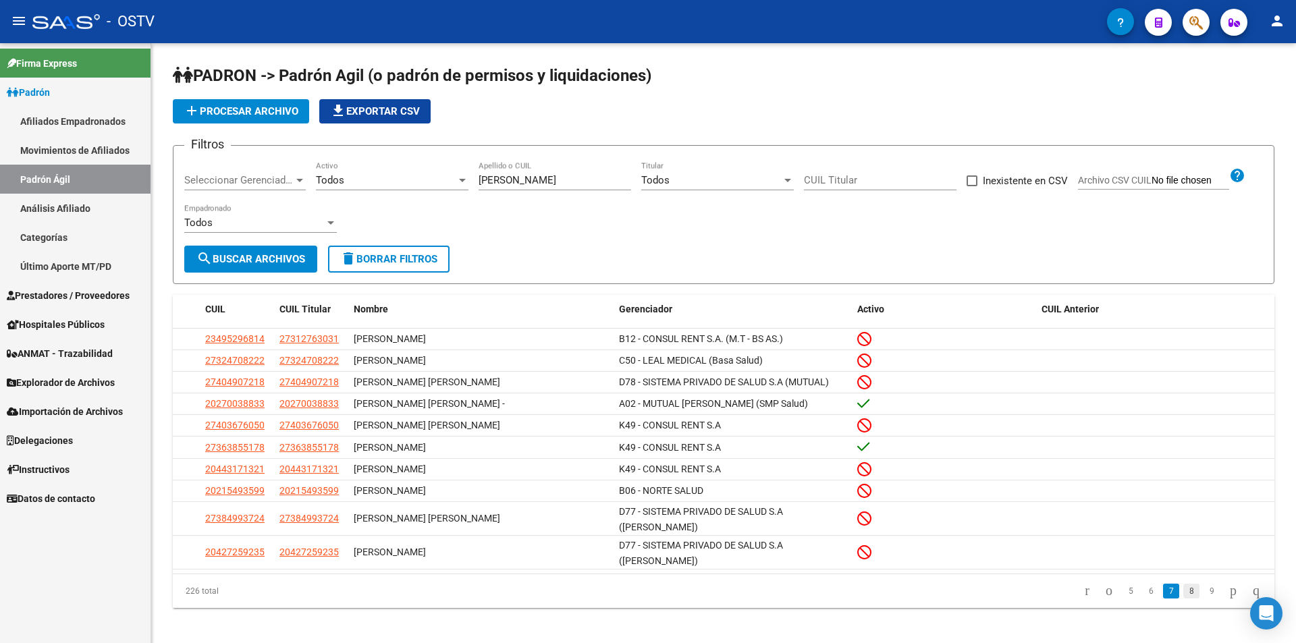
click at [1183, 584] on link "8" at bounding box center [1191, 591] width 16 height 15
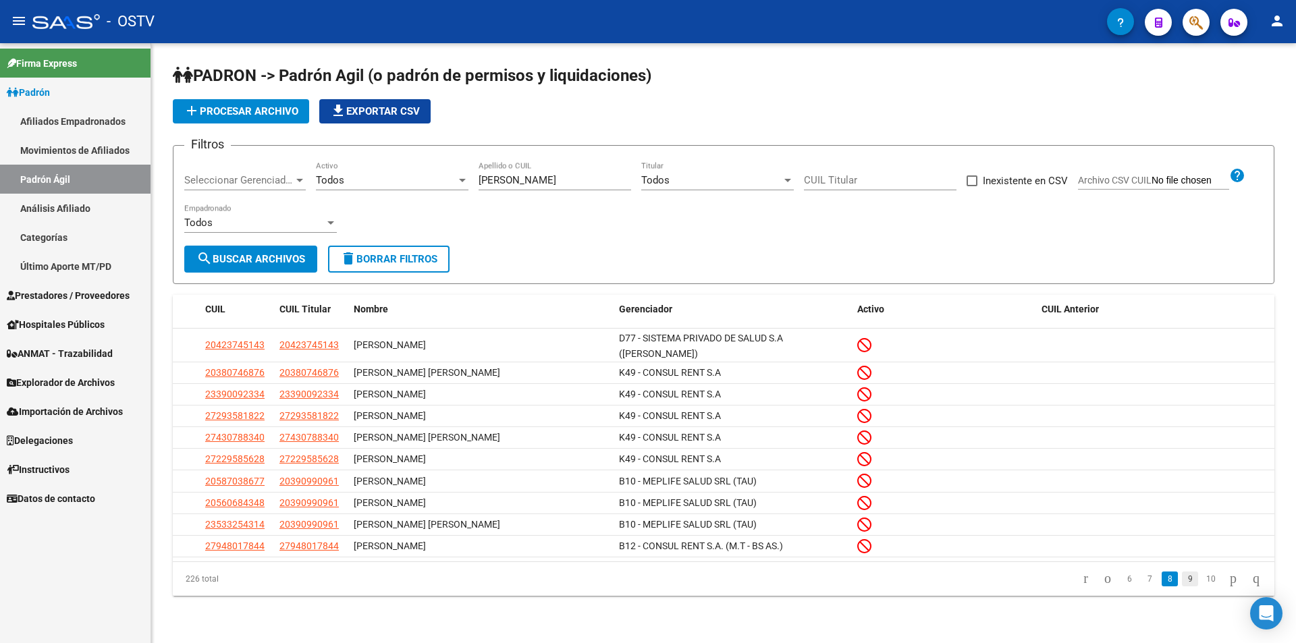
click at [1182, 572] on link "9" at bounding box center [1190, 579] width 16 height 15
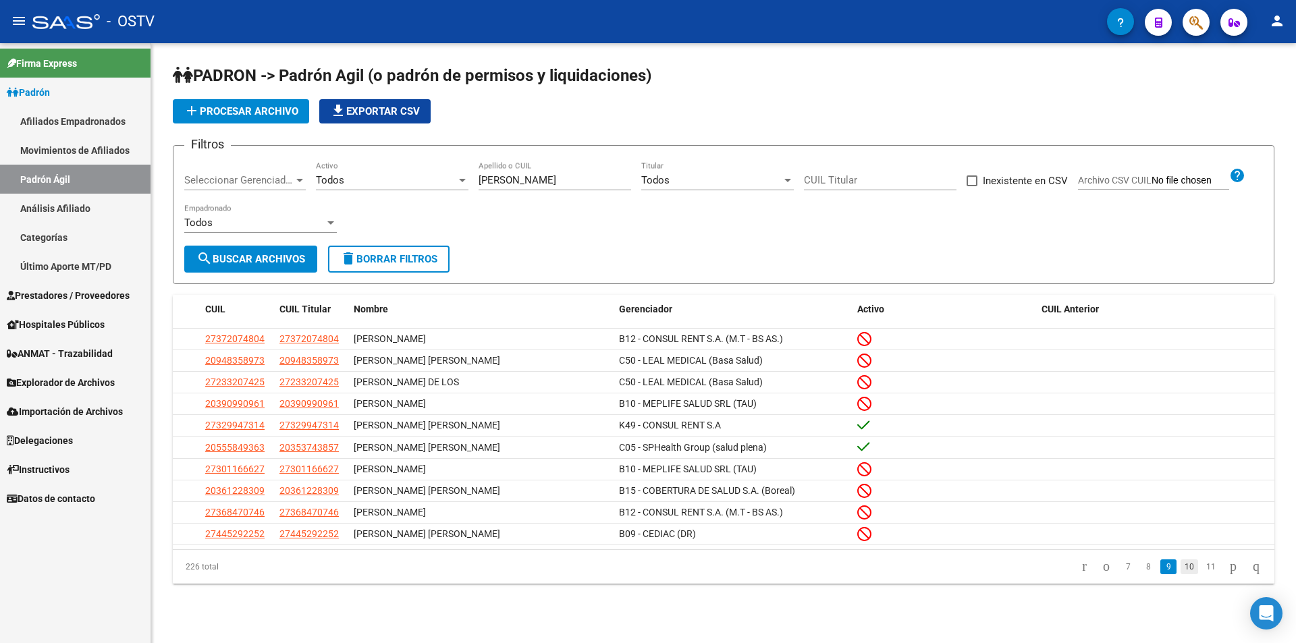
click at [1181, 572] on link "10" at bounding box center [1190, 567] width 18 height 15
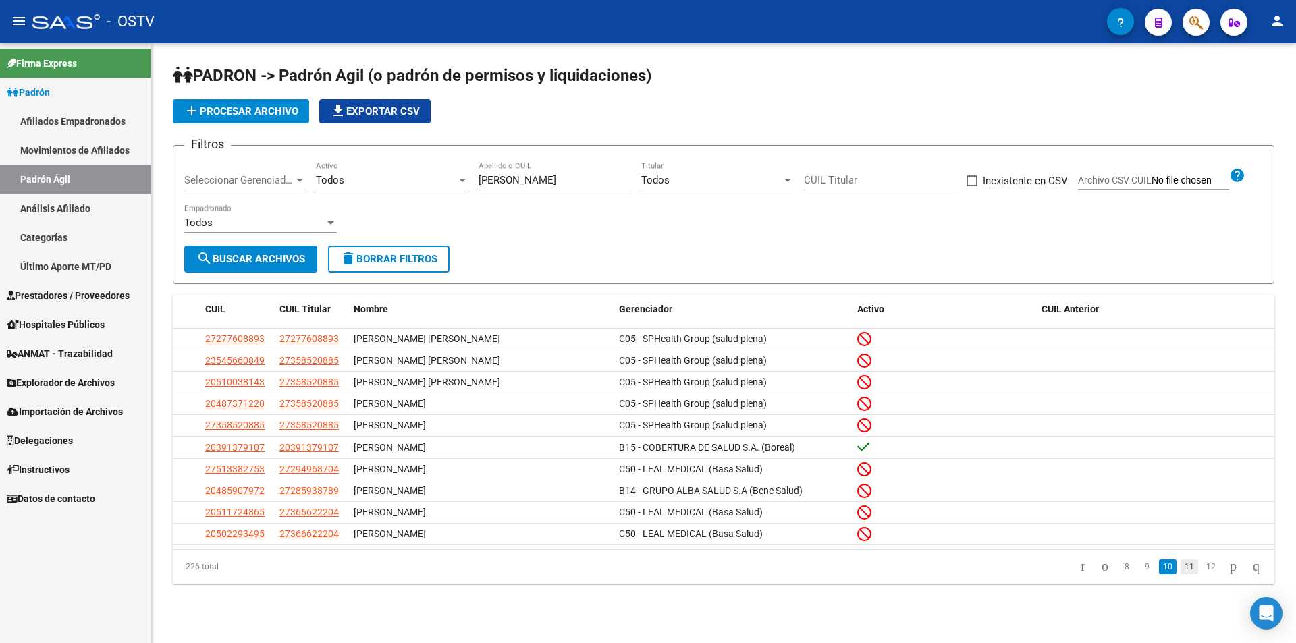
click at [1181, 571] on link "11" at bounding box center [1190, 567] width 18 height 15
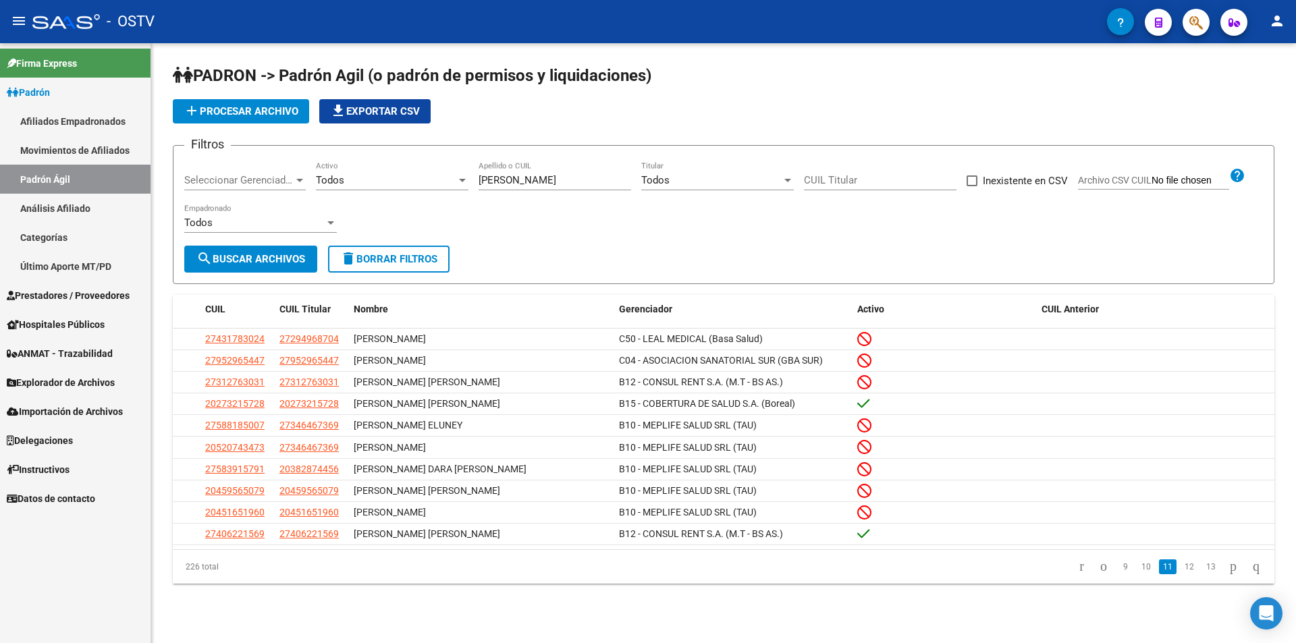
click at [1181, 571] on link "12" at bounding box center [1190, 567] width 18 height 15
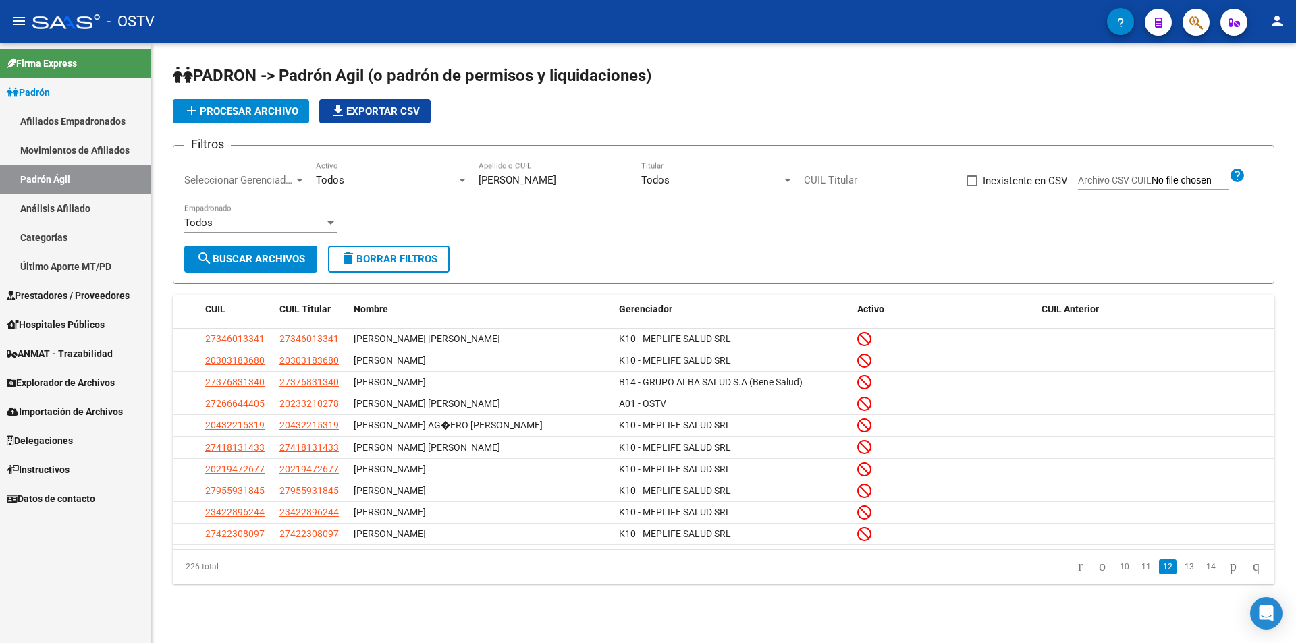
click at [1182, 578] on li "13" at bounding box center [1190, 567] width 22 height 23
click at [1181, 574] on link "13" at bounding box center [1190, 567] width 18 height 15
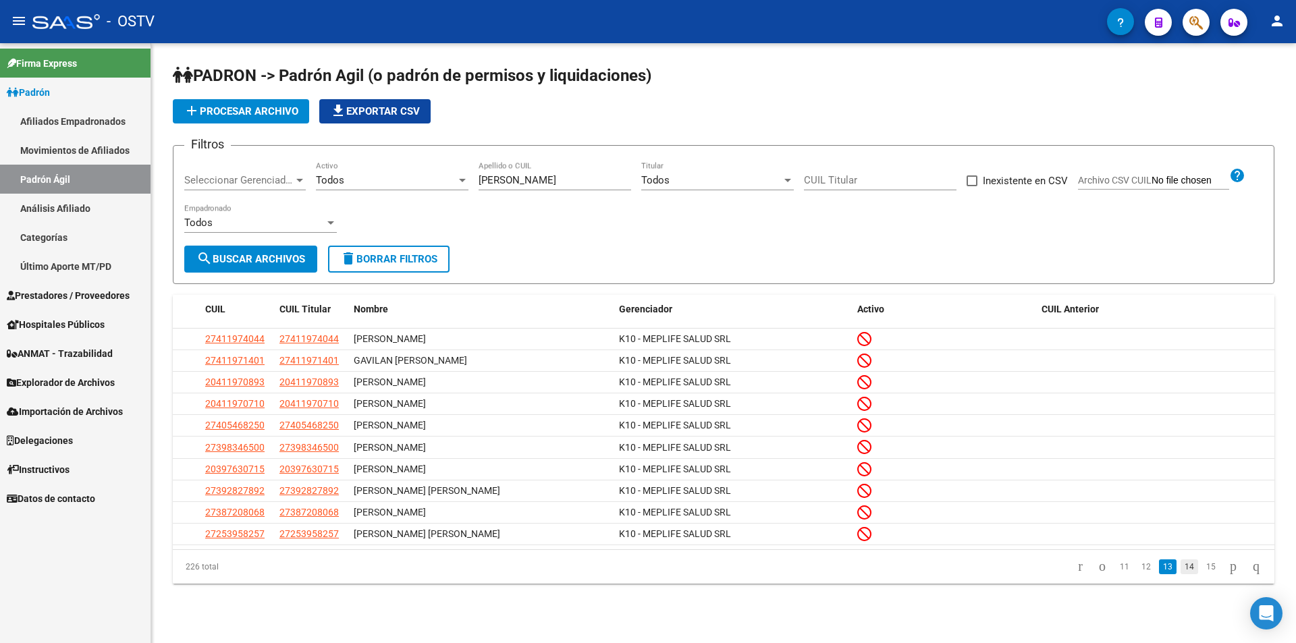
click at [1181, 574] on link "14" at bounding box center [1190, 567] width 18 height 15
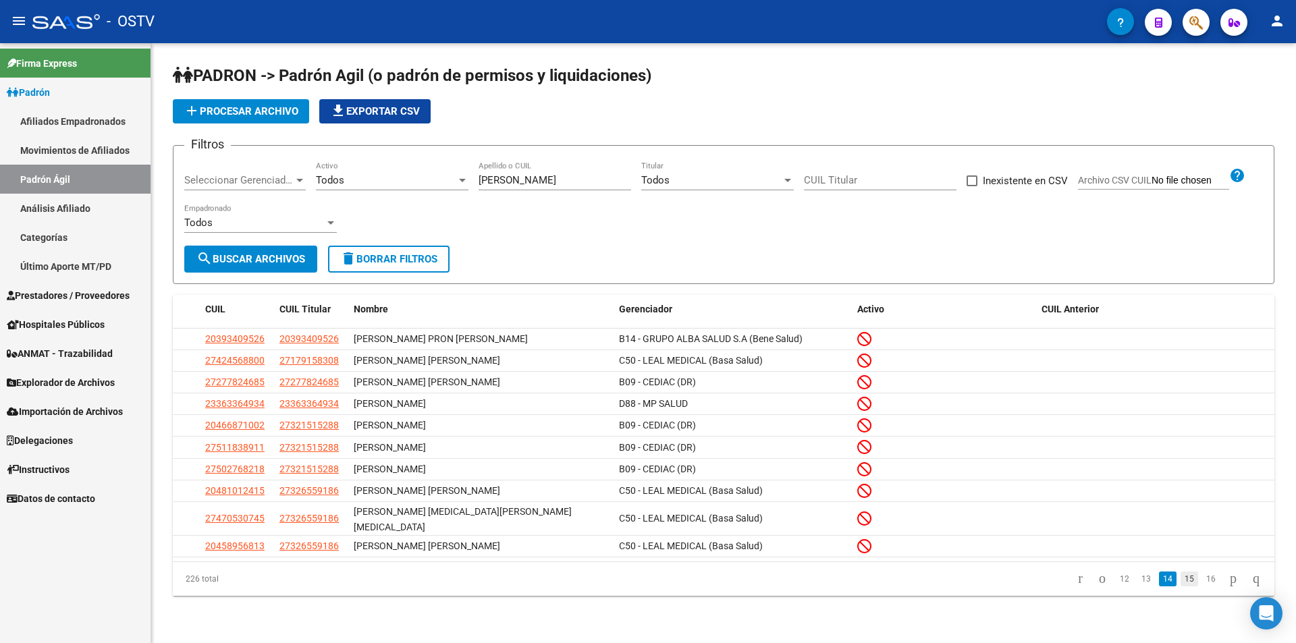
click at [1181, 572] on link "15" at bounding box center [1190, 579] width 18 height 15
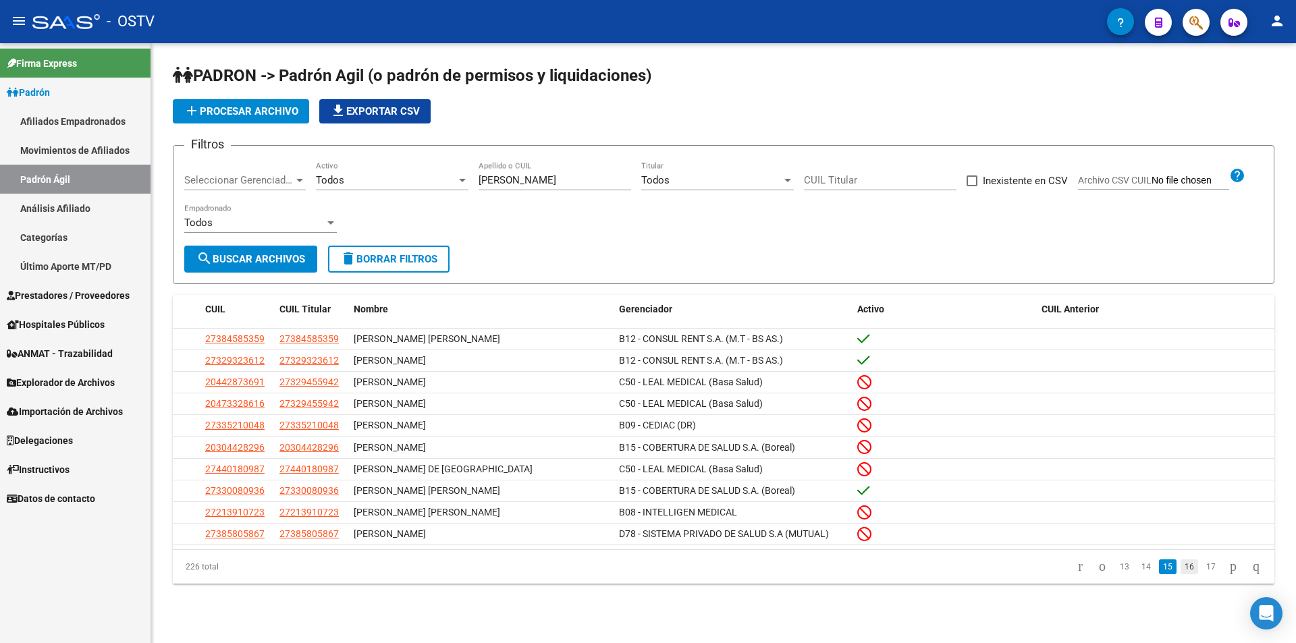
click at [1181, 570] on link "16" at bounding box center [1190, 567] width 18 height 15
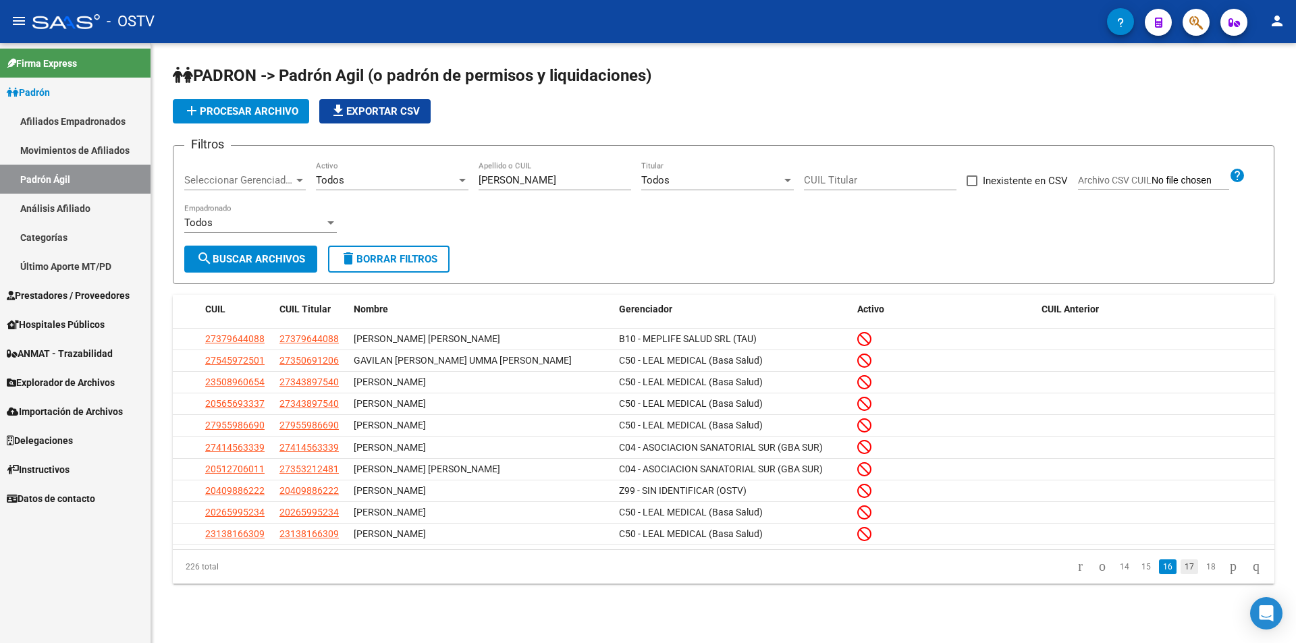
click at [1181, 574] on link "17" at bounding box center [1190, 567] width 18 height 15
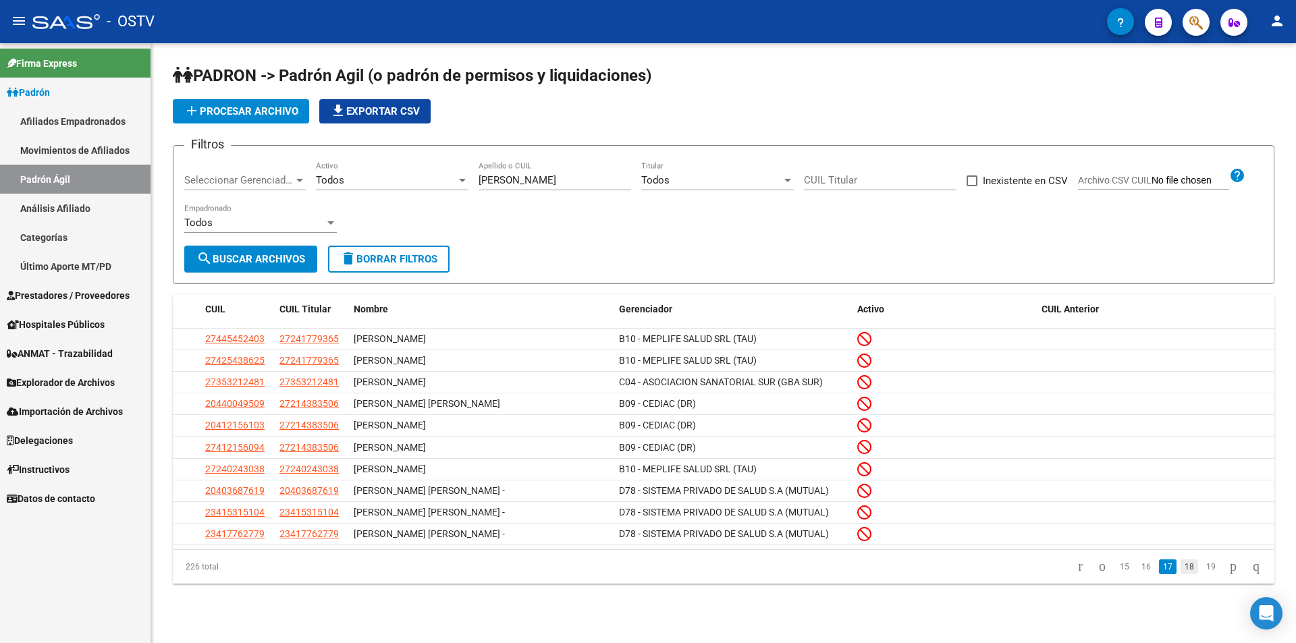
click at [1181, 574] on link "18" at bounding box center [1190, 567] width 18 height 15
click at [1181, 571] on link "19" at bounding box center [1190, 567] width 18 height 15
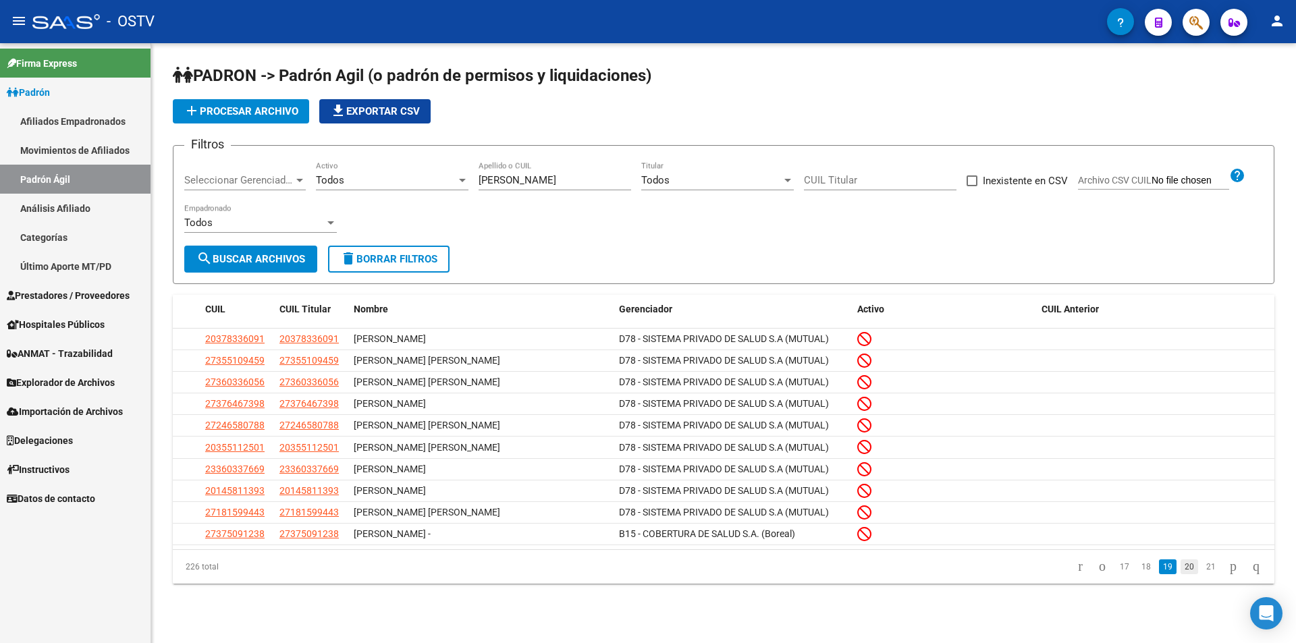
click at [1181, 569] on link "20" at bounding box center [1190, 567] width 18 height 15
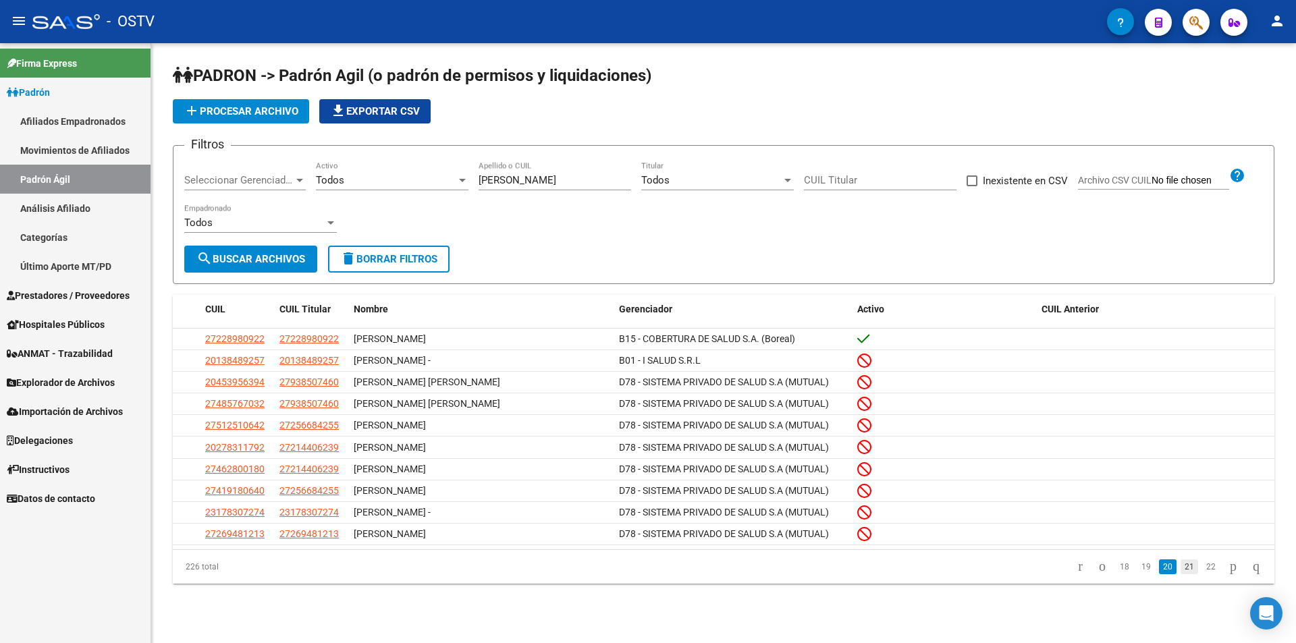
click at [1181, 574] on link "21" at bounding box center [1190, 567] width 18 height 15
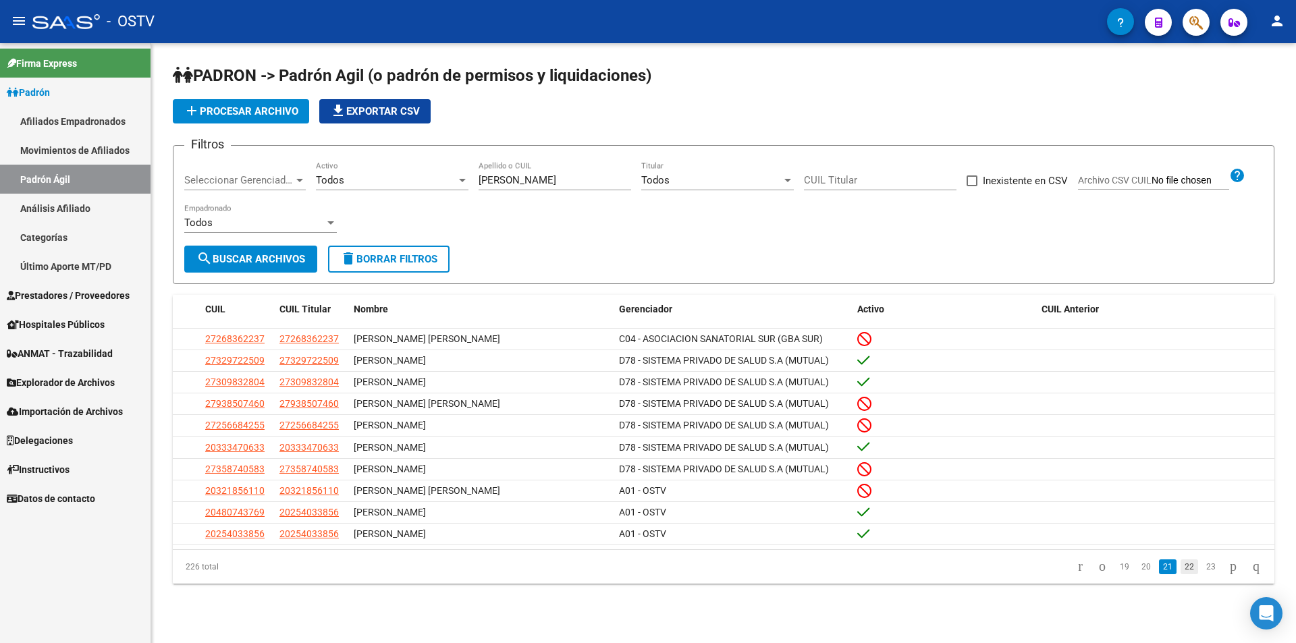
click at [1181, 574] on link "22" at bounding box center [1190, 567] width 18 height 15
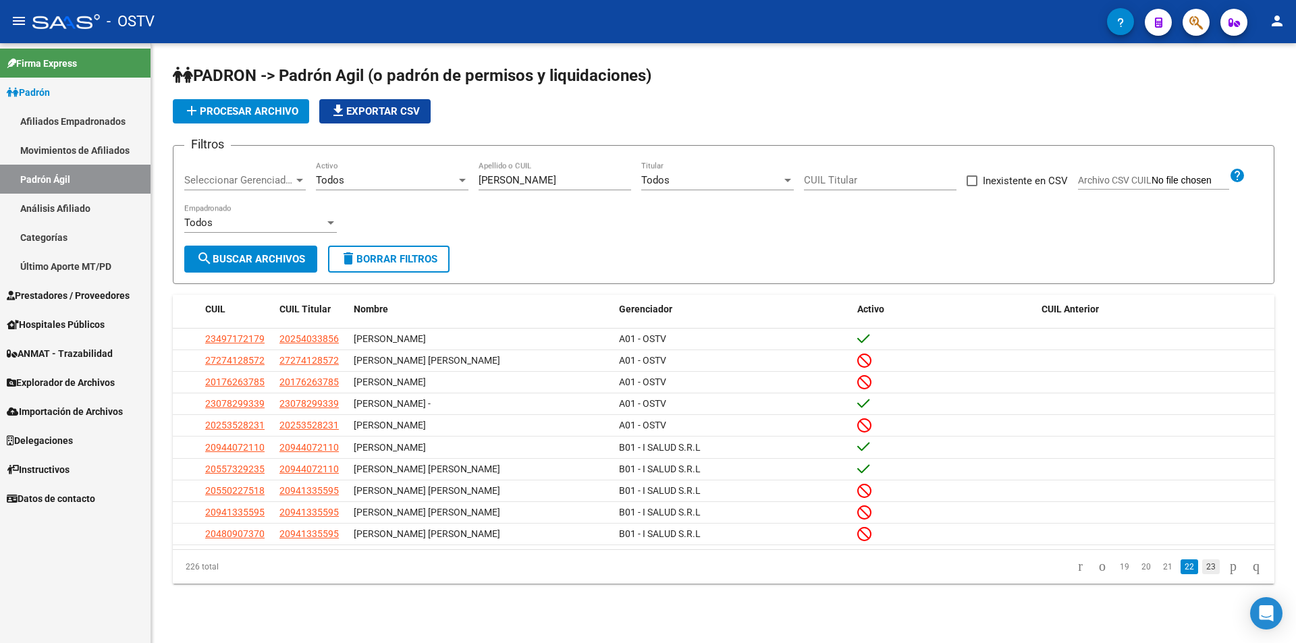
click at [1202, 574] on link "23" at bounding box center [1211, 567] width 18 height 15
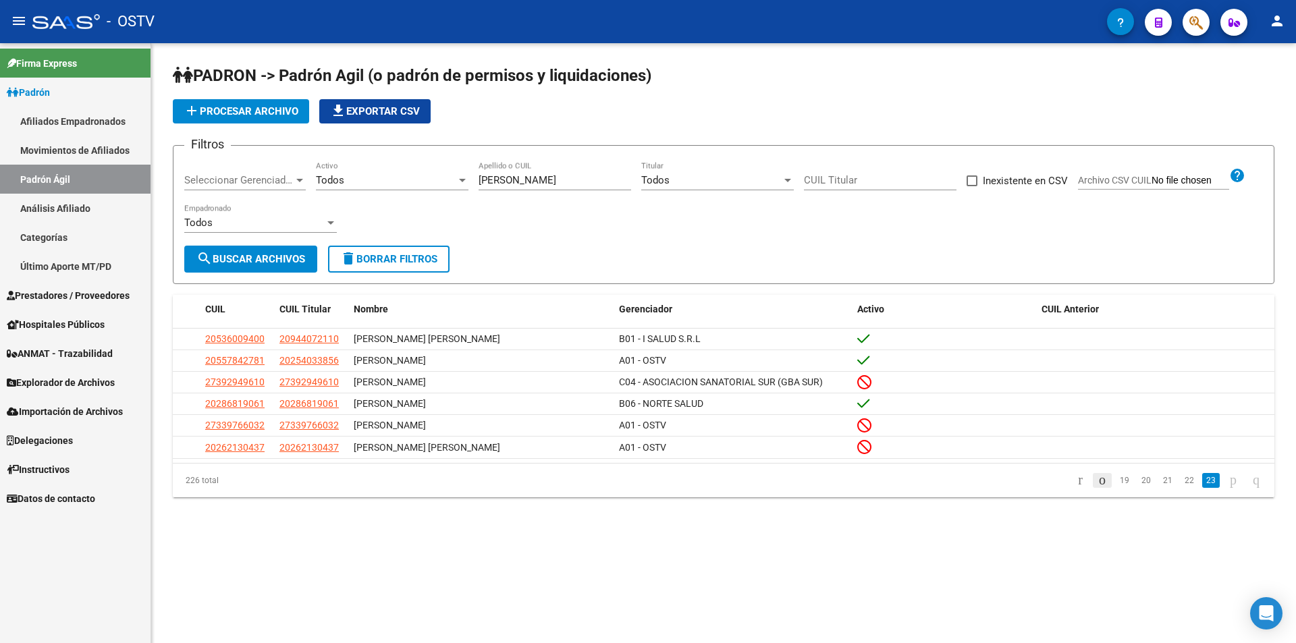
click at [1097, 486] on icon "go to previous page" at bounding box center [1102, 480] width 11 height 16
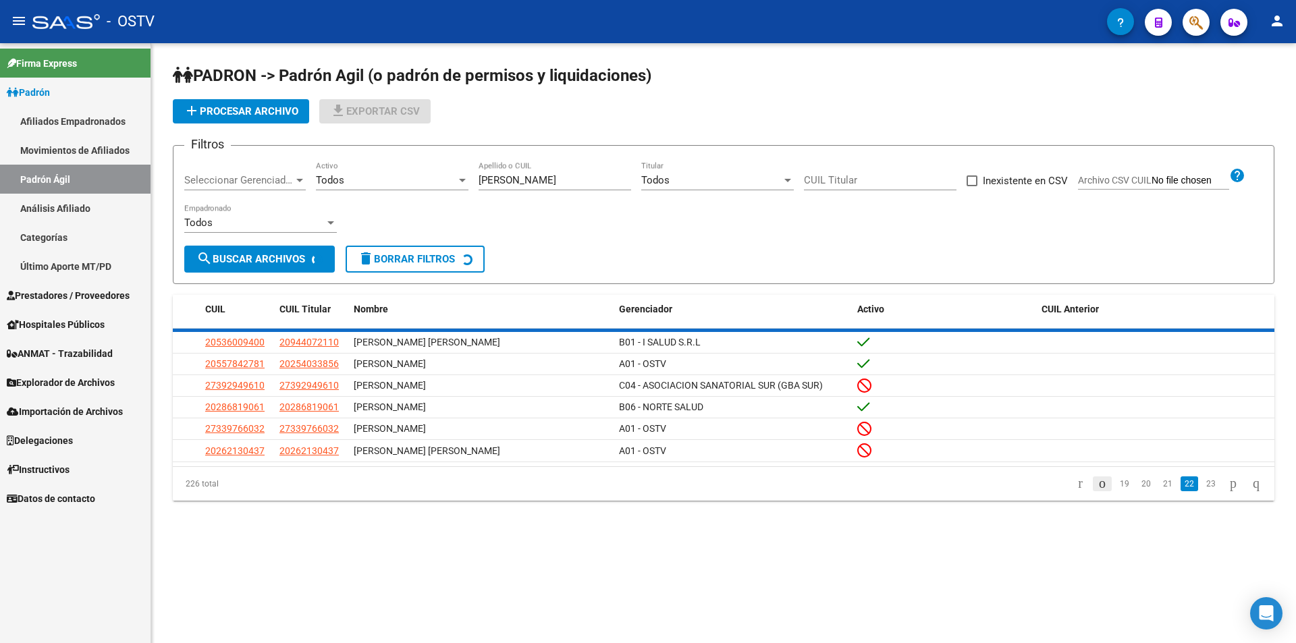
click at [1089, 486] on div "226 total 19 20 21 22 23" at bounding box center [724, 484] width 1102 height 34
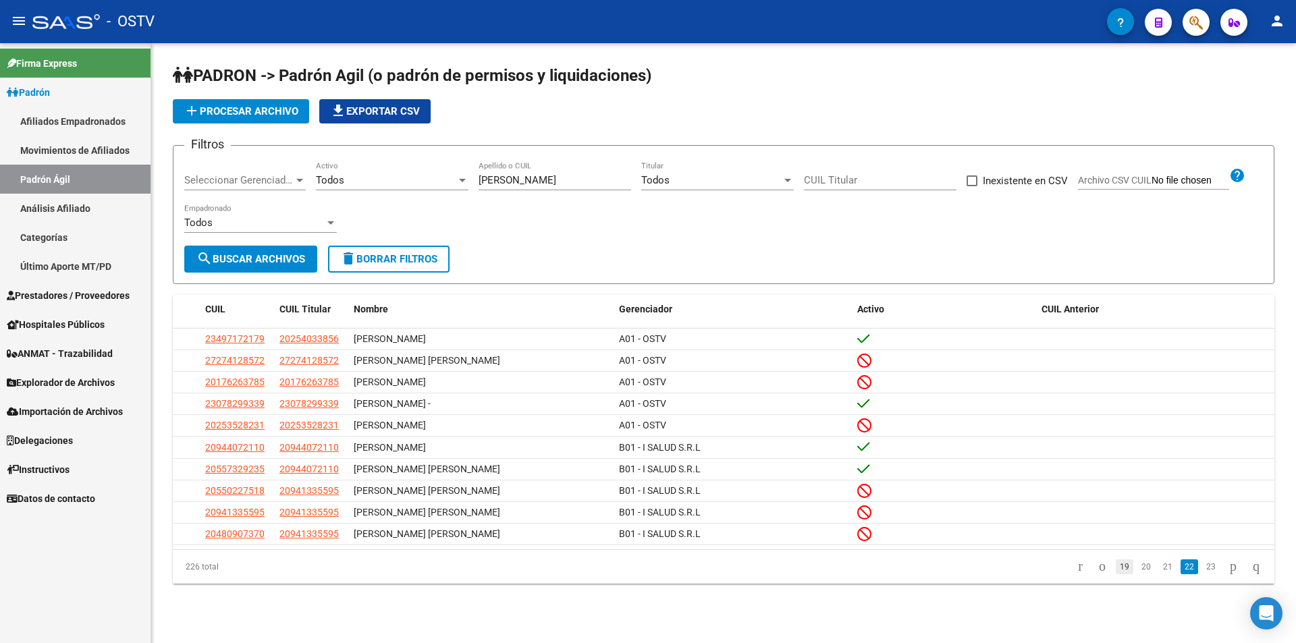
click at [1116, 574] on link "19" at bounding box center [1125, 567] width 18 height 15
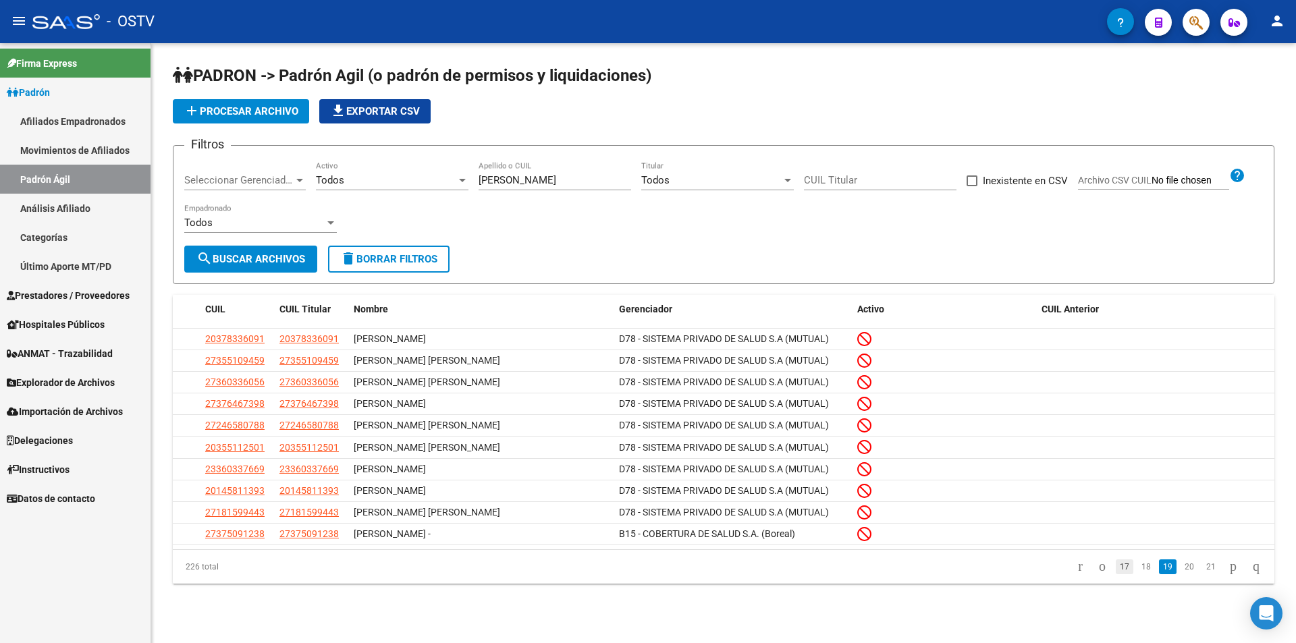
click at [1116, 571] on link "17" at bounding box center [1125, 567] width 18 height 15
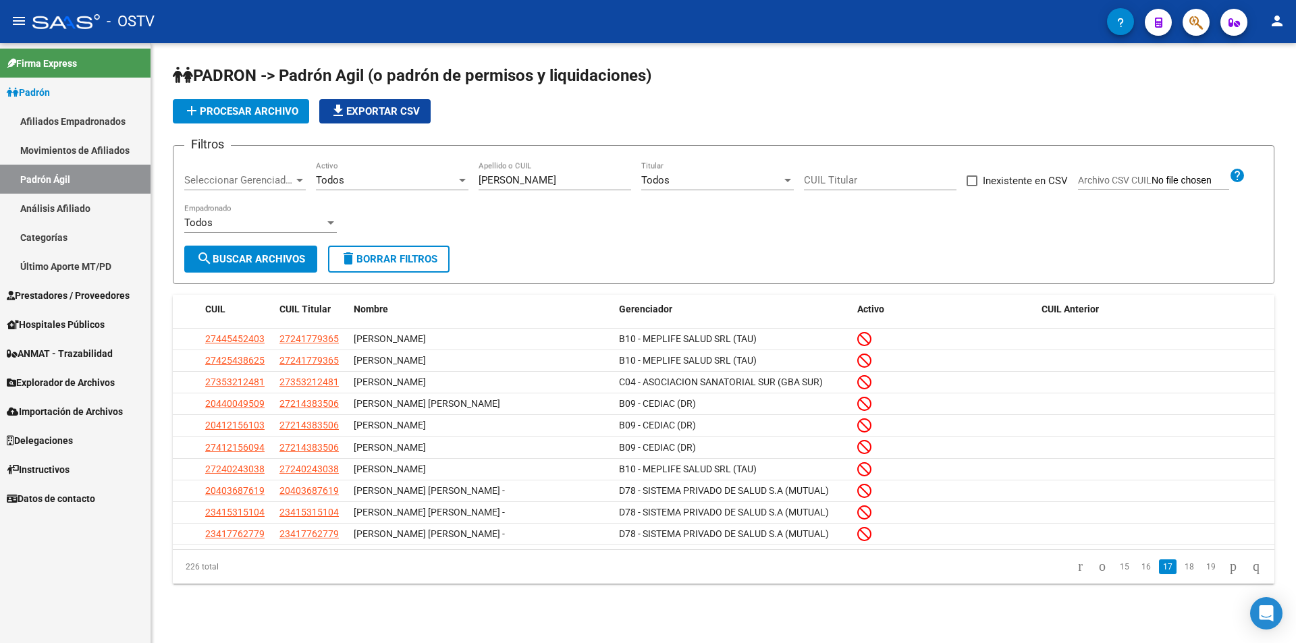
click at [1116, 571] on link "15" at bounding box center [1125, 567] width 18 height 15
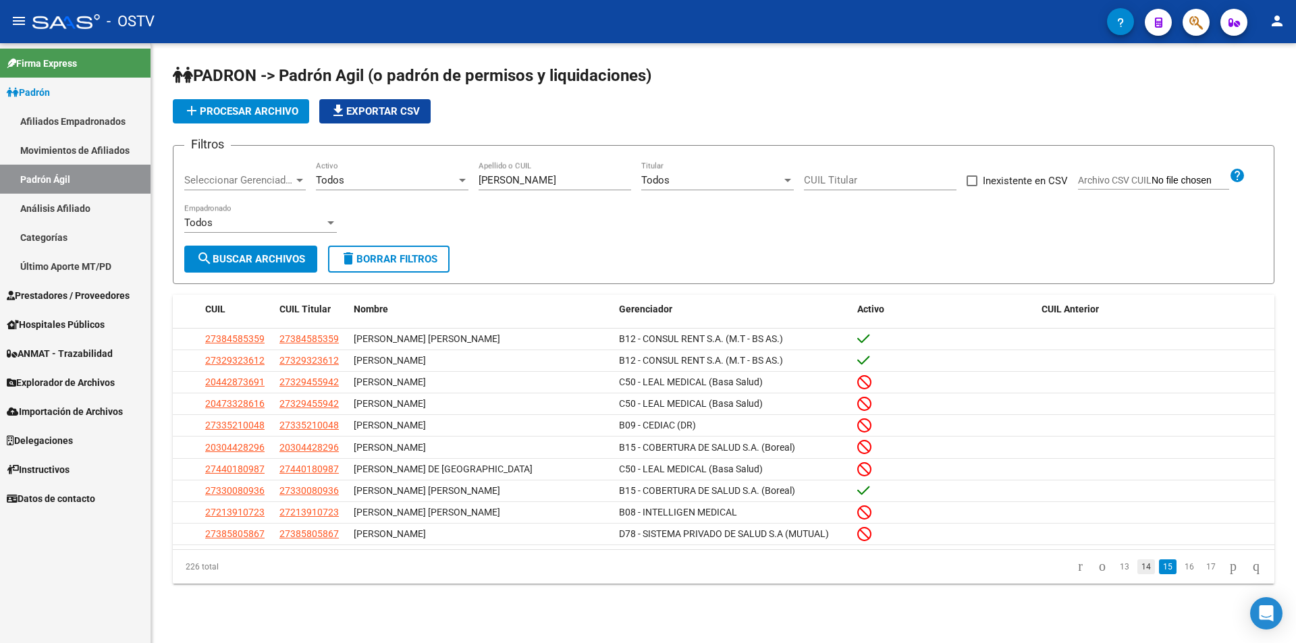
click at [1137, 574] on link "14" at bounding box center [1146, 567] width 18 height 15
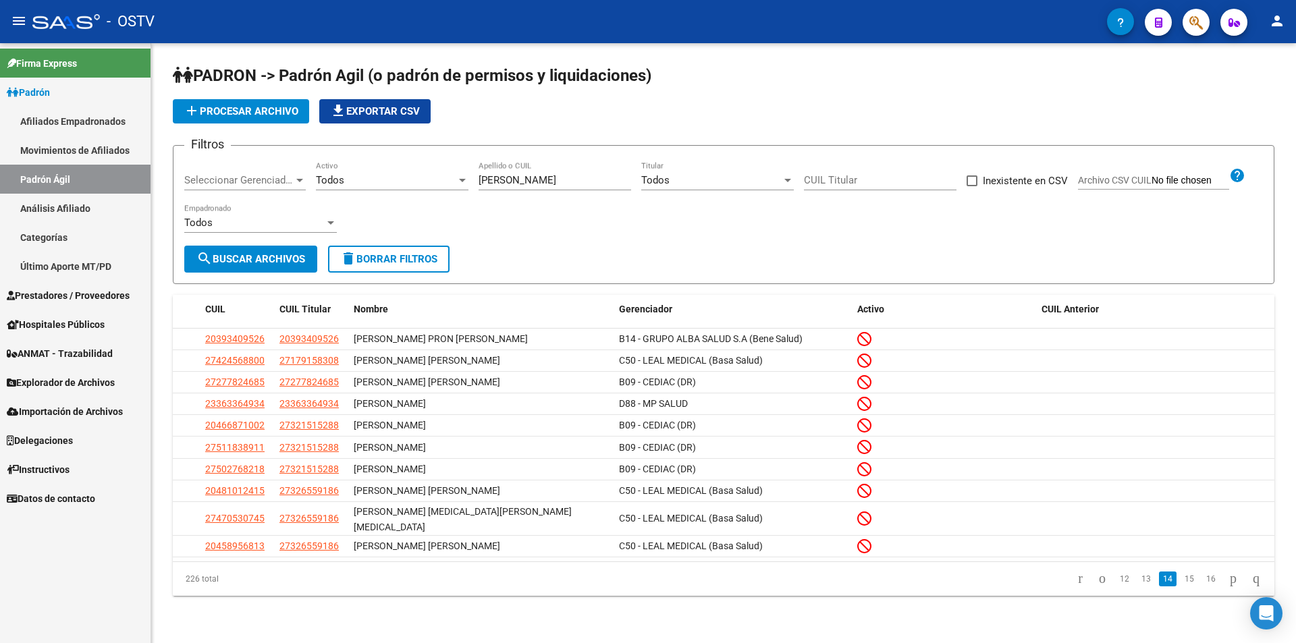
click at [1137, 576] on link "13" at bounding box center [1146, 579] width 18 height 15
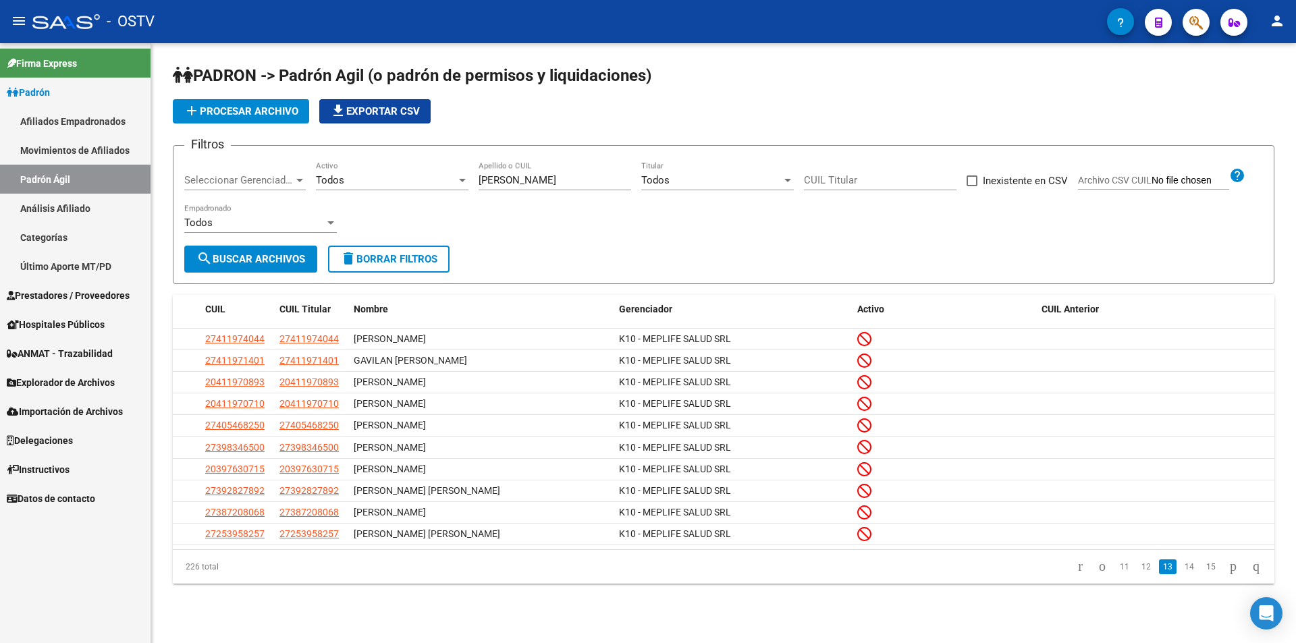
click at [1137, 574] on link "12" at bounding box center [1146, 567] width 18 height 15
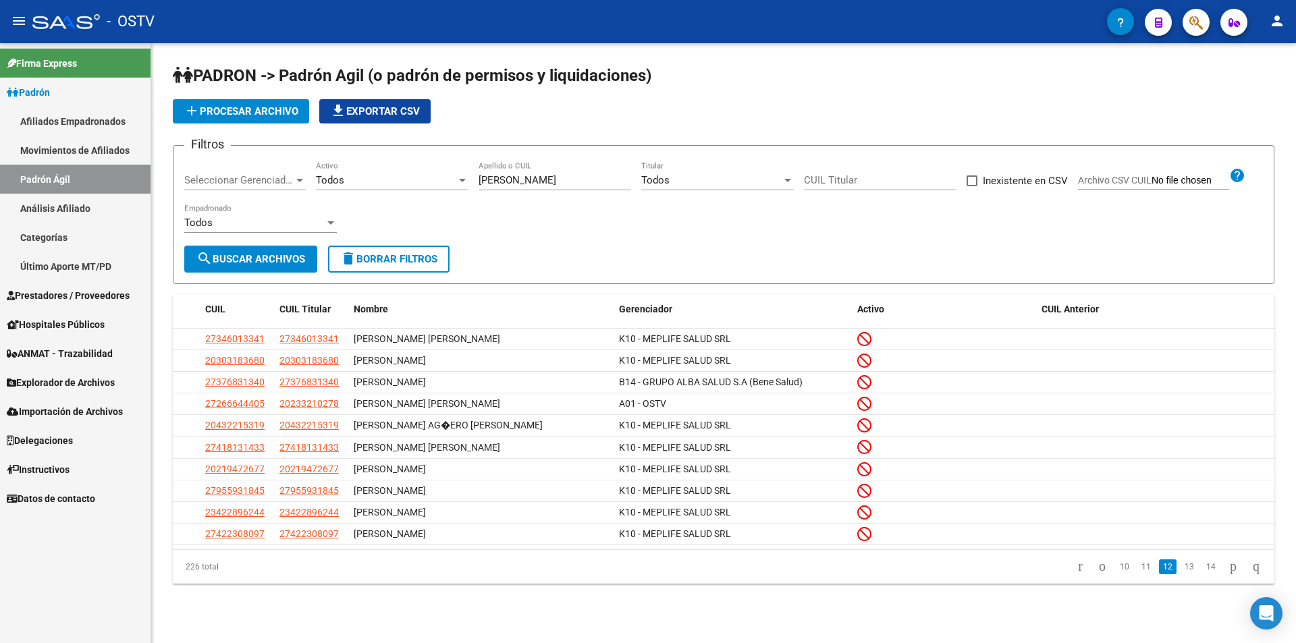
click at [1137, 574] on link "11" at bounding box center [1146, 567] width 18 height 15
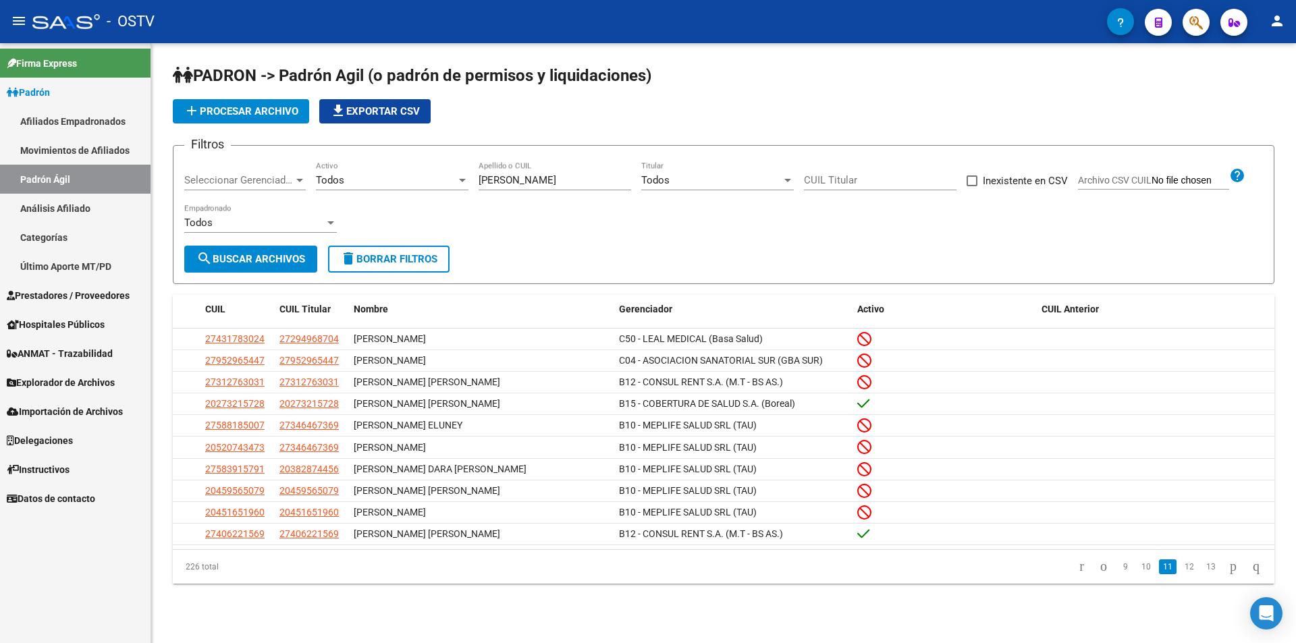
click at [1137, 574] on link "10" at bounding box center [1146, 567] width 18 height 15
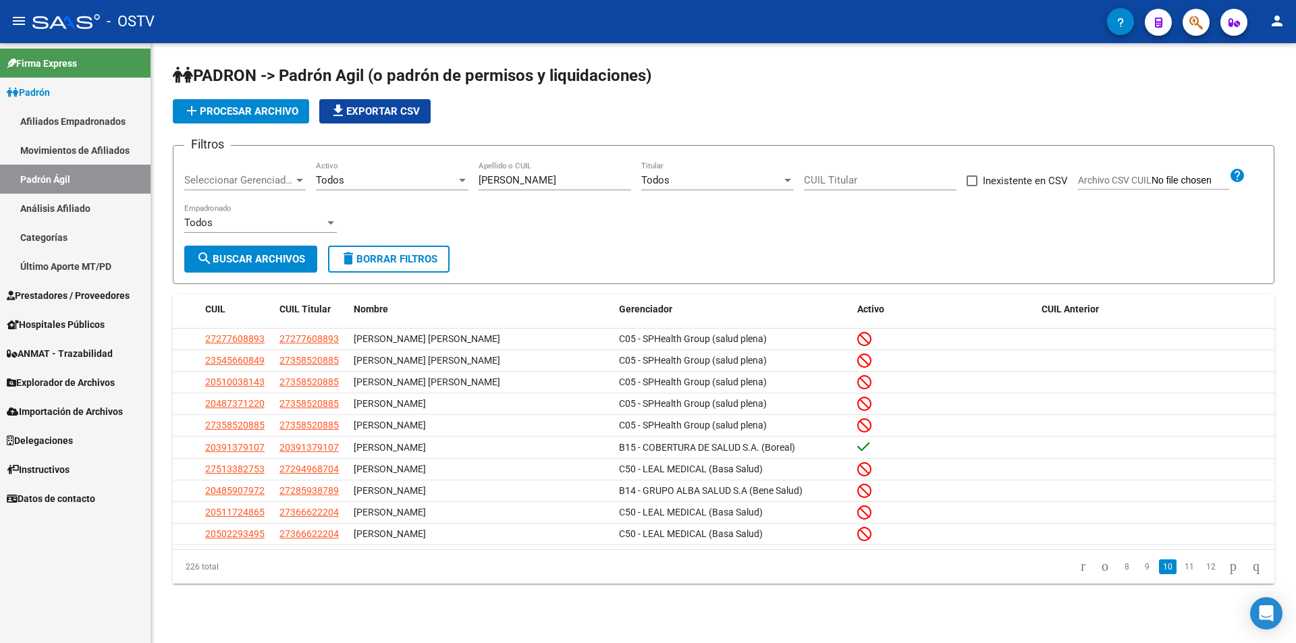
click at [1139, 574] on link "9" at bounding box center [1147, 567] width 16 height 15
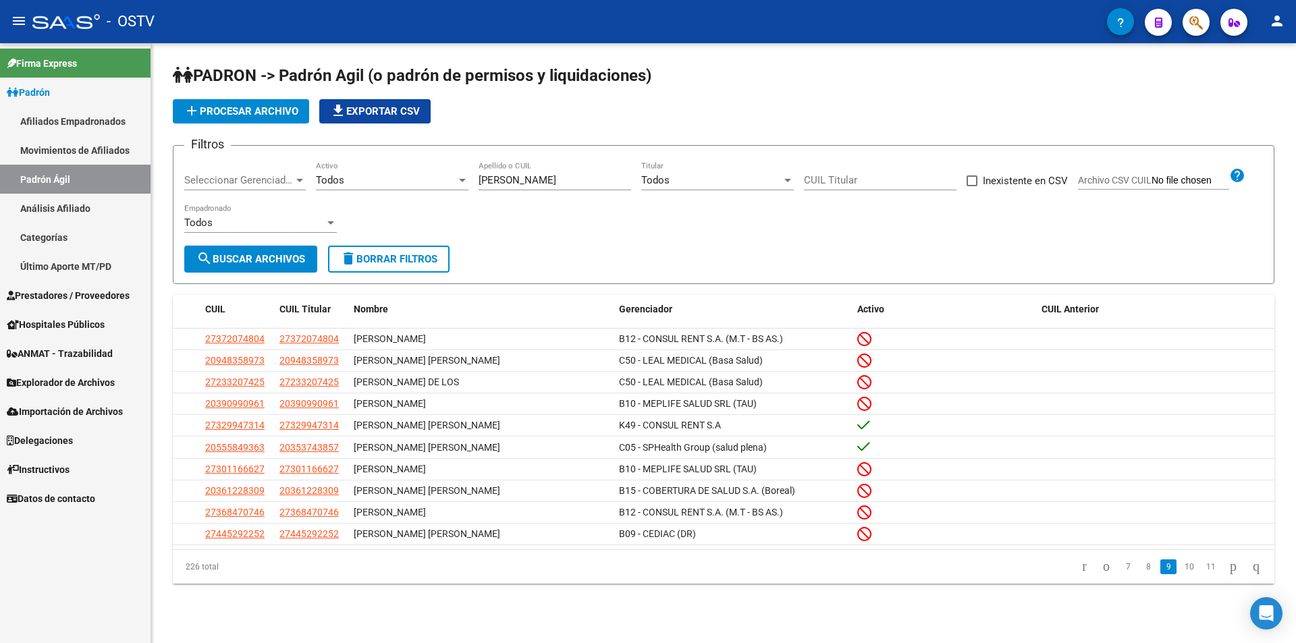
click at [1138, 576] on li "8" at bounding box center [1148, 567] width 20 height 23
click at [1140, 574] on link "8" at bounding box center [1148, 567] width 16 height 15
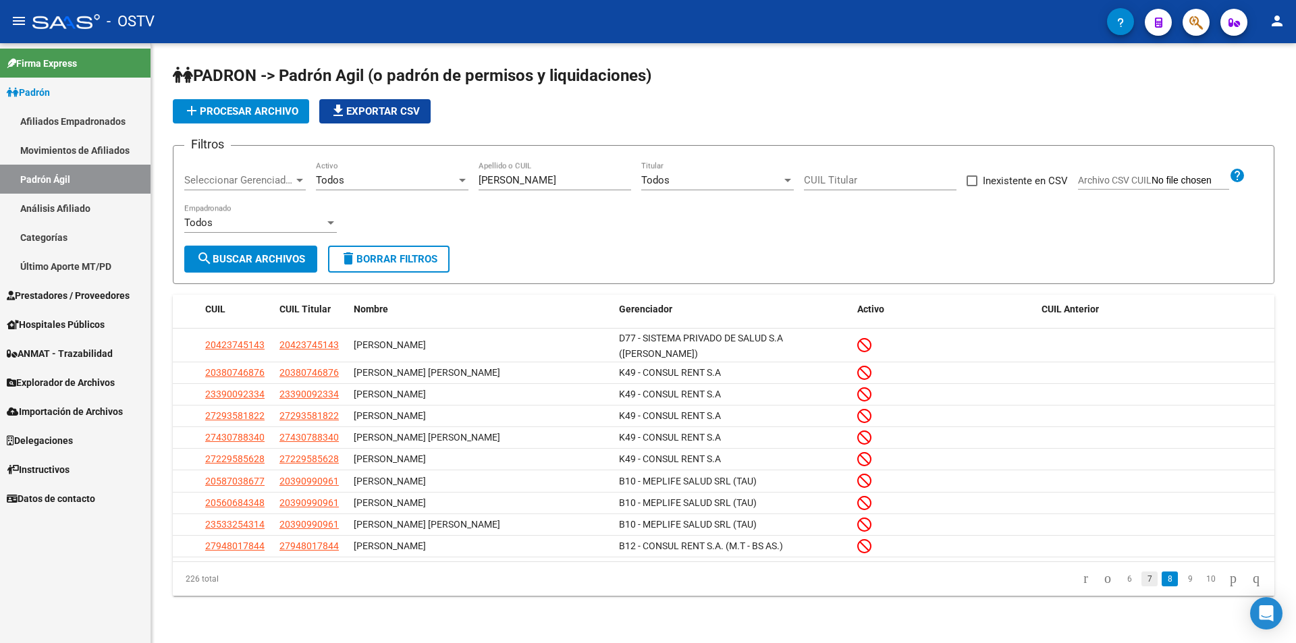
click at [1141, 576] on link "7" at bounding box center [1149, 579] width 16 height 15
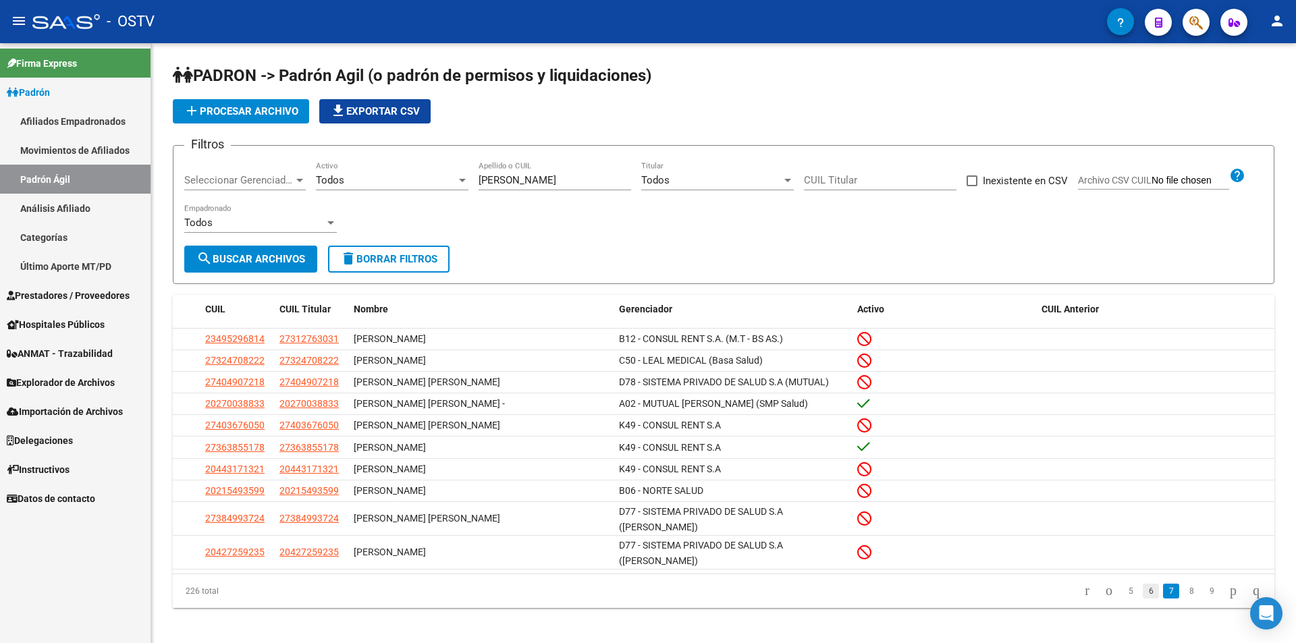
click at [1143, 584] on link "6" at bounding box center [1151, 591] width 16 height 15
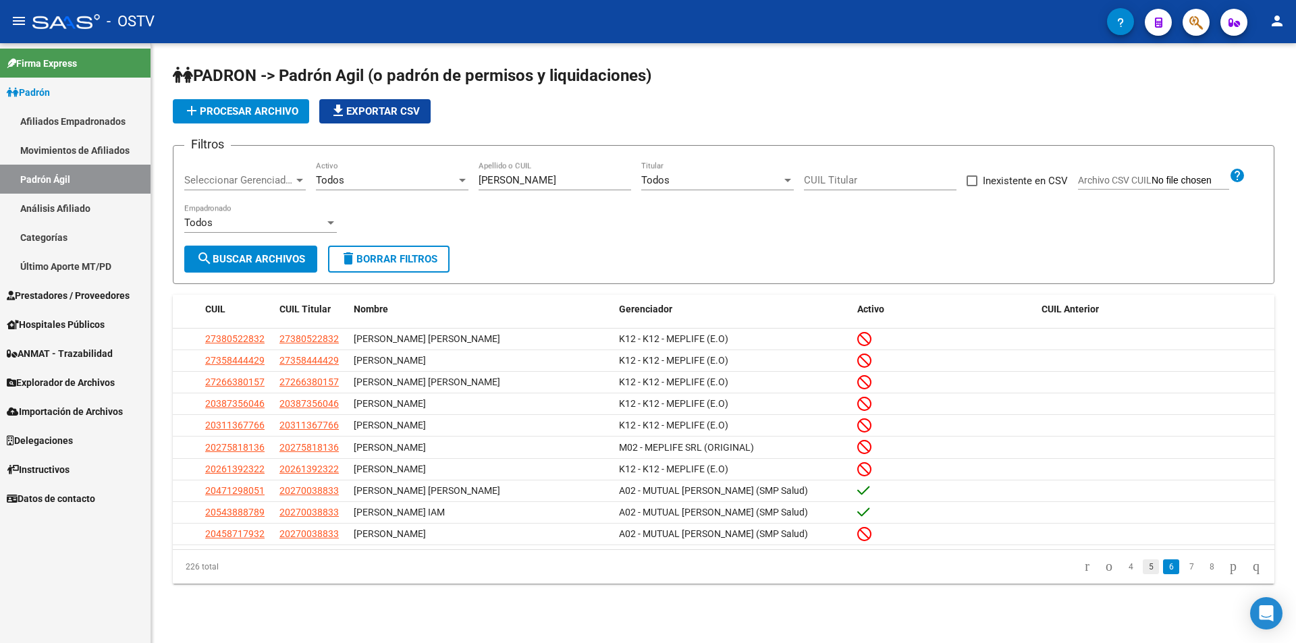
click at [1143, 570] on link "5" at bounding box center [1151, 567] width 16 height 15
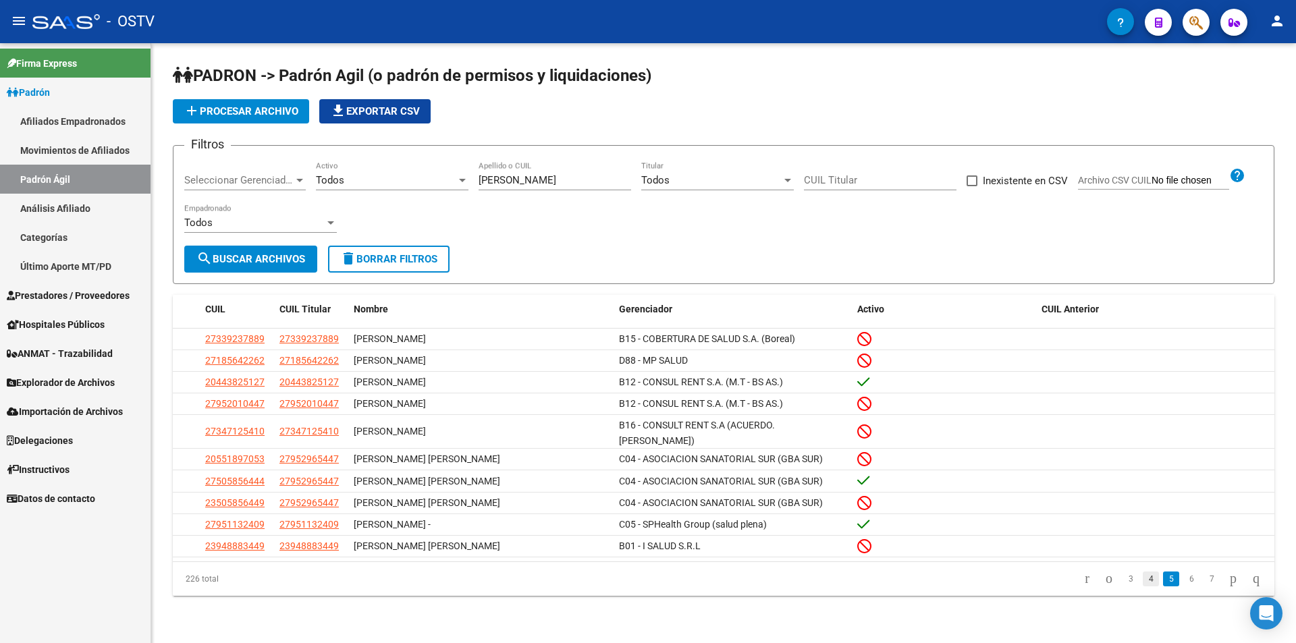
click at [1143, 575] on link "4" at bounding box center [1151, 579] width 16 height 15
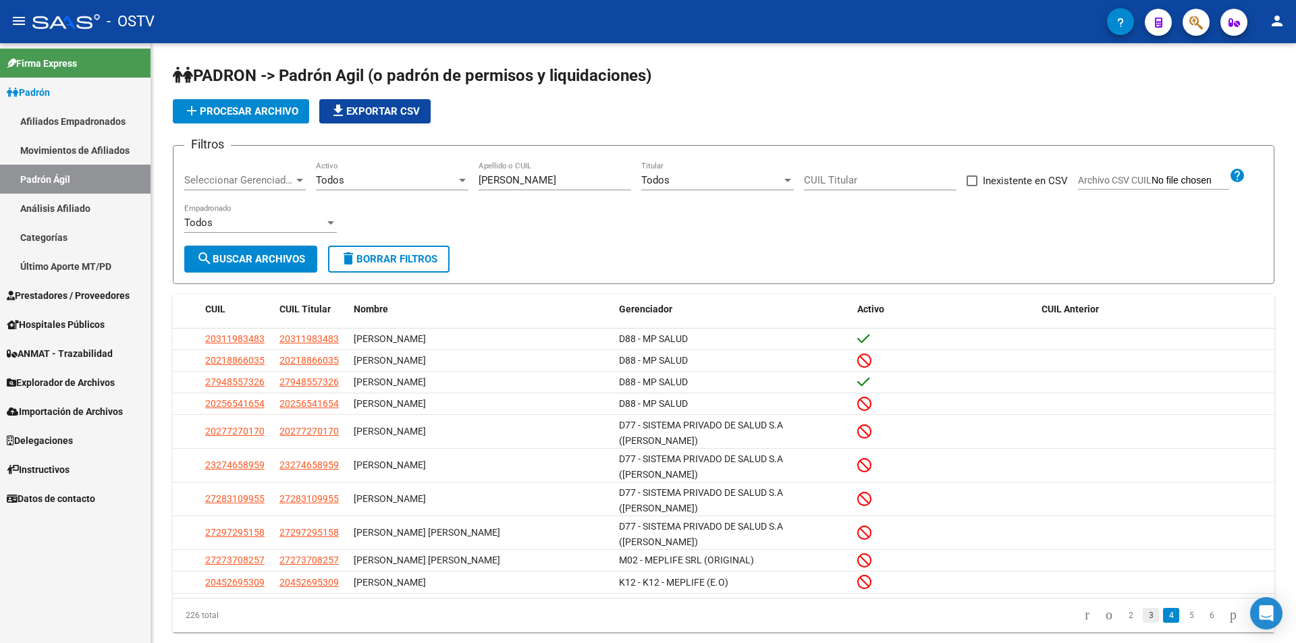
click at [1143, 608] on link "3" at bounding box center [1151, 615] width 16 height 15
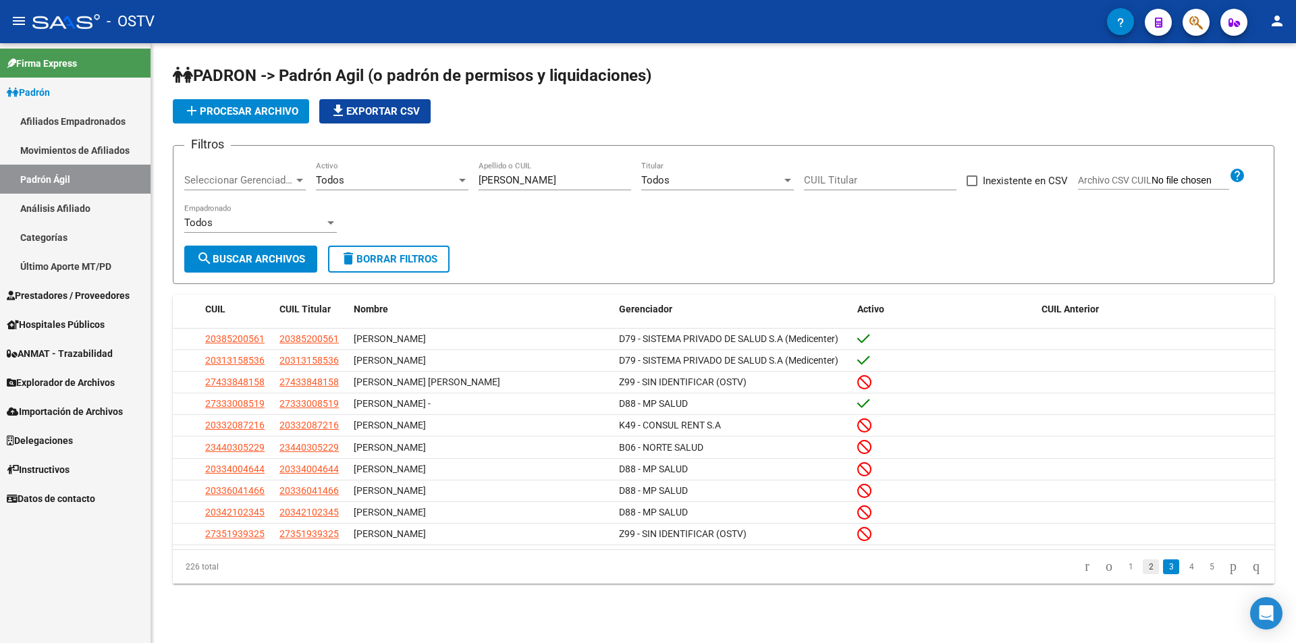
click at [1143, 571] on link "2" at bounding box center [1151, 567] width 16 height 15
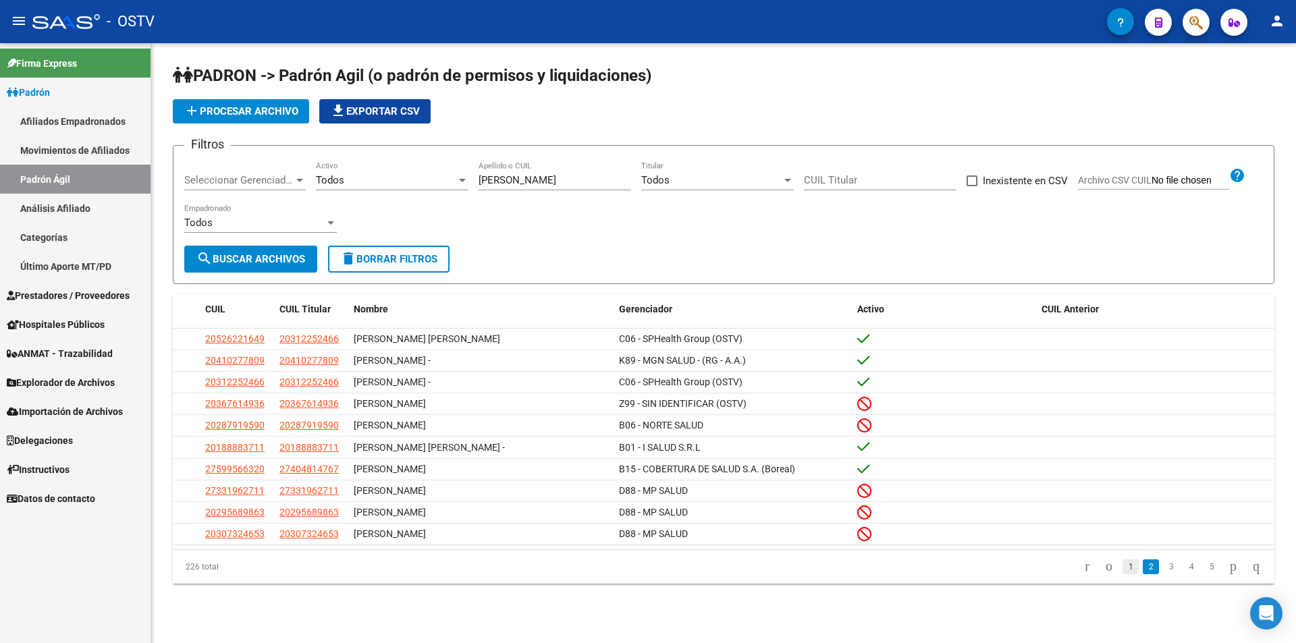
click at [1122, 574] on link "1" at bounding box center [1130, 567] width 16 height 15
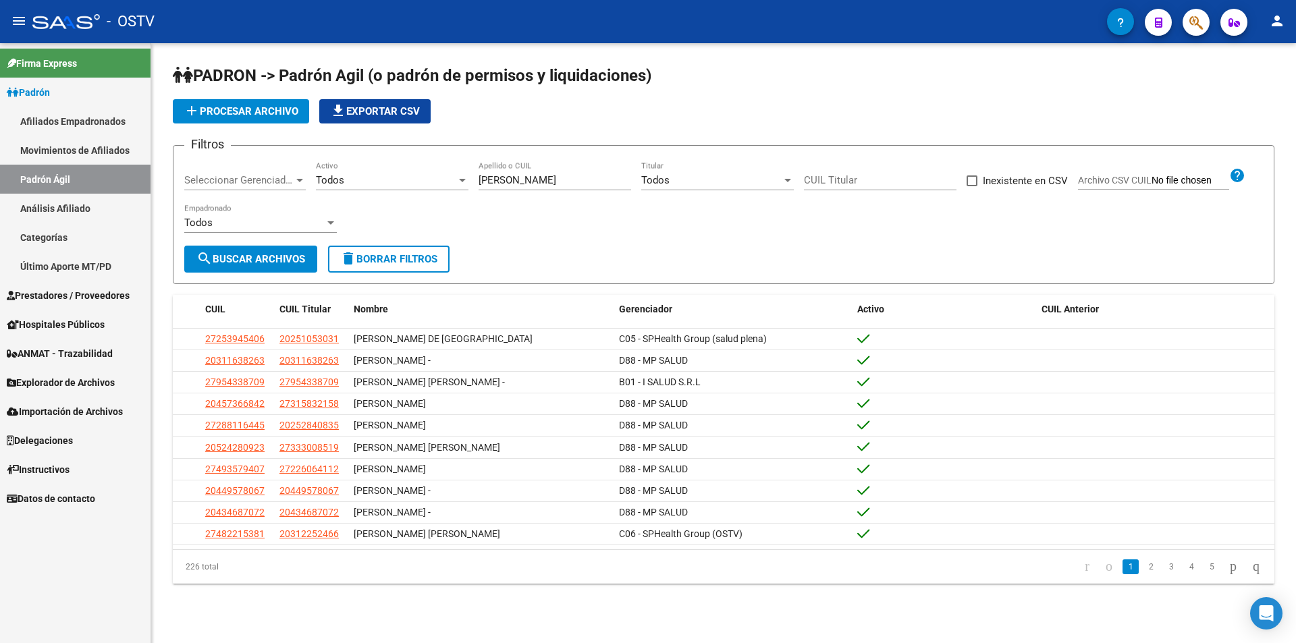
click at [544, 178] on input "[PERSON_NAME]" at bounding box center [555, 180] width 153 height 12
type input "a"
paste input "20480743769"
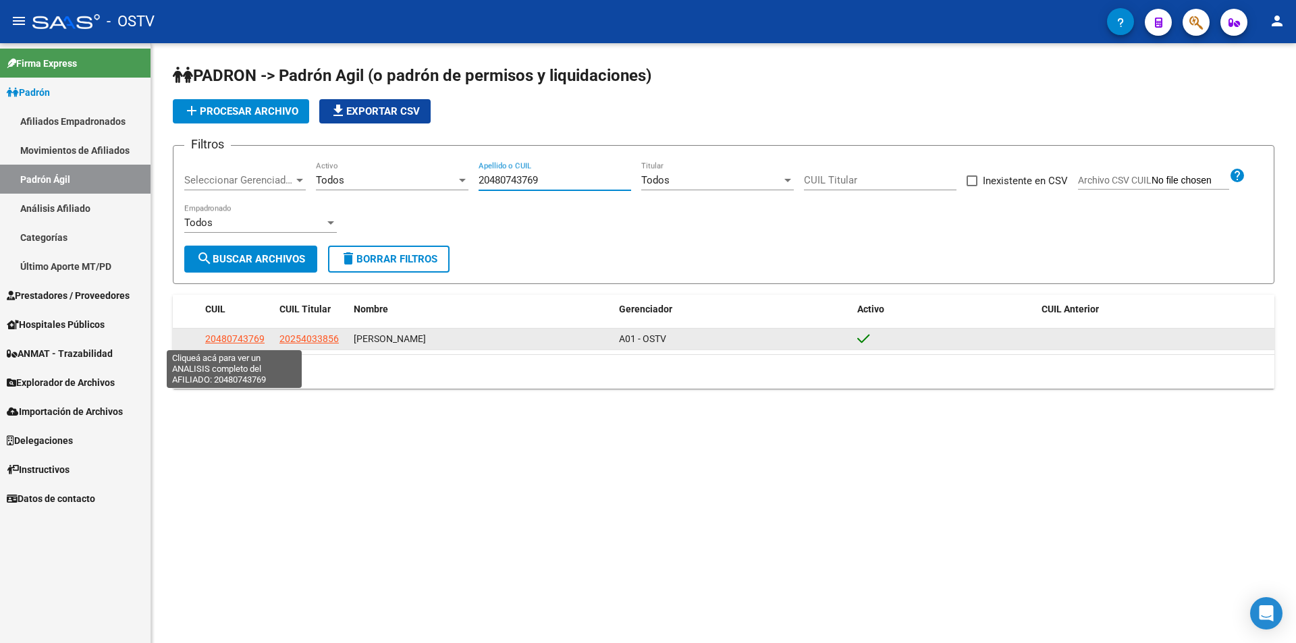
type input "20480743769"
click at [239, 341] on span "20480743769" at bounding box center [234, 338] width 59 height 11
type textarea "20480743769"
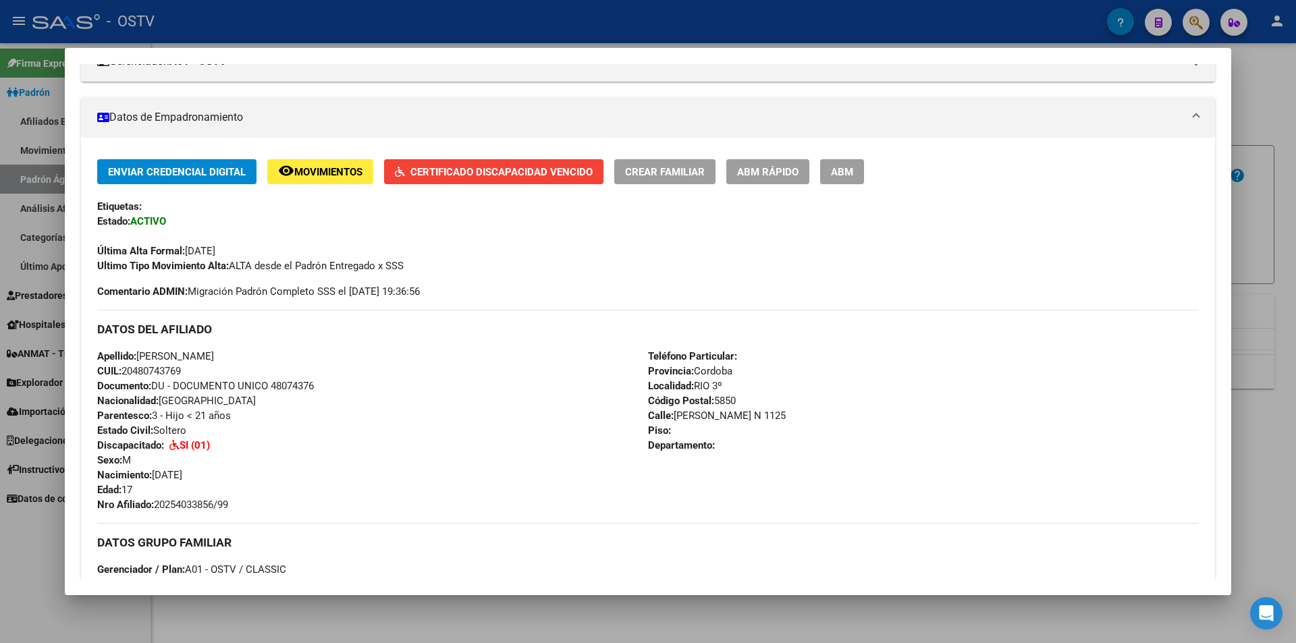
scroll to position [337, 0]
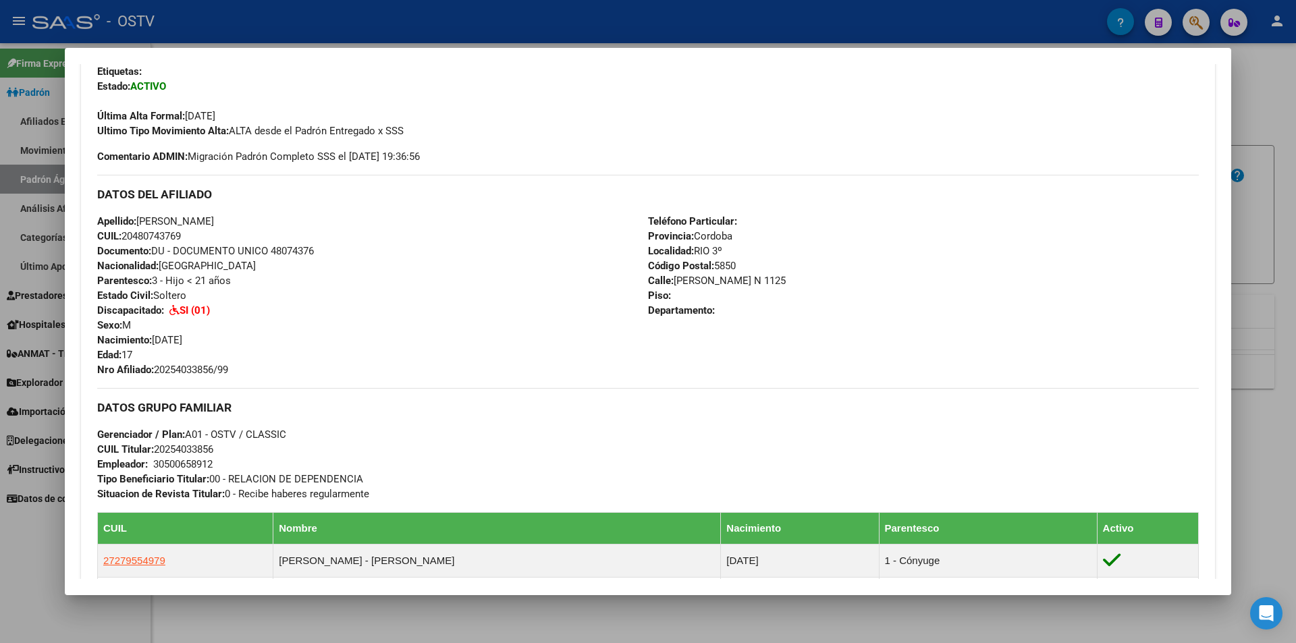
drag, startPoint x: 233, startPoint y: 369, endPoint x: 158, endPoint y: 373, distance: 75.1
click at [158, 373] on span "Nro Afiliado: 20254033856/99" at bounding box center [162, 370] width 131 height 12
click at [453, 19] on div at bounding box center [648, 321] width 1296 height 643
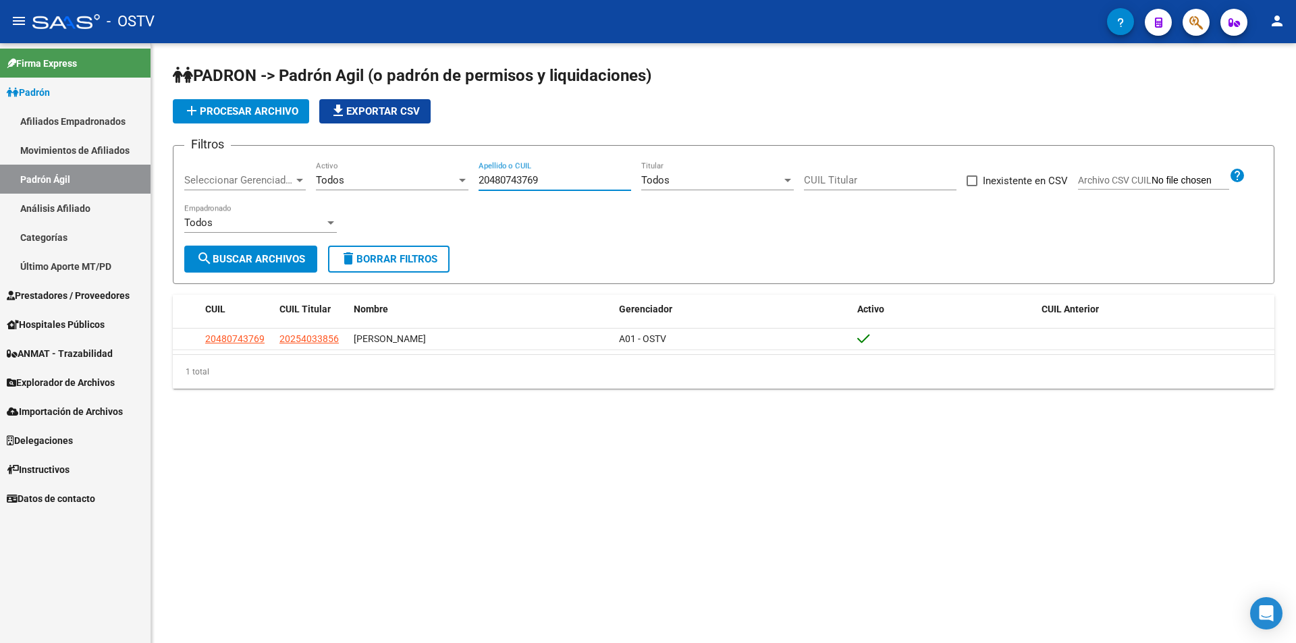
click at [562, 176] on input "20480743769" at bounding box center [555, 180] width 153 height 12
type input "2"
paste input "23217925894"
type input "23217925894"
click at [248, 258] on span "search Buscar Archivos" at bounding box center [250, 259] width 109 height 12
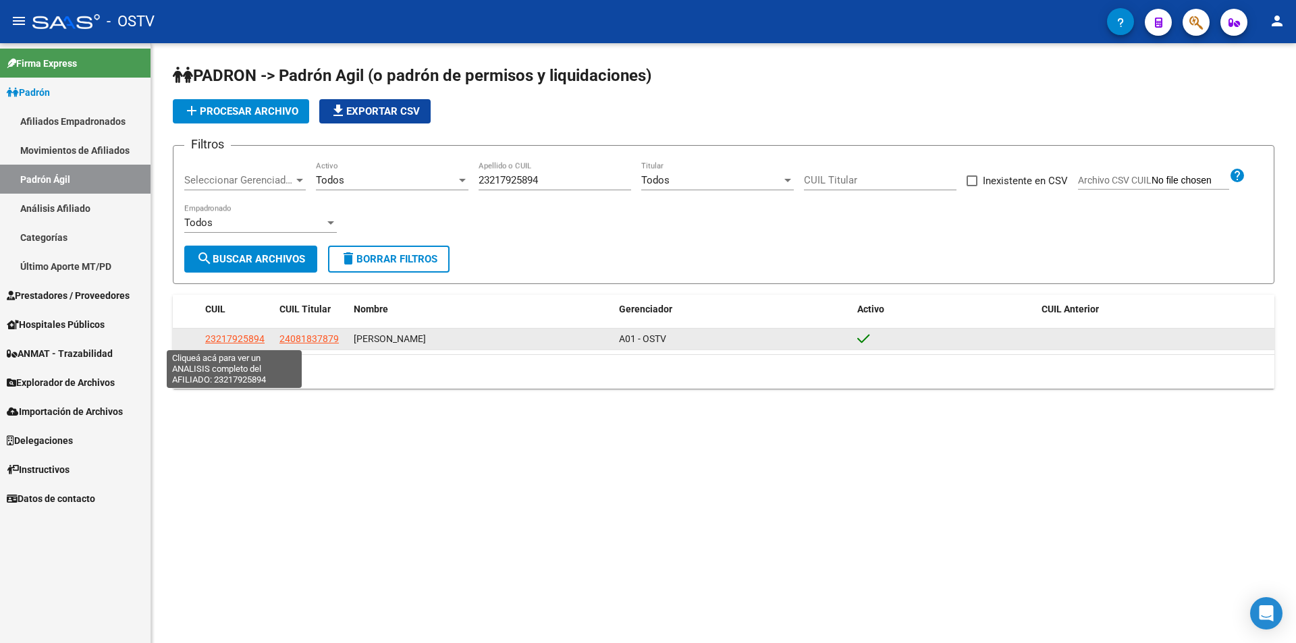
click at [224, 337] on span "23217925894" at bounding box center [234, 338] width 59 height 11
type textarea "23217925894"
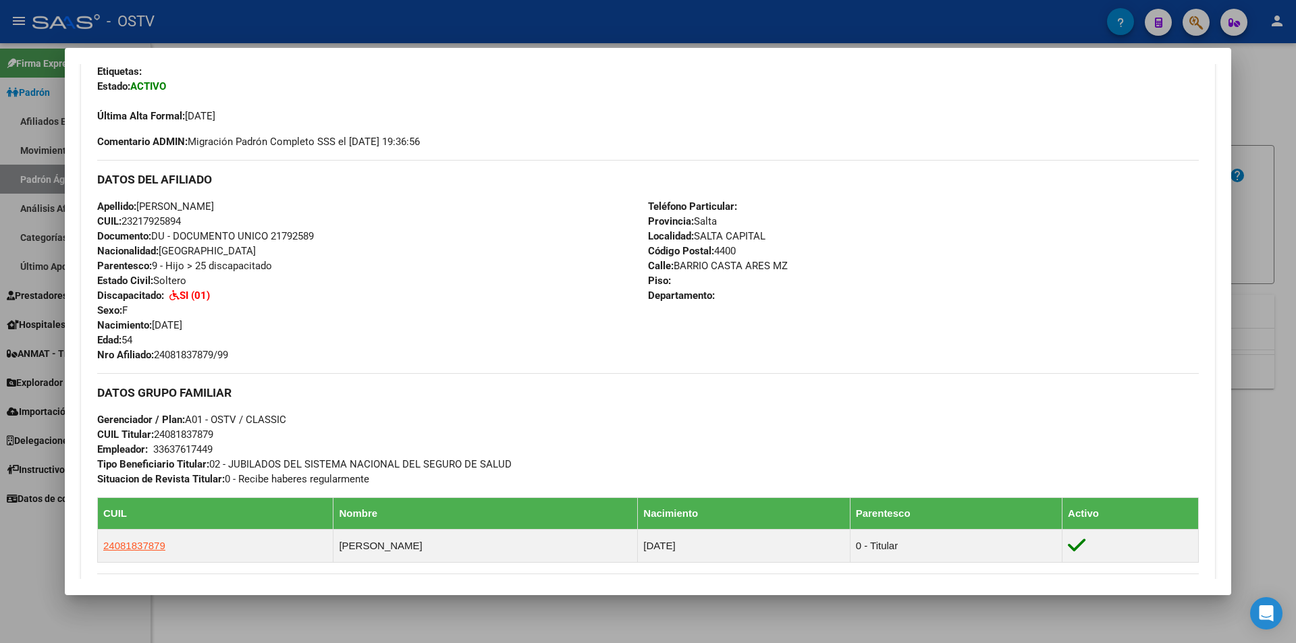
drag, startPoint x: 233, startPoint y: 354, endPoint x: 157, endPoint y: 351, distance: 75.7
click at [157, 351] on span "Nro Afiliado: 24081837879/99" at bounding box center [162, 355] width 131 height 12
click at [462, 33] on div at bounding box center [648, 321] width 1296 height 643
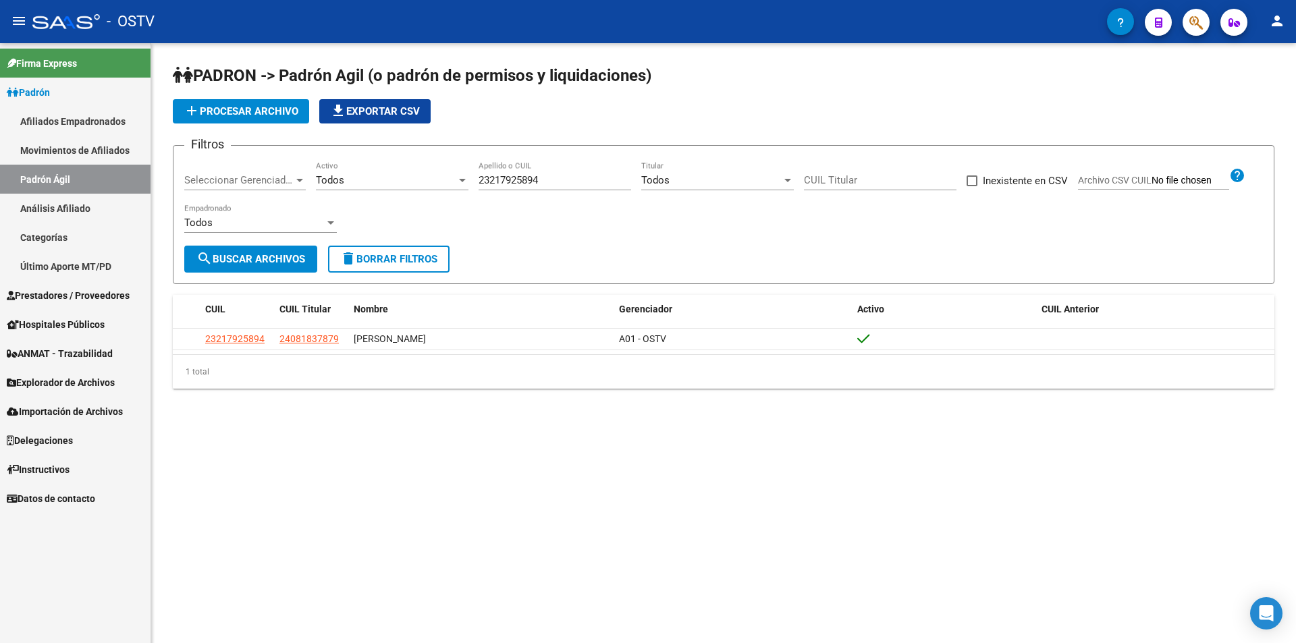
click at [559, 180] on input "23217925894" at bounding box center [555, 180] width 153 height 12
type input "2"
paste input "27204275659"
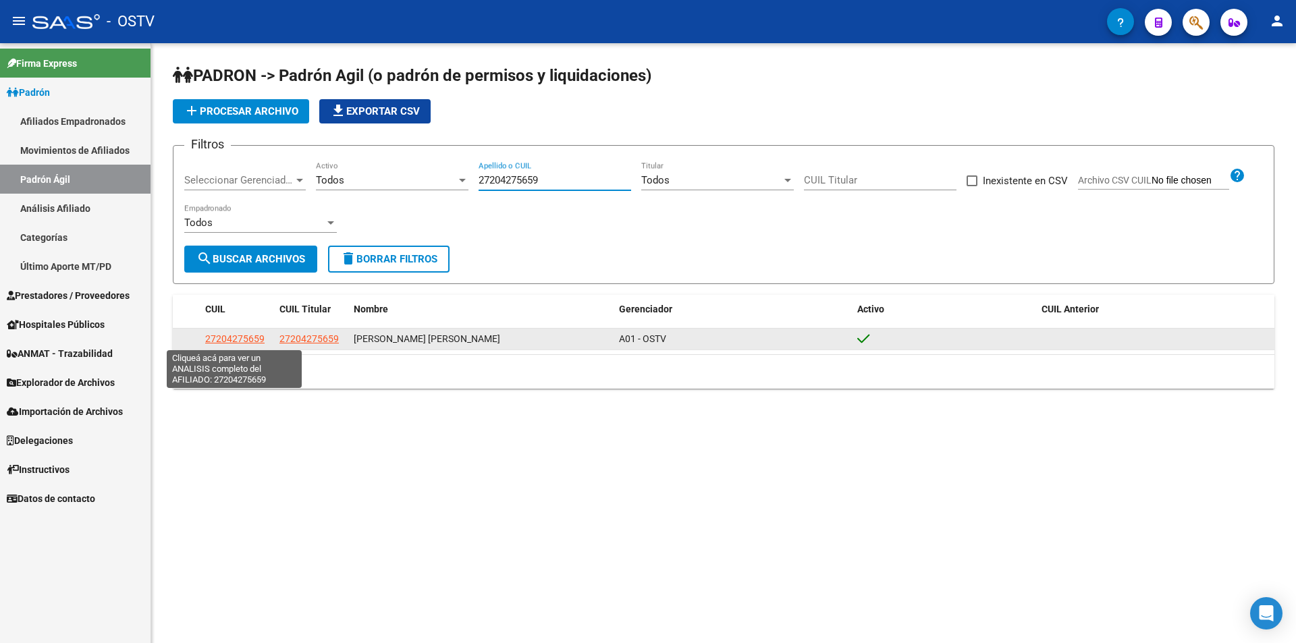
type input "27204275659"
click at [230, 338] on span "27204275659" at bounding box center [234, 338] width 59 height 11
type textarea "27204275659"
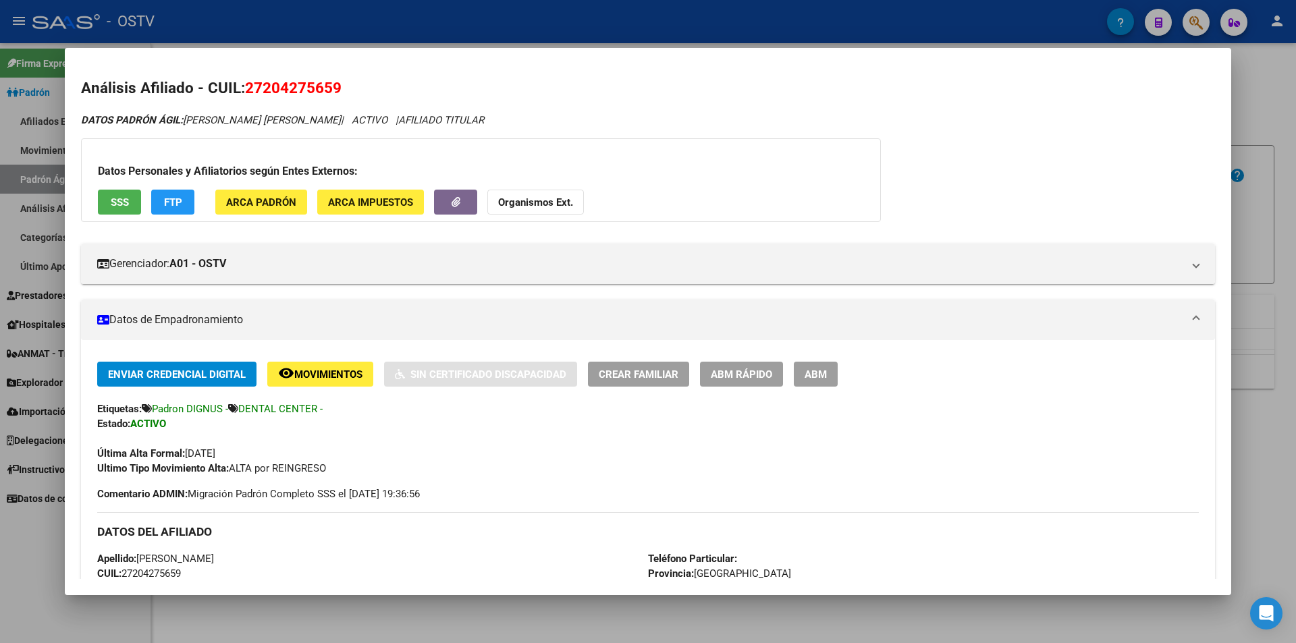
scroll to position [67, 0]
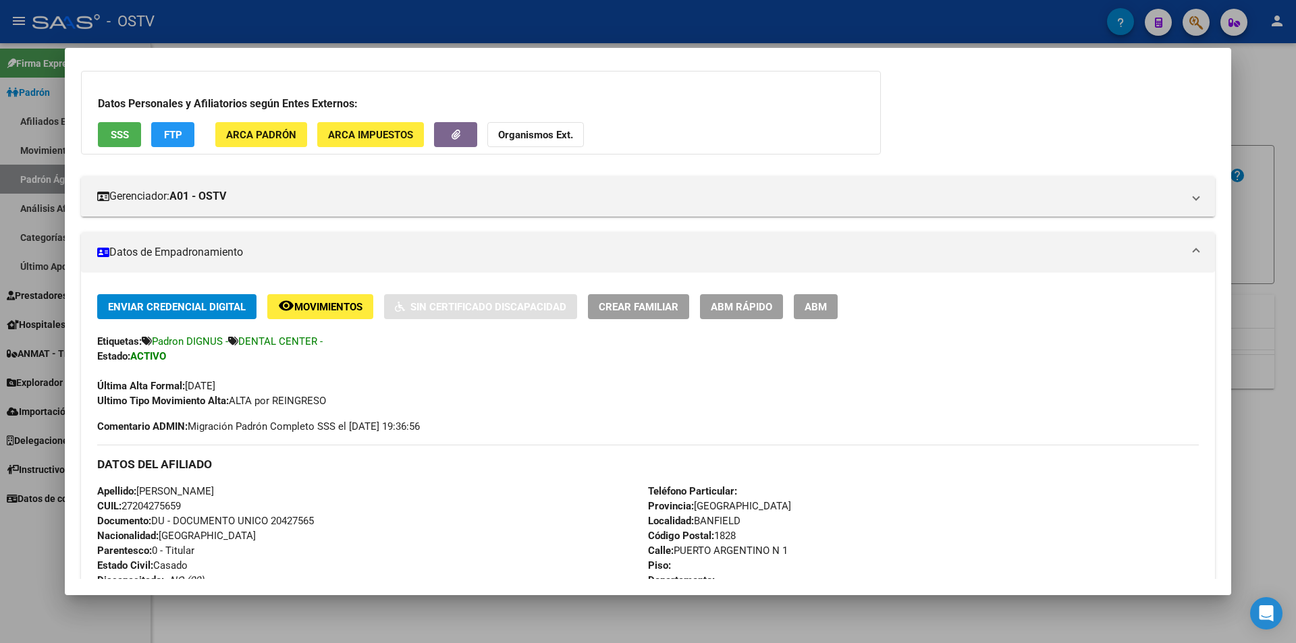
drag, startPoint x: 178, startPoint y: 506, endPoint x: 139, endPoint y: 501, distance: 39.5
click at [139, 501] on span "CUIL: 27204275659" at bounding box center [139, 506] width 84 height 12
click at [181, 505] on span "CUIL: 27204275659" at bounding box center [139, 506] width 84 height 12
drag, startPoint x: 181, startPoint y: 504, endPoint x: 134, endPoint y: 503, distance: 47.3
click at [134, 503] on span "CUIL: 27204275659" at bounding box center [139, 506] width 84 height 12
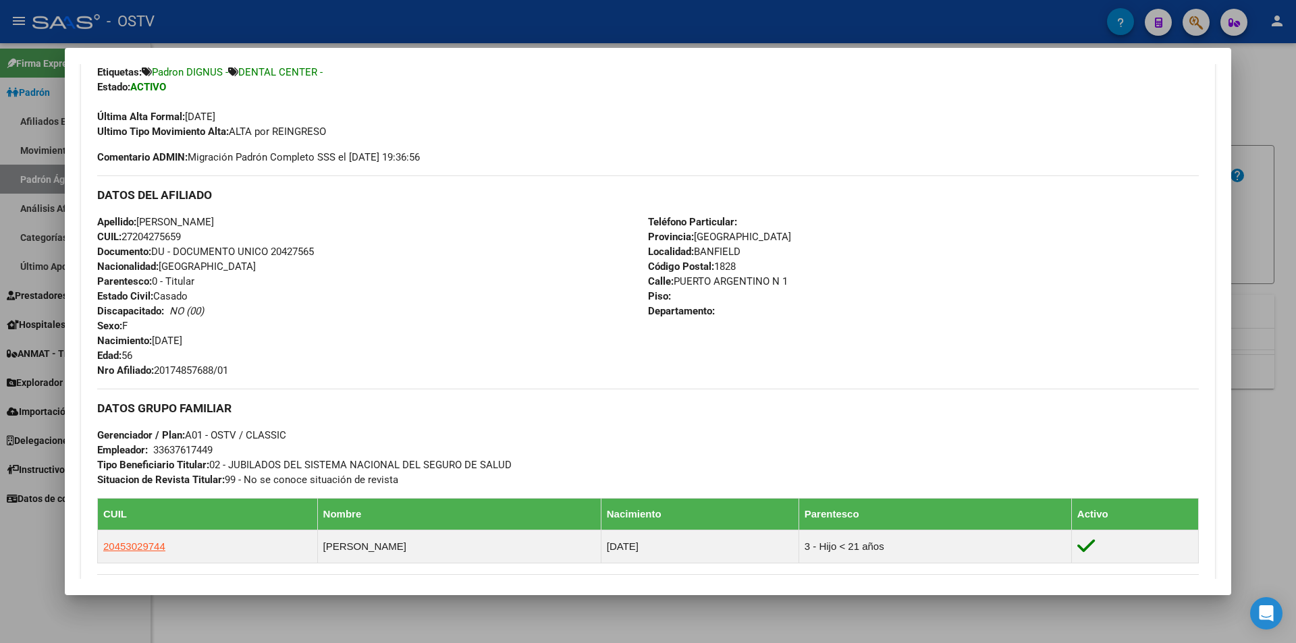
scroll to position [337, 0]
drag, startPoint x: 233, startPoint y: 370, endPoint x: 159, endPoint y: 370, distance: 74.2
click at [159, 370] on span "Nro Afiliado: 20174857688/01" at bounding box center [162, 370] width 131 height 12
click at [327, 25] on div at bounding box center [648, 321] width 1296 height 643
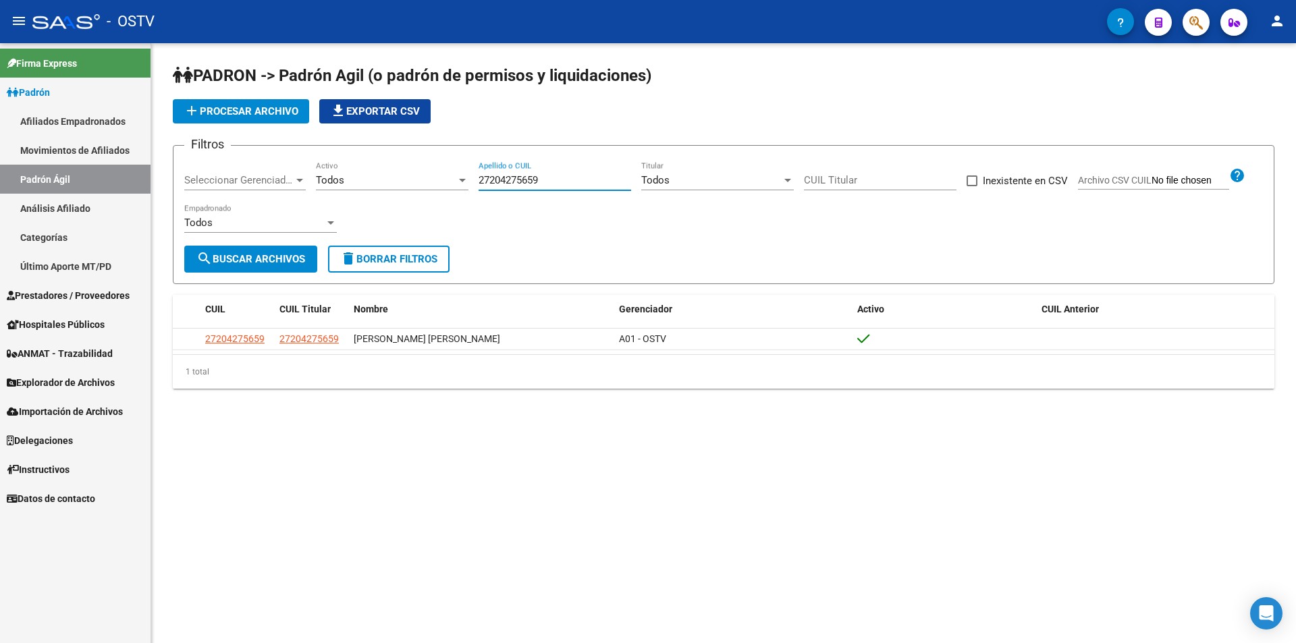
click at [560, 181] on input "27204275659" at bounding box center [555, 180] width 153 height 12
type input "2"
paste input "27126611914"
type input "27126611914"
click at [286, 256] on span "search Buscar Archivos" at bounding box center [250, 259] width 109 height 12
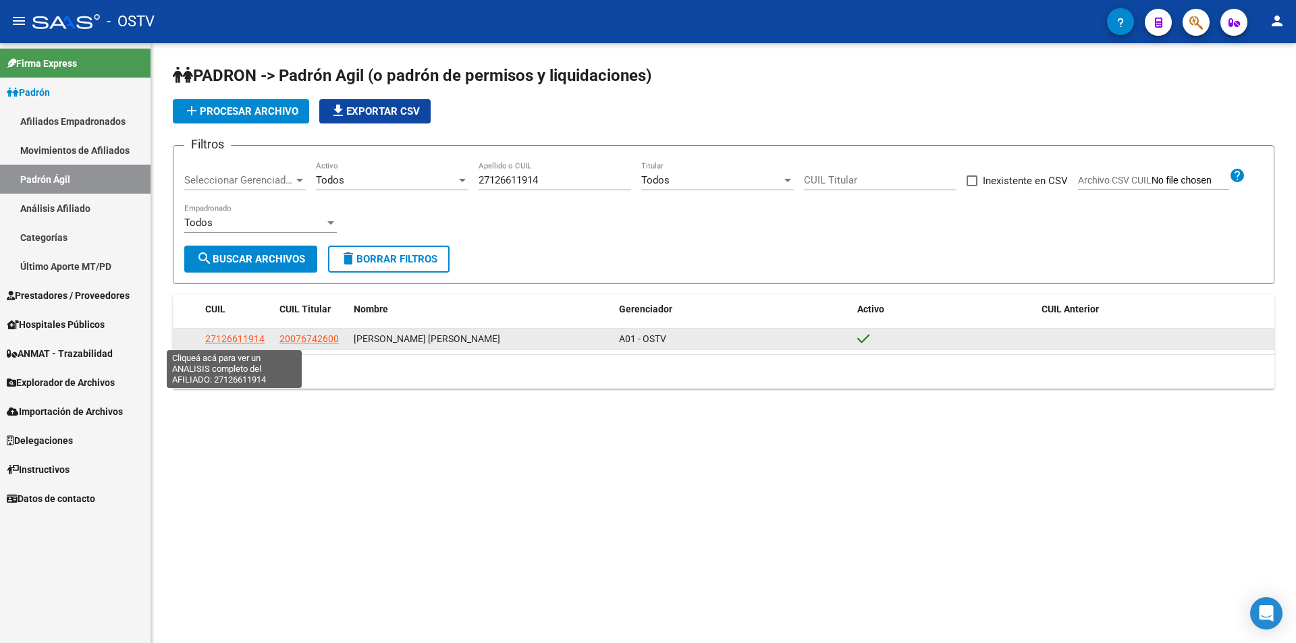
click at [251, 344] on span "27126611914" at bounding box center [234, 338] width 59 height 11
type textarea "27126611914"
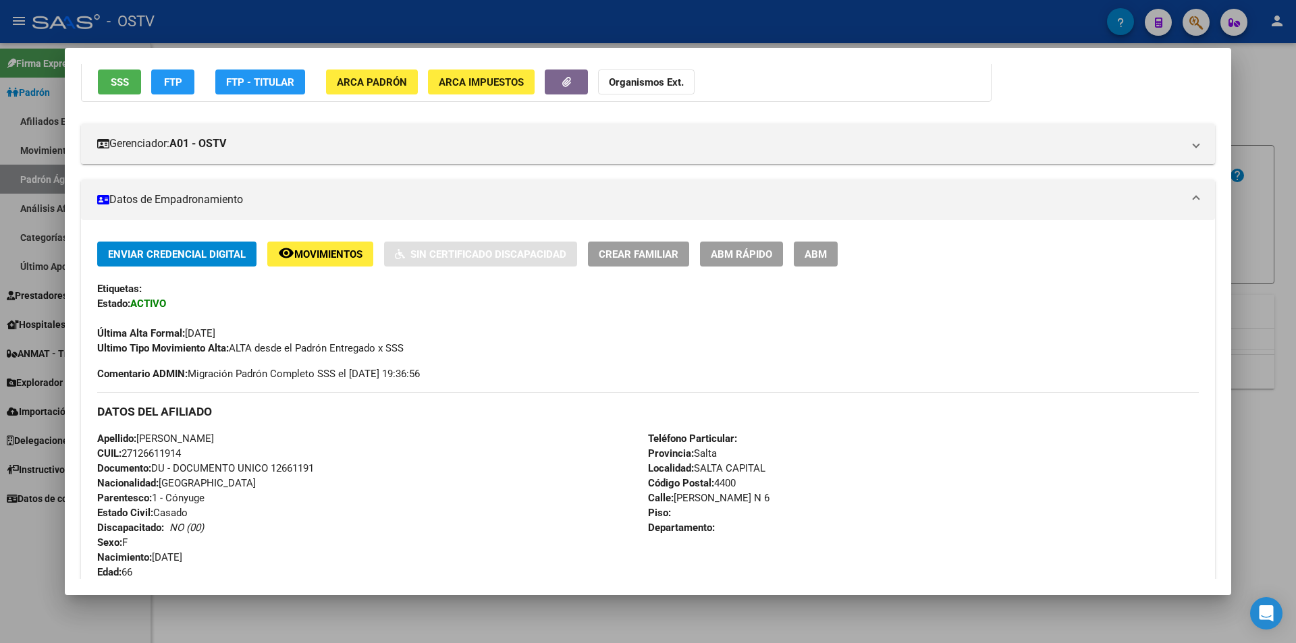
scroll to position [135, 0]
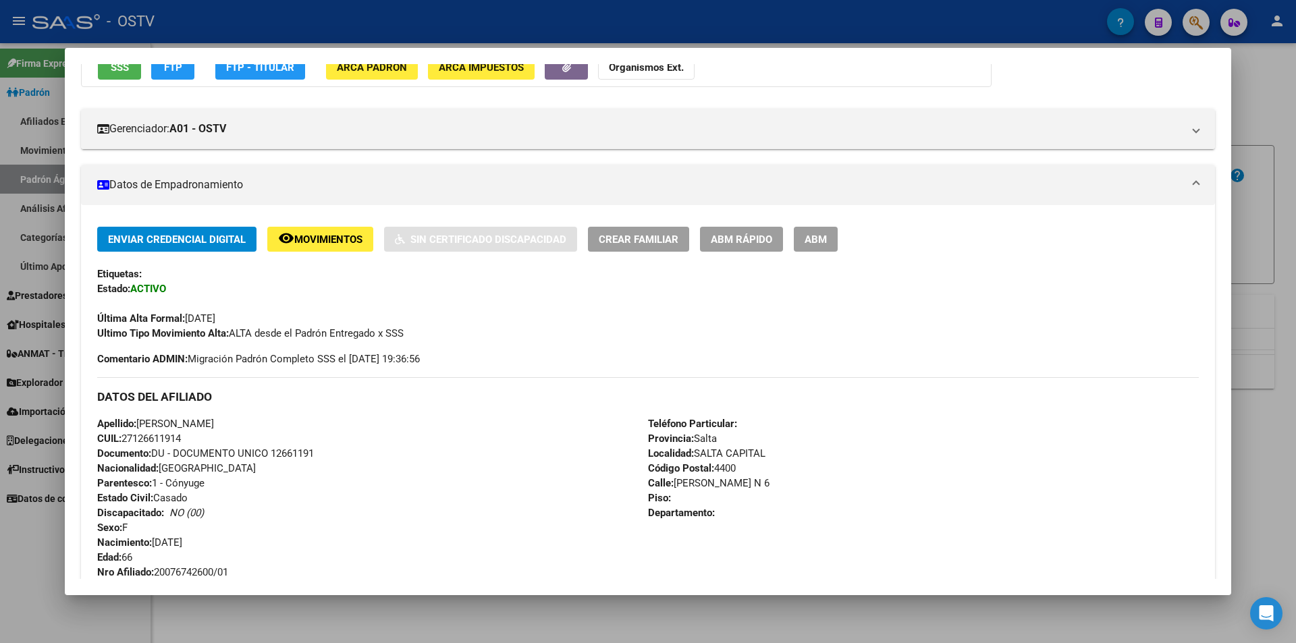
drag, startPoint x: 180, startPoint y: 438, endPoint x: 137, endPoint y: 438, distance: 42.5
click at [137, 438] on span "CUIL: 27126611914" at bounding box center [139, 439] width 84 height 12
click at [235, 572] on div "Apellido: [PERSON_NAME]: 27126611914 Documento: DU - DOCUMENTO UNICO 12661191 N…" at bounding box center [372, 497] width 551 height 163
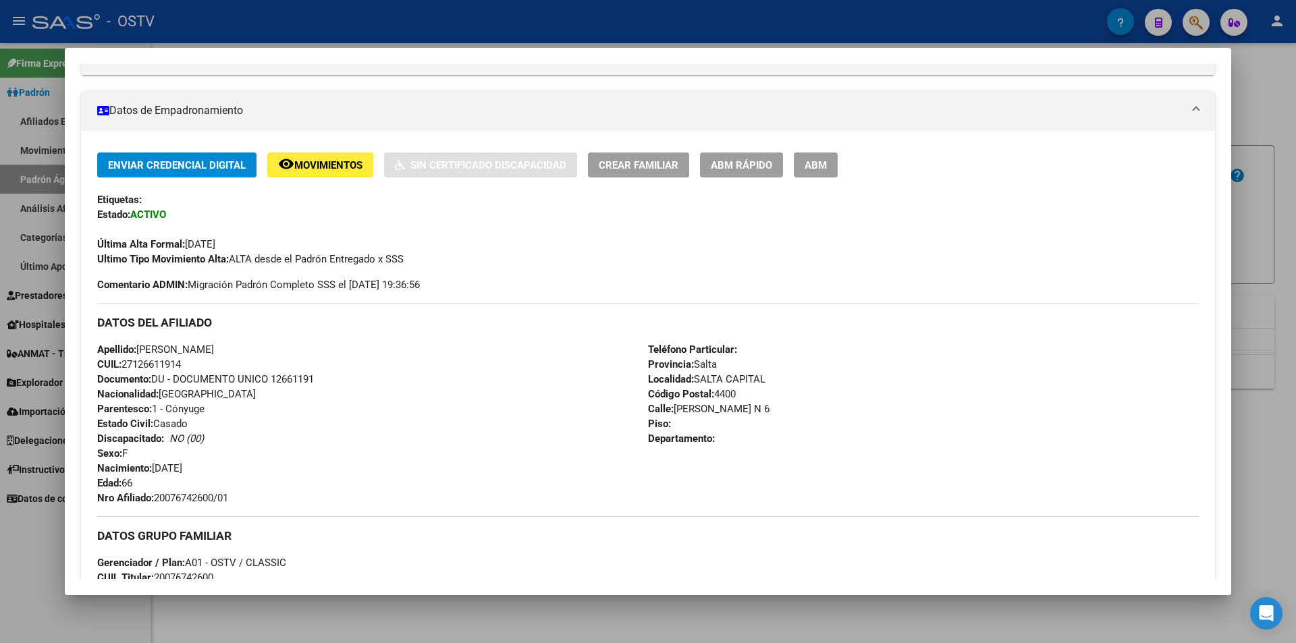
scroll to position [276, 0]
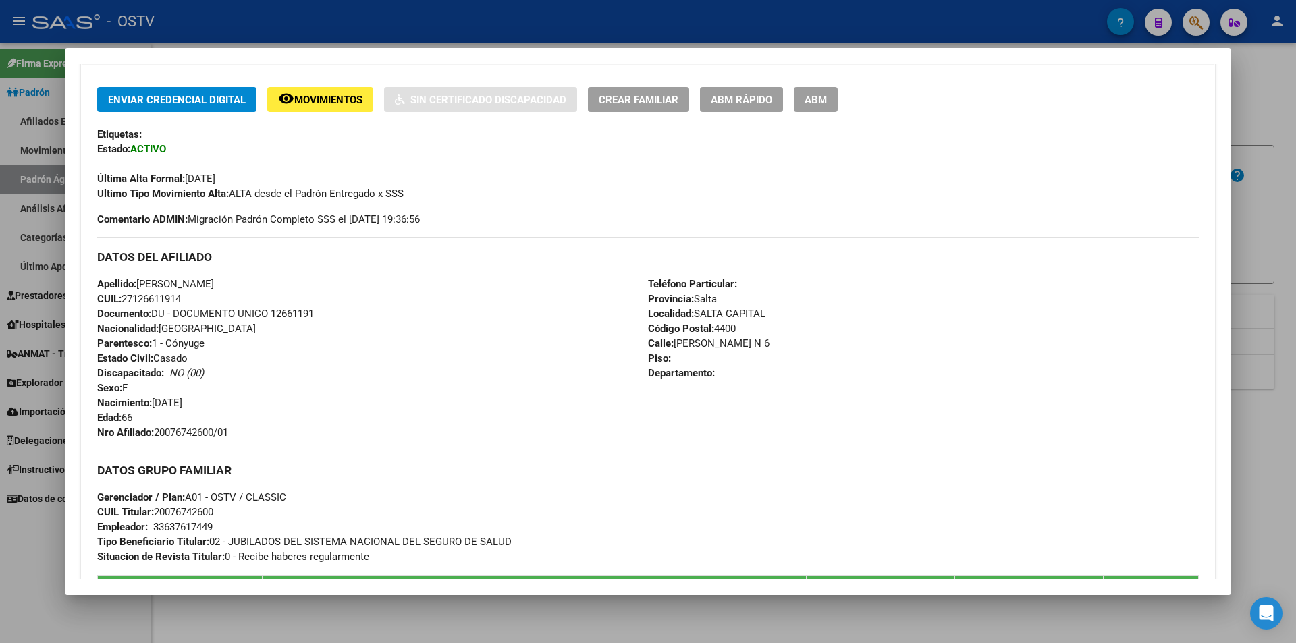
drag, startPoint x: 231, startPoint y: 572, endPoint x: 210, endPoint y: 571, distance: 20.9
click at [210, 571] on div "Enviar Credencial Digital remove_red_eye Movimientos Sin Certificado Discapacid…" at bounding box center [648, 368] width 1102 height 565
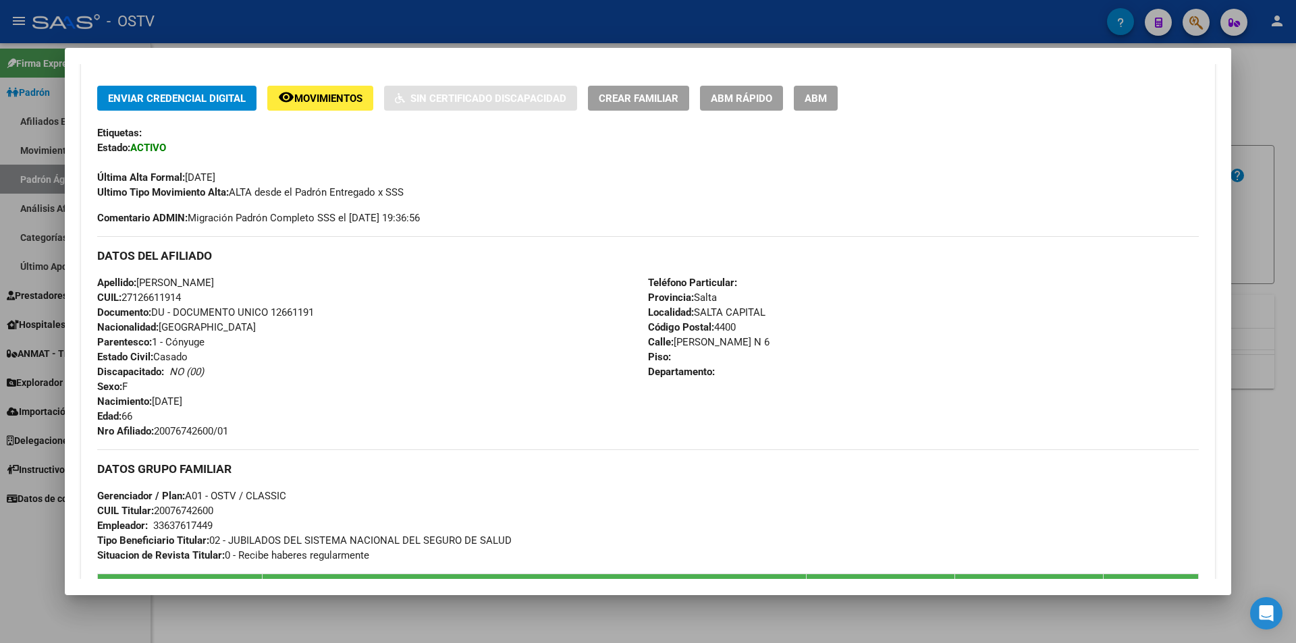
click at [246, 432] on div "Apellido: [PERSON_NAME]: 27126611914 Documento: DU - DOCUMENTO UNICO 12661191 N…" at bounding box center [372, 356] width 551 height 163
click at [235, 429] on div "Apellido: [PERSON_NAME]: 27126611914 Documento: DU - DOCUMENTO UNICO 12661191 N…" at bounding box center [372, 356] width 551 height 163
drag, startPoint x: 235, startPoint y: 429, endPoint x: 184, endPoint y: 427, distance: 51.3
click at [184, 427] on div "Apellido: [PERSON_NAME]: 27126611914 Documento: DU - DOCUMENTO UNICO 12661191 N…" at bounding box center [372, 356] width 551 height 163
click at [321, 23] on div at bounding box center [648, 321] width 1296 height 643
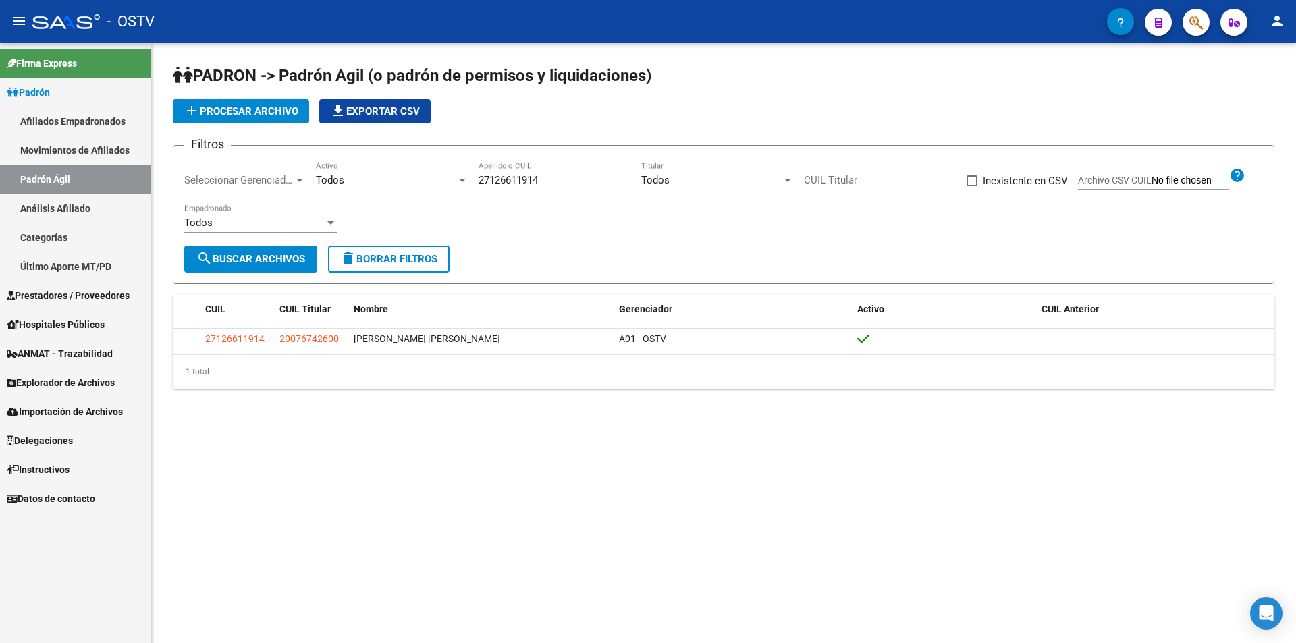
click at [51, 117] on link "Afiliados Empadronados" at bounding box center [75, 121] width 151 height 29
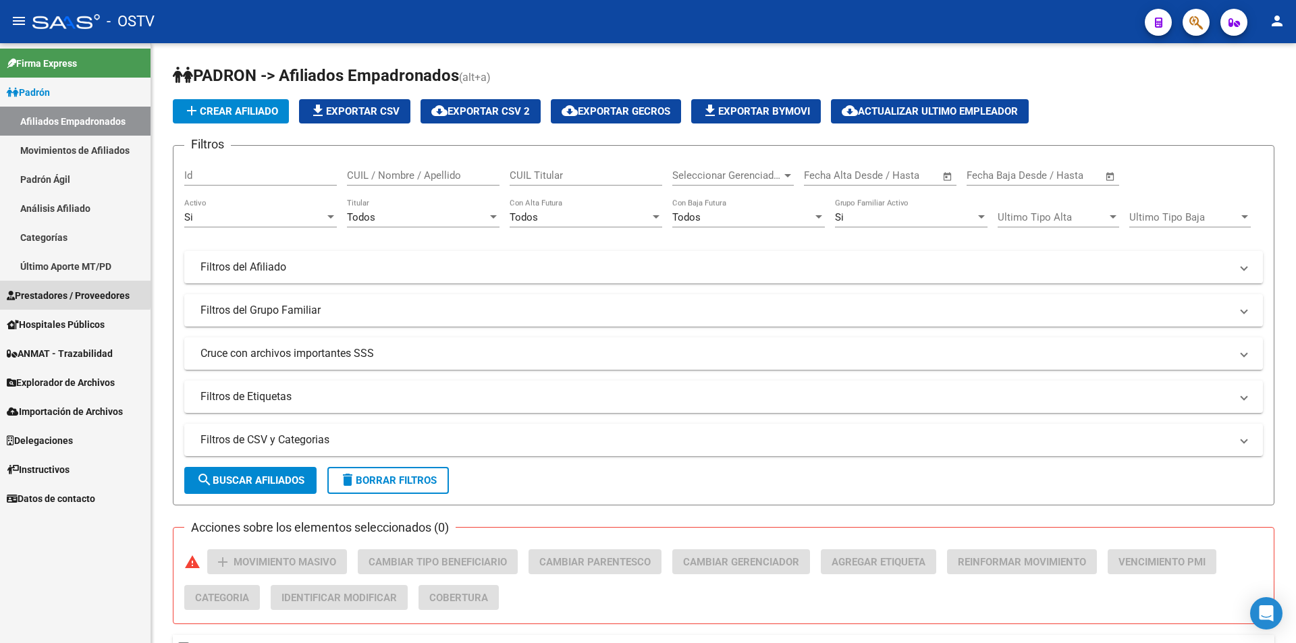
click at [58, 292] on span "Prestadores / Proveedores" at bounding box center [68, 295] width 123 height 15
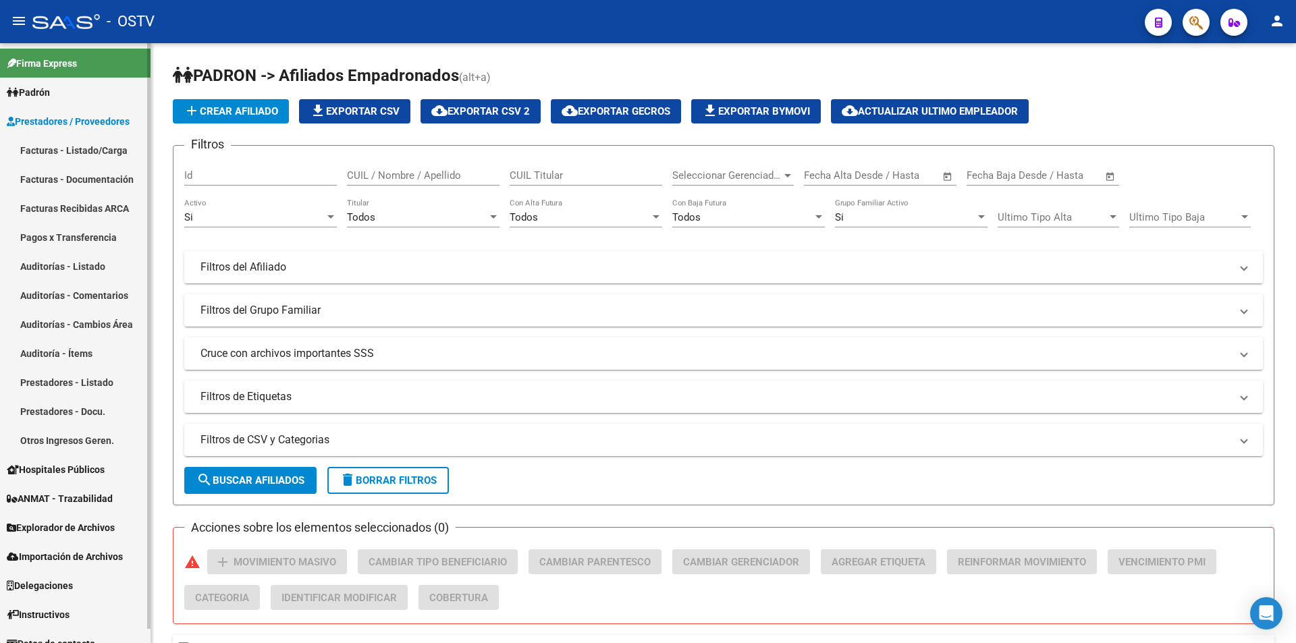
click at [63, 141] on link "Facturas - Listado/Carga" at bounding box center [75, 150] width 151 height 29
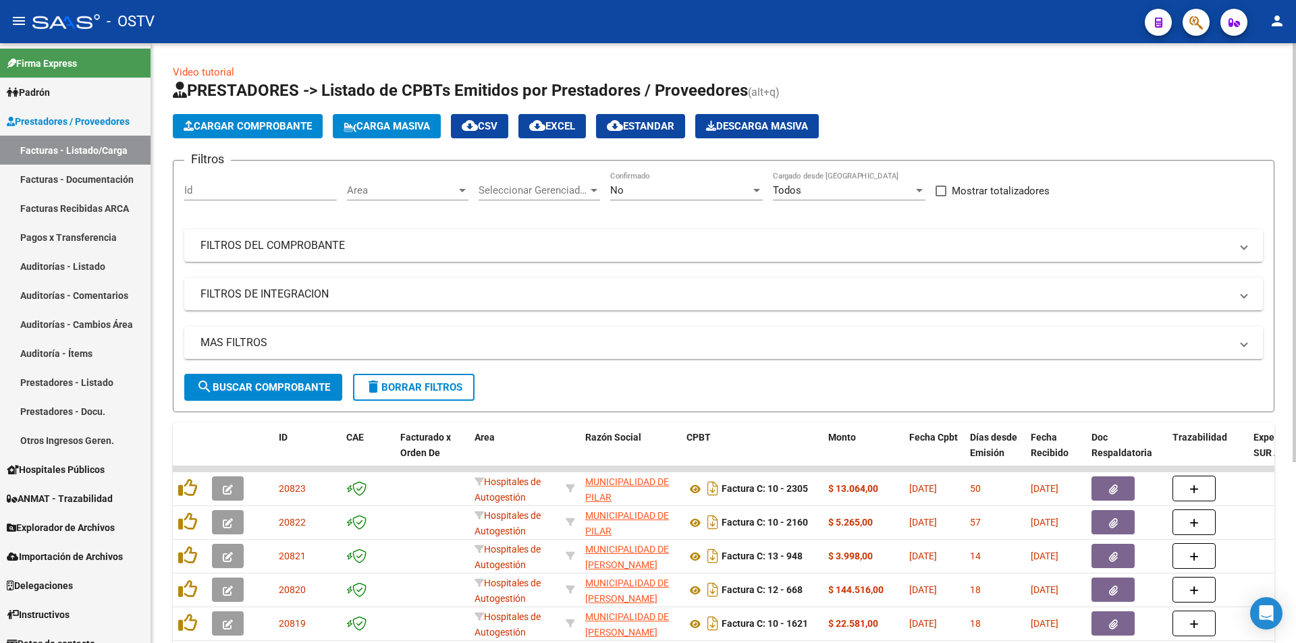
click at [660, 191] on div "No" at bounding box center [680, 190] width 140 height 12
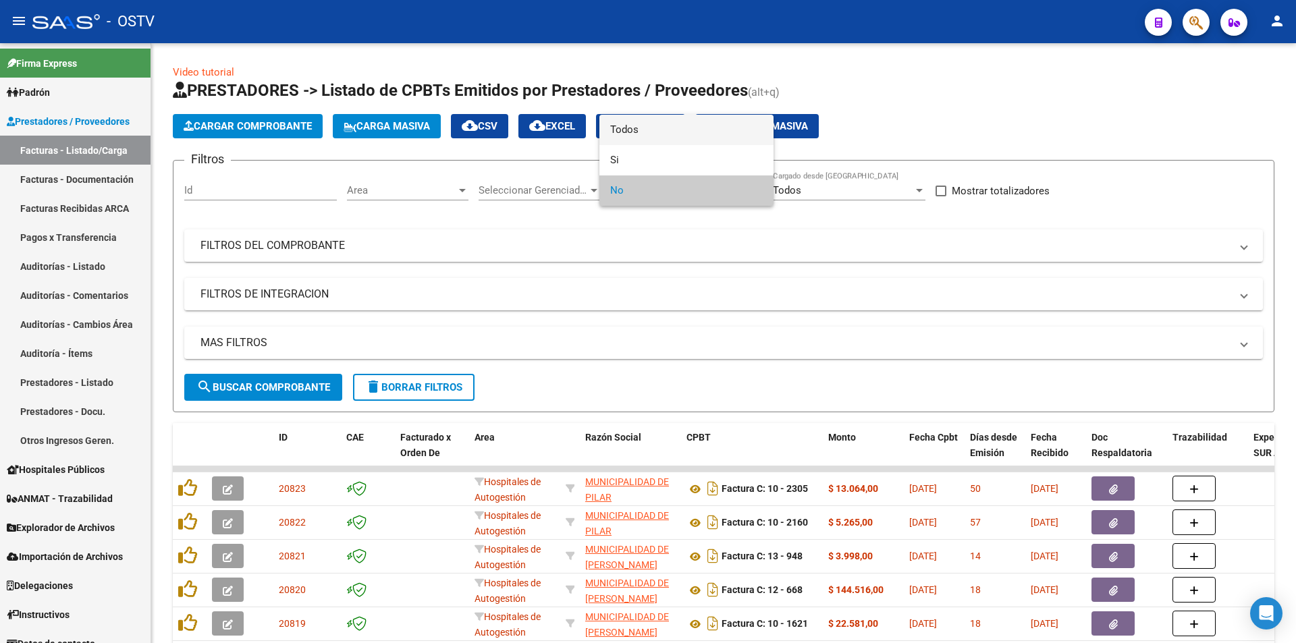
click at [653, 129] on span "Todos" at bounding box center [686, 130] width 153 height 30
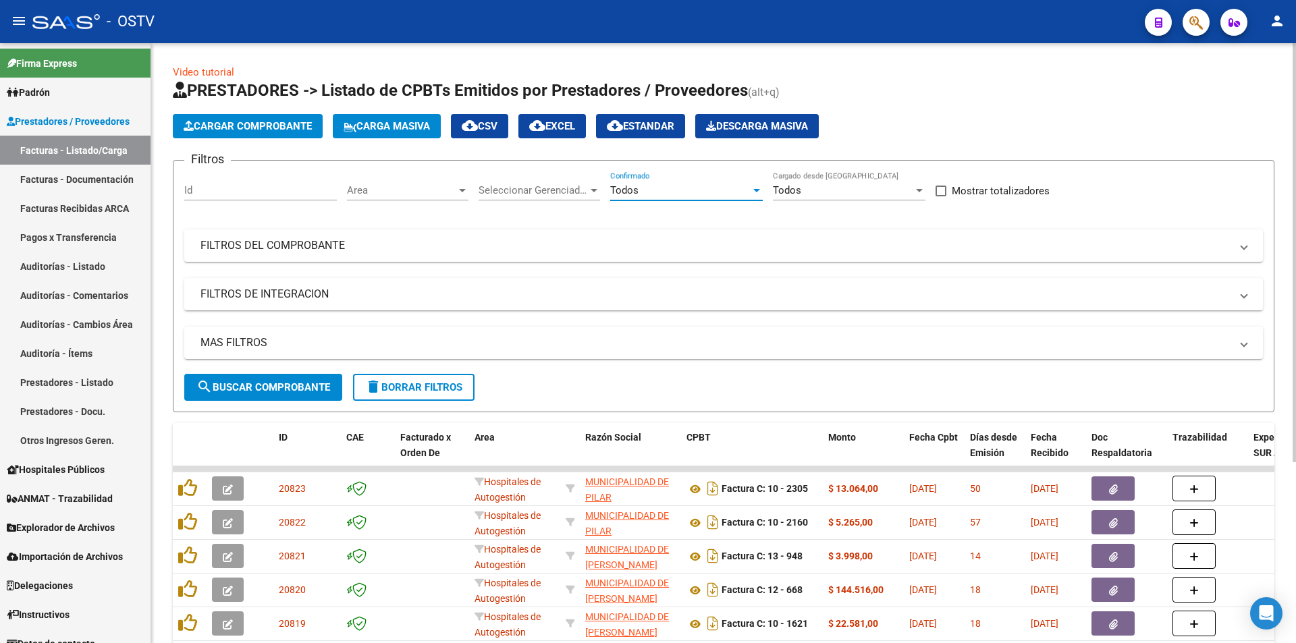
click at [283, 398] on button "search Buscar Comprobante" at bounding box center [263, 387] width 158 height 27
click at [273, 380] on button "search Buscar Comprobante" at bounding box center [263, 387] width 158 height 27
click at [260, 391] on span "search Buscar Comprobante" at bounding box center [263, 387] width 134 height 12
click at [265, 383] on span "search Buscar Comprobante" at bounding box center [263, 387] width 134 height 12
click at [268, 385] on span "search Buscar Comprobante" at bounding box center [263, 387] width 134 height 12
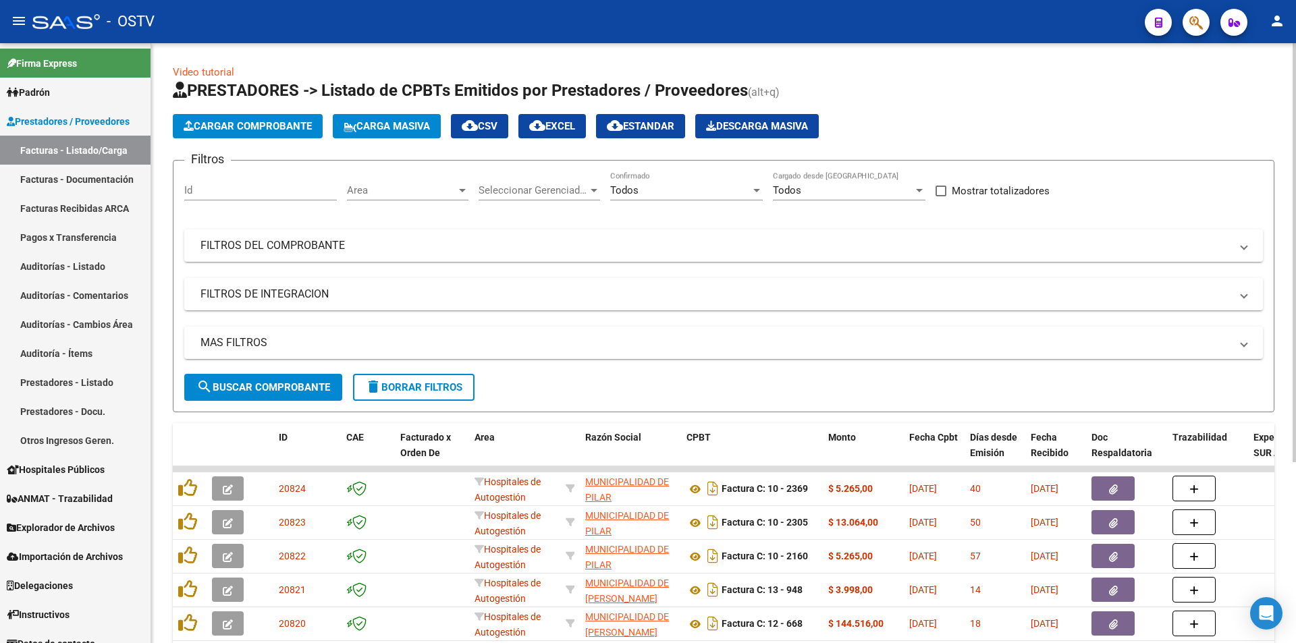
click at [268, 385] on span "search Buscar Comprobante" at bounding box center [263, 387] width 134 height 12
click at [274, 392] on span "search Buscar Comprobante" at bounding box center [263, 387] width 134 height 12
click at [281, 389] on span "search Buscar Comprobante" at bounding box center [263, 387] width 134 height 12
click at [275, 391] on span "search Buscar Comprobante" at bounding box center [263, 387] width 134 height 12
click at [268, 384] on span "search Buscar Comprobante" at bounding box center [263, 387] width 134 height 12
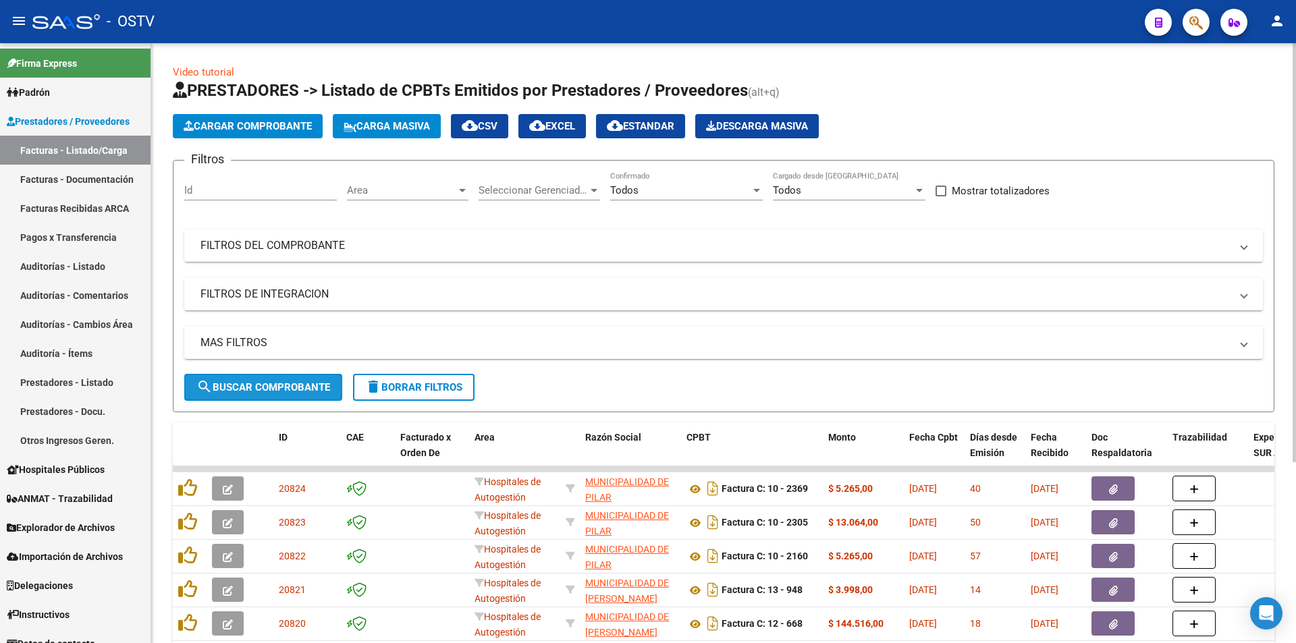
click at [275, 383] on span "search Buscar Comprobante" at bounding box center [263, 387] width 134 height 12
click at [307, 385] on span "search Buscar Comprobante" at bounding box center [263, 387] width 134 height 12
click at [271, 385] on span "search Buscar Comprobante" at bounding box center [263, 387] width 134 height 12
click at [267, 381] on span "search Buscar Comprobante" at bounding box center [263, 387] width 134 height 12
click at [265, 387] on span "search Buscar Comprobante" at bounding box center [263, 387] width 134 height 12
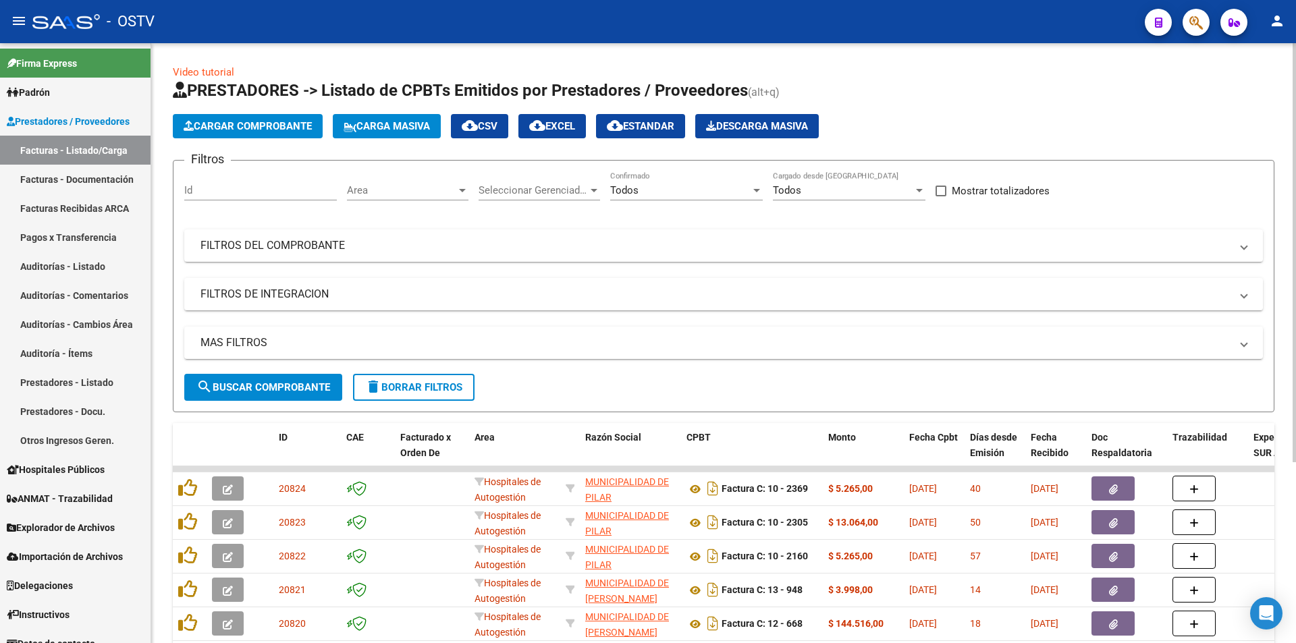
click at [270, 383] on span "search Buscar Comprobante" at bounding box center [263, 387] width 134 height 12
click at [270, 387] on span "search Buscar Comprobante" at bounding box center [263, 387] width 134 height 12
click at [266, 383] on span "search Buscar Comprobante" at bounding box center [263, 387] width 134 height 12
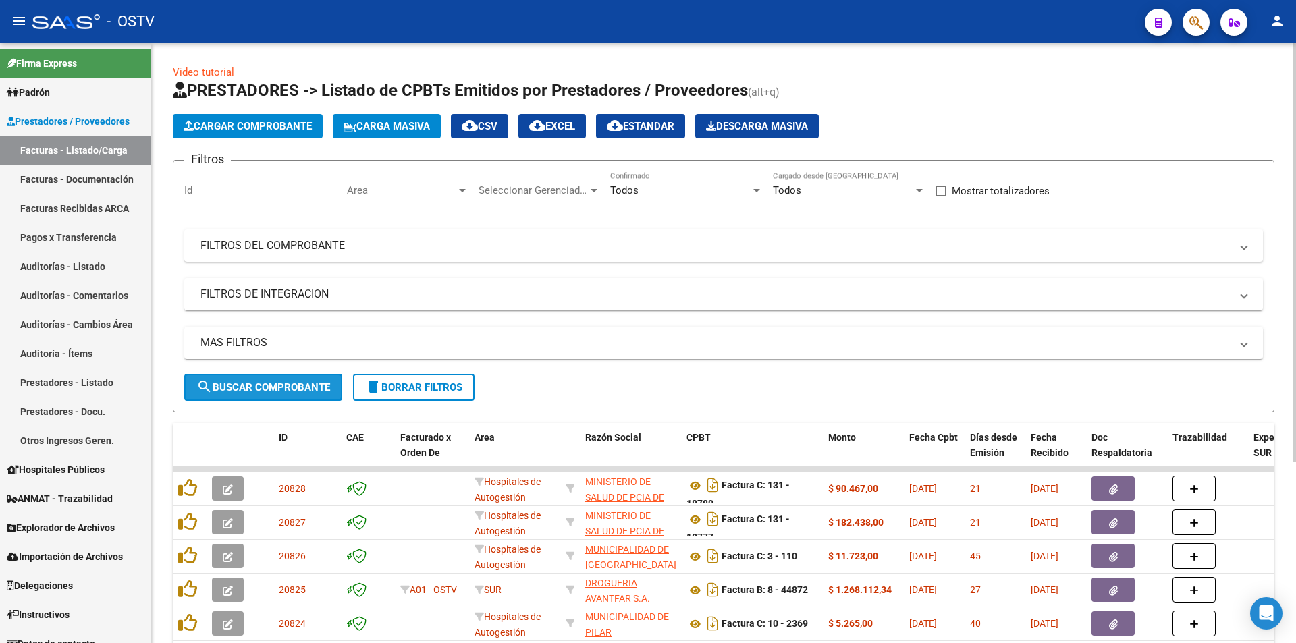
click at [261, 389] on span "search Buscar Comprobante" at bounding box center [263, 387] width 134 height 12
click at [268, 381] on span "search Buscar Comprobante" at bounding box center [263, 387] width 134 height 12
click at [271, 385] on span "search Buscar Comprobante" at bounding box center [263, 387] width 134 height 12
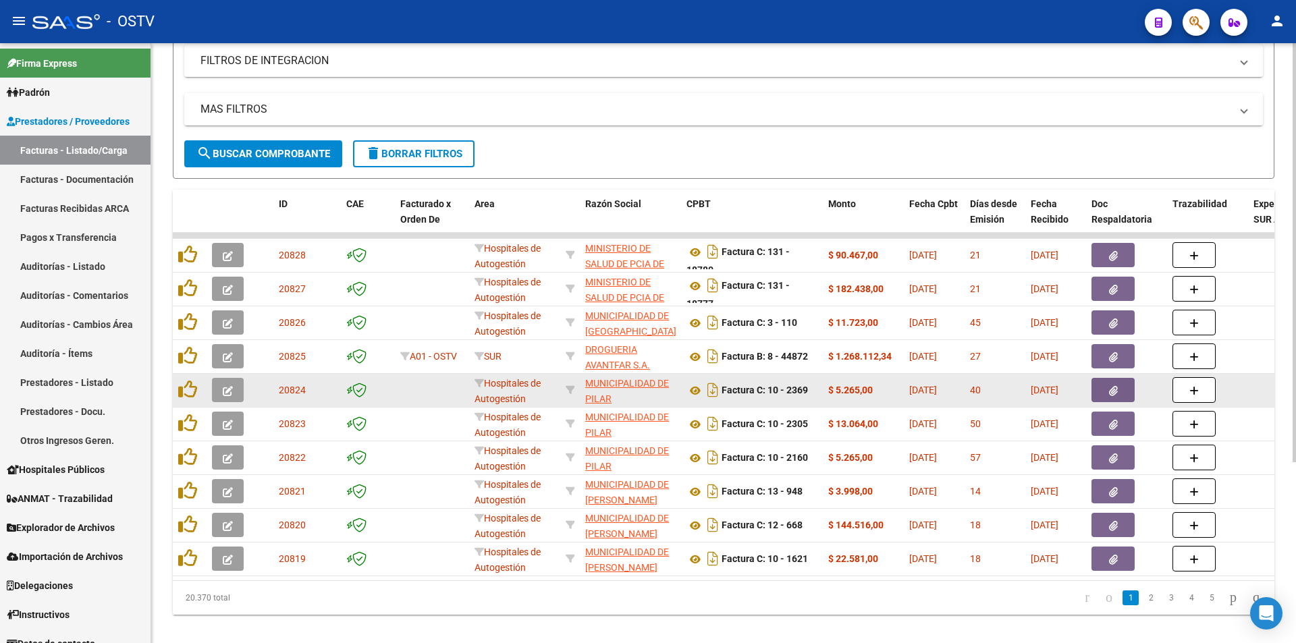
scroll to position [259, 0]
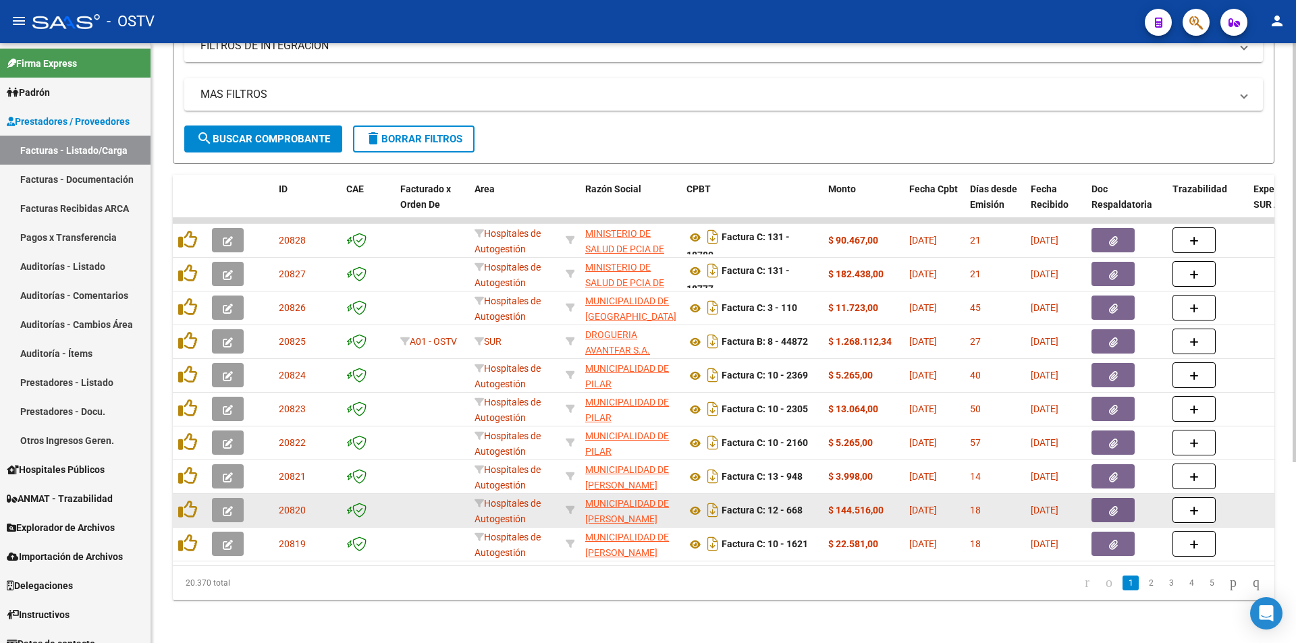
click at [228, 506] on icon "button" at bounding box center [228, 511] width 10 height 10
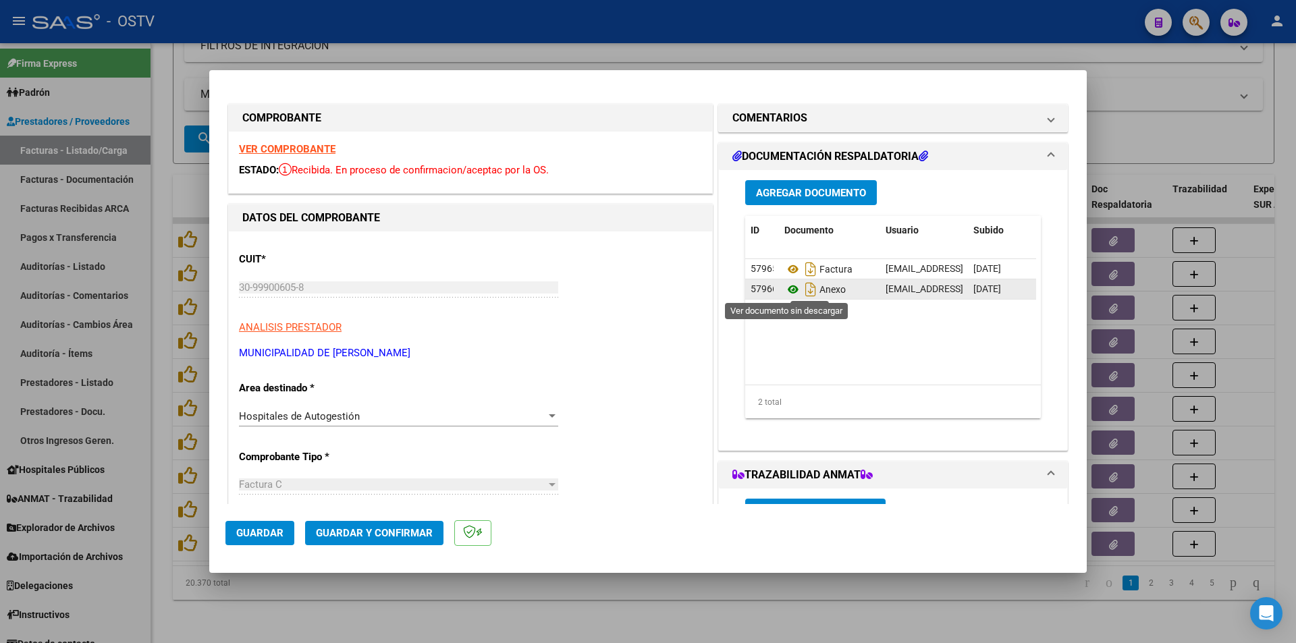
click at [787, 289] on icon at bounding box center [793, 289] width 18 height 16
click at [163, 148] on div at bounding box center [648, 321] width 1296 height 643
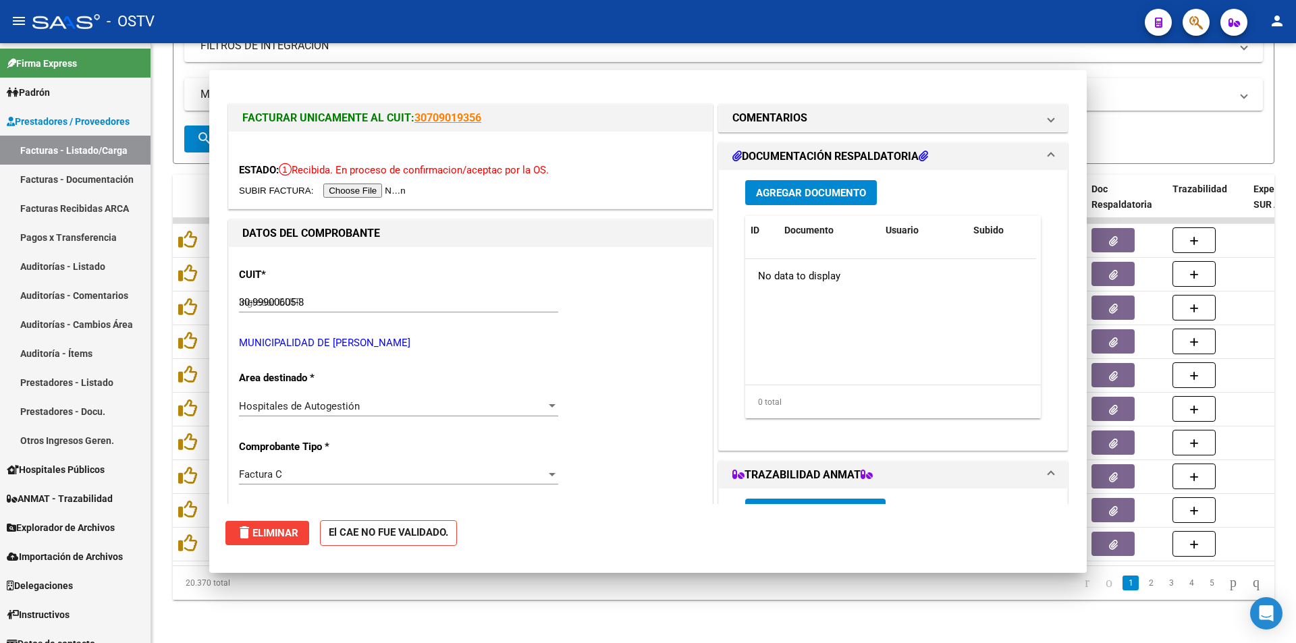
type input "$ 0,00"
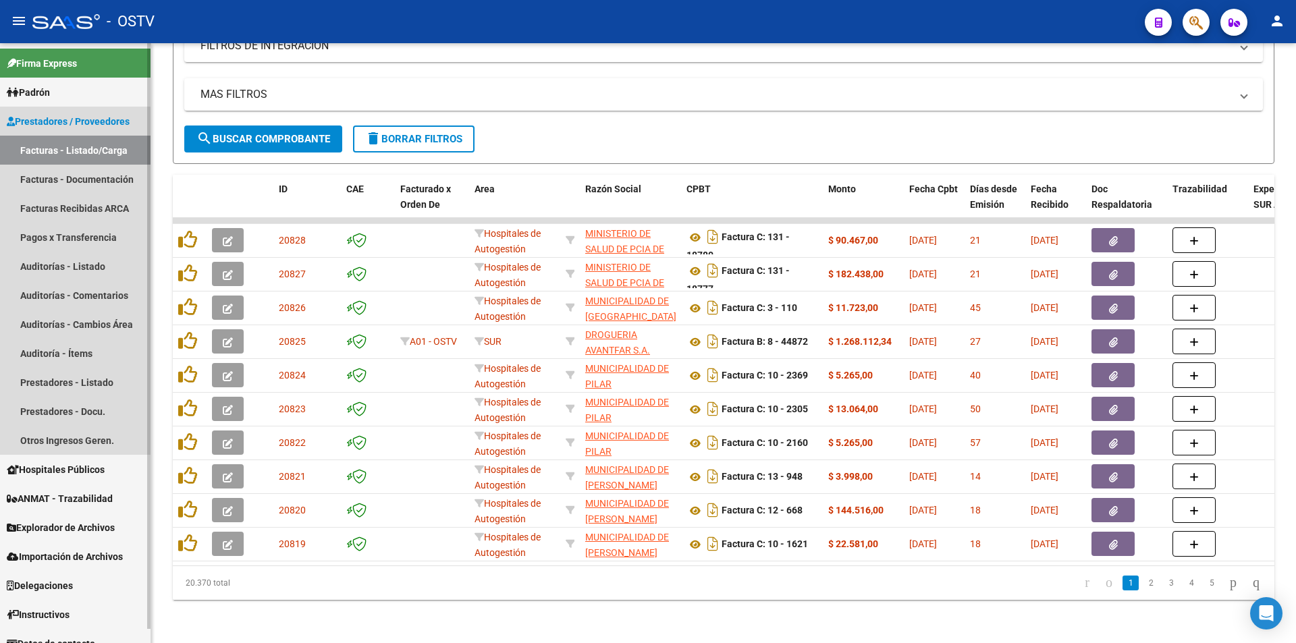
click at [89, 148] on link "Facturas - Listado/Carga" at bounding box center [75, 150] width 151 height 29
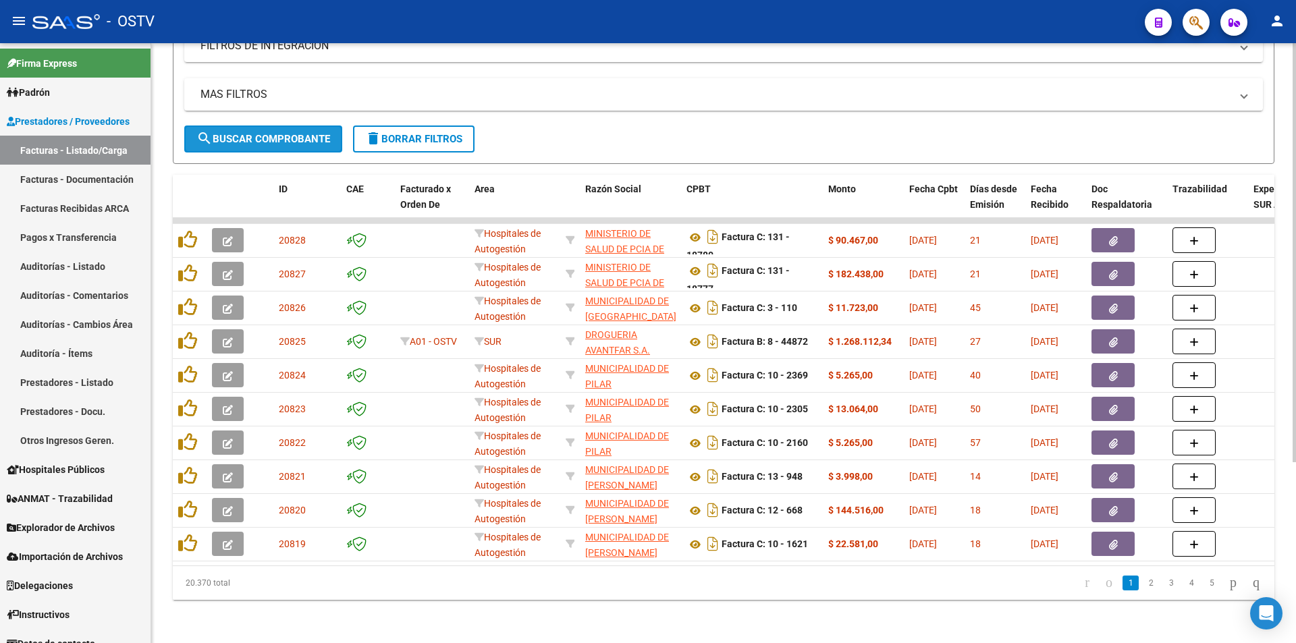
click at [265, 126] on button "search Buscar Comprobante" at bounding box center [263, 139] width 158 height 27
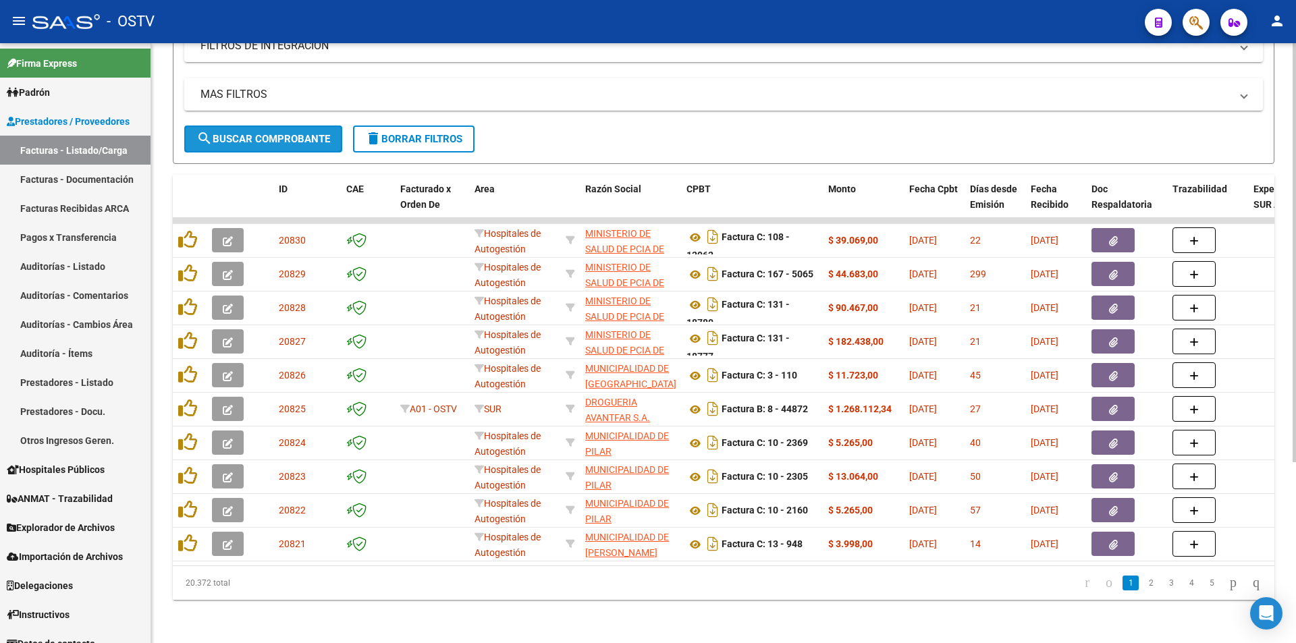
click at [271, 126] on button "search Buscar Comprobante" at bounding box center [263, 139] width 158 height 27
click at [271, 133] on span "search Buscar Comprobante" at bounding box center [263, 139] width 134 height 12
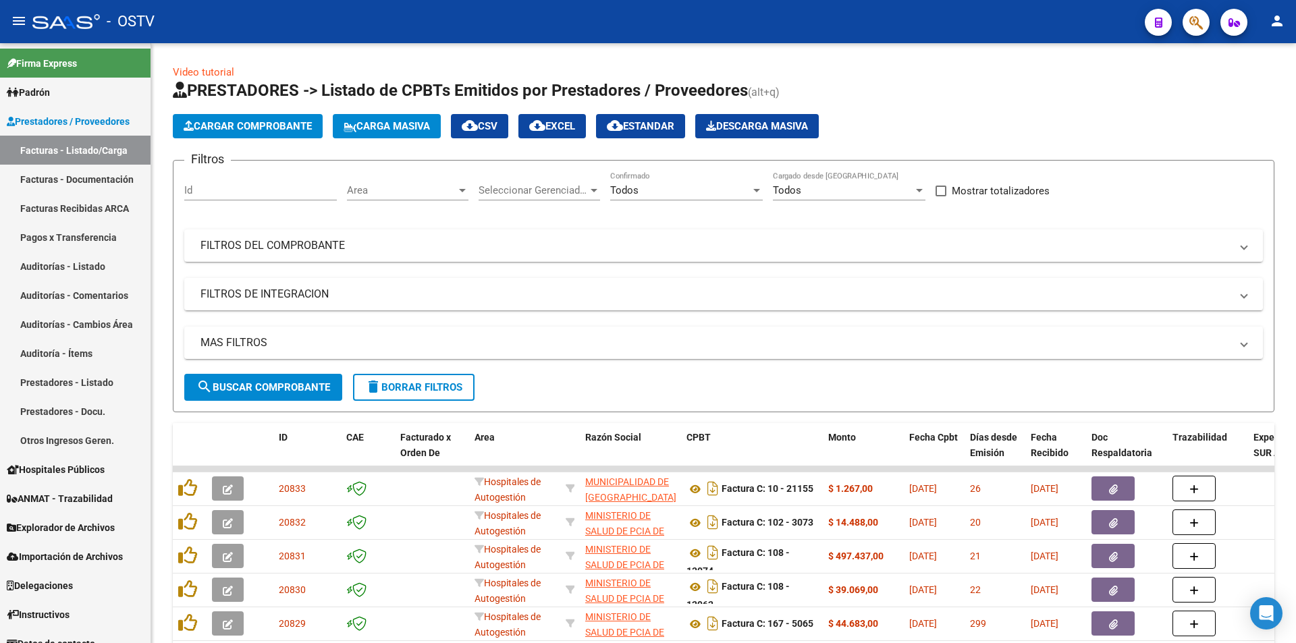
scroll to position [259, 0]
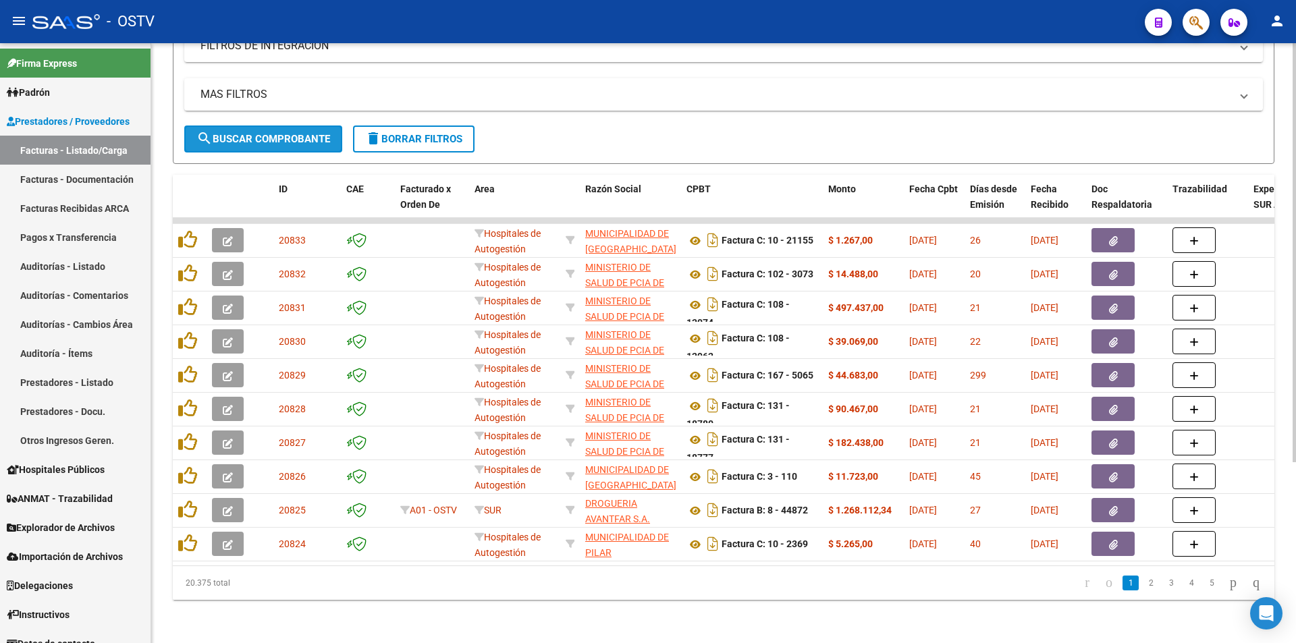
click at [265, 133] on span "search Buscar Comprobante" at bounding box center [263, 139] width 134 height 12
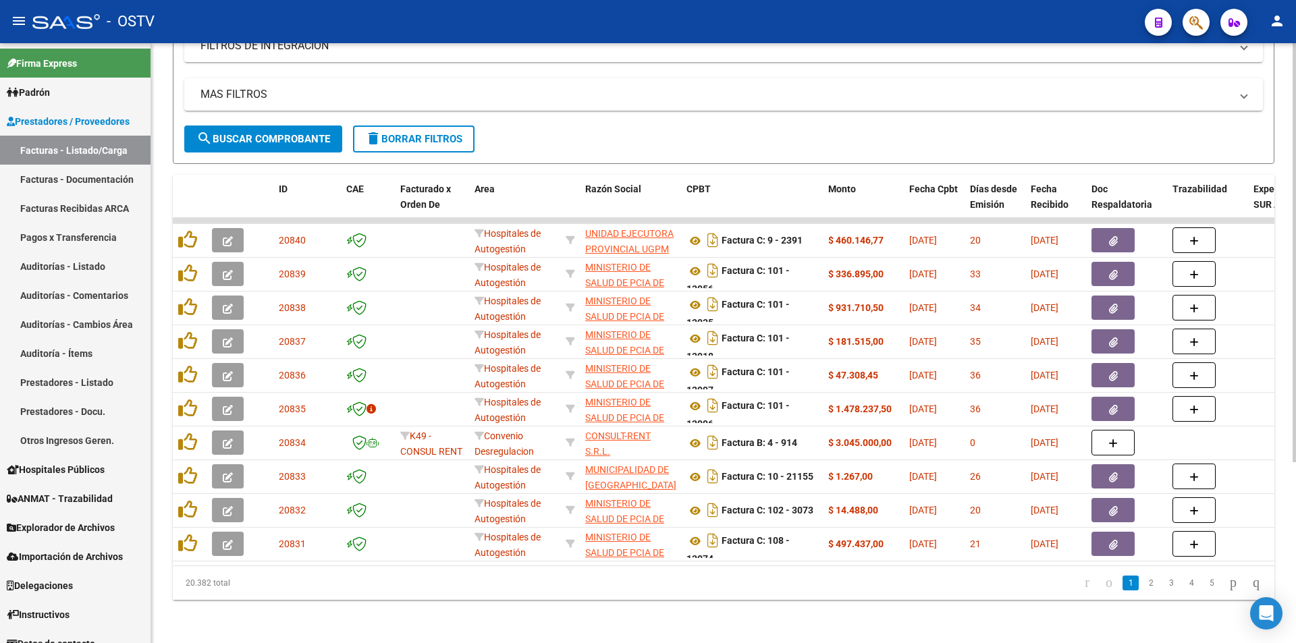
click at [267, 133] on span "search Buscar Comprobante" at bounding box center [263, 139] width 134 height 12
click at [266, 133] on span "search Buscar Comprobante" at bounding box center [263, 139] width 134 height 12
click at [275, 126] on button "search Buscar Comprobante" at bounding box center [263, 139] width 158 height 27
click at [268, 133] on span "search Buscar Comprobante" at bounding box center [263, 139] width 134 height 12
click at [275, 133] on span "search Buscar Comprobante" at bounding box center [263, 139] width 134 height 12
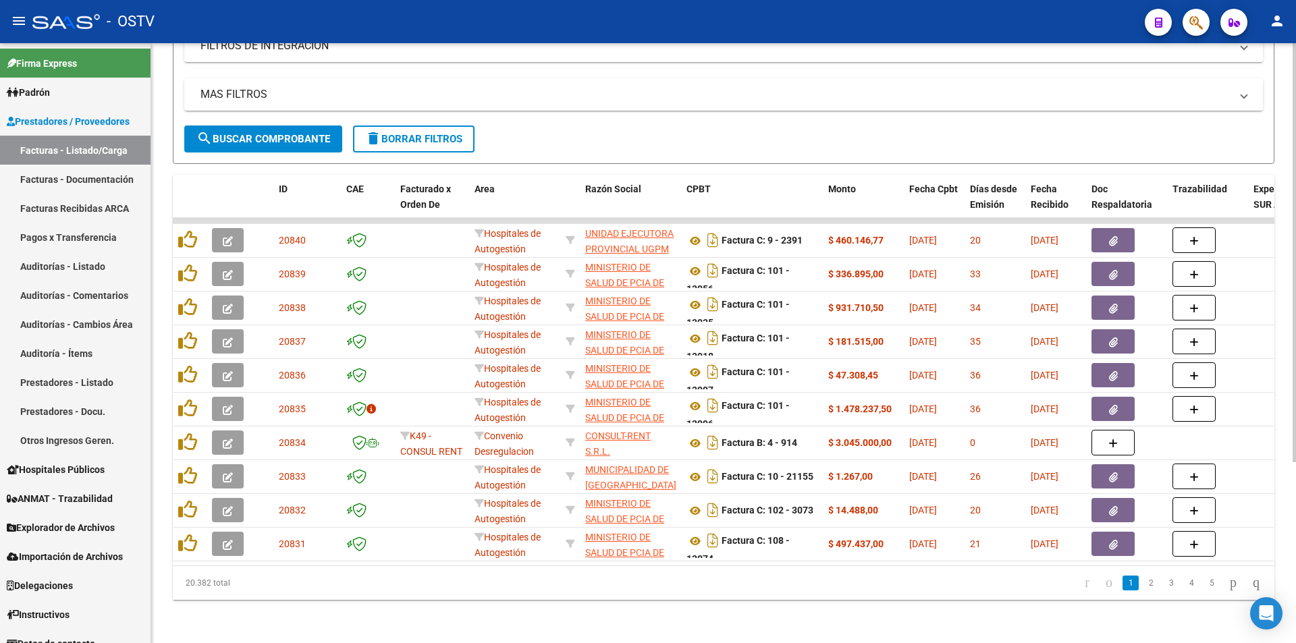
click at [269, 133] on span "search Buscar Comprobante" at bounding box center [263, 139] width 134 height 12
click at [271, 134] on span "search Buscar Comprobante" at bounding box center [263, 139] width 134 height 12
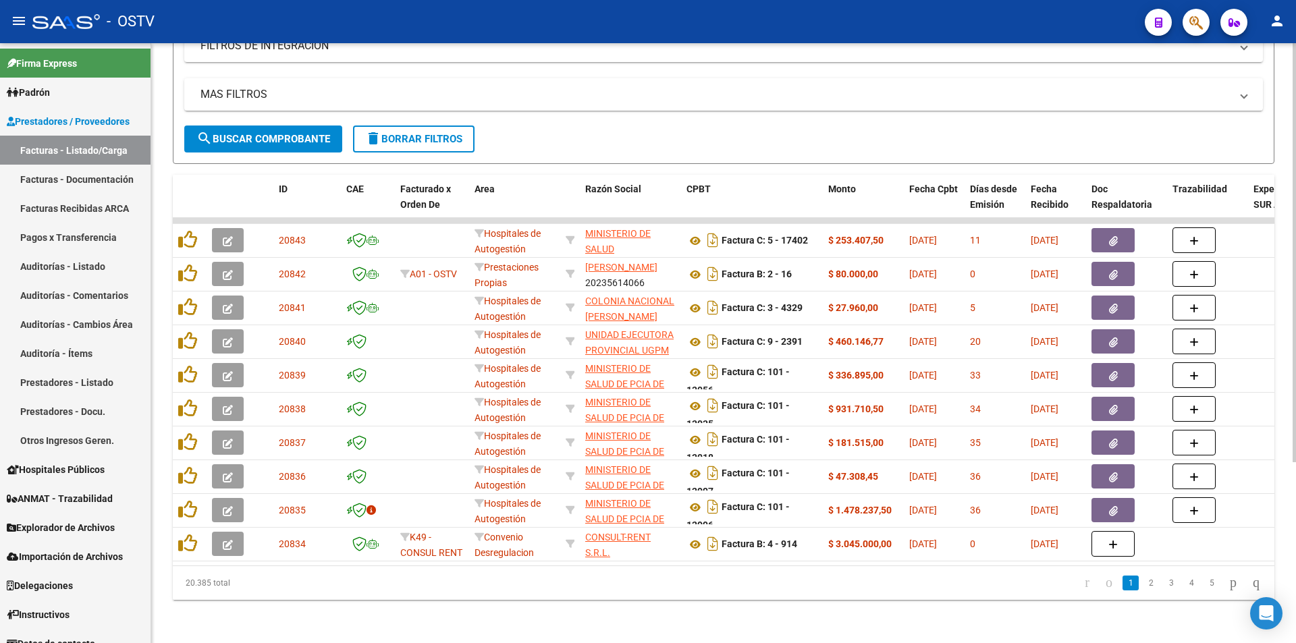
click at [259, 133] on span "search Buscar Comprobante" at bounding box center [263, 139] width 134 height 12
click at [254, 133] on span "search Buscar Comprobante" at bounding box center [263, 139] width 134 height 12
click at [256, 135] on button "search Buscar Comprobante" at bounding box center [263, 139] width 158 height 27
click at [262, 133] on span "search Buscar Comprobante" at bounding box center [263, 139] width 134 height 12
click at [264, 133] on span "search Buscar Comprobante" at bounding box center [263, 139] width 134 height 12
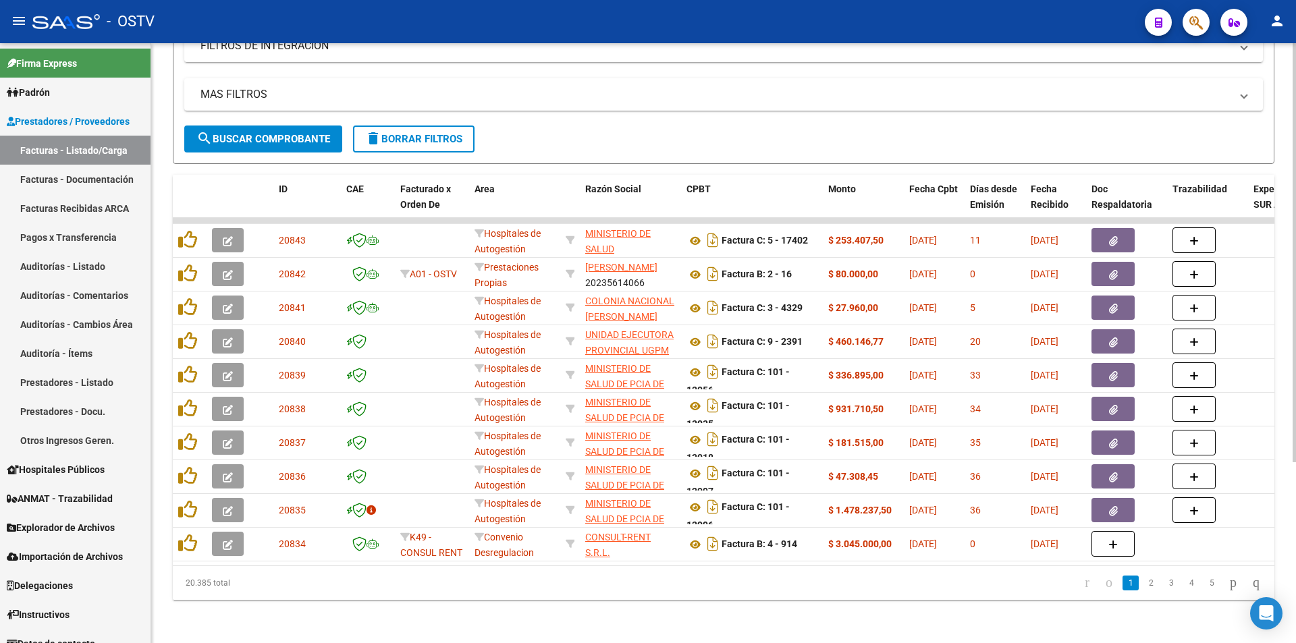
click at [272, 133] on span "search Buscar Comprobante" at bounding box center [263, 139] width 134 height 12
click at [305, 133] on span "search Buscar Comprobante" at bounding box center [263, 139] width 134 height 12
click at [266, 133] on span "search Buscar Comprobante" at bounding box center [263, 139] width 134 height 12
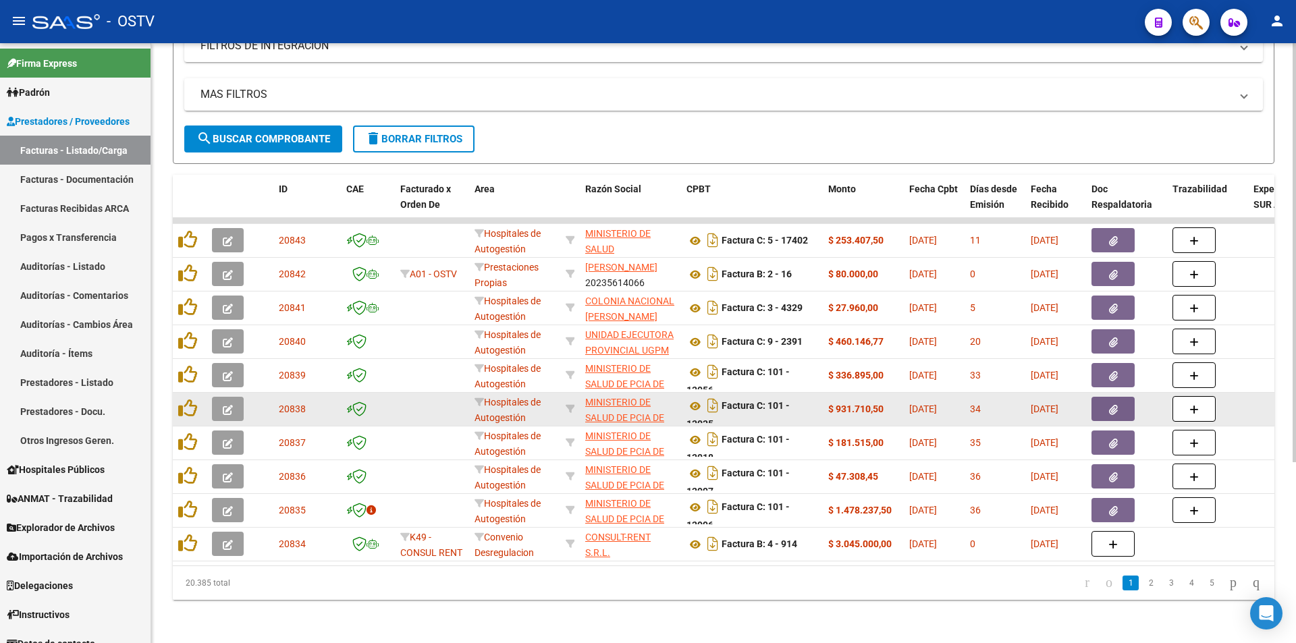
scroll to position [3, 0]
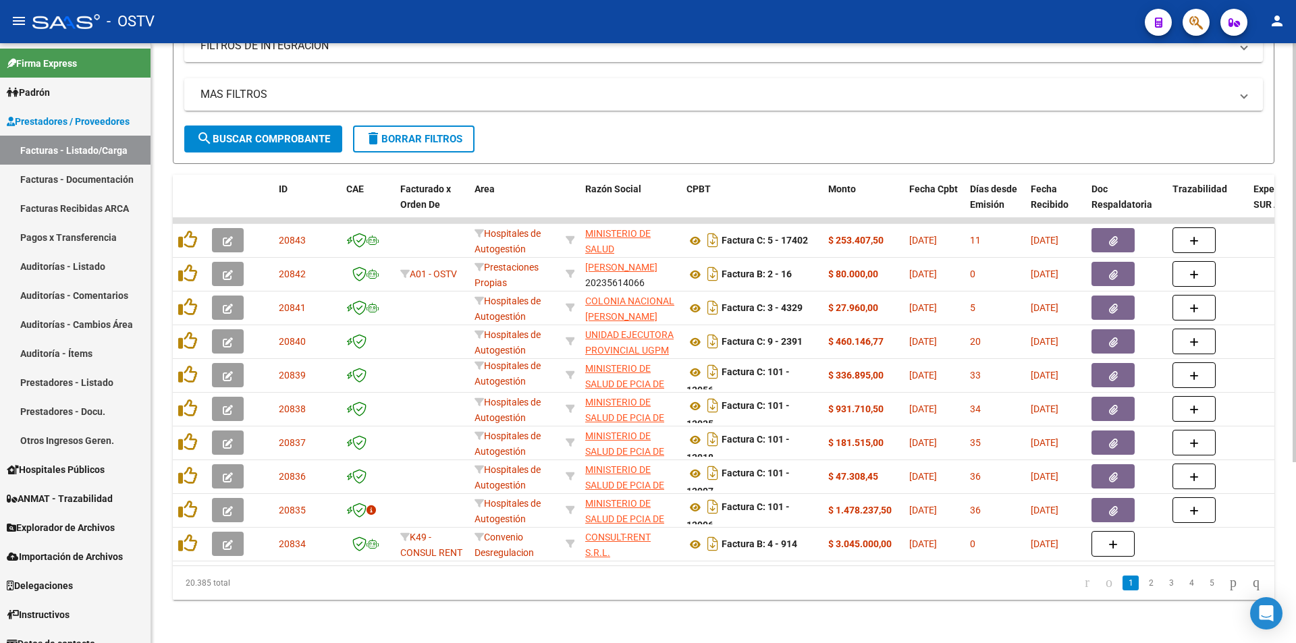
click at [258, 133] on span "search Buscar Comprobante" at bounding box center [263, 139] width 134 height 12
click at [263, 126] on button "search Buscar Comprobante" at bounding box center [263, 139] width 158 height 27
click at [256, 133] on span "search Buscar Comprobante" at bounding box center [263, 139] width 134 height 12
click at [271, 133] on span "search Buscar Comprobante" at bounding box center [263, 139] width 134 height 12
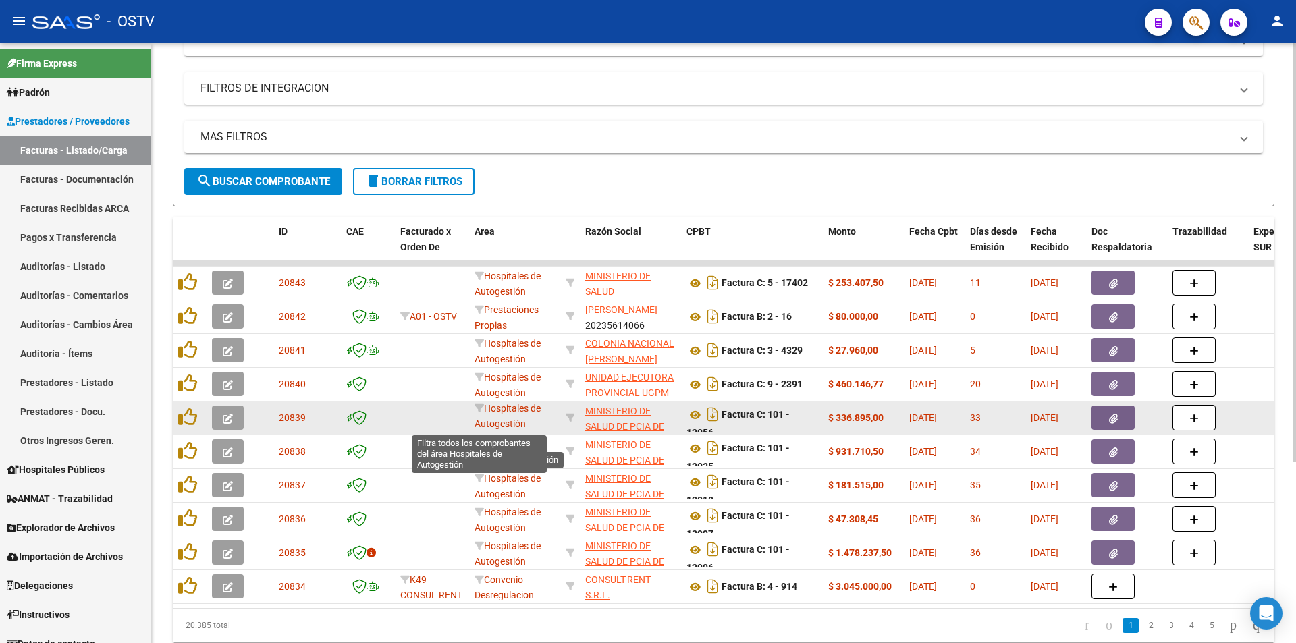
scroll to position [191, 0]
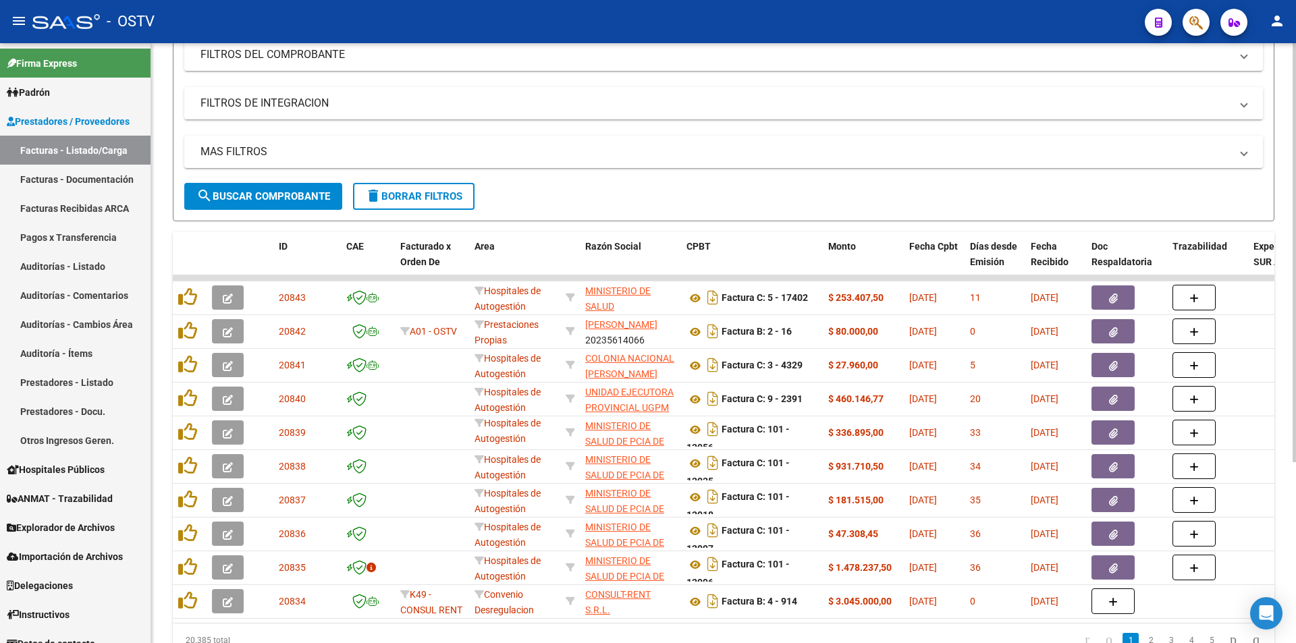
click at [258, 199] on span "search Buscar Comprobante" at bounding box center [263, 196] width 134 height 12
click at [262, 193] on span "search Buscar Comprobante" at bounding box center [263, 196] width 134 height 12
click at [267, 191] on span "search Buscar Comprobante" at bounding box center [263, 196] width 134 height 12
click at [265, 190] on span "search Buscar Comprobante" at bounding box center [263, 196] width 134 height 12
click at [267, 190] on span "search Buscar Comprobante" at bounding box center [263, 196] width 134 height 12
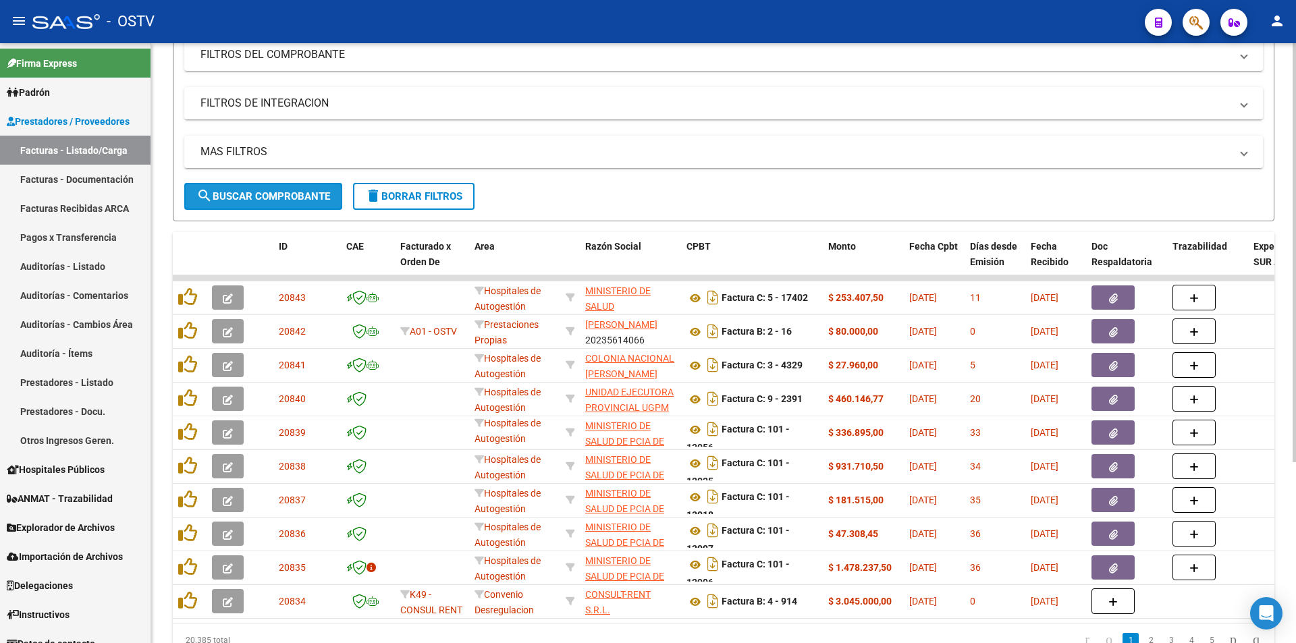
click at [267, 192] on span "search Buscar Comprobante" at bounding box center [263, 196] width 134 height 12
click at [267, 199] on span "search Buscar Comprobante" at bounding box center [263, 196] width 134 height 12
click at [275, 196] on span "search Buscar Comprobante" at bounding box center [263, 196] width 134 height 12
click at [257, 195] on span "search Buscar Comprobante" at bounding box center [263, 196] width 134 height 12
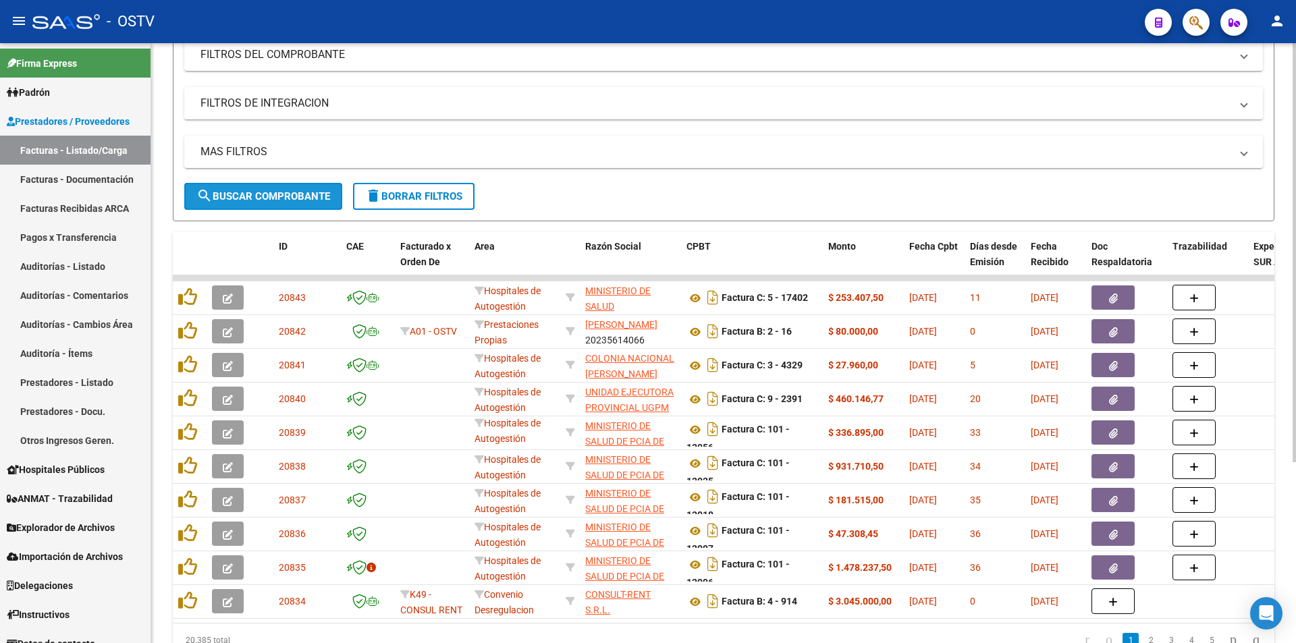
click at [259, 189] on button "search Buscar Comprobante" at bounding box center [263, 196] width 158 height 27
click at [267, 189] on button "search Buscar Comprobante" at bounding box center [263, 196] width 158 height 27
click at [261, 190] on button "search Buscar Comprobante" at bounding box center [263, 196] width 158 height 27
click at [261, 190] on span "search Buscar Comprobante" at bounding box center [263, 196] width 134 height 12
click at [267, 193] on span "search Buscar Comprobante" at bounding box center [263, 196] width 134 height 12
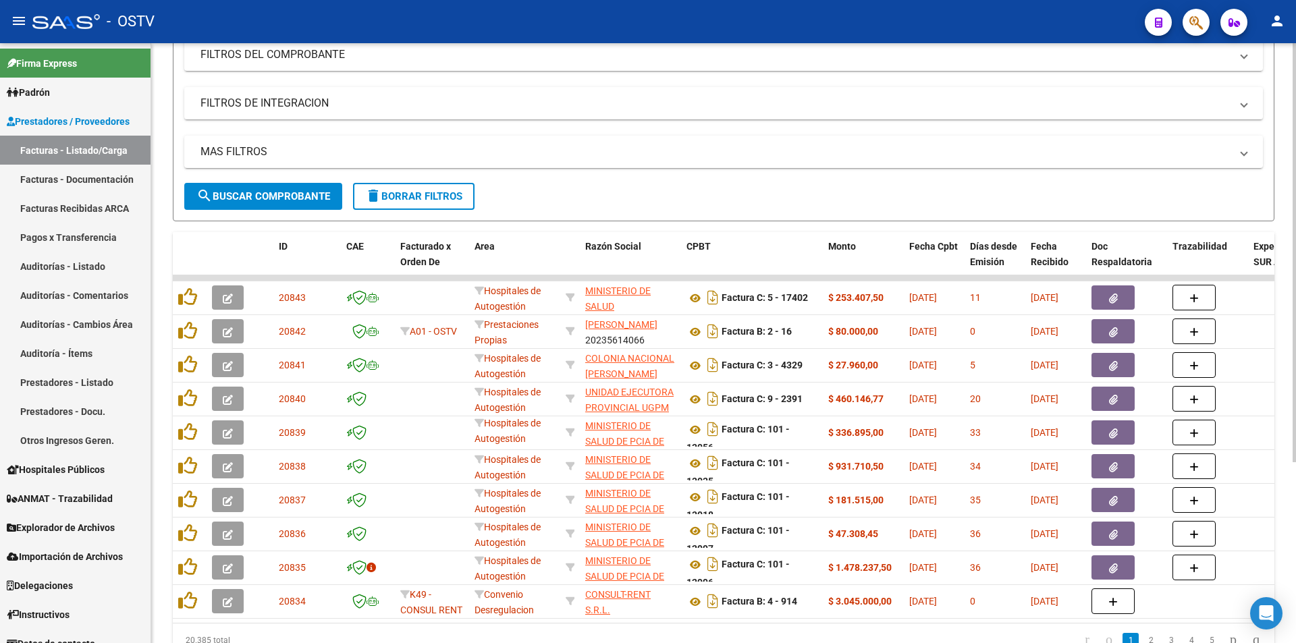
click at [271, 188] on button "search Buscar Comprobante" at bounding box center [263, 196] width 158 height 27
click at [283, 192] on span "search Buscar Comprobante" at bounding box center [263, 196] width 134 height 12
click at [269, 193] on span "search Buscar Comprobante" at bounding box center [263, 196] width 134 height 12
click at [269, 194] on span "search Buscar Comprobante" at bounding box center [263, 196] width 134 height 12
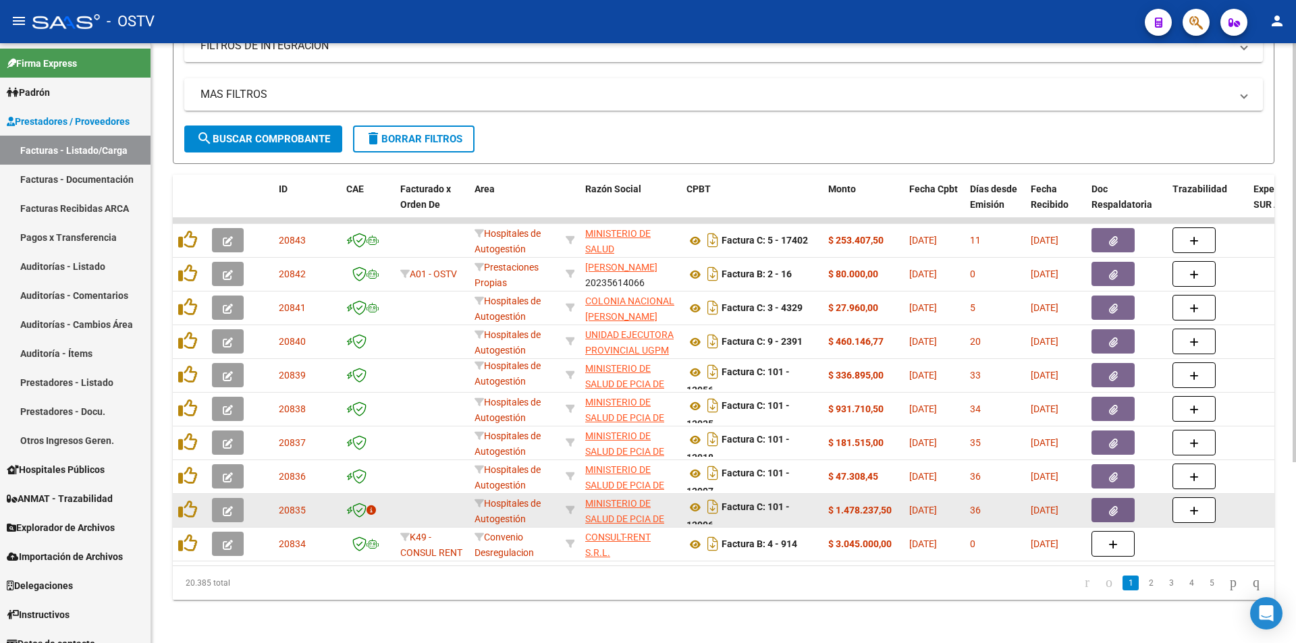
scroll to position [259, 0]
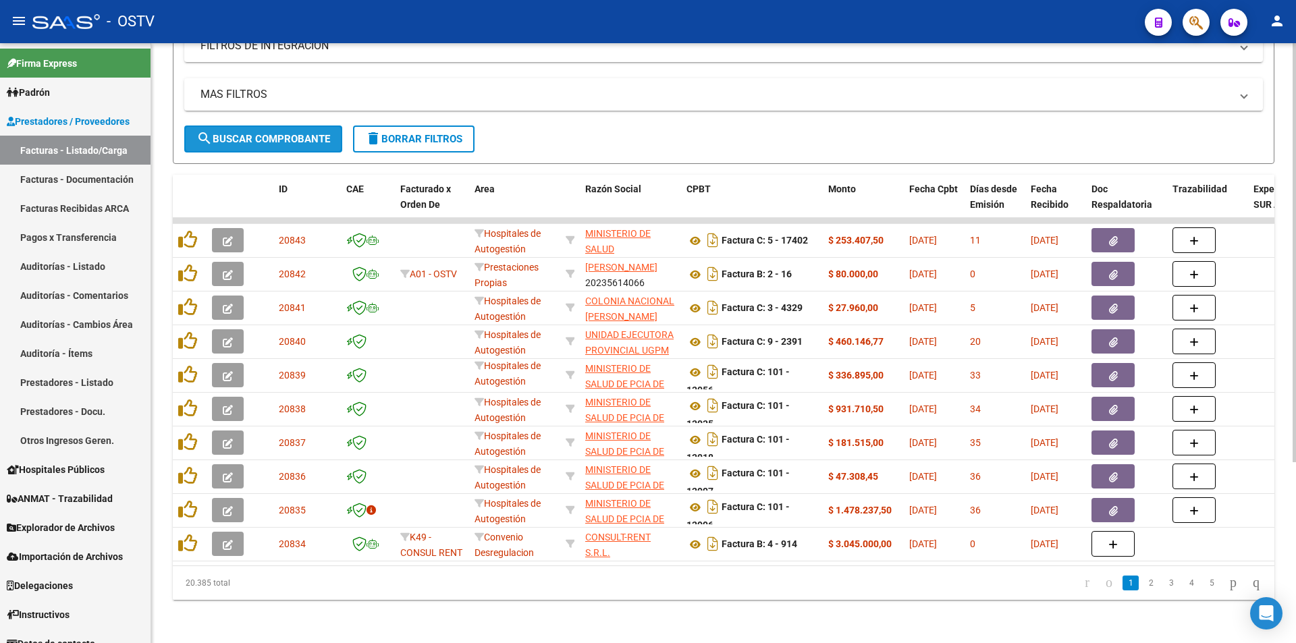
click at [271, 133] on span "search Buscar Comprobante" at bounding box center [263, 139] width 134 height 12
click at [260, 133] on span "search Buscar Comprobante" at bounding box center [263, 139] width 134 height 12
click at [262, 133] on span "search Buscar Comprobante" at bounding box center [263, 139] width 134 height 12
click at [269, 133] on span "search Buscar Comprobante" at bounding box center [263, 139] width 134 height 12
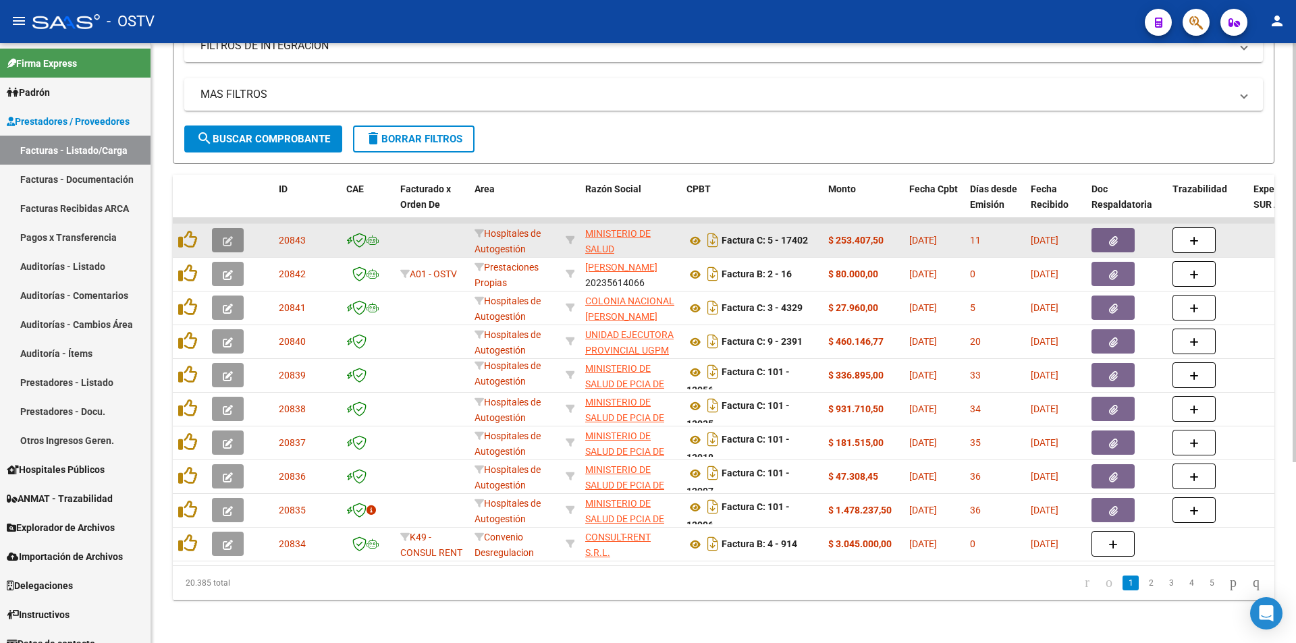
click at [236, 230] on button "button" at bounding box center [228, 240] width 32 height 24
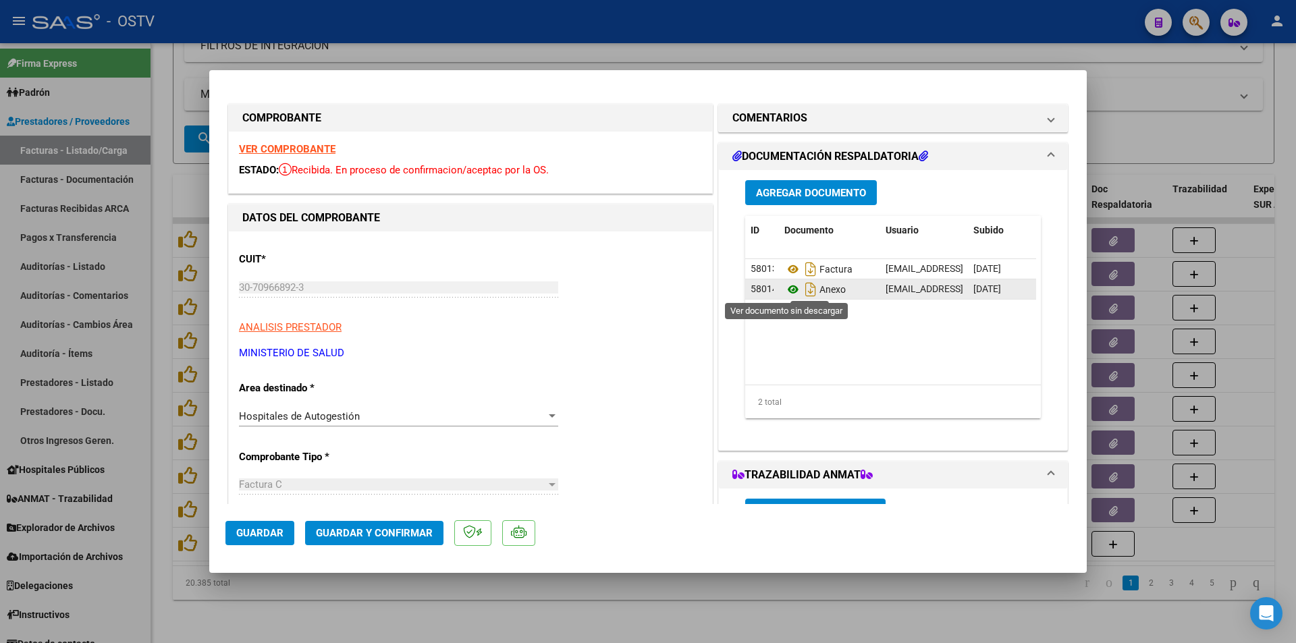
click at [786, 293] on icon at bounding box center [793, 289] width 18 height 16
click at [163, 160] on div at bounding box center [648, 321] width 1296 height 643
type input "$ 0,00"
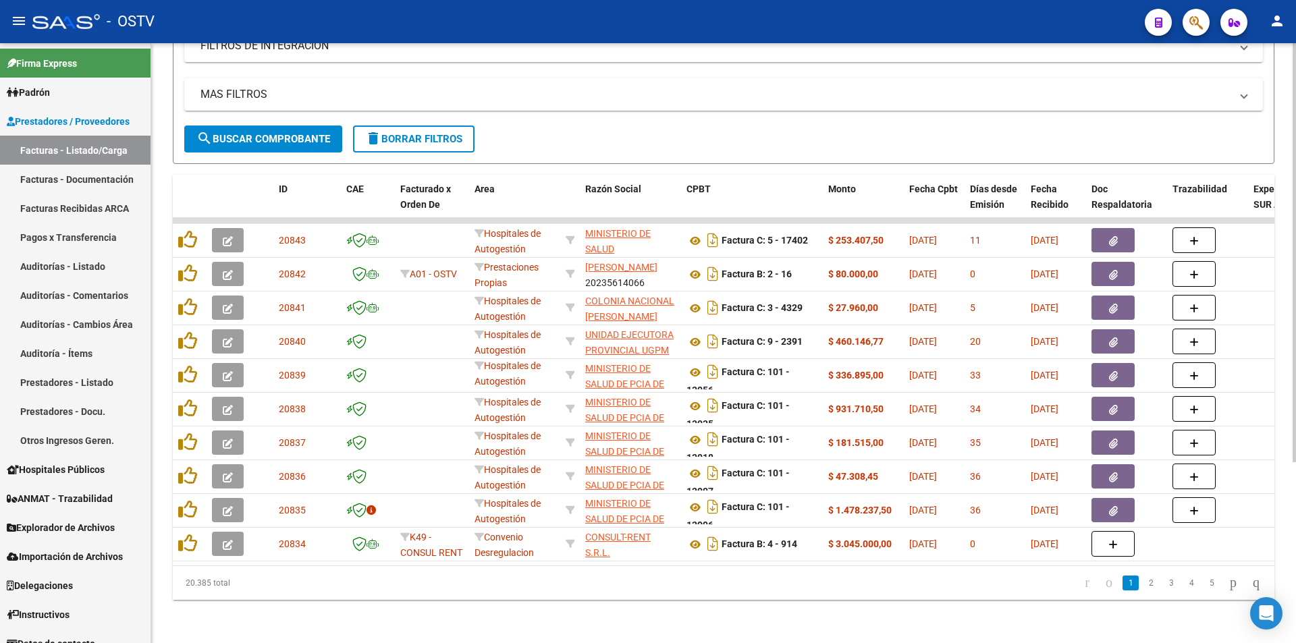
click at [233, 133] on span "search Buscar Comprobante" at bounding box center [263, 139] width 134 height 12
click at [265, 133] on span "search Buscar Comprobante" at bounding box center [263, 139] width 134 height 12
click at [262, 133] on span "search Buscar Comprobante" at bounding box center [263, 139] width 134 height 12
click at [265, 133] on span "search Buscar Comprobante" at bounding box center [263, 139] width 134 height 12
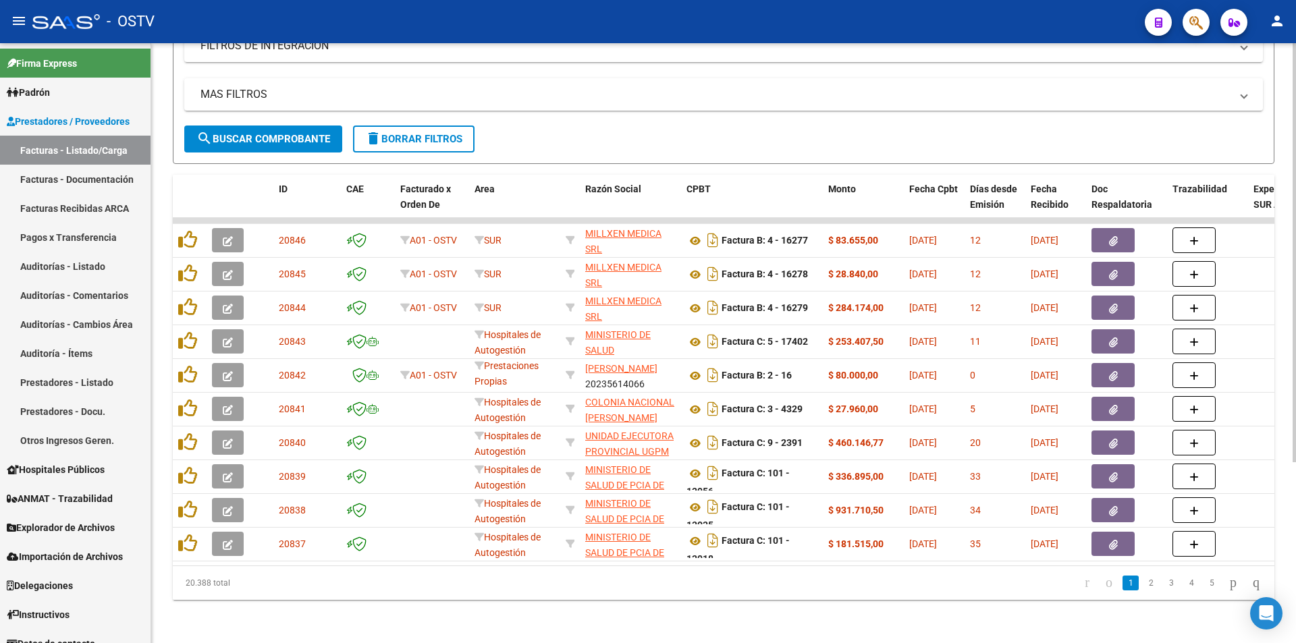
click at [289, 133] on span "search Buscar Comprobante" at bounding box center [263, 139] width 134 height 12
click at [1143, 583] on link "2" at bounding box center [1151, 583] width 16 height 15
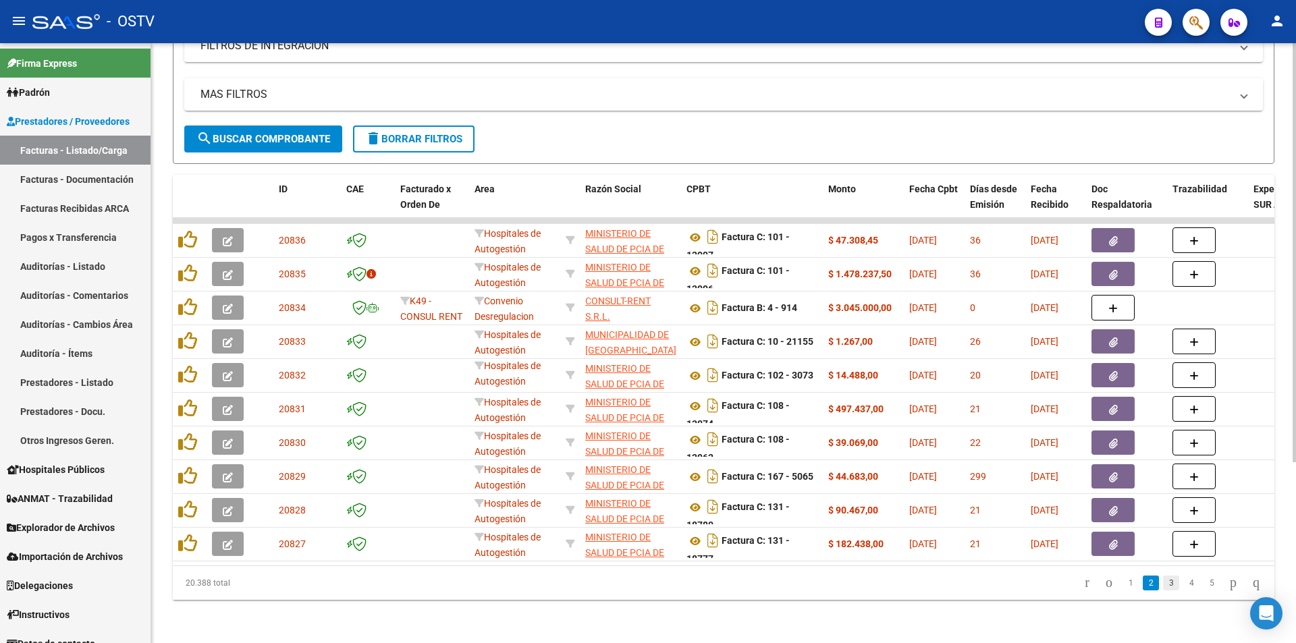
click at [1163, 587] on link "3" at bounding box center [1171, 583] width 16 height 15
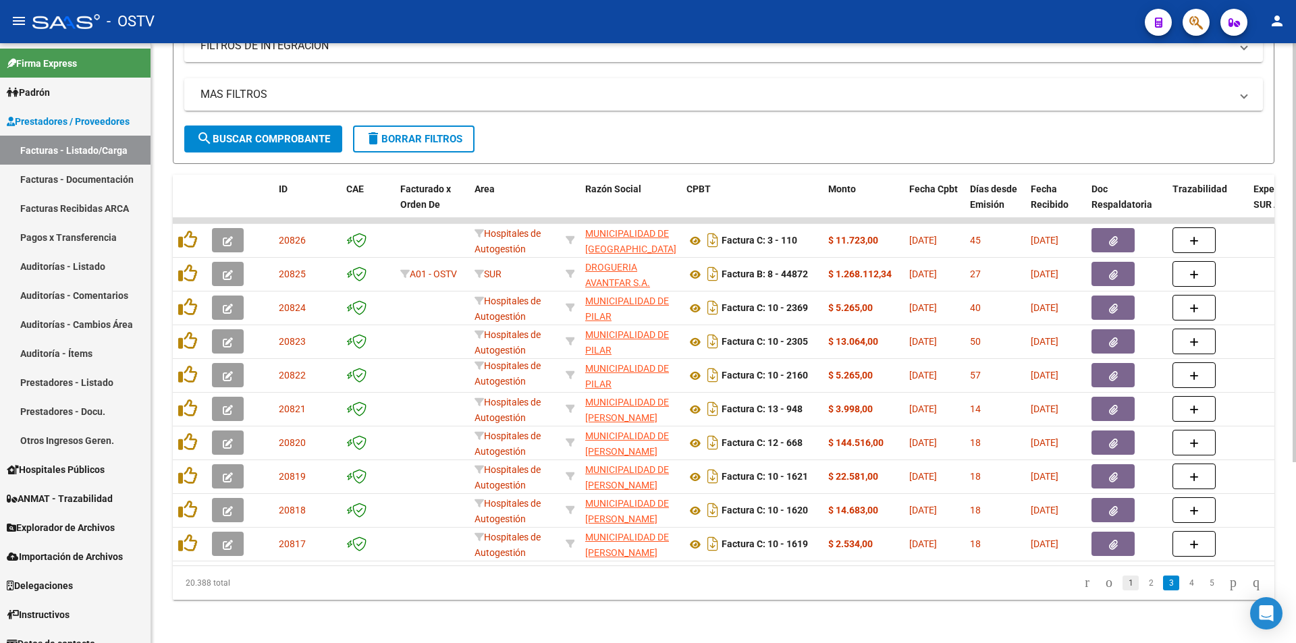
click at [1122, 581] on link "1" at bounding box center [1130, 583] width 16 height 15
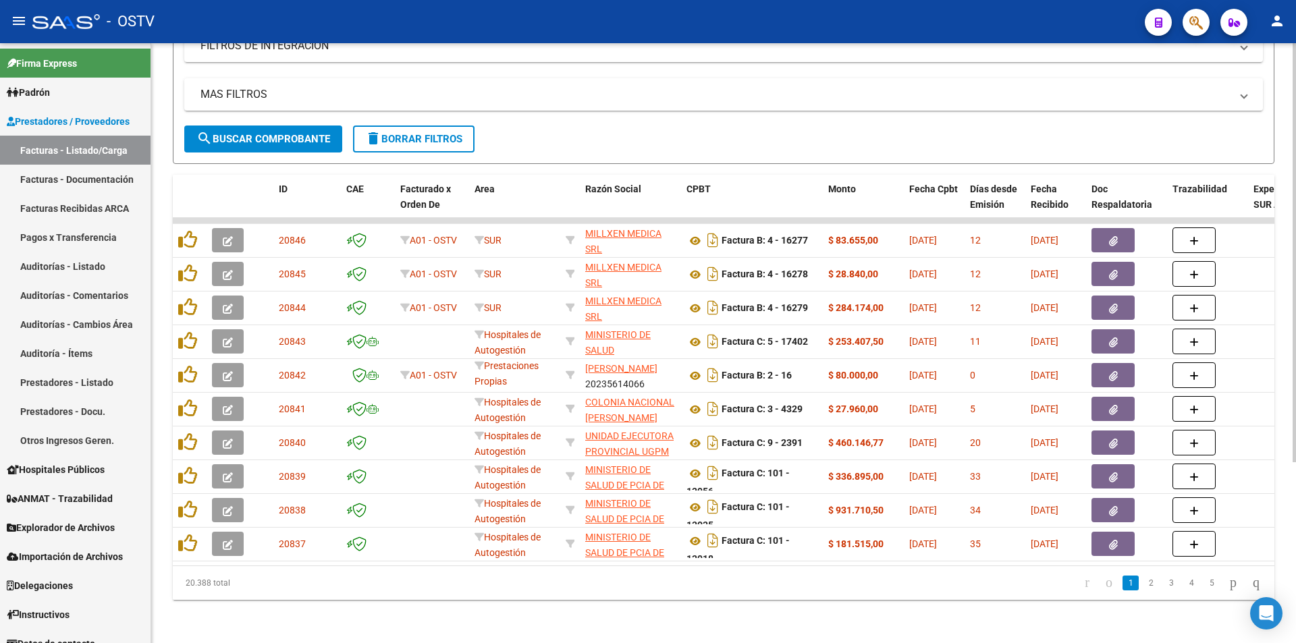
click at [264, 133] on span "search Buscar Comprobante" at bounding box center [263, 139] width 134 height 12
click at [274, 133] on span "search Buscar Comprobante" at bounding box center [263, 139] width 134 height 12
click at [269, 133] on span "search Buscar Comprobante" at bounding box center [263, 139] width 134 height 12
click at [267, 126] on button "search Buscar Comprobante" at bounding box center [263, 139] width 158 height 27
click at [267, 133] on span "search Buscar Comprobante" at bounding box center [263, 139] width 134 height 12
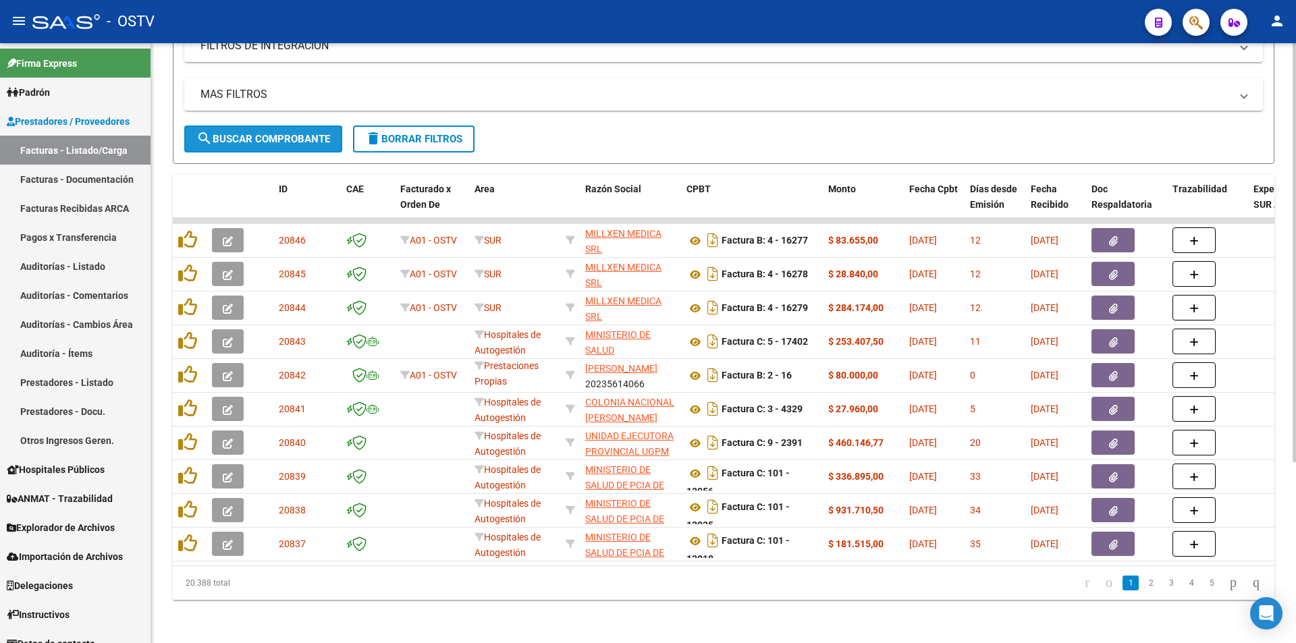
click at [271, 138] on button "search Buscar Comprobante" at bounding box center [263, 139] width 158 height 27
click at [260, 133] on span "search Buscar Comprobante" at bounding box center [263, 139] width 134 height 12
click at [265, 133] on span "search Buscar Comprobante" at bounding box center [263, 139] width 134 height 12
click at [261, 133] on span "search Buscar Comprobante" at bounding box center [263, 139] width 134 height 12
click at [267, 133] on span "search Buscar Comprobante" at bounding box center [263, 139] width 134 height 12
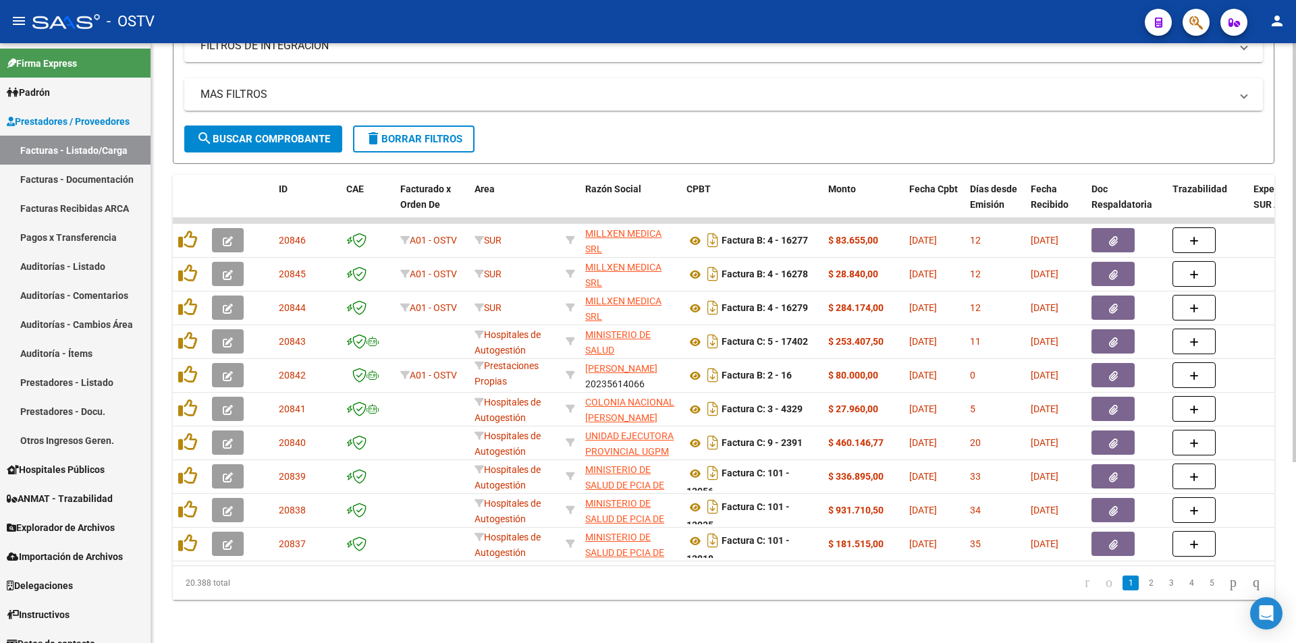
click at [267, 133] on span "search Buscar Comprobante" at bounding box center [263, 139] width 134 height 12
click at [50, 91] on span "Padrón" at bounding box center [28, 92] width 43 height 15
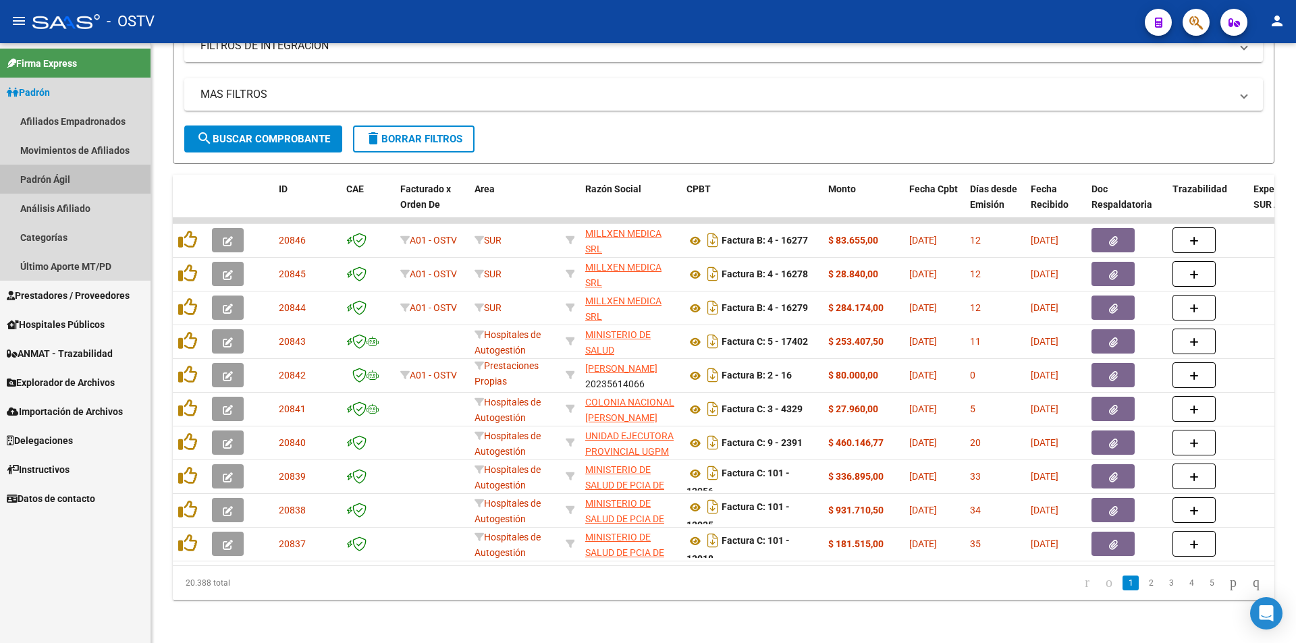
click at [56, 178] on link "Padrón Ágil" at bounding box center [75, 179] width 151 height 29
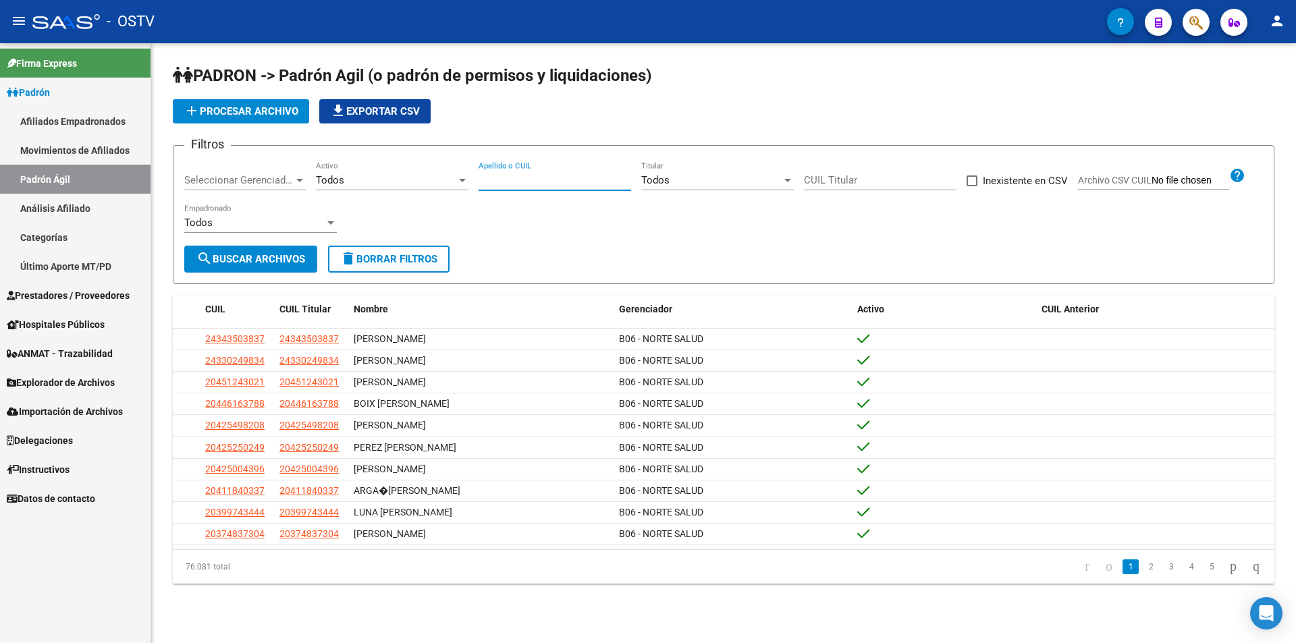
click at [523, 181] on input "Apellido o CUIL" at bounding box center [555, 180] width 153 height 12
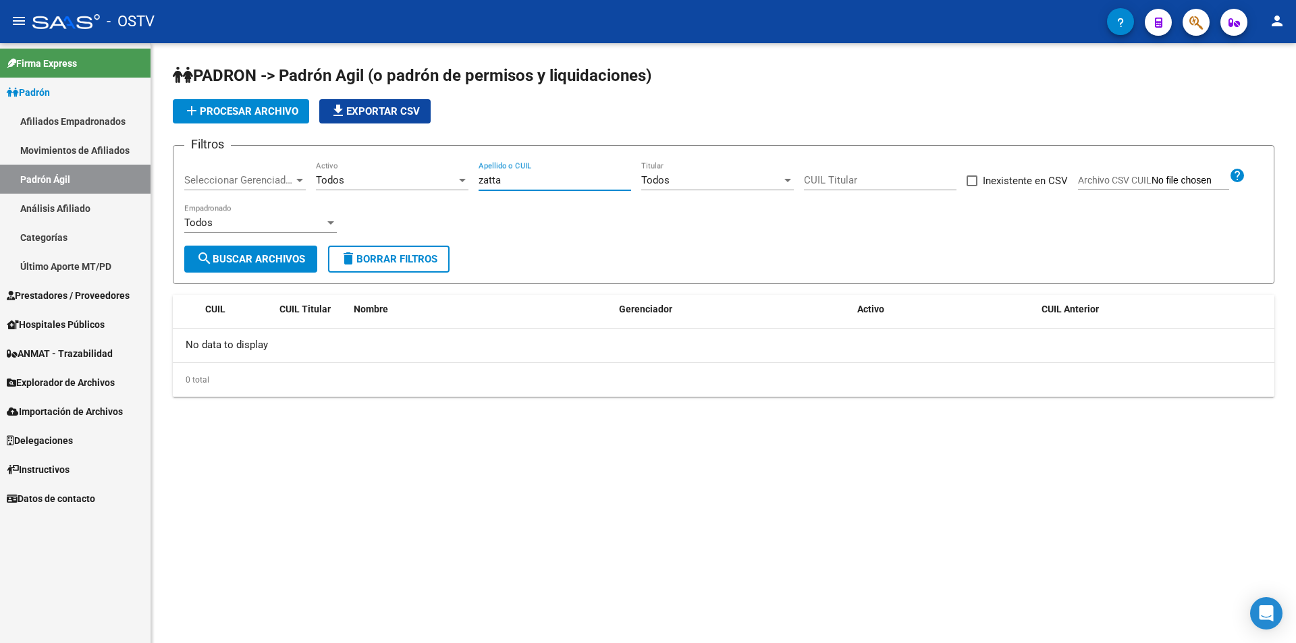
type input "zatta"
click at [86, 210] on link "Análisis Afiliado" at bounding box center [75, 208] width 151 height 29
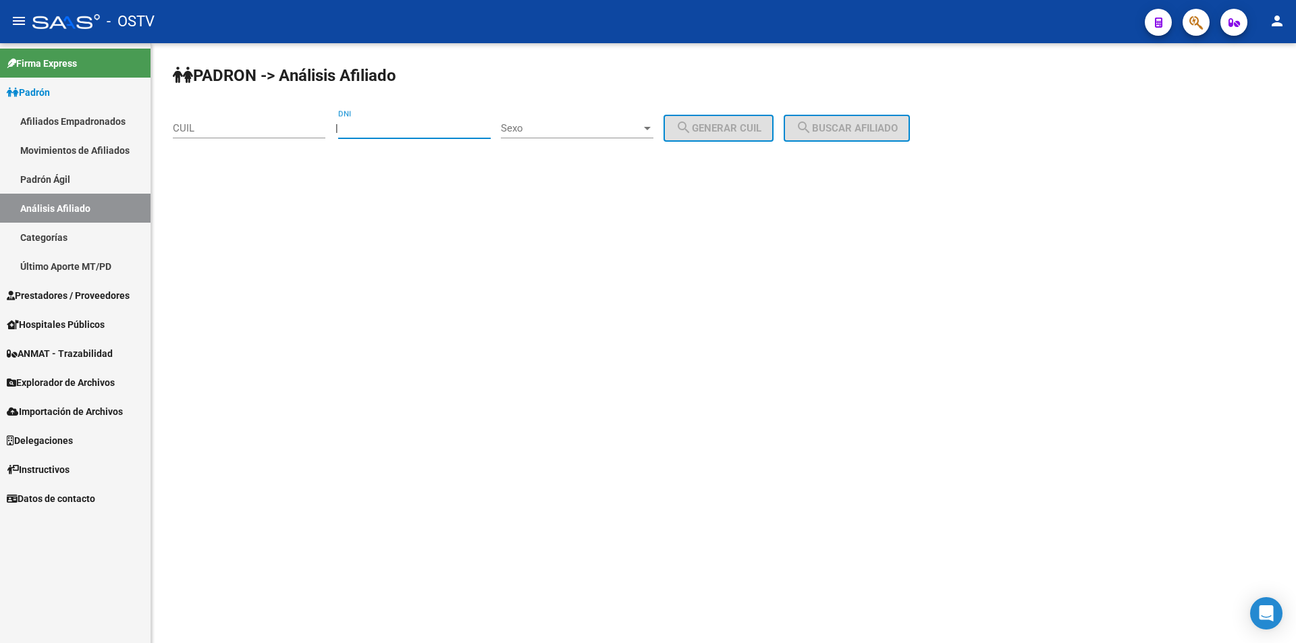
paste input "27494896"
type input "27494896"
click at [59, 115] on link "Afiliados Empadronados" at bounding box center [75, 121] width 151 height 29
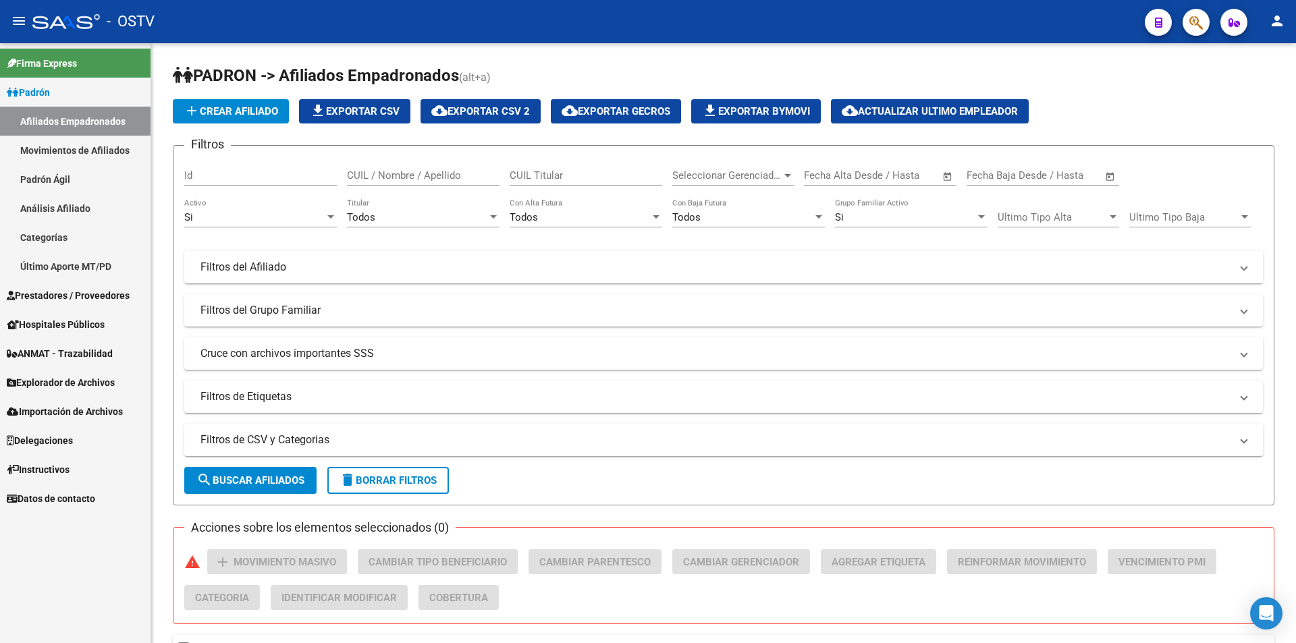
click at [36, 287] on link "Prestadores / Proveedores" at bounding box center [75, 295] width 151 height 29
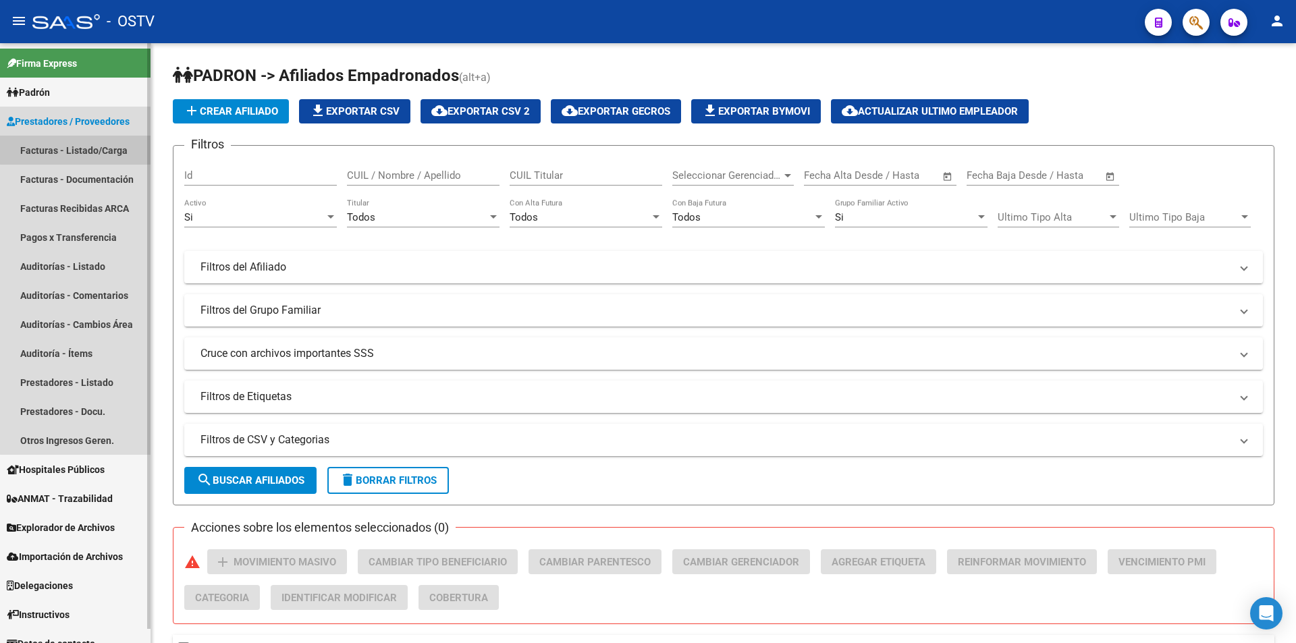
click at [82, 150] on link "Facturas - Listado/Carga" at bounding box center [75, 150] width 151 height 29
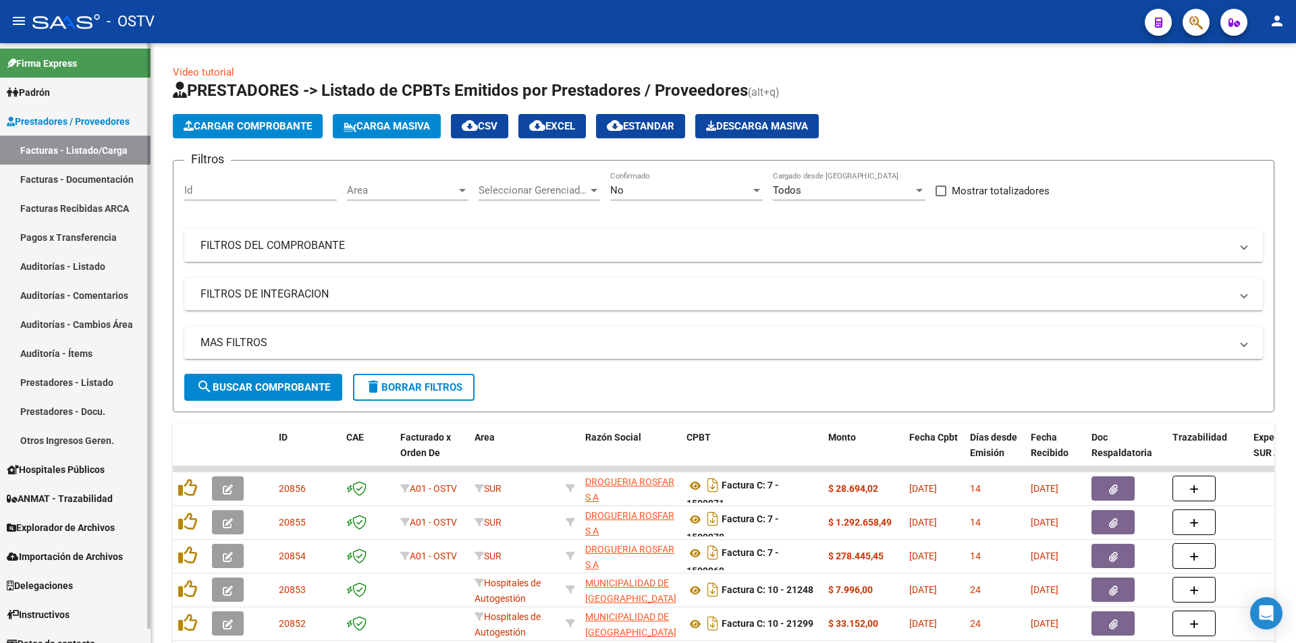
click at [84, 236] on link "Pagos x Transferencia" at bounding box center [75, 237] width 151 height 29
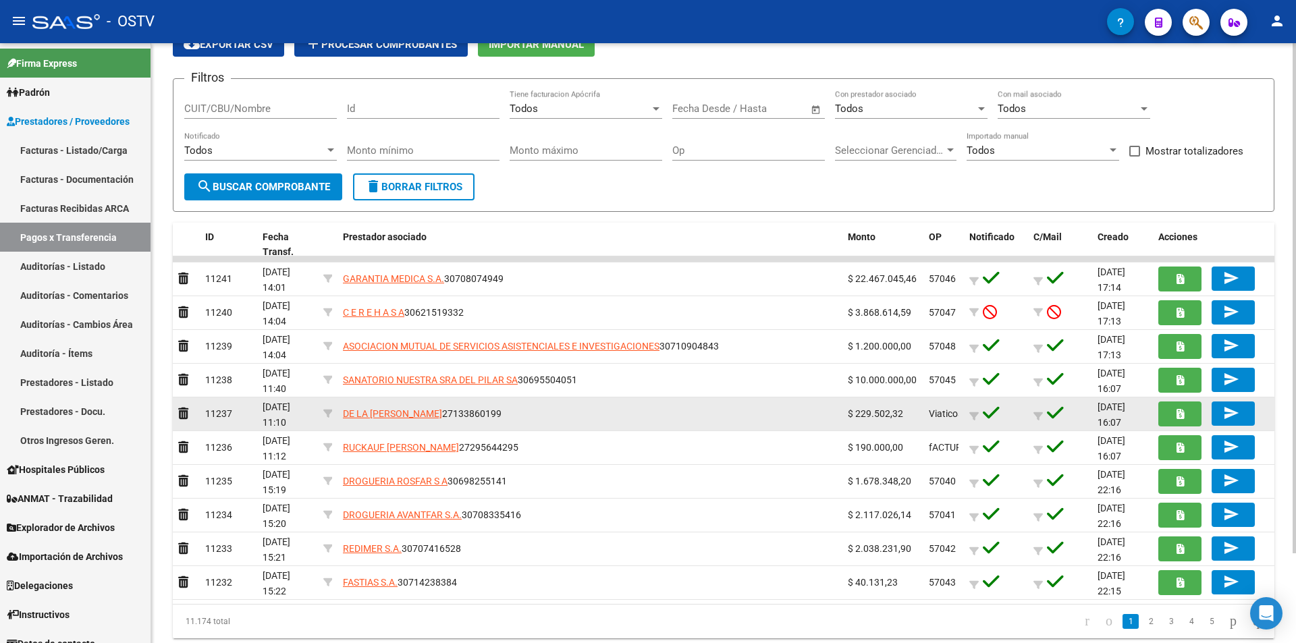
scroll to position [106, 0]
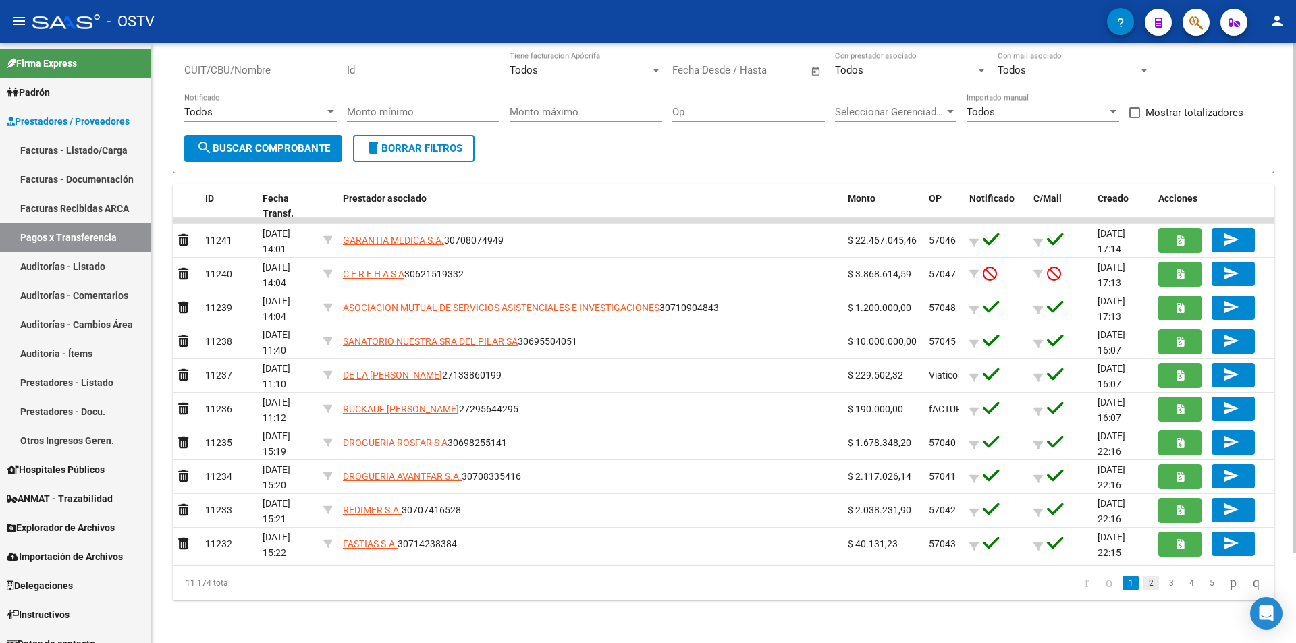
click at [1143, 583] on link "2" at bounding box center [1151, 583] width 16 height 15
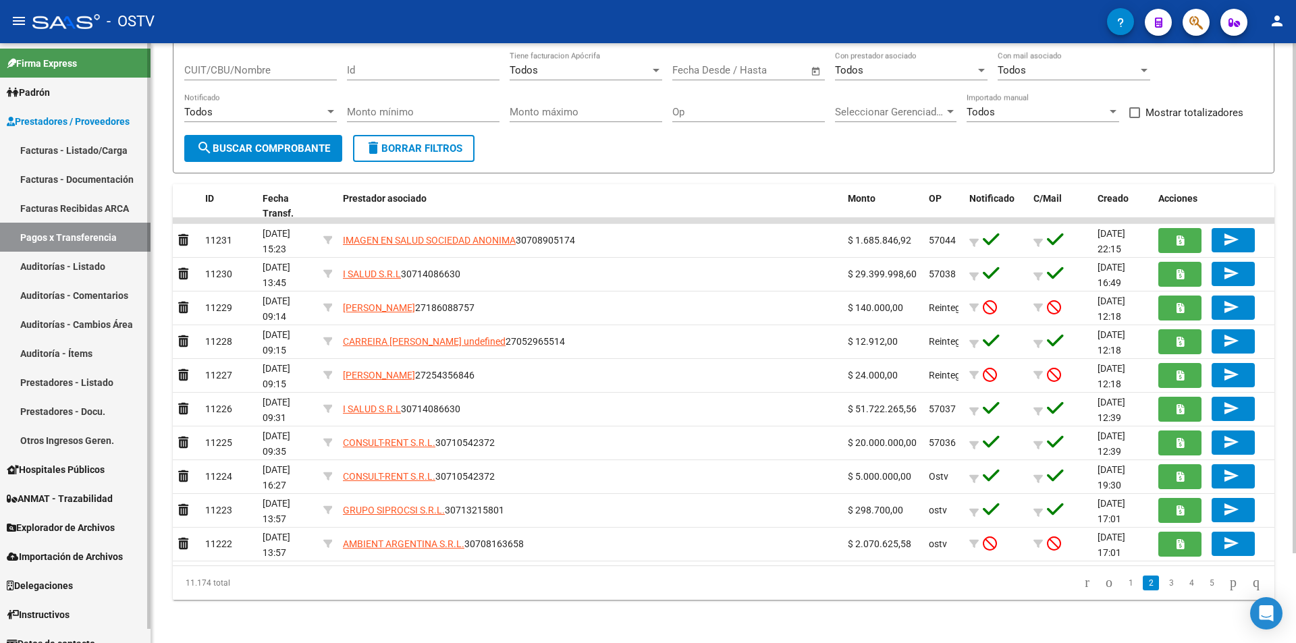
click at [59, 151] on link "Facturas - Listado/Carga" at bounding box center [75, 150] width 151 height 29
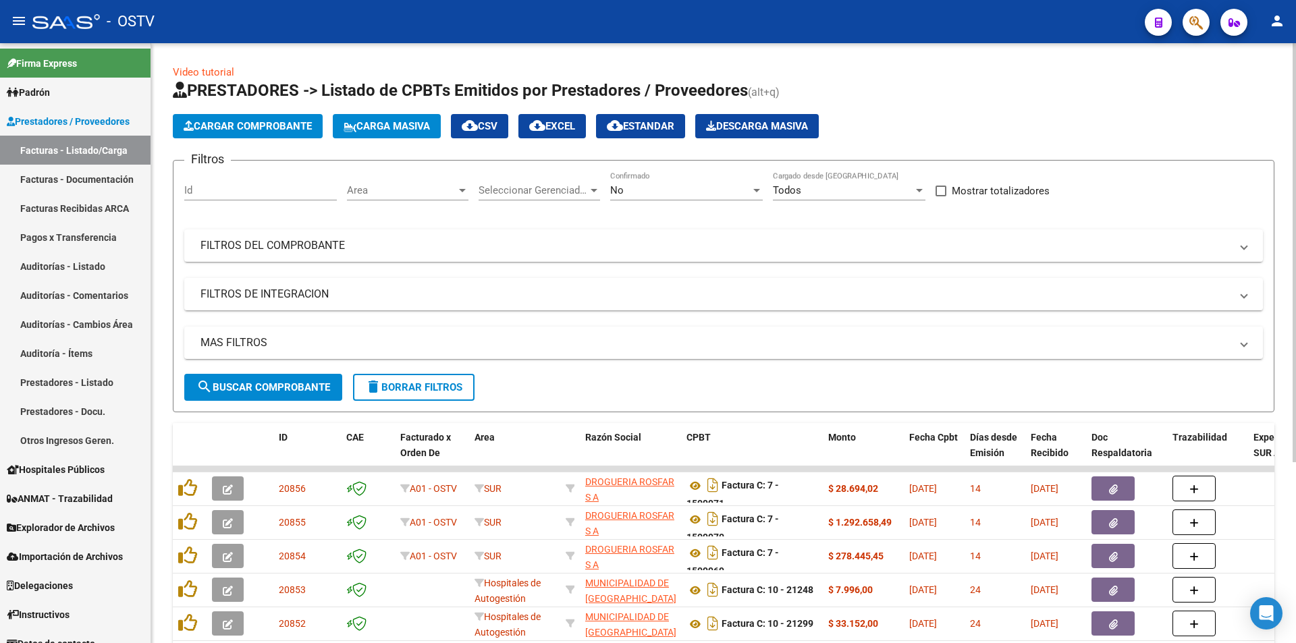
click at [664, 192] on div "No" at bounding box center [680, 190] width 140 height 12
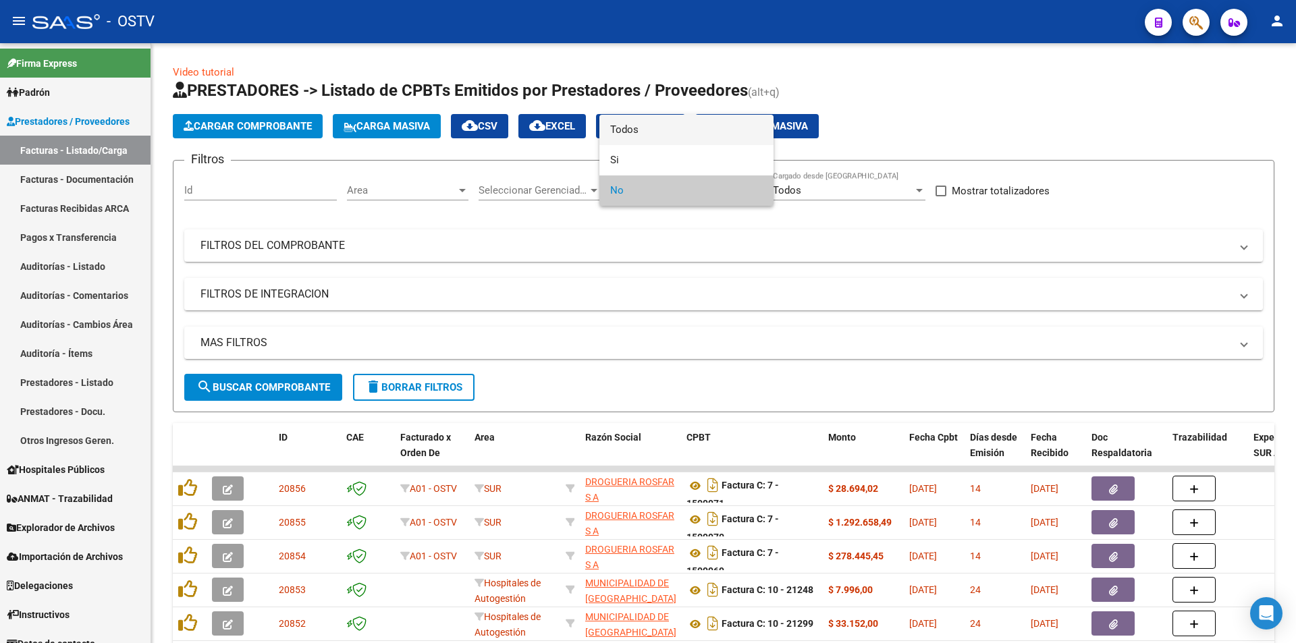
click at [649, 127] on span "Todos" at bounding box center [686, 130] width 153 height 30
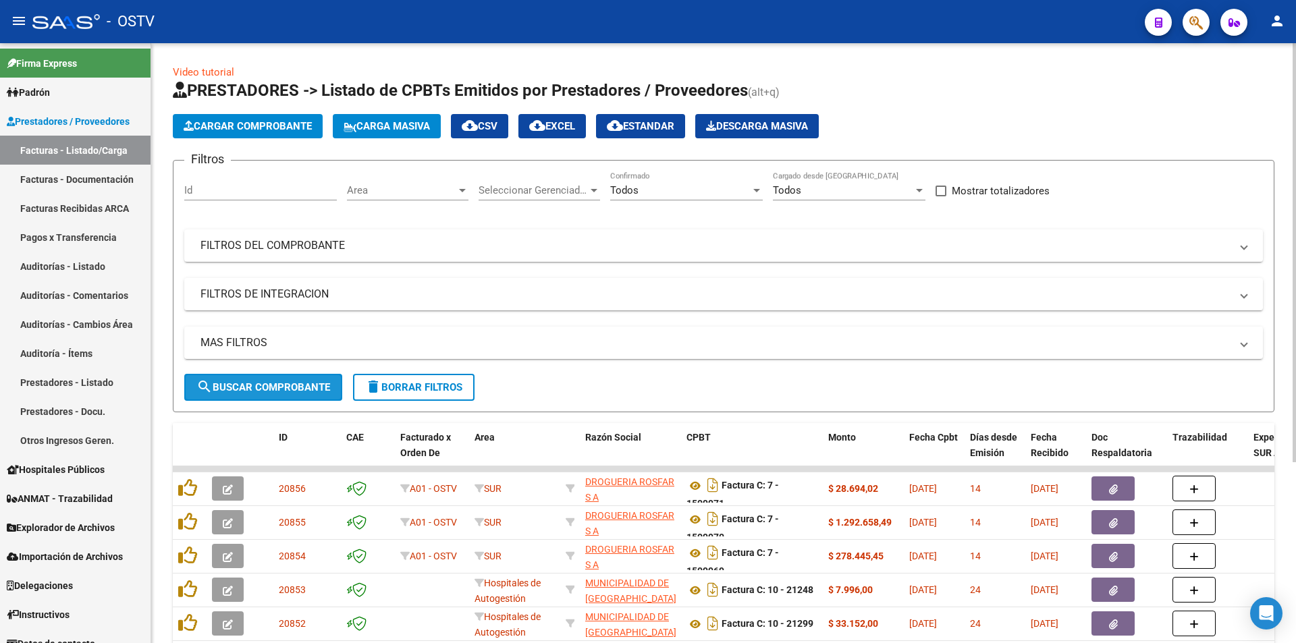
click at [265, 389] on span "search Buscar Comprobante" at bounding box center [263, 387] width 134 height 12
click at [265, 382] on span "search Buscar Comprobante" at bounding box center [263, 387] width 134 height 12
click at [256, 385] on span "search Buscar Comprobante" at bounding box center [263, 387] width 134 height 12
click at [265, 389] on span "search Buscar Comprobante" at bounding box center [263, 387] width 134 height 12
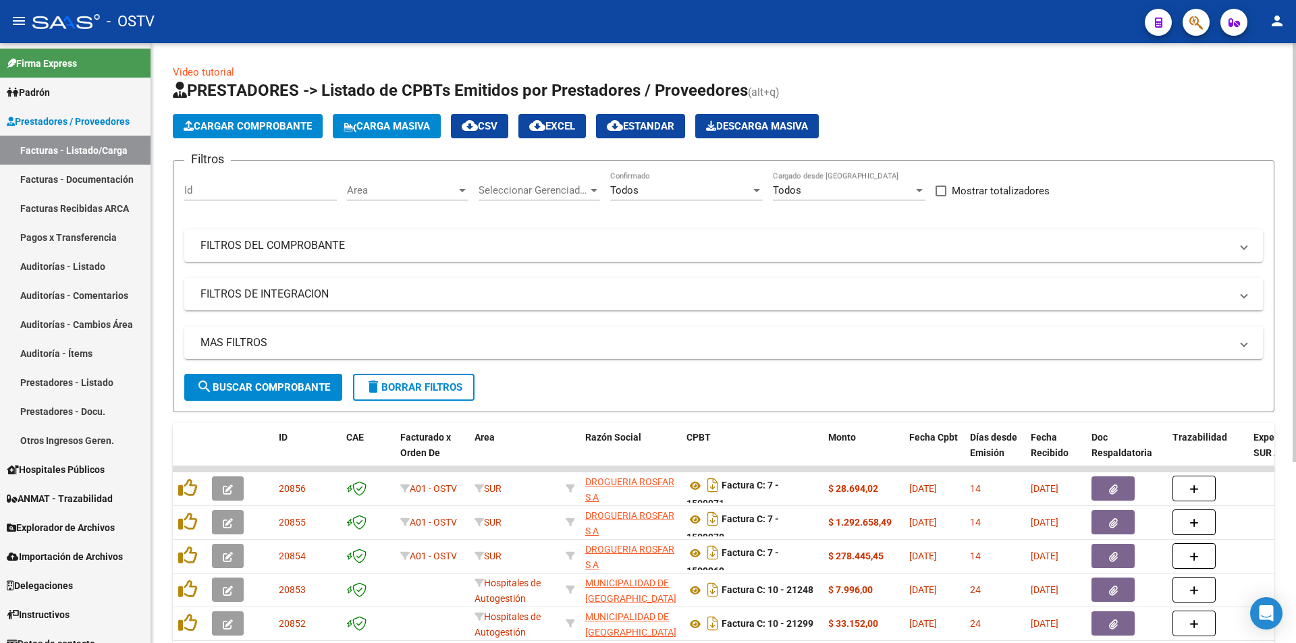
drag, startPoint x: 263, startPoint y: 385, endPoint x: 225, endPoint y: 207, distance: 182.0
click at [263, 385] on span "search Buscar Comprobante" at bounding box center [263, 387] width 134 height 12
click at [250, 387] on span "search Buscar Comprobante" at bounding box center [263, 387] width 134 height 12
click at [258, 382] on span "search Buscar Comprobante" at bounding box center [263, 387] width 134 height 12
click at [266, 386] on span "search Buscar Comprobante" at bounding box center [263, 387] width 134 height 12
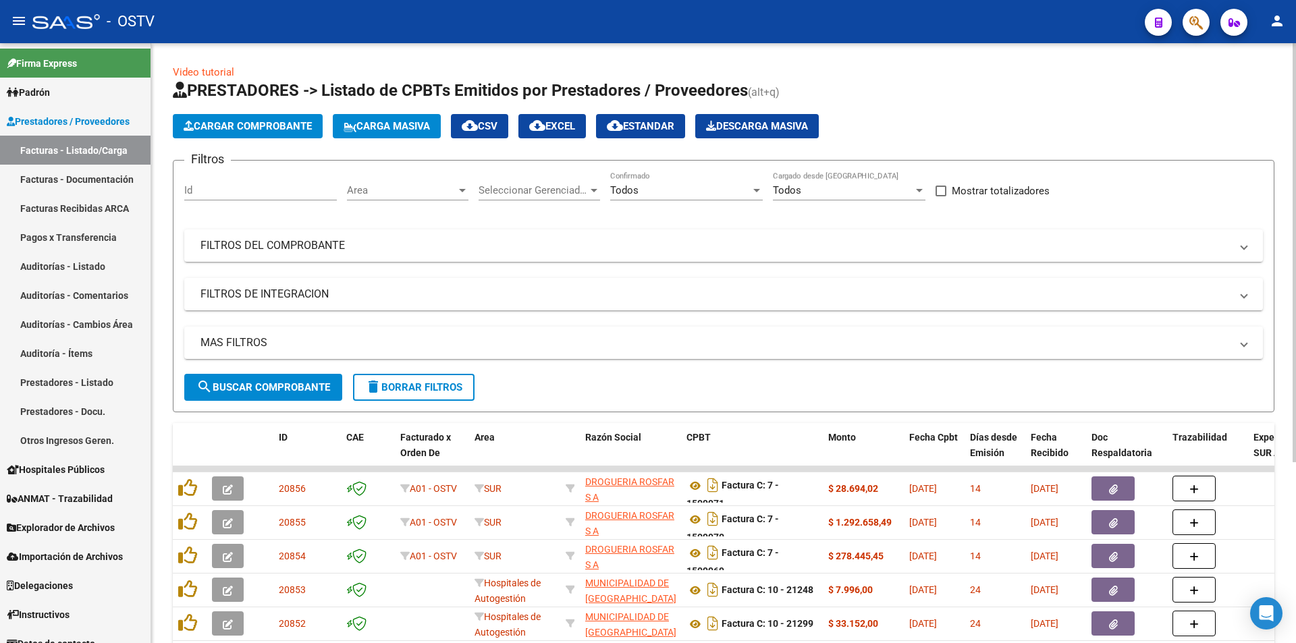
click at [261, 383] on span "search Buscar Comprobante" at bounding box center [263, 387] width 134 height 12
click at [272, 388] on span "search Buscar Comprobante" at bounding box center [263, 387] width 134 height 12
click at [269, 386] on span "search Buscar Comprobante" at bounding box center [263, 387] width 134 height 12
click at [275, 378] on button "search Buscar Comprobante" at bounding box center [263, 387] width 158 height 27
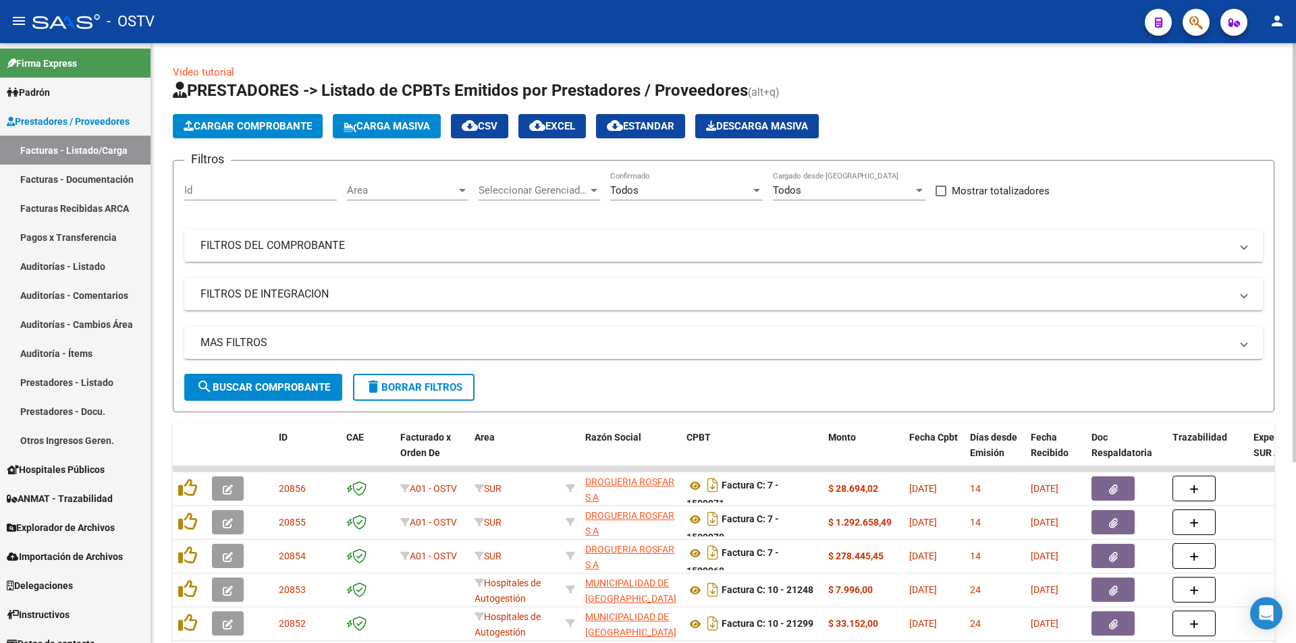
click at [263, 383] on span "search Buscar Comprobante" at bounding box center [263, 387] width 134 height 12
click at [267, 387] on span "search Buscar Comprobante" at bounding box center [263, 387] width 134 height 12
click at [268, 387] on span "search Buscar Comprobante" at bounding box center [263, 387] width 134 height 12
click at [269, 379] on button "search Buscar Comprobante" at bounding box center [263, 387] width 158 height 27
click at [269, 383] on span "search Buscar Comprobante" at bounding box center [263, 387] width 134 height 12
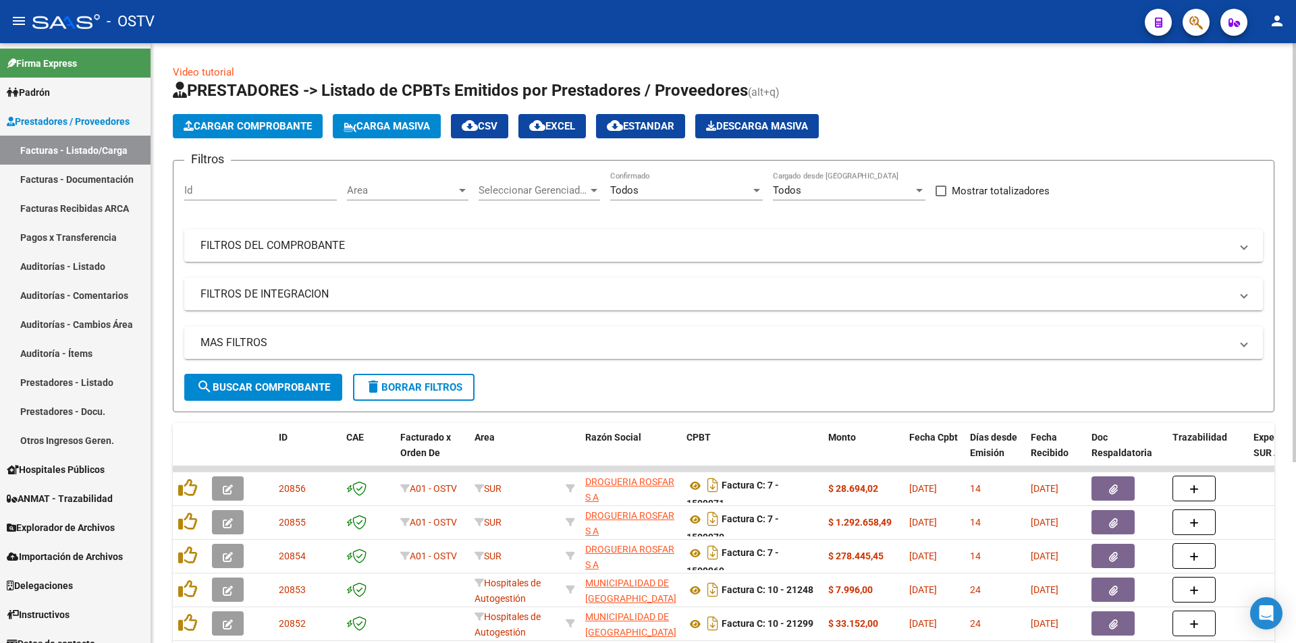
click at [265, 384] on span "search Buscar Comprobante" at bounding box center [263, 387] width 134 height 12
click at [266, 385] on span "search Buscar Comprobante" at bounding box center [263, 387] width 134 height 12
click at [273, 381] on span "search Buscar Comprobante" at bounding box center [263, 387] width 134 height 12
click at [273, 385] on span "search Buscar Comprobante" at bounding box center [263, 387] width 134 height 12
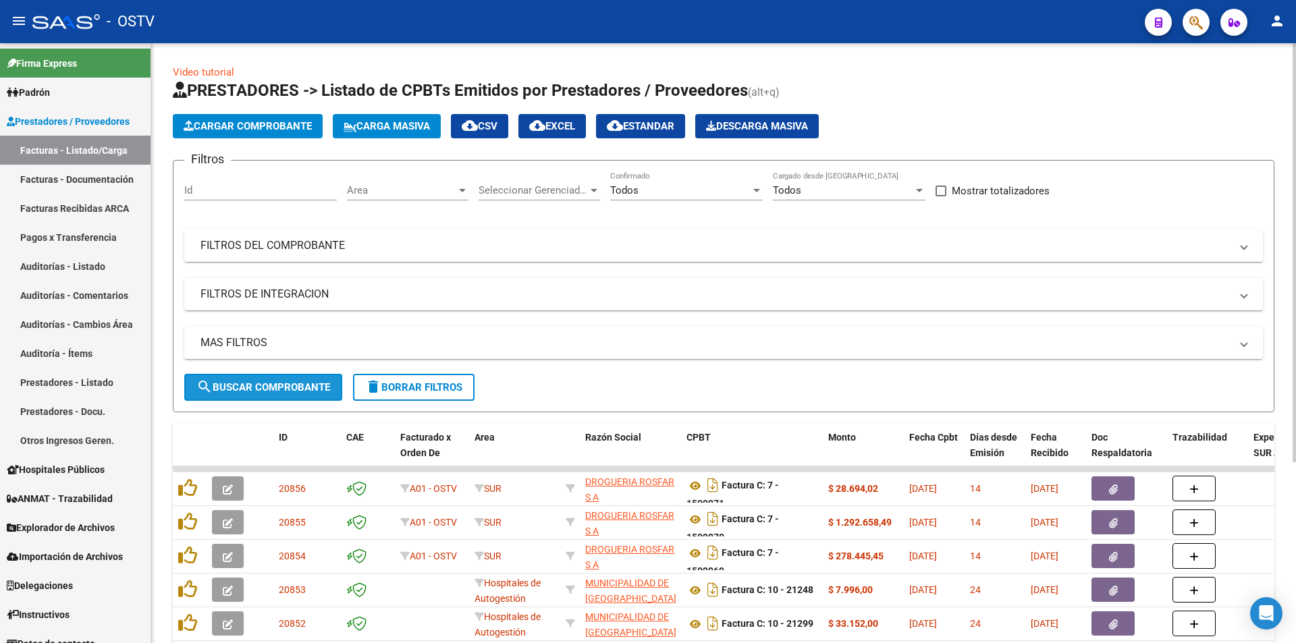
click at [265, 378] on button "search Buscar Comprobante" at bounding box center [263, 387] width 158 height 27
click at [268, 383] on span "search Buscar Comprobante" at bounding box center [263, 387] width 134 height 12
click at [273, 388] on span "search Buscar Comprobante" at bounding box center [263, 387] width 134 height 12
click at [283, 390] on span "search Buscar Comprobante" at bounding box center [263, 387] width 134 height 12
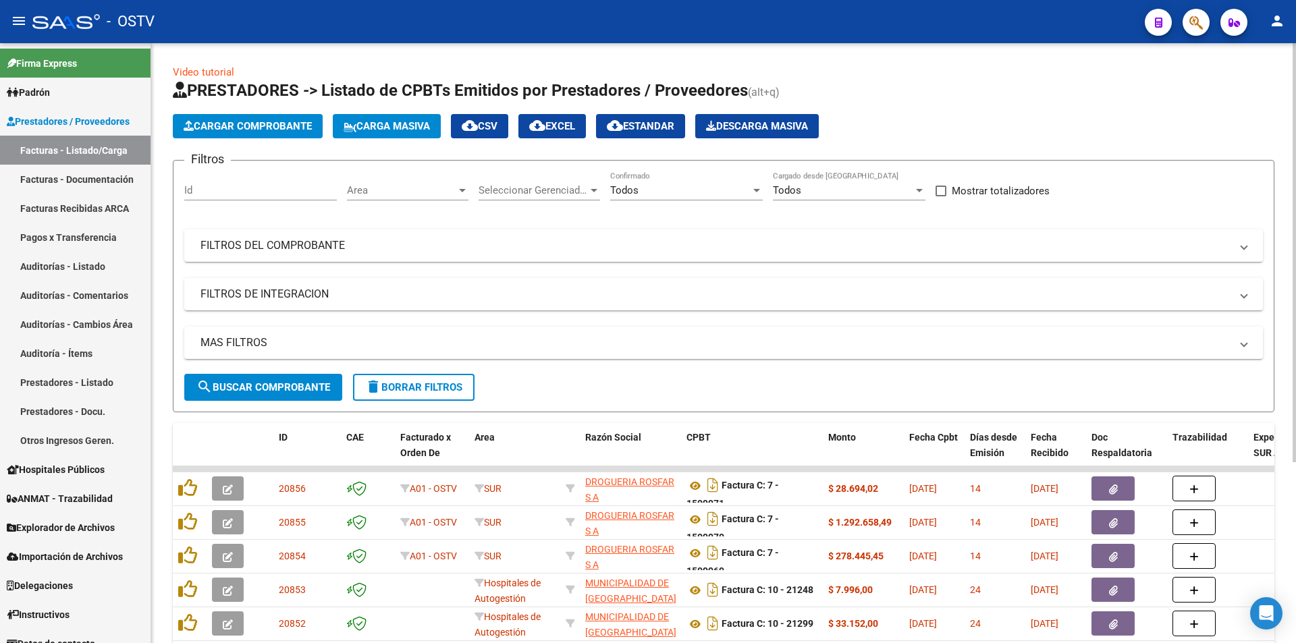
click at [263, 376] on button "search Buscar Comprobante" at bounding box center [263, 387] width 158 height 27
click at [262, 383] on span "search Buscar Comprobante" at bounding box center [263, 387] width 134 height 12
